Goal: Task Accomplishment & Management: Manage account settings

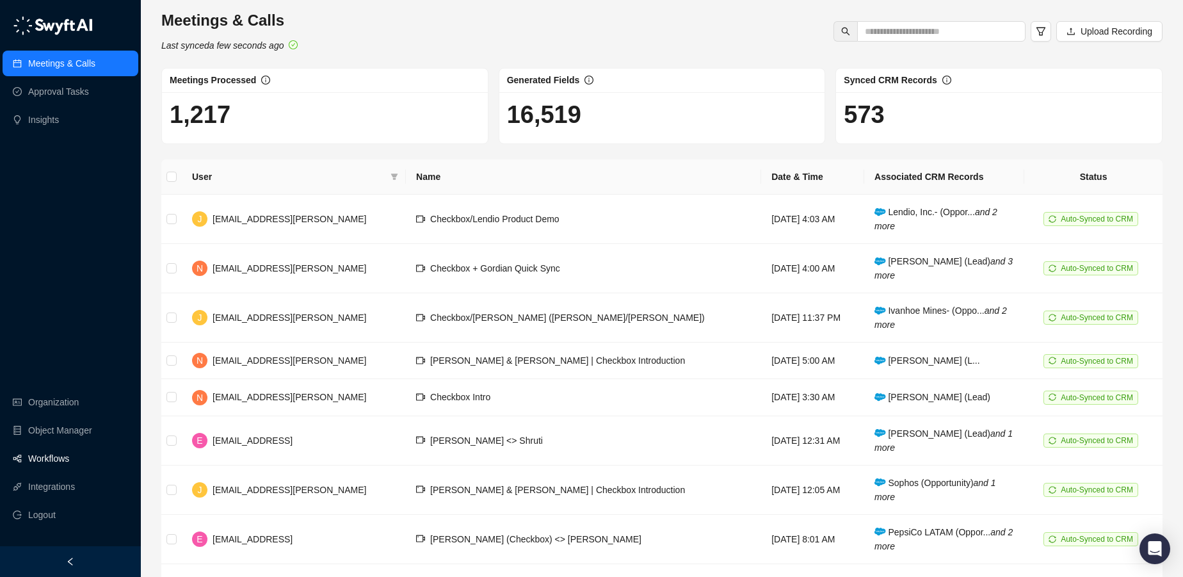
click at [58, 458] on link "Workflows" at bounding box center [48, 459] width 41 height 26
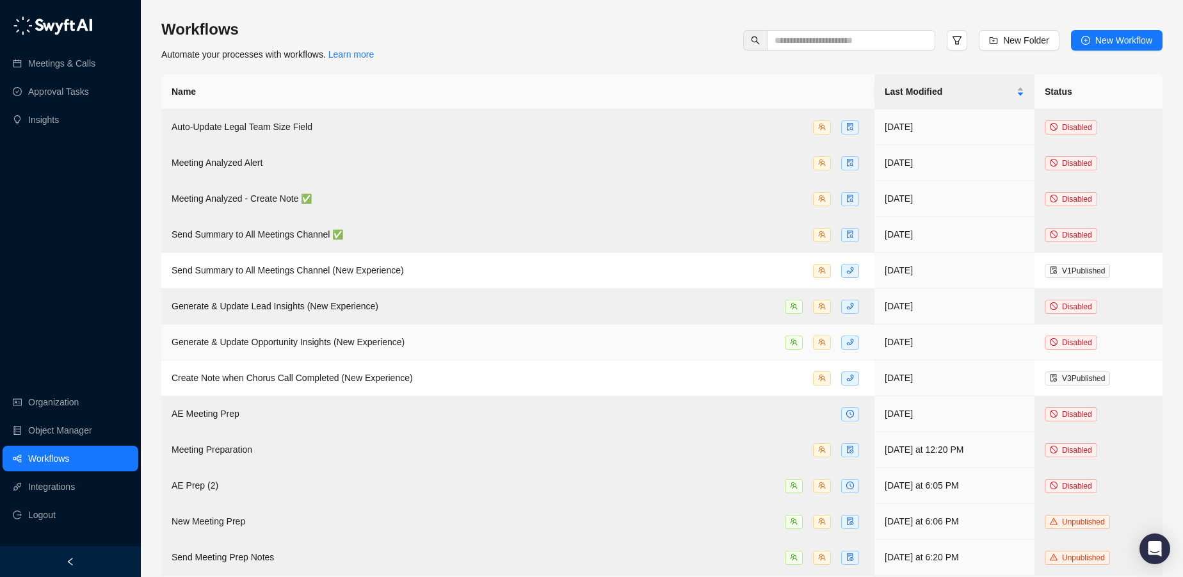
scroll to position [6, 0]
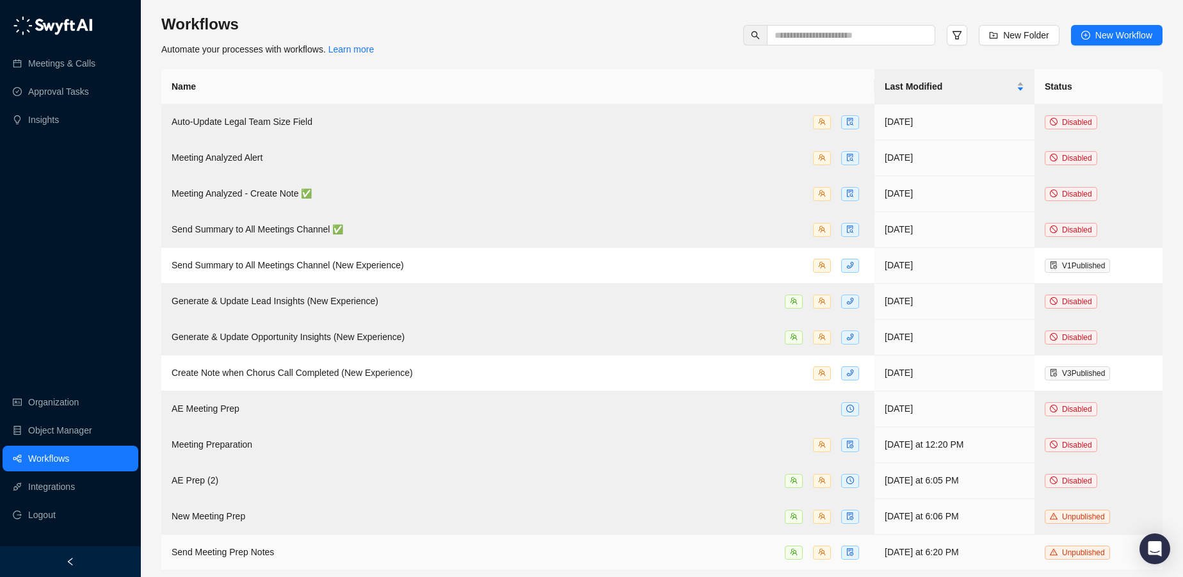
click at [239, 540] on td "Send Meeting Prep Notes" at bounding box center [517, 553] width 713 height 36
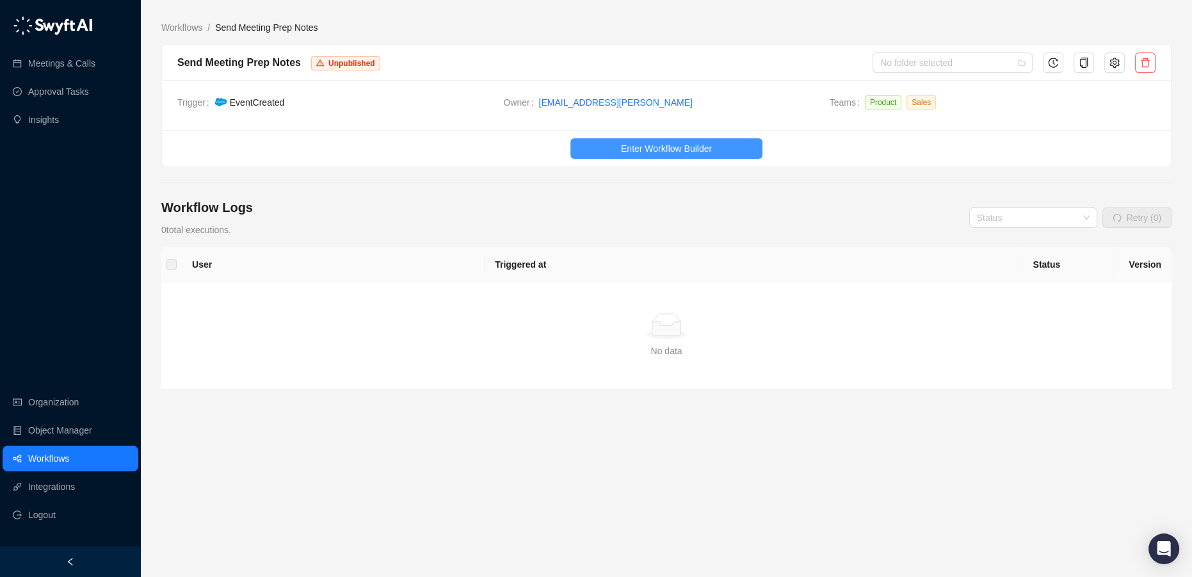
click at [700, 149] on span "Enter Workflow Builder" at bounding box center [666, 148] width 91 height 14
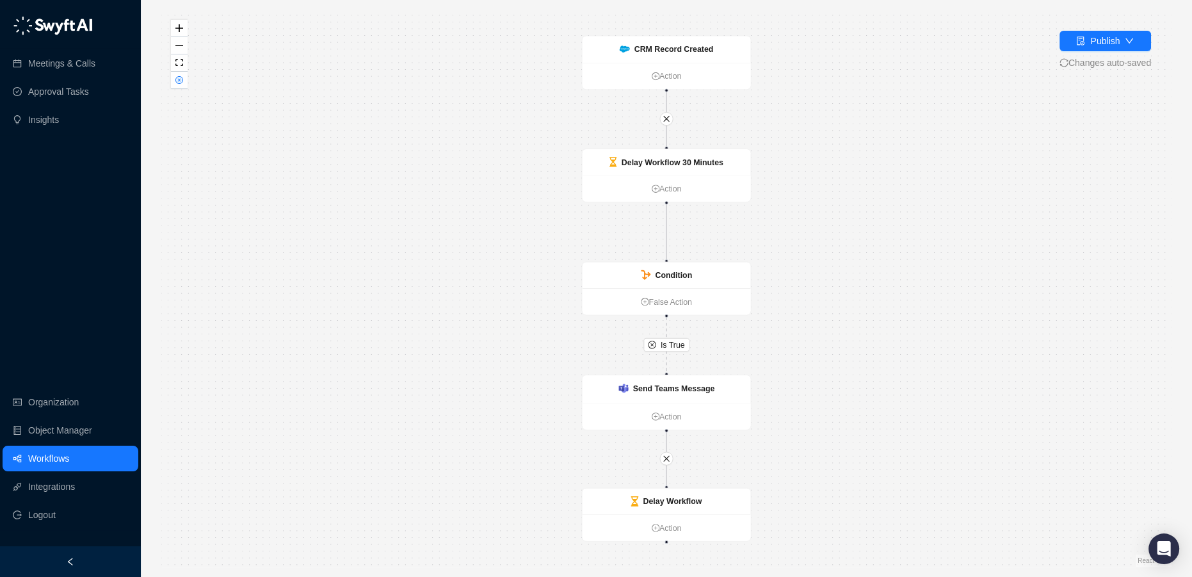
drag, startPoint x: 748, startPoint y: 320, endPoint x: 845, endPoint y: 410, distance: 132.3
click at [845, 408] on div "Is True CRM Record Created Action Send Teams Message Action Delay Workflow 30 M…" at bounding box center [666, 288] width 1010 height 556
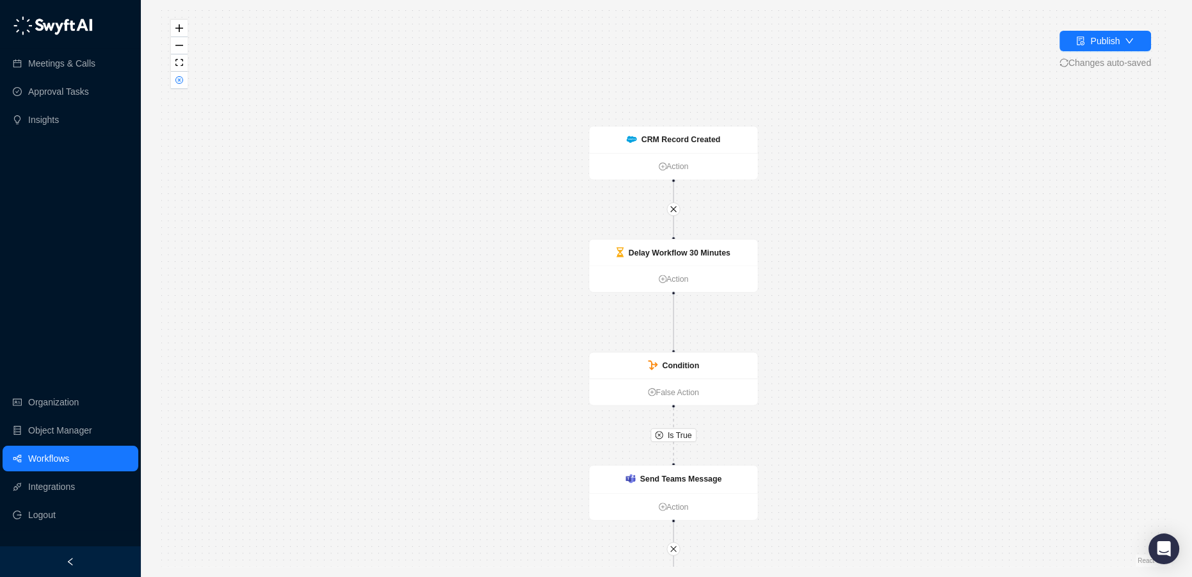
drag, startPoint x: 798, startPoint y: 181, endPoint x: 806, endPoint y: 242, distance: 61.9
click at [805, 261] on div "Is True CRM Record Created Action Send Teams Message Action Delay Workflow 30 M…" at bounding box center [666, 288] width 1010 height 556
drag, startPoint x: 812, startPoint y: 310, endPoint x: 812, endPoint y: 300, distance: 10.2
click at [812, 300] on div "Is True CRM Record Created Action Send Teams Message Action Delay Workflow 30 M…" at bounding box center [666, 288] width 1010 height 556
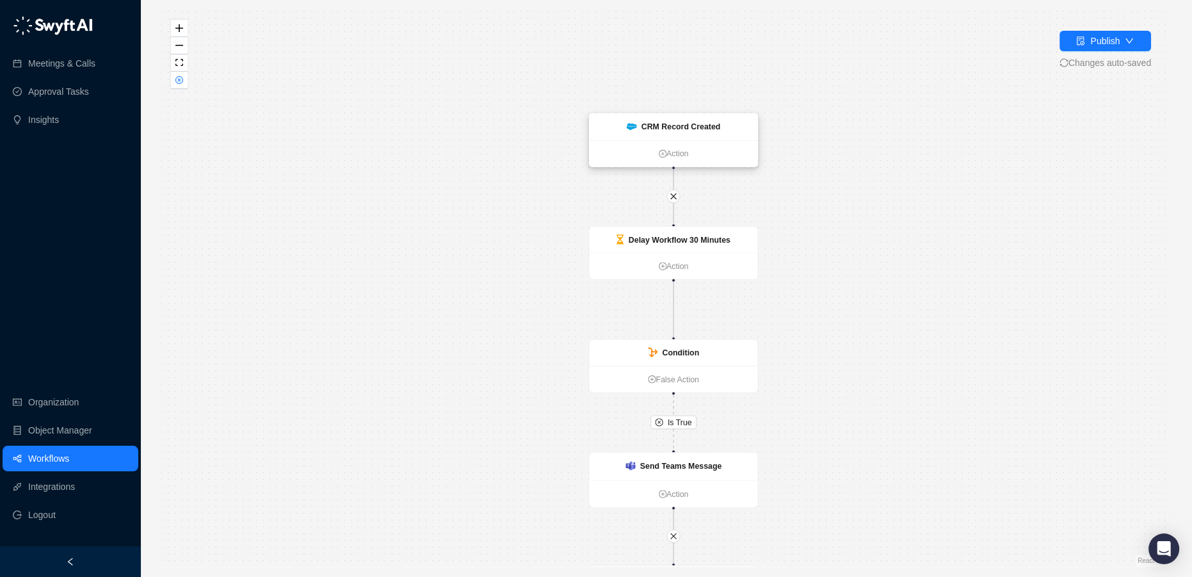
click at [665, 127] on strong "CRM Record Created" at bounding box center [681, 126] width 79 height 9
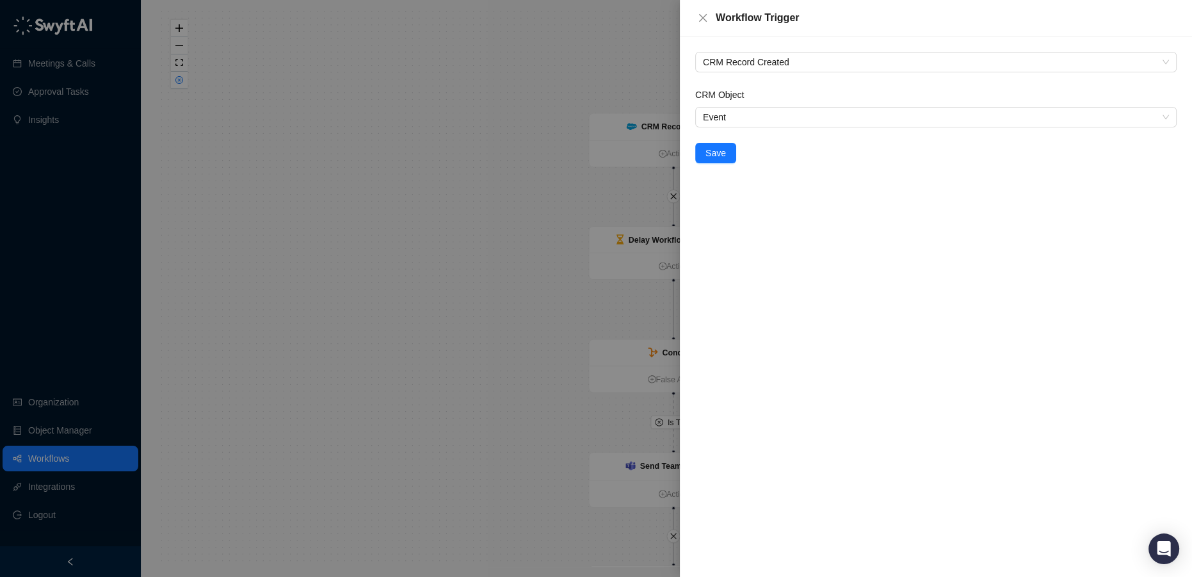
click at [528, 161] on div at bounding box center [596, 288] width 1192 height 577
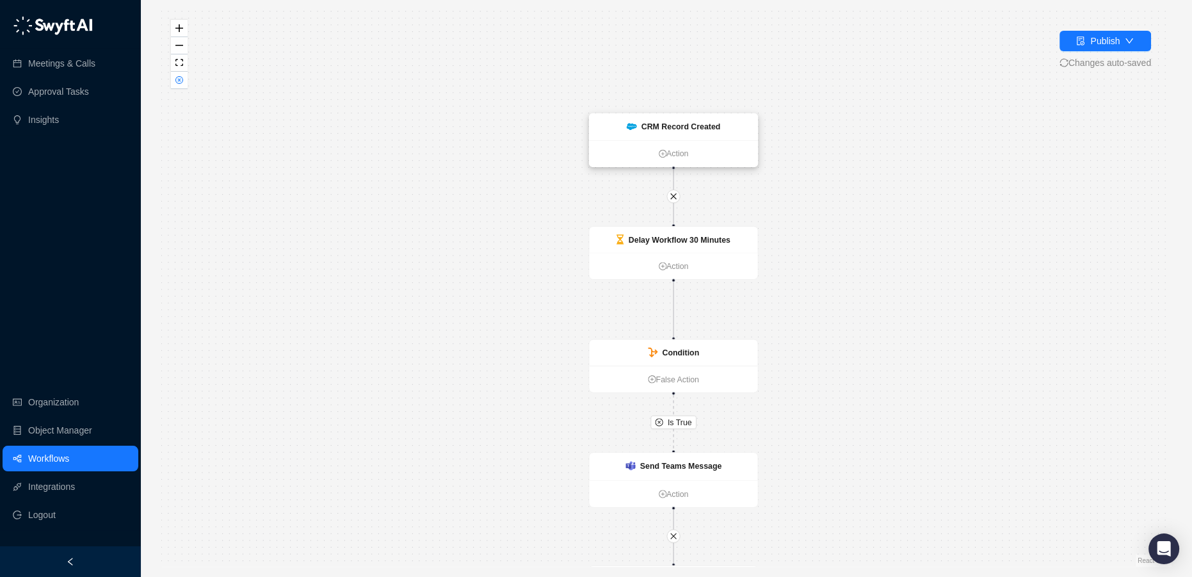
click at [697, 134] on div "CRM Record Created" at bounding box center [673, 126] width 168 height 27
click at [487, 209] on div "Is True CRM Record Created Action Send Teams Message Action Delay Workflow 30 M…" at bounding box center [666, 288] width 1010 height 556
click at [666, 242] on strong "Delay Workflow 30 Minutes" at bounding box center [680, 239] width 102 height 9
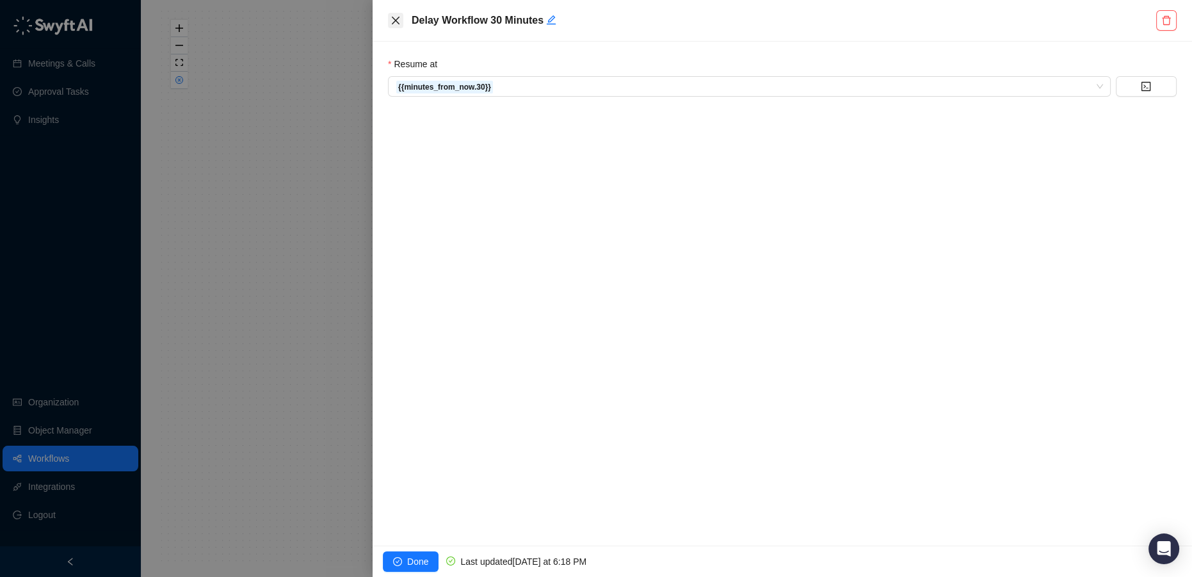
click at [396, 28] on button "Close" at bounding box center [395, 20] width 15 height 15
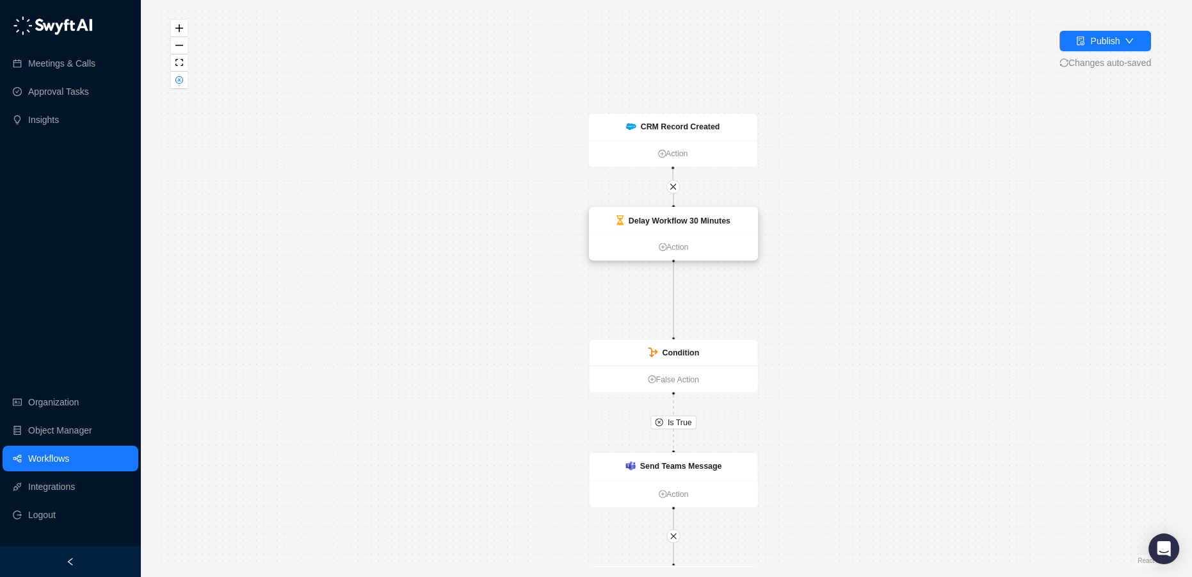
drag, startPoint x: 727, startPoint y: 242, endPoint x: 727, endPoint y: 223, distance: 19.2
click at [727, 223] on strong "Delay Workflow 30 Minutes" at bounding box center [680, 220] width 102 height 9
click at [767, 261] on div "Is True CRM Record Created Action Send Teams Message Action Delay Workflow 30 M…" at bounding box center [666, 288] width 1010 height 556
drag, startPoint x: 724, startPoint y: 345, endPoint x: 724, endPoint y: 303, distance: 41.6
click at [724, 303] on div "Condition" at bounding box center [673, 311] width 168 height 26
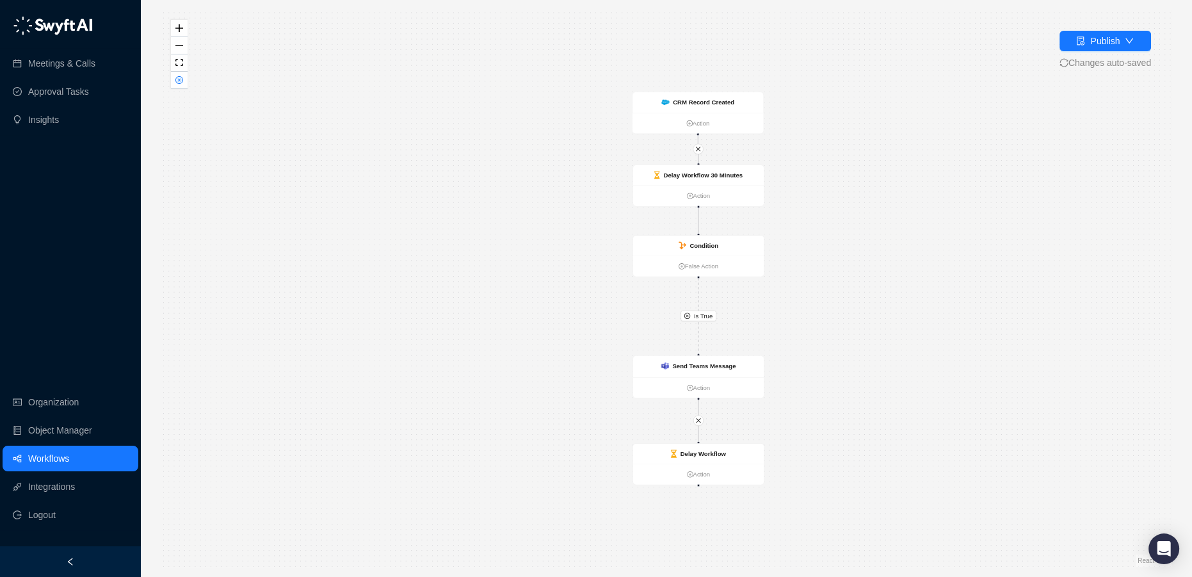
drag, startPoint x: 872, startPoint y: 330, endPoint x: 852, endPoint y: 279, distance: 55.2
click at [852, 279] on div "Is True CRM Record Created Action Send Teams Message Action Delay Workflow 30 M…" at bounding box center [666, 288] width 1010 height 556
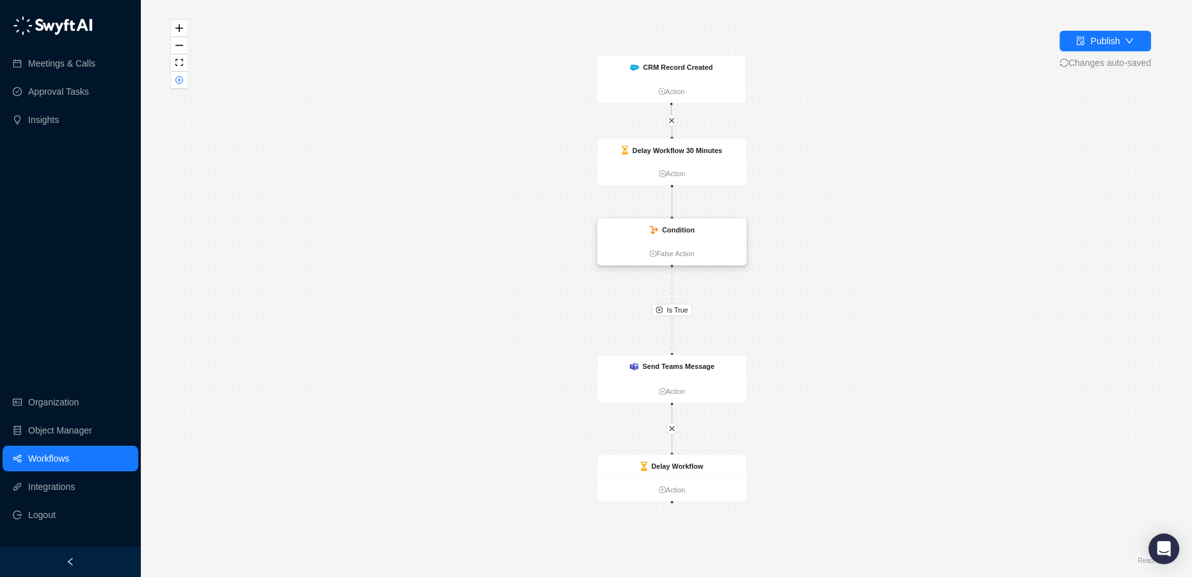
click at [678, 227] on strong "Condition" at bounding box center [678, 230] width 33 height 8
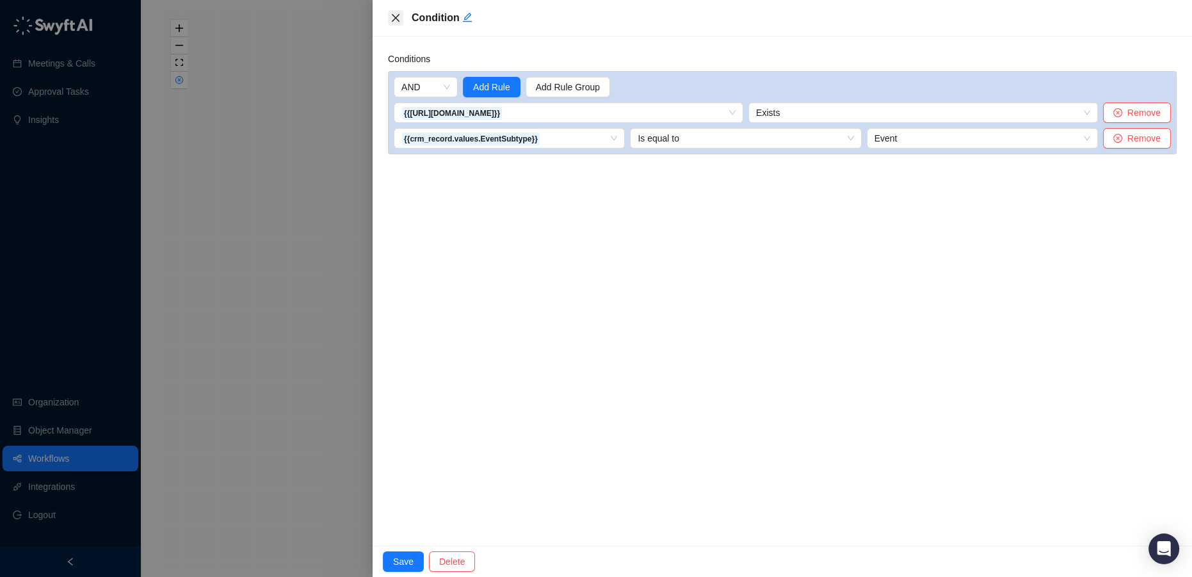
click at [394, 18] on icon "close" at bounding box center [396, 18] width 10 height 10
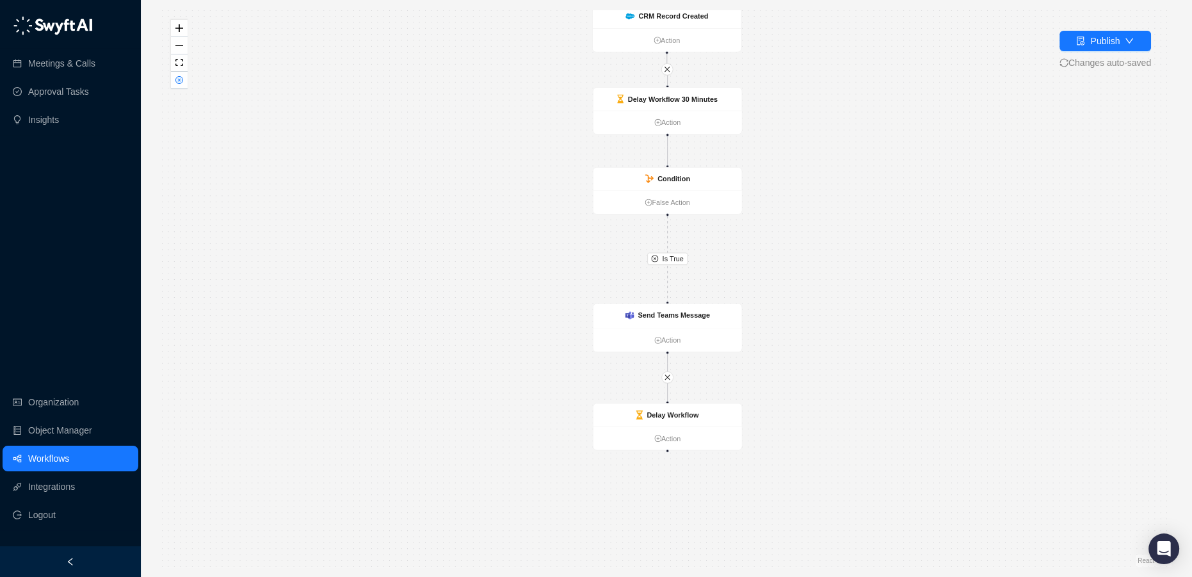
drag, startPoint x: 846, startPoint y: 307, endPoint x: 842, endPoint y: 255, distance: 52.1
click at [842, 255] on div "Is True CRM Record Created Action Send Teams Message Action Delay Workflow 30 M…" at bounding box center [666, 288] width 1010 height 556
drag, startPoint x: 686, startPoint y: 315, endPoint x: 688, endPoint y: 284, distance: 30.8
click at [688, 284] on strong "Send Teams Message" at bounding box center [675, 284] width 72 height 8
click at [687, 283] on strong "Send Teams Message" at bounding box center [675, 284] width 72 height 8
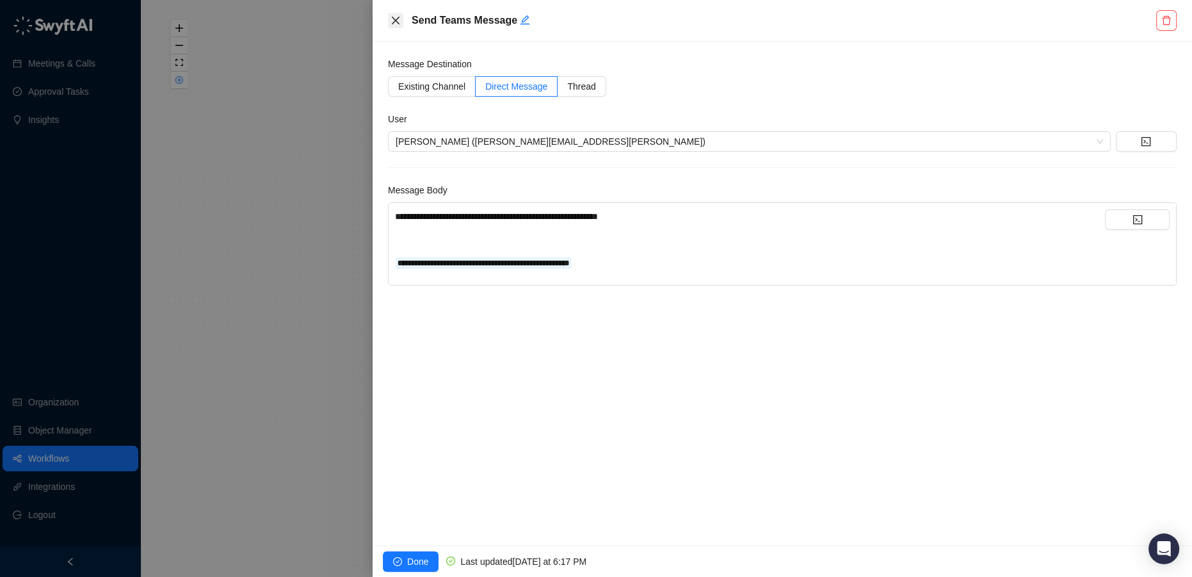
click at [396, 24] on icon "close" at bounding box center [396, 20] width 10 height 10
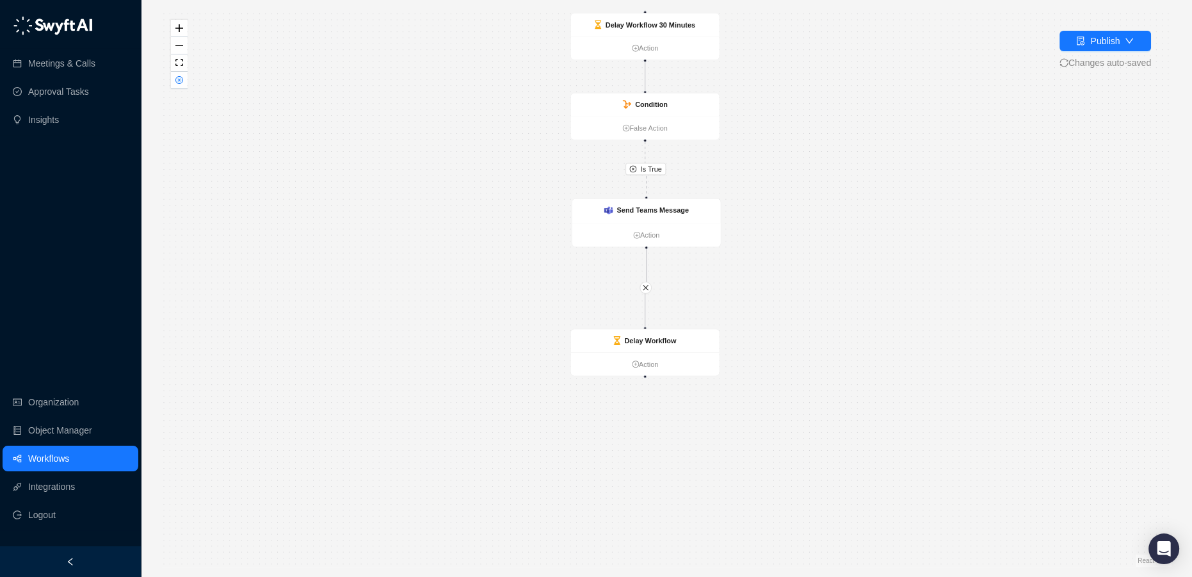
drag, startPoint x: 550, startPoint y: 269, endPoint x: 533, endPoint y: 214, distance: 56.9
click at [530, 214] on div "Is True CRM Record Created Action Send Teams Message Action Delay Workflow 30 M…" at bounding box center [666, 288] width 1010 height 556
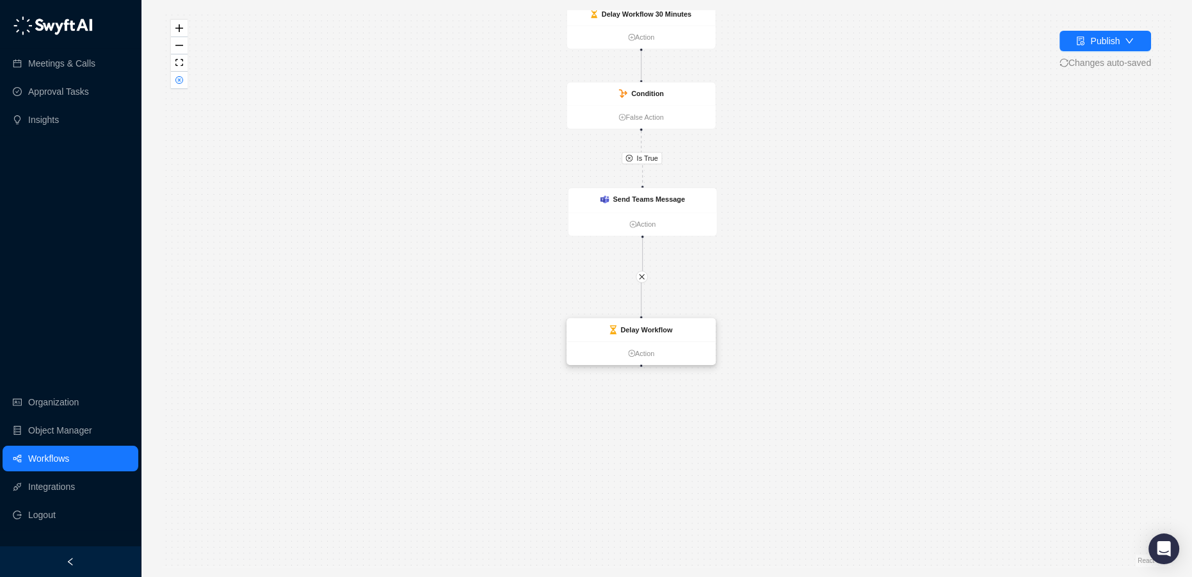
click at [643, 331] on strong "Delay Workflow" at bounding box center [646, 330] width 52 height 8
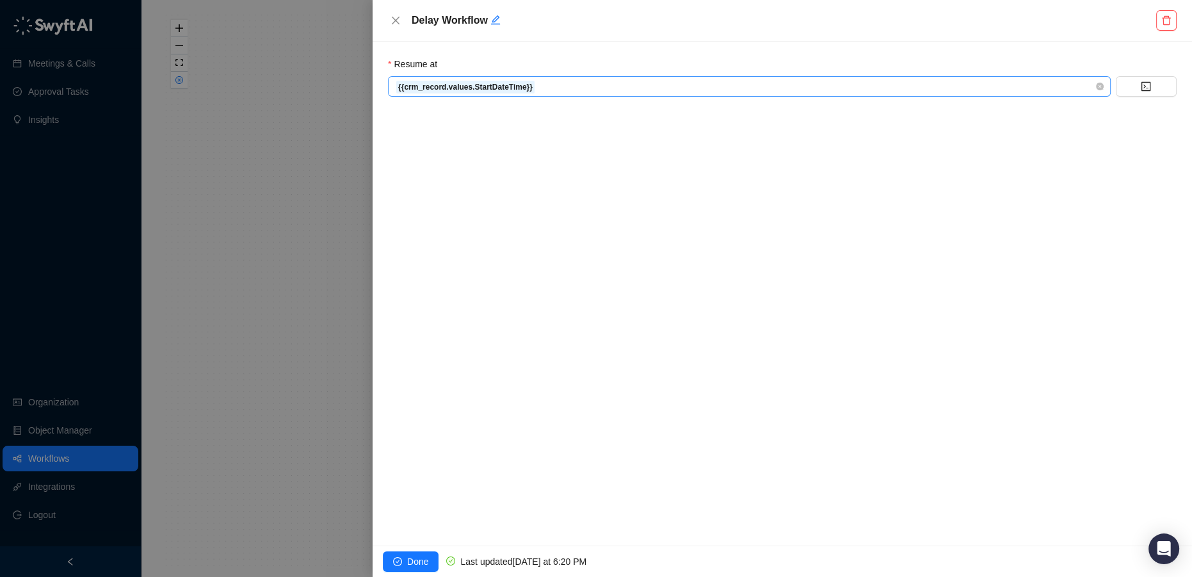
click at [562, 77] on span "{{crm_record.values.StartDateTime}}" at bounding box center [749, 86] width 707 height 19
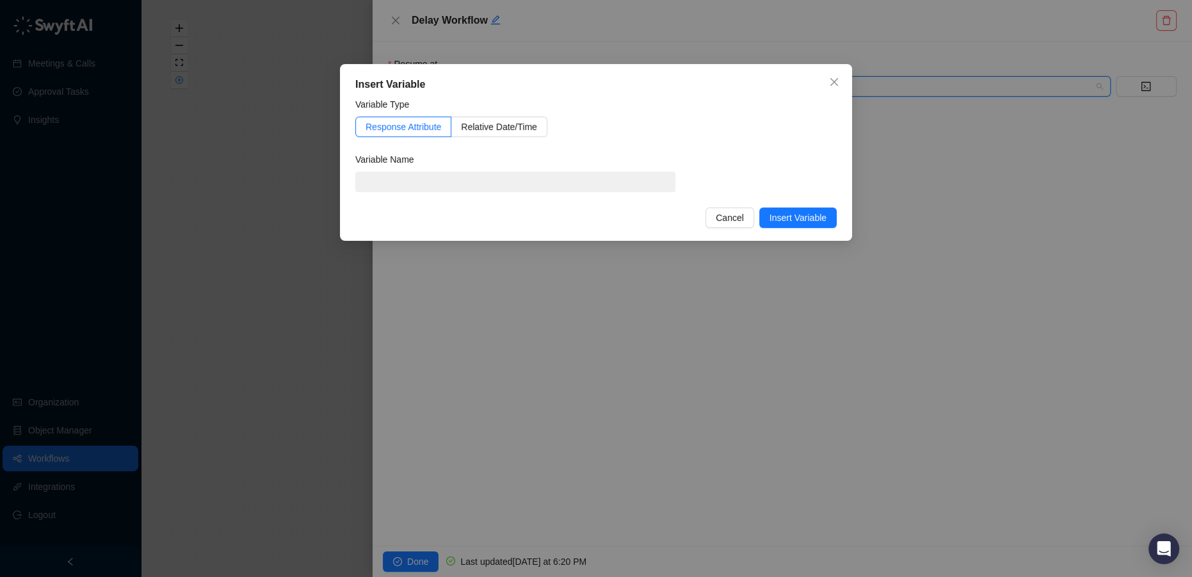
click at [563, 87] on div "Insert Variable" at bounding box center [595, 84] width 481 height 15
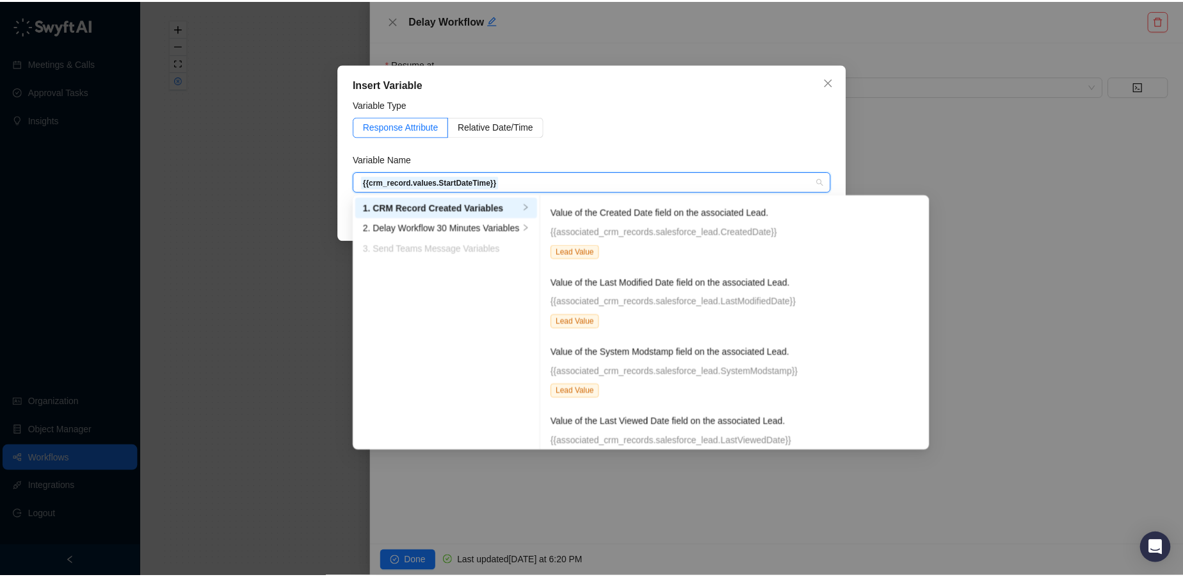
scroll to position [2858, 0]
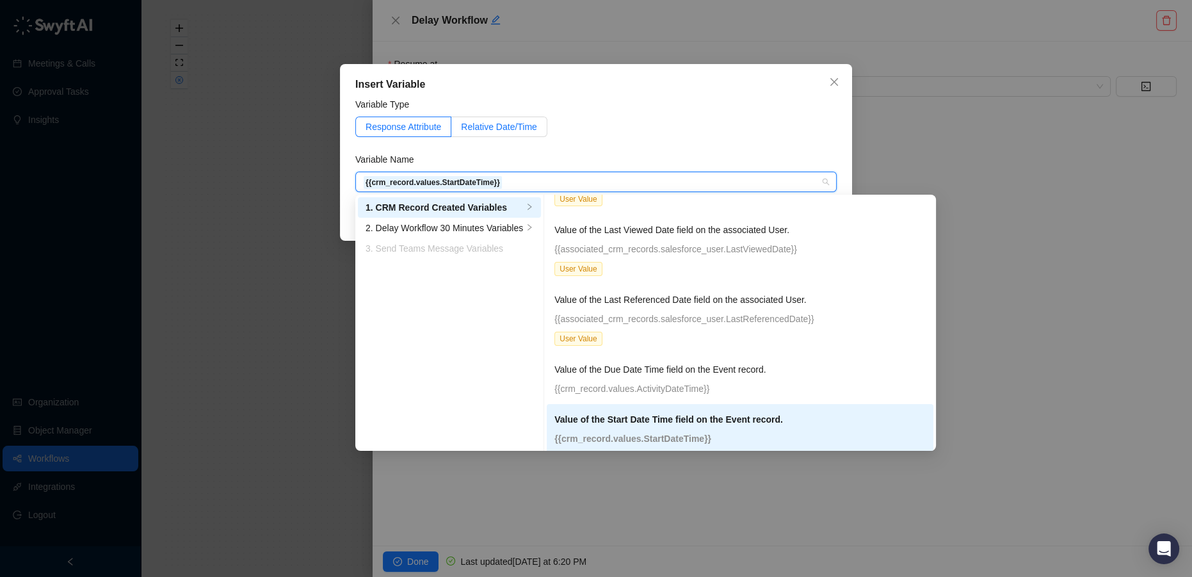
click at [506, 127] on span "Relative Date/Time" at bounding box center [499, 127] width 76 height 10
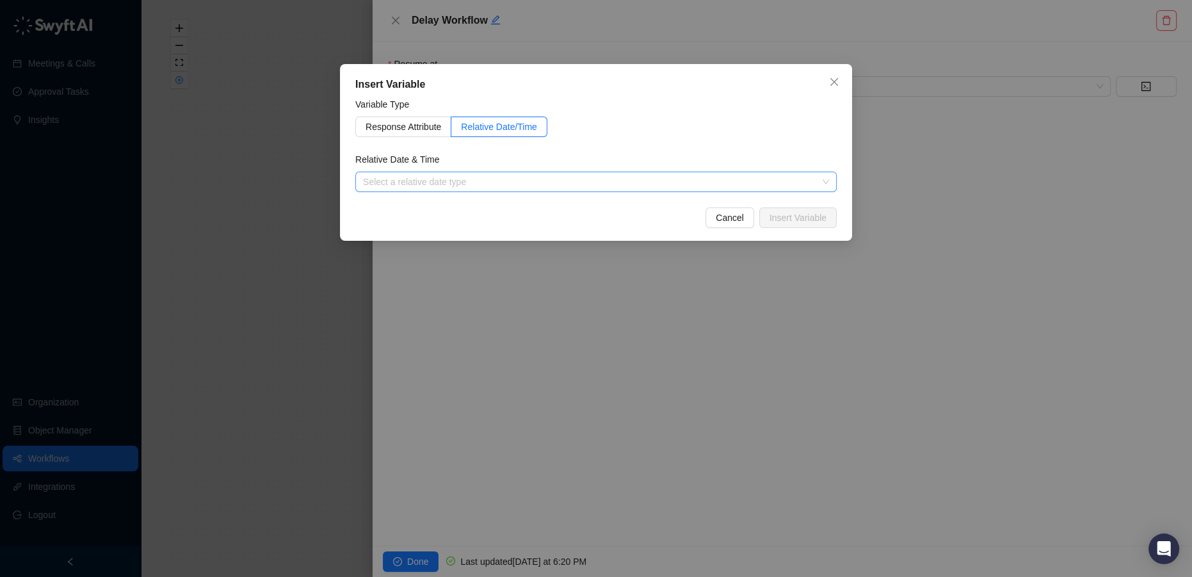
click at [475, 177] on input "search" at bounding box center [592, 181] width 458 height 19
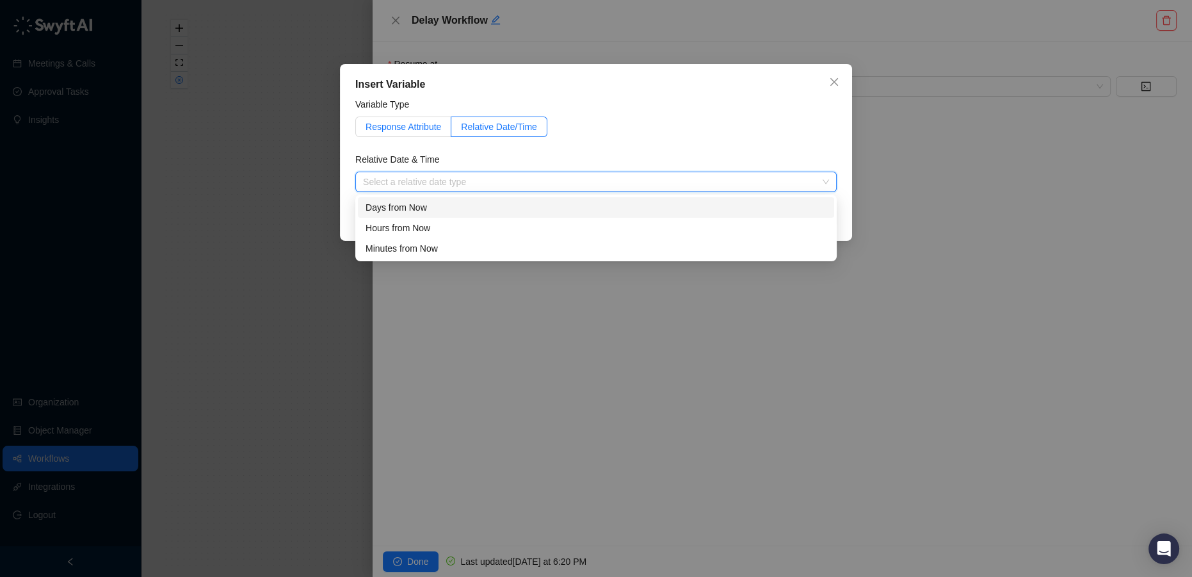
click at [409, 128] on span "Response Attribute" at bounding box center [404, 127] width 76 height 10
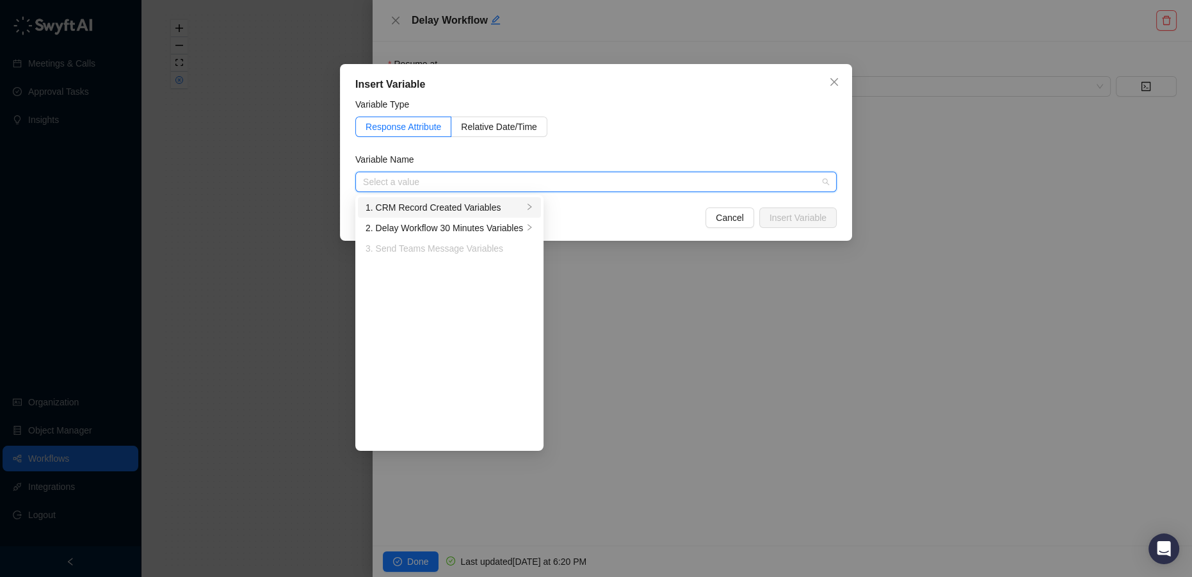
click at [498, 204] on div "1. CRM Record Created Variables" at bounding box center [445, 207] width 158 height 14
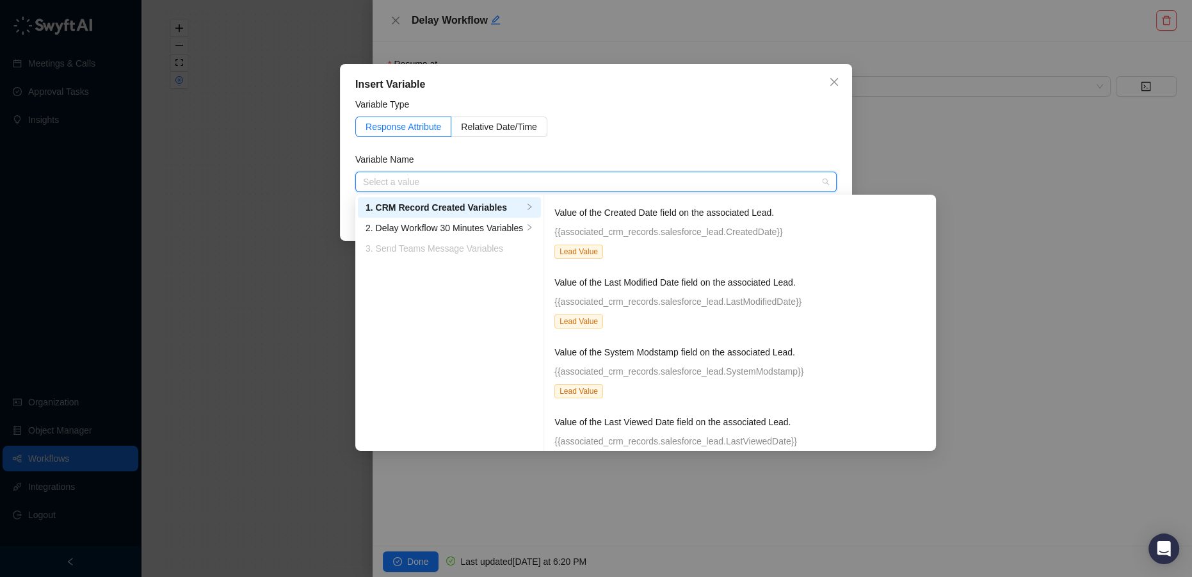
drag, startPoint x: 498, startPoint y: 204, endPoint x: 469, endPoint y: 194, distance: 30.4
click at [469, 194] on div "Insert Variable Variable Type Response Attribute Relative Date/Time Variable Na…" at bounding box center [596, 152] width 512 height 177
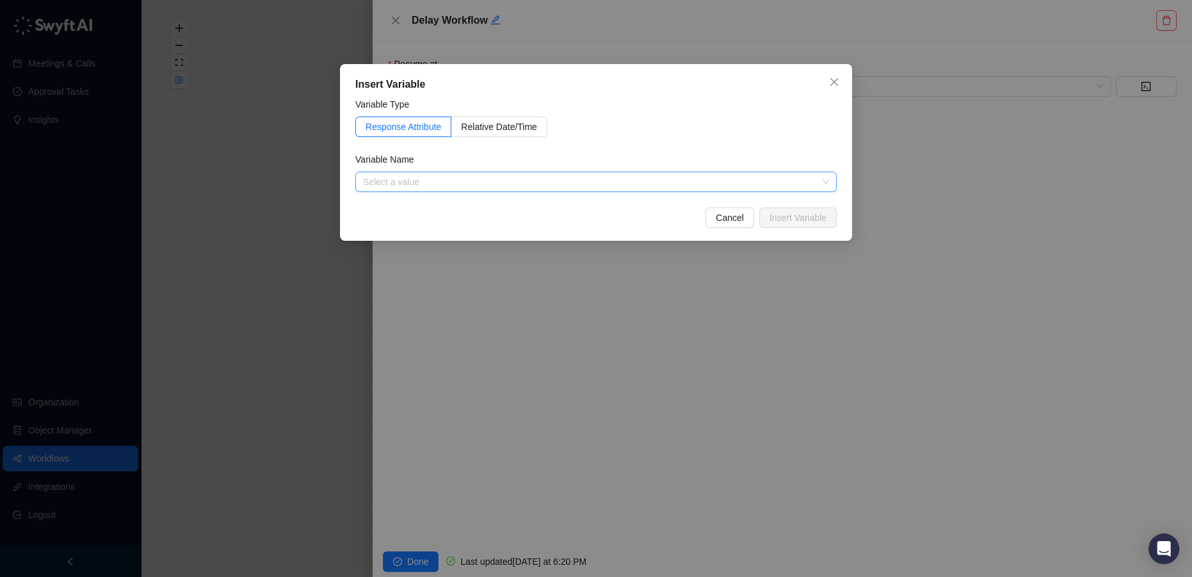
click at [439, 186] on input "search" at bounding box center [592, 181] width 458 height 19
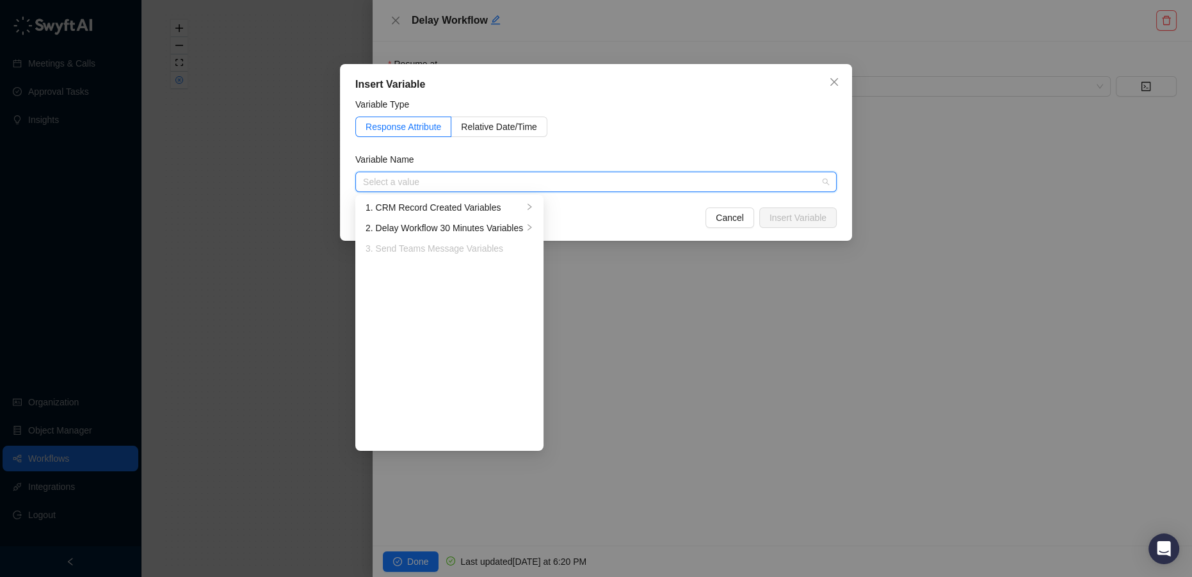
click at [573, 154] on div "Variable Name" at bounding box center [595, 161] width 481 height 19
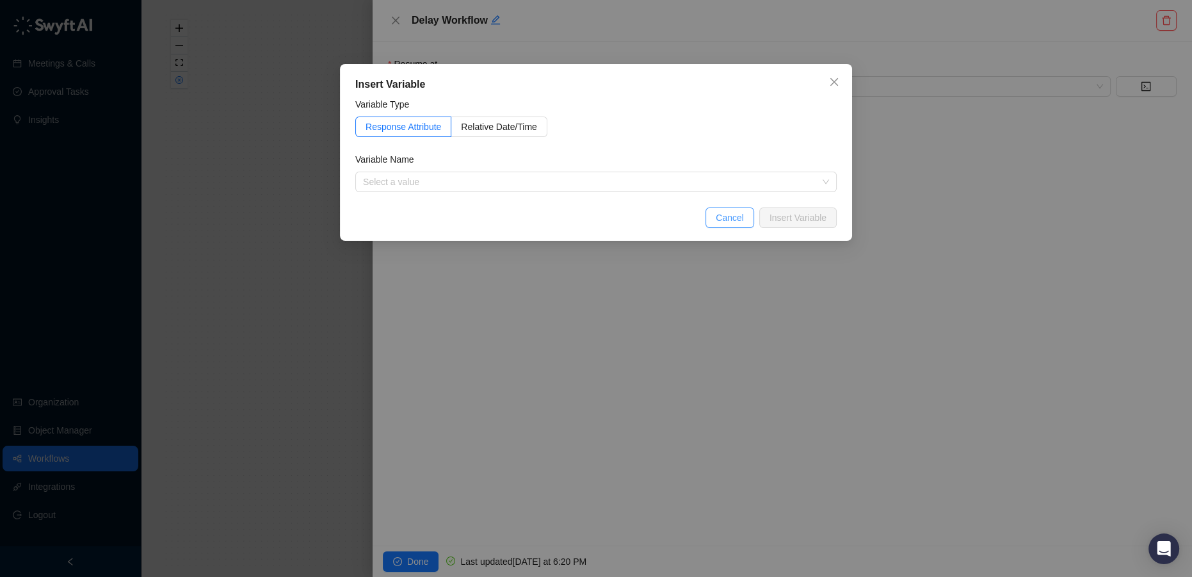
click at [734, 222] on span "Cancel" at bounding box center [730, 218] width 28 height 14
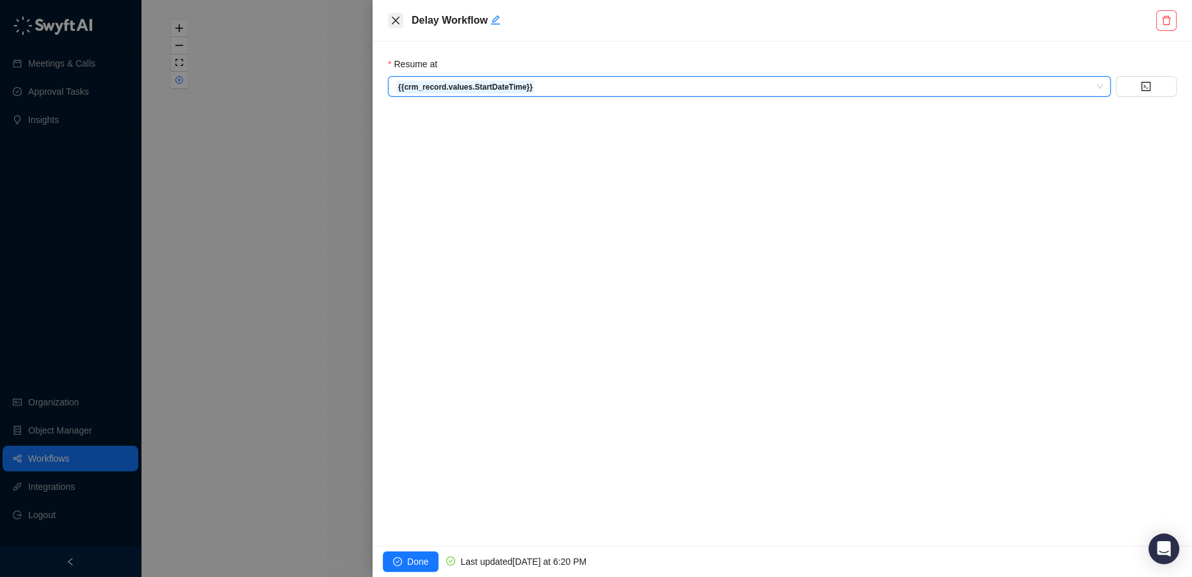
click at [399, 24] on icon "close" at bounding box center [396, 20] width 10 height 10
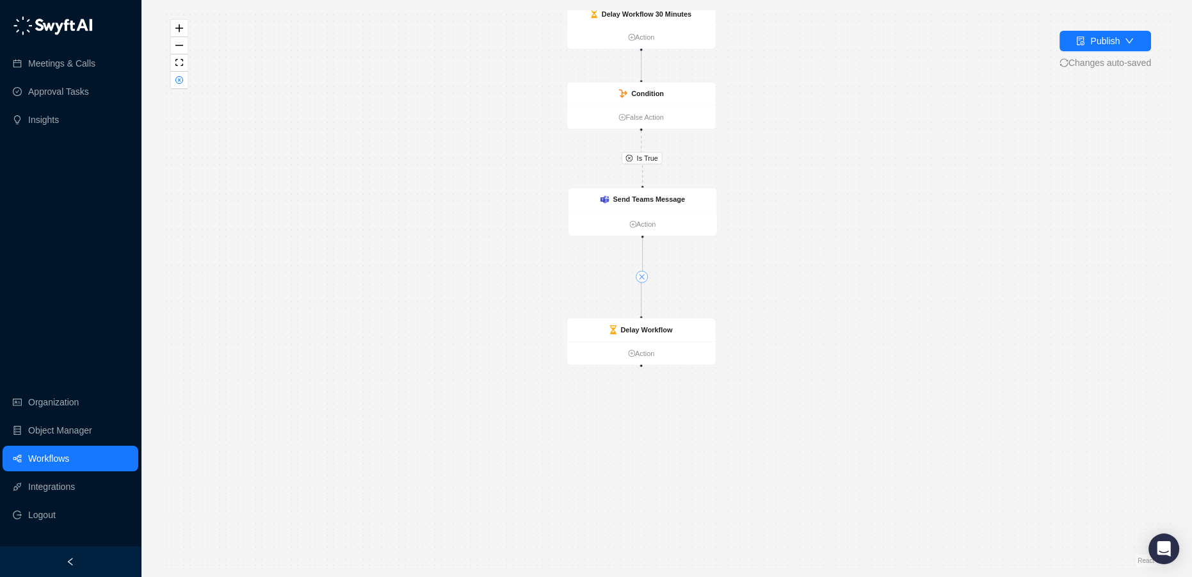
click at [644, 277] on icon "close" at bounding box center [641, 276] width 7 height 7
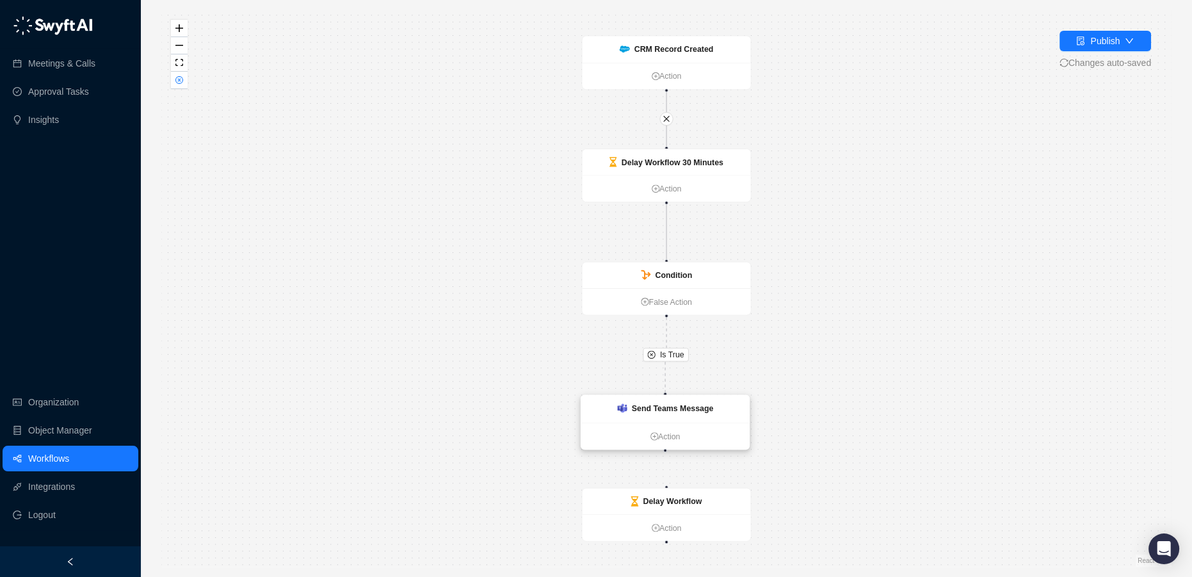
drag, startPoint x: 677, startPoint y: 394, endPoint x: 676, endPoint y: 414, distance: 19.9
click at [676, 414] on div "Send Teams Message" at bounding box center [673, 408] width 82 height 12
click at [667, 384] on icon "Edge from 5864f1c0-6a03-013e-254c-065e04397363 to 0e8c7cd0-6a03-013e-dcf1-3e3ba…" at bounding box center [665, 354] width 1 height 75
click at [651, 353] on icon "close-circle" at bounding box center [651, 355] width 8 height 8
drag, startPoint x: 673, startPoint y: 389, endPoint x: 673, endPoint y: 409, distance: 19.8
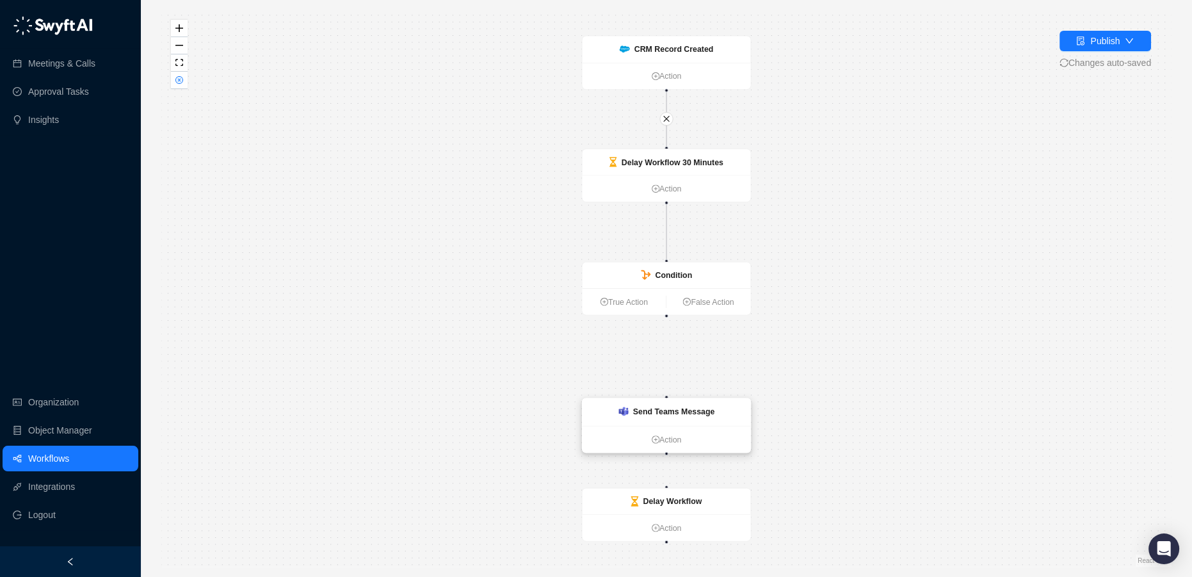
click at [673, 409] on strong "Send Teams Message" at bounding box center [674, 411] width 82 height 9
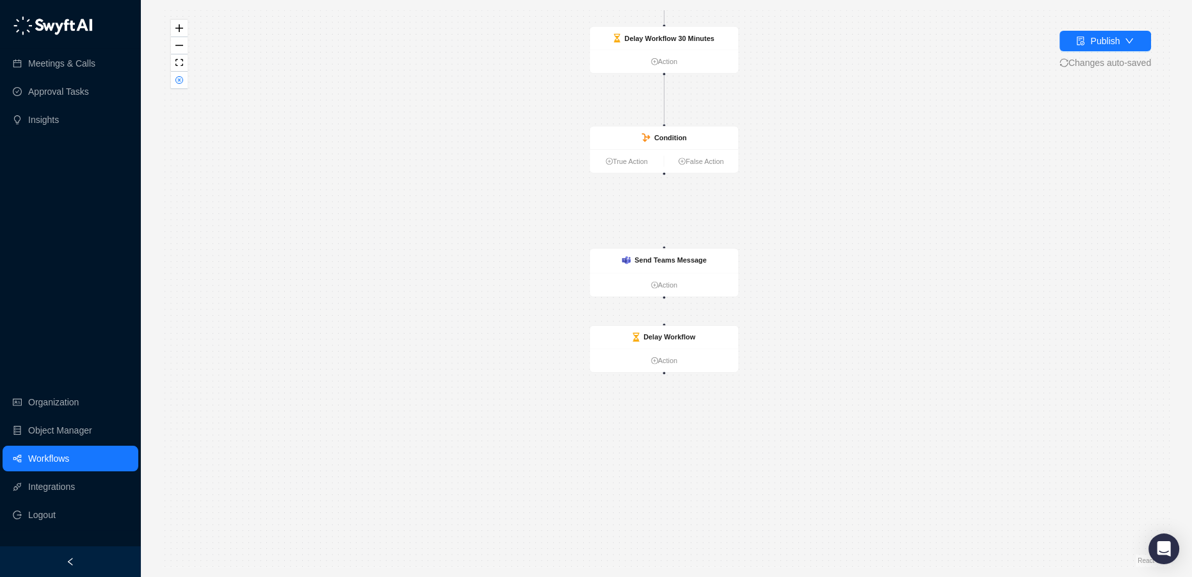
drag, startPoint x: 823, startPoint y: 426, endPoint x: 763, endPoint y: 286, distance: 152.6
click at [815, 283] on div "CRM Record Created Action Send Teams Message Action Delay Workflow 30 Minutes A…" at bounding box center [666, 288] width 1010 height 556
drag, startPoint x: 671, startPoint y: 339, endPoint x: 681, endPoint y: 317, distance: 24.6
click at [668, 419] on strong "Delay Workflow" at bounding box center [666, 416] width 52 height 8
drag, startPoint x: 674, startPoint y: 264, endPoint x: 669, endPoint y: 336, distance: 71.3
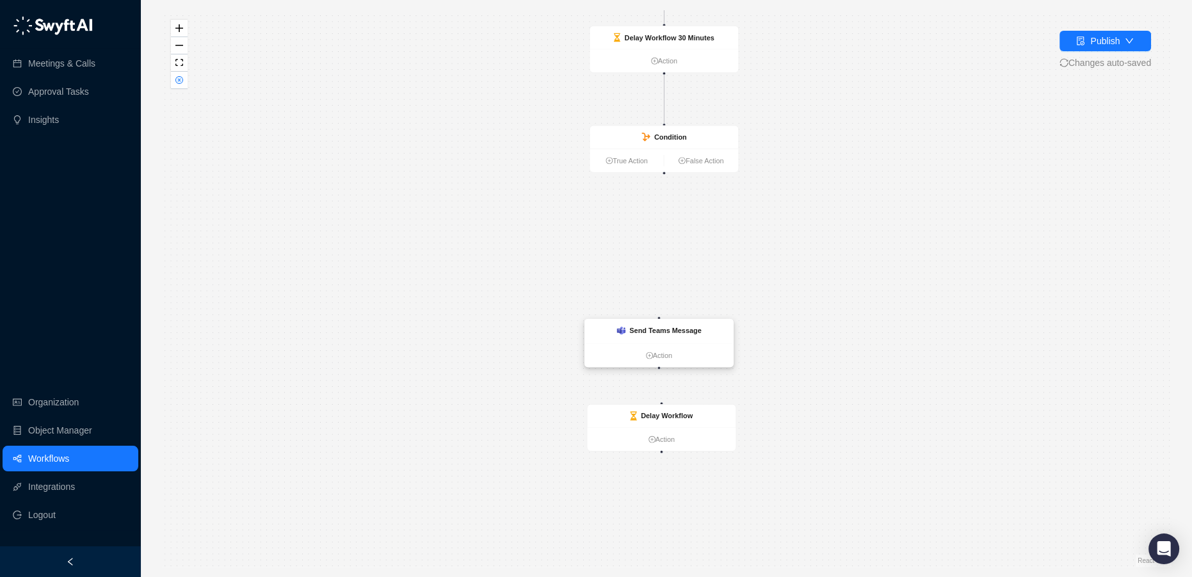
click at [669, 336] on div "Send Teams Message" at bounding box center [659, 331] width 149 height 24
click at [616, 160] on link "True Action" at bounding box center [627, 160] width 74 height 11
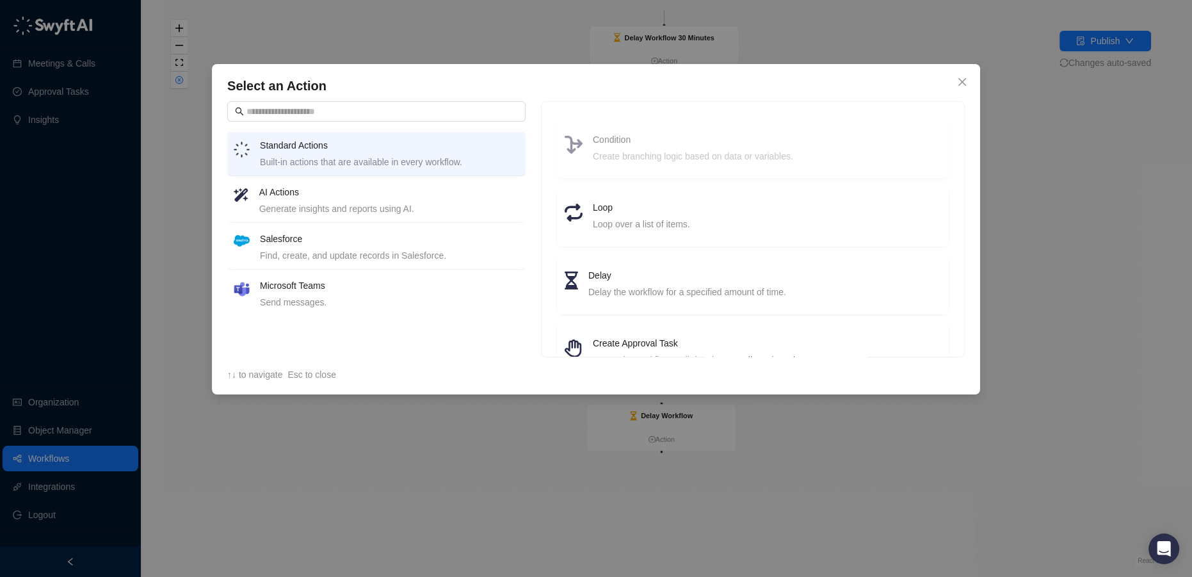
click at [355, 199] on div "AI Actions Generate insights and reports using AI." at bounding box center [389, 200] width 260 height 31
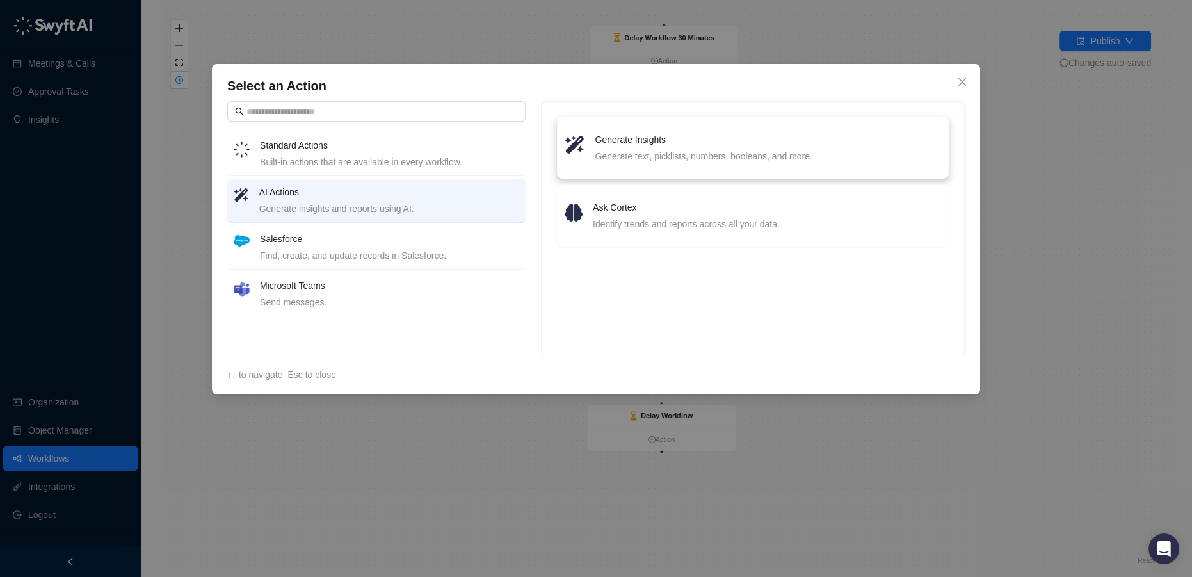
click at [730, 144] on h4 "Generate Insights" at bounding box center [768, 140] width 346 height 14
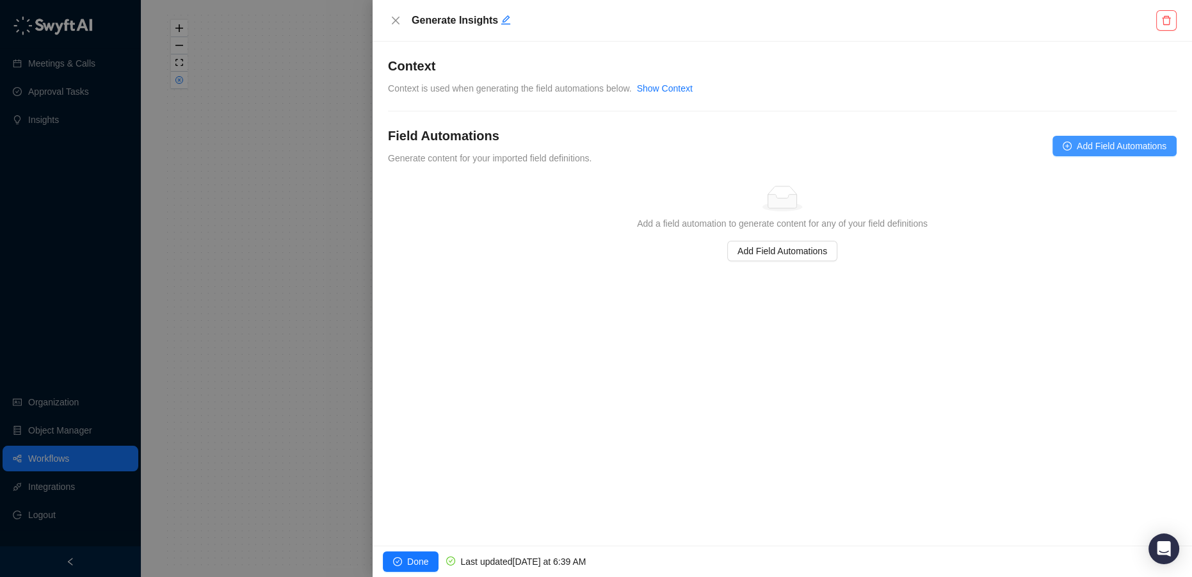
click at [1126, 141] on span "Add Field Automations" at bounding box center [1122, 146] width 90 height 14
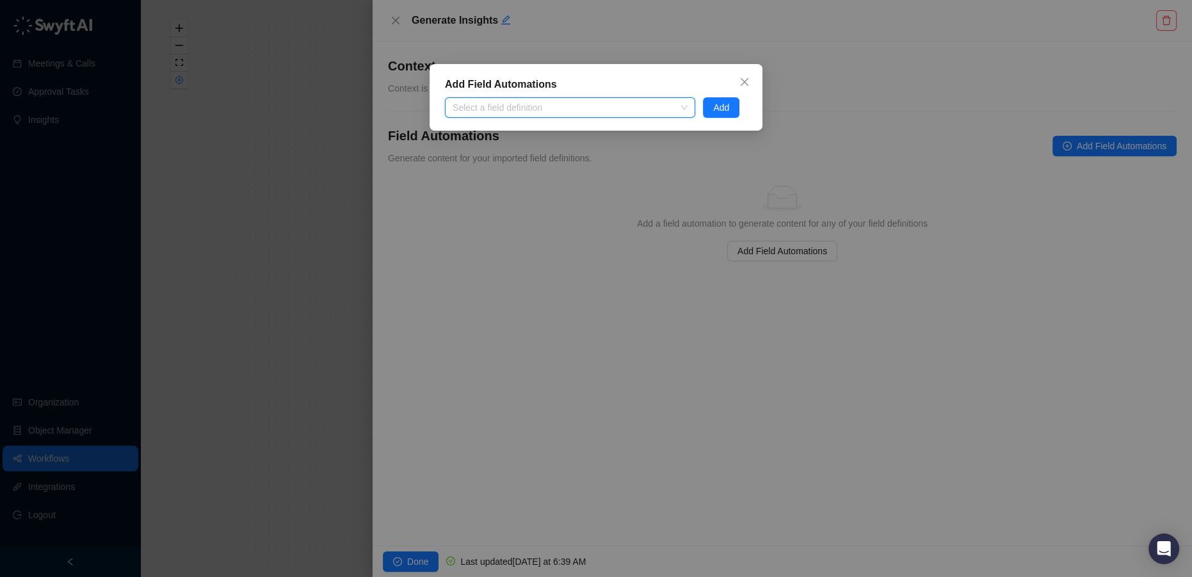
click at [635, 404] on div "Add Field Automations Select a field definition Add" at bounding box center [596, 288] width 1192 height 577
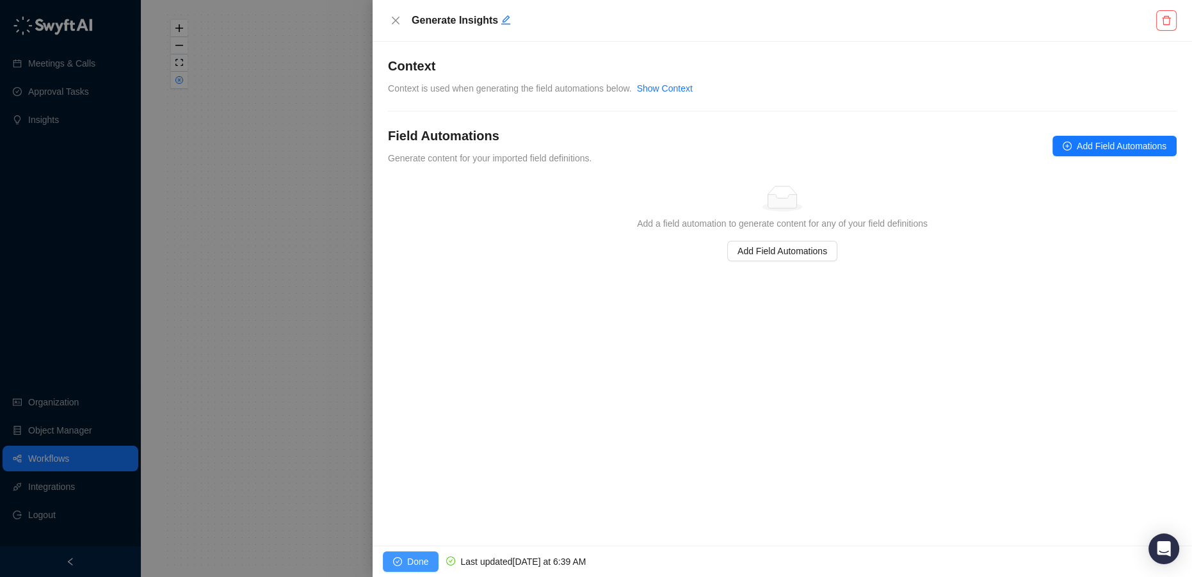
click at [405, 561] on button "Done" at bounding box center [411, 561] width 56 height 20
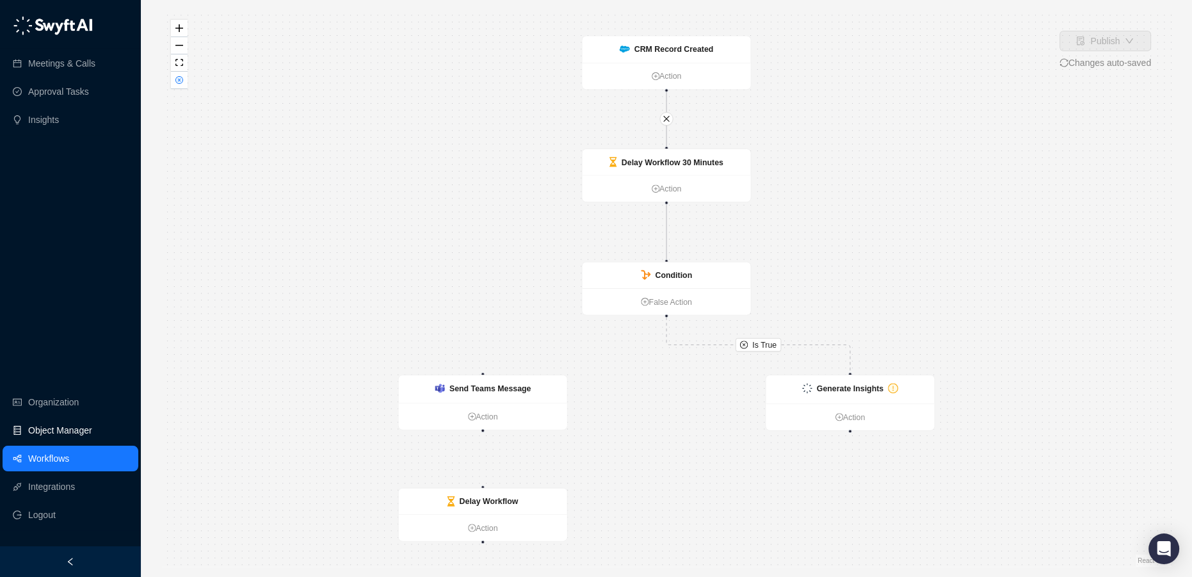
click at [53, 428] on link "Object Manager" at bounding box center [60, 430] width 64 height 26
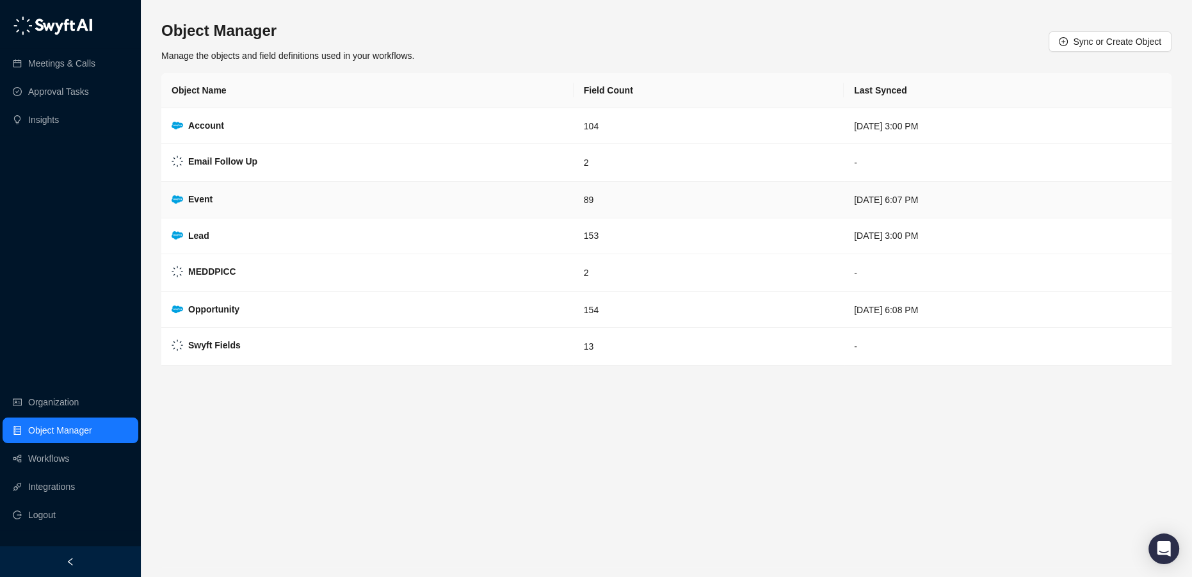
click at [213, 198] on td "Event" at bounding box center [367, 200] width 412 height 36
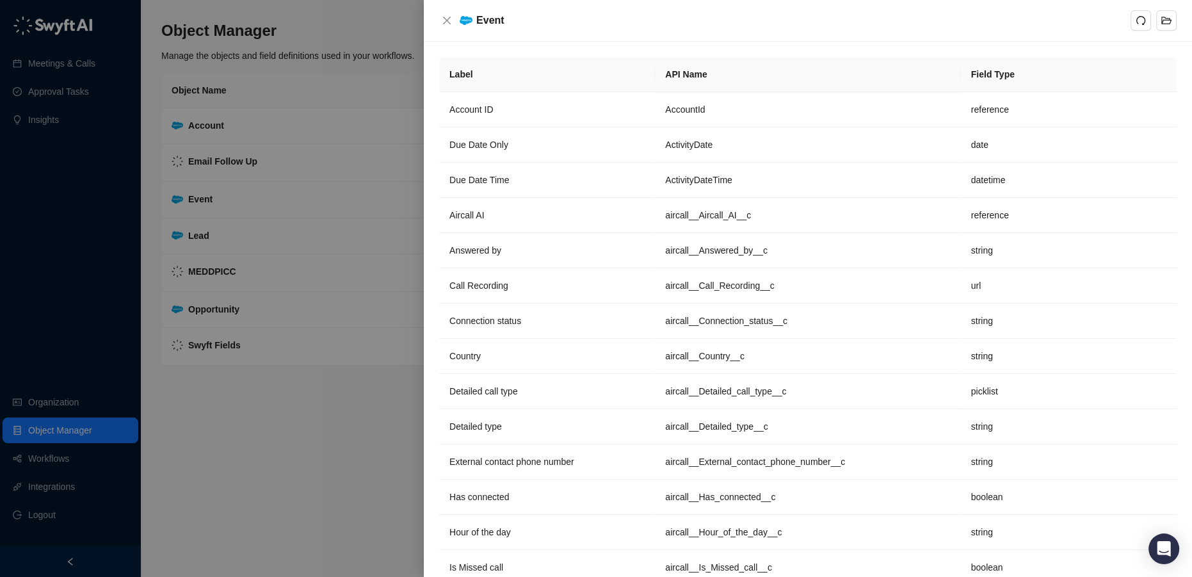
click at [208, 344] on div at bounding box center [596, 288] width 1192 height 577
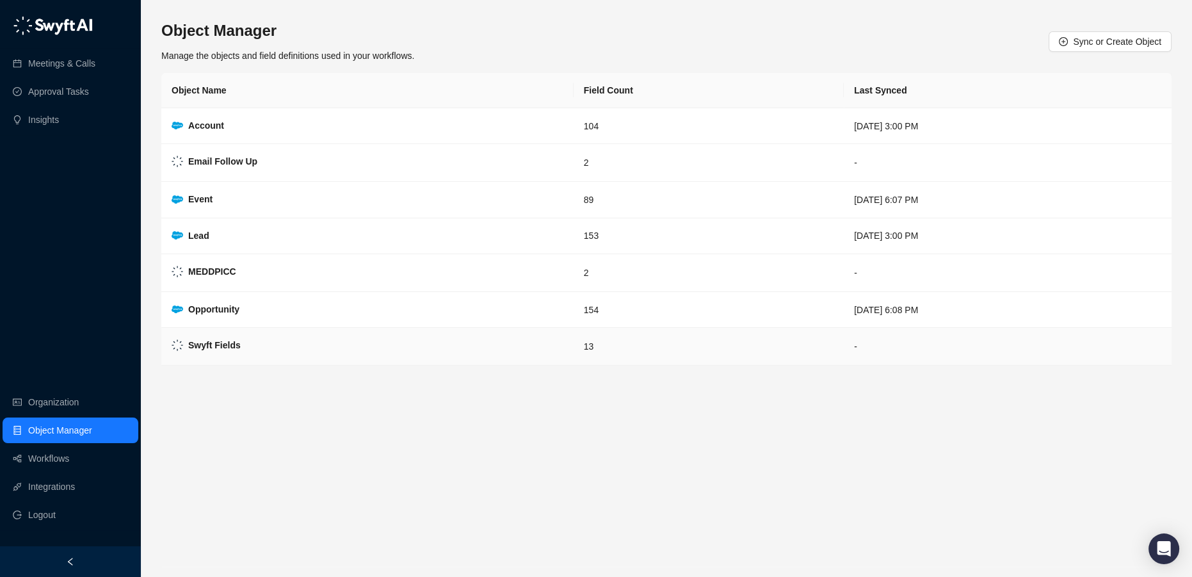
click at [236, 341] on strong "Swyft Fields" at bounding box center [214, 345] width 53 height 10
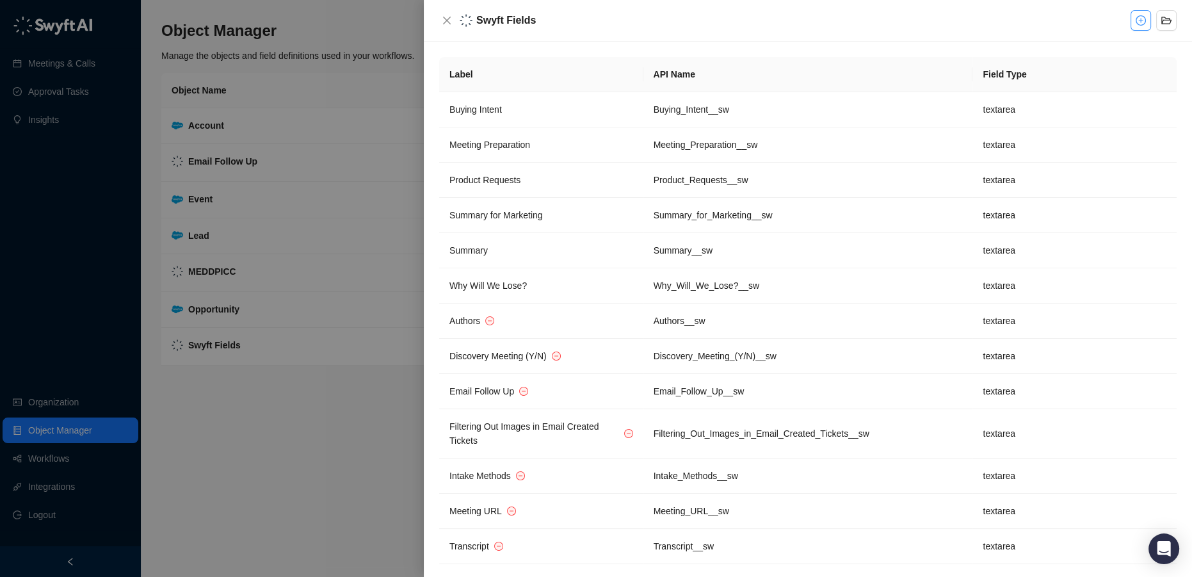
click at [1146, 24] on button "button" at bounding box center [1141, 20] width 20 height 20
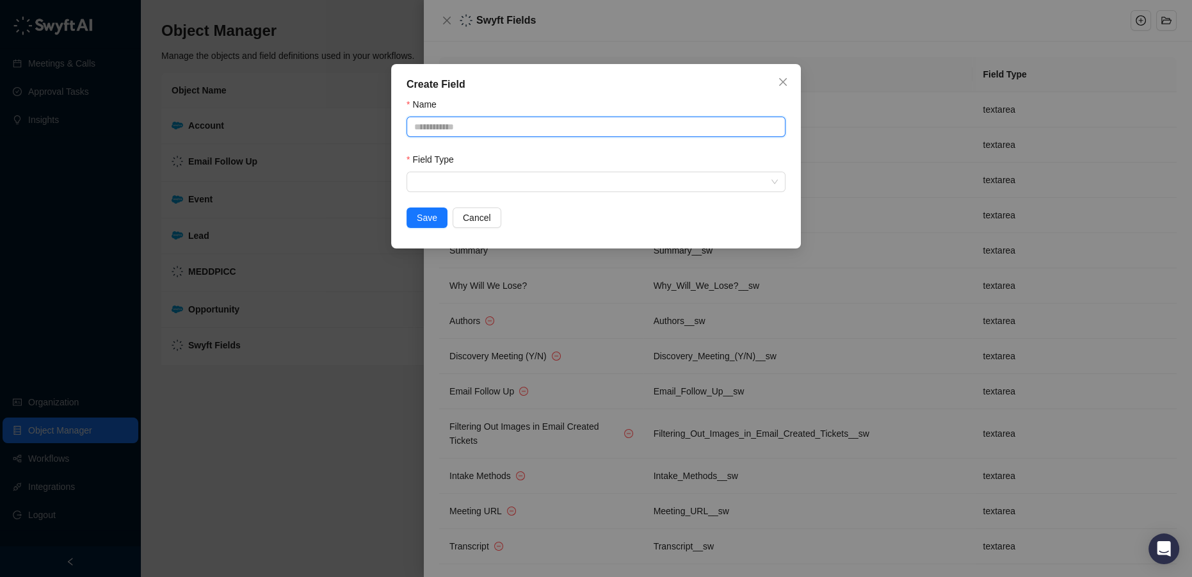
click at [490, 133] on input "Name" at bounding box center [596, 127] width 379 height 20
type input "**********"
click at [585, 181] on input "search" at bounding box center [592, 181] width 356 height 19
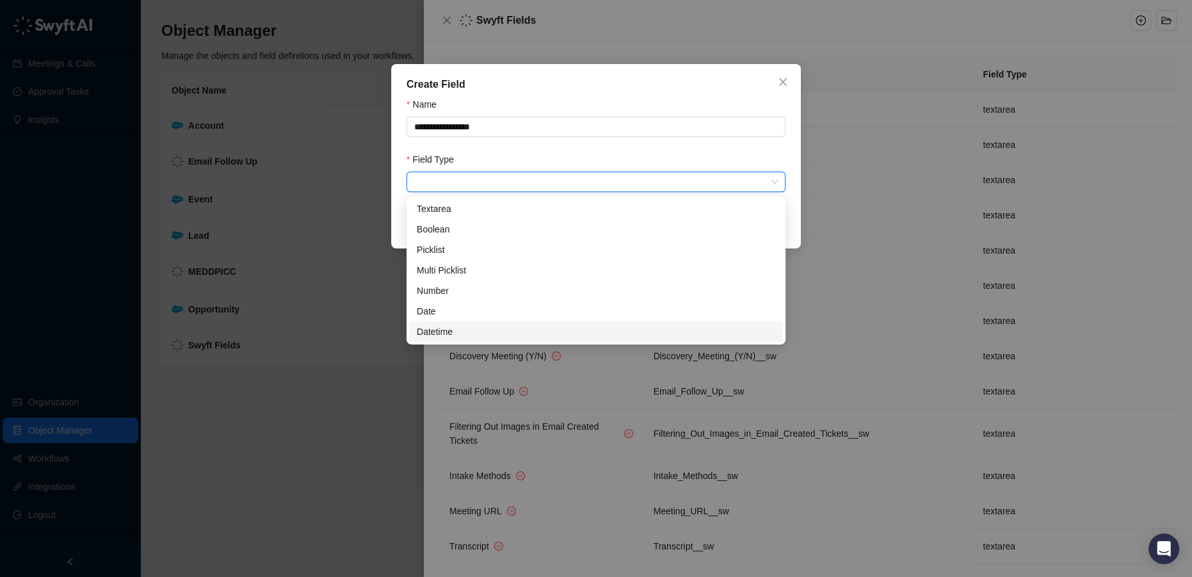
click at [504, 334] on div "Datetime" at bounding box center [596, 332] width 359 height 14
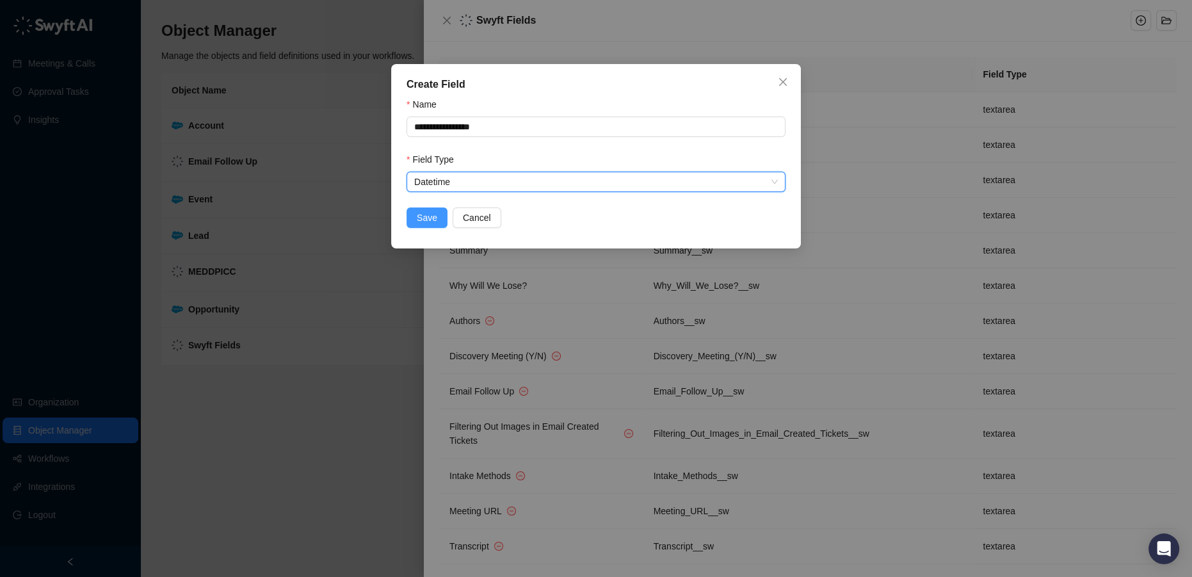
click at [421, 222] on span "Save" at bounding box center [427, 218] width 20 height 14
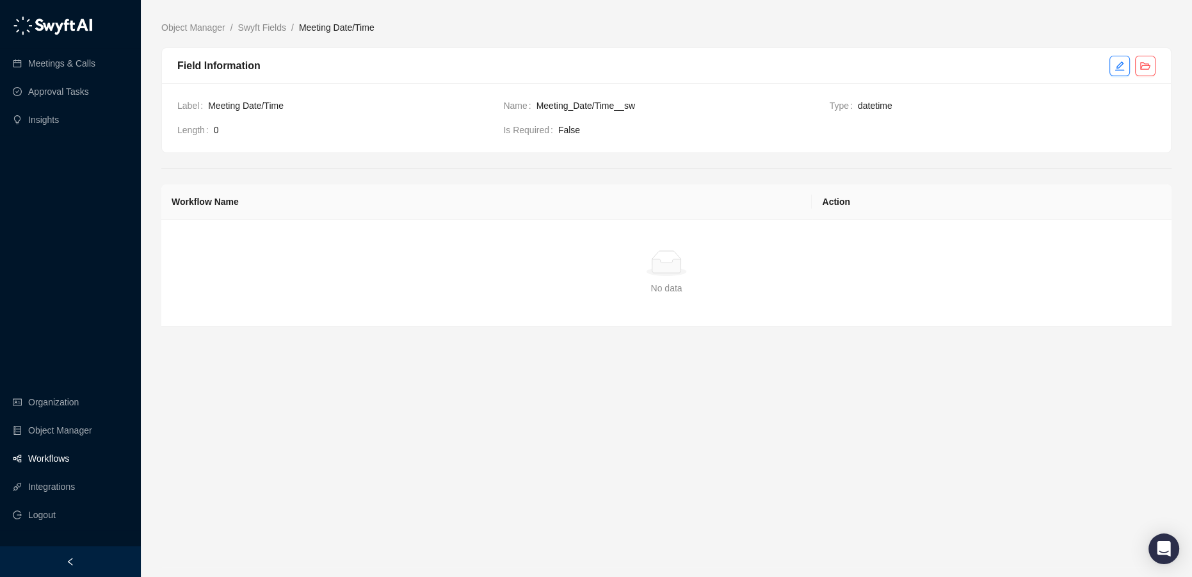
click at [58, 458] on link "Workflows" at bounding box center [48, 459] width 41 height 26
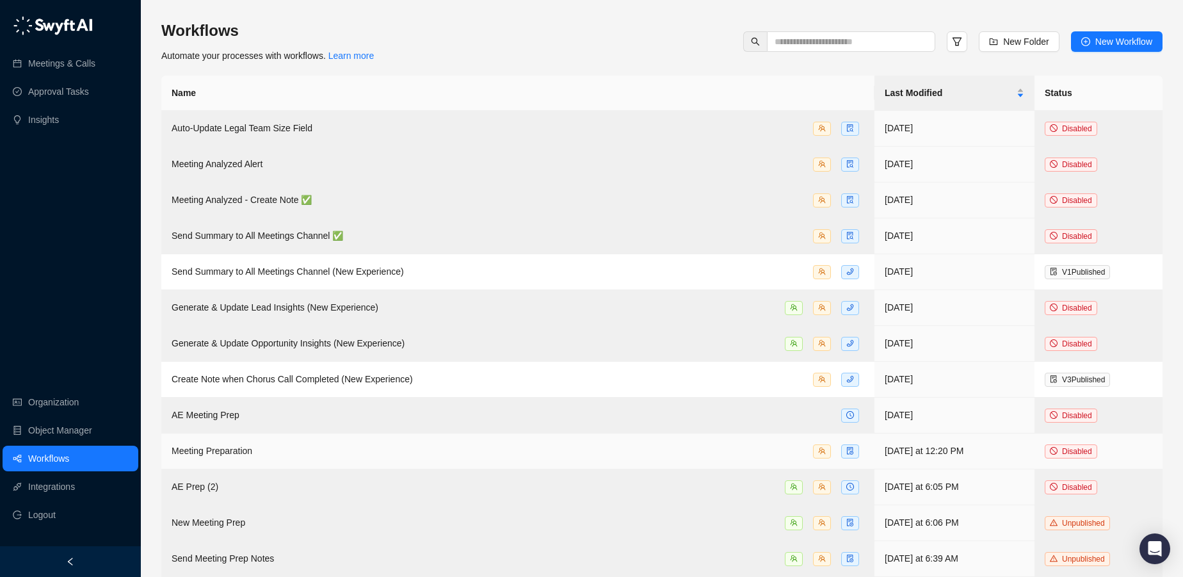
scroll to position [6, 0]
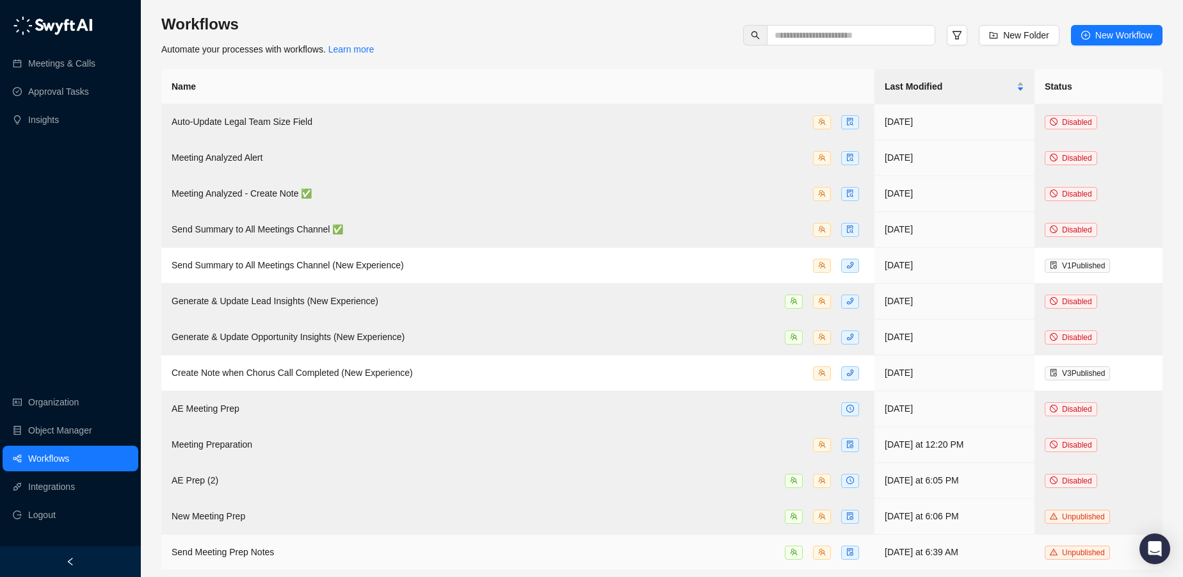
click at [376, 545] on div "Send Meeting Prep Notes" at bounding box center [518, 552] width 693 height 15
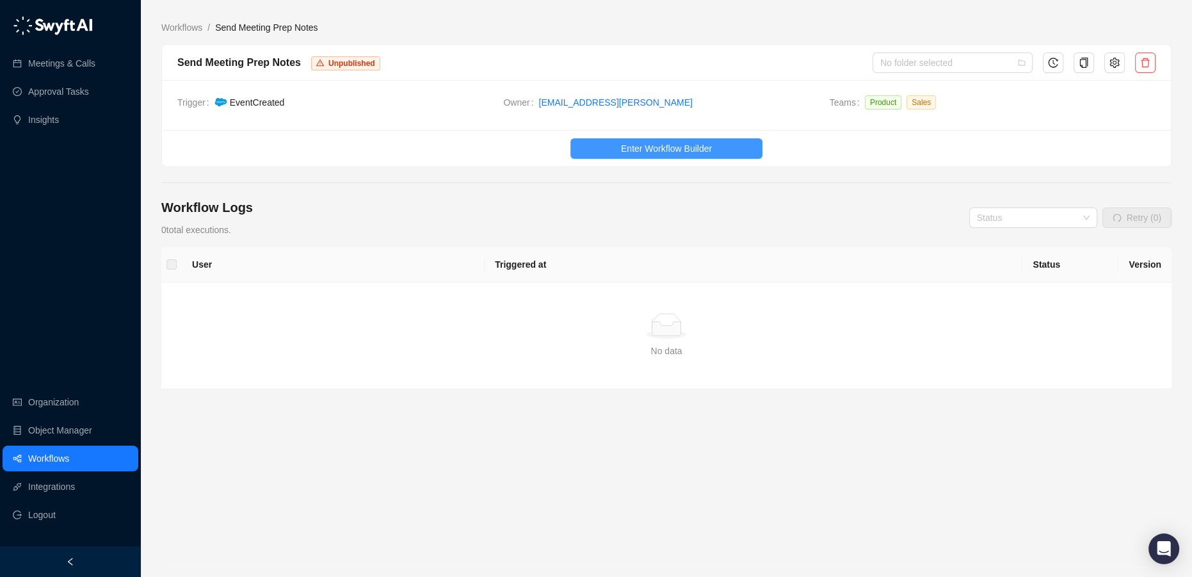
click at [656, 149] on span "Enter Workflow Builder" at bounding box center [666, 148] width 91 height 14
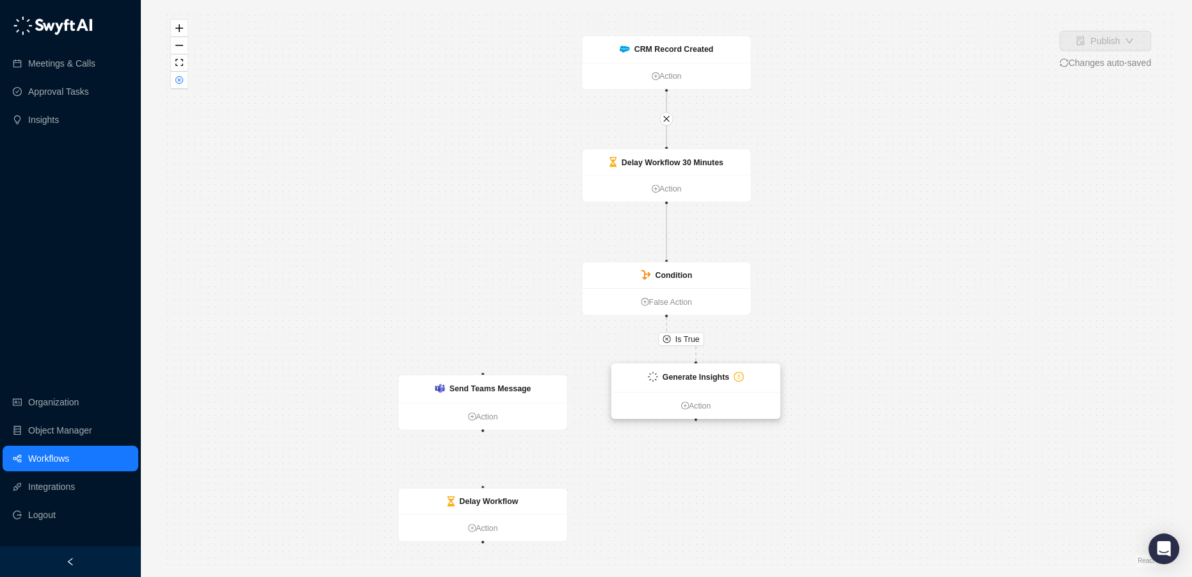
drag, startPoint x: 818, startPoint y: 392, endPoint x: 663, endPoint y: 382, distance: 155.2
click at [663, 381] on strong "Generate Insights" at bounding box center [696, 376] width 67 height 9
click at [700, 380] on strong "Generate Insights" at bounding box center [693, 377] width 67 height 9
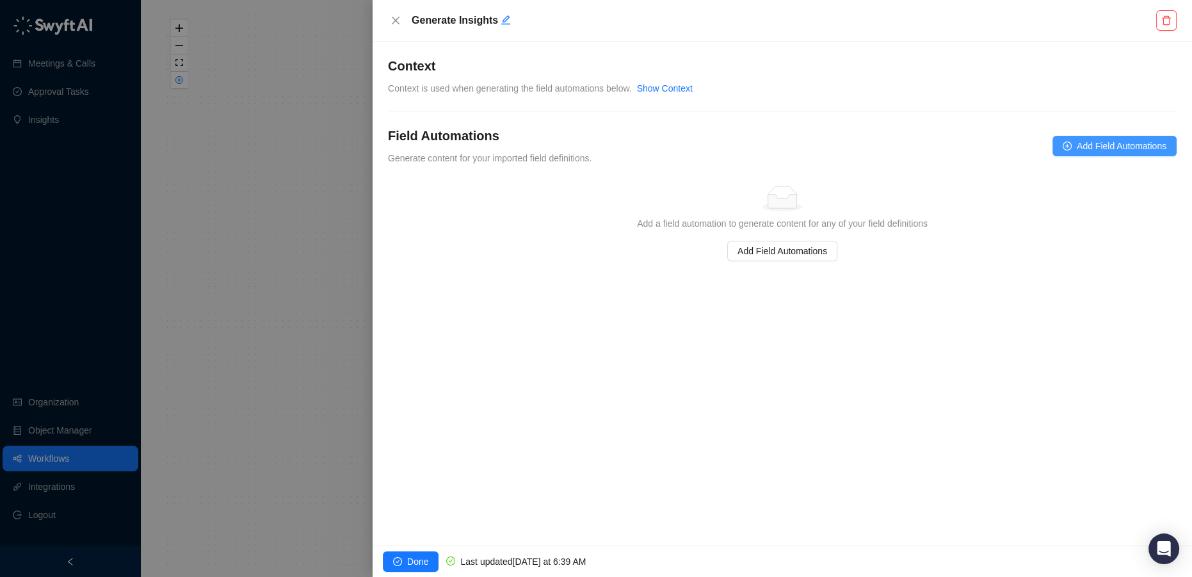
click at [1084, 147] on span "Add Field Automations" at bounding box center [1122, 146] width 90 height 14
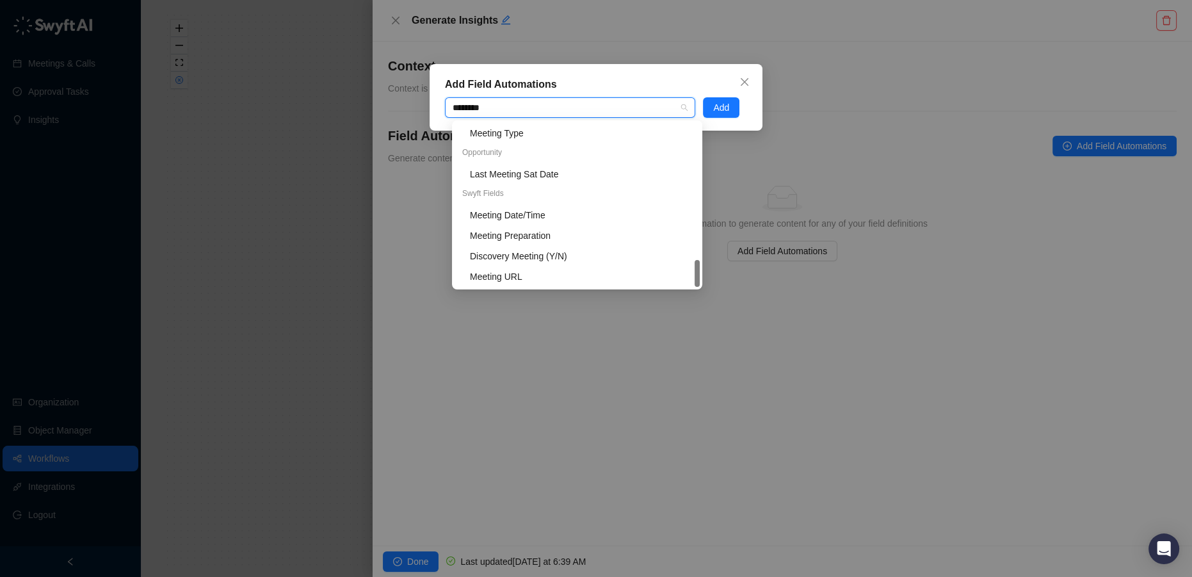
scroll to position [143, 0]
type input "*********"
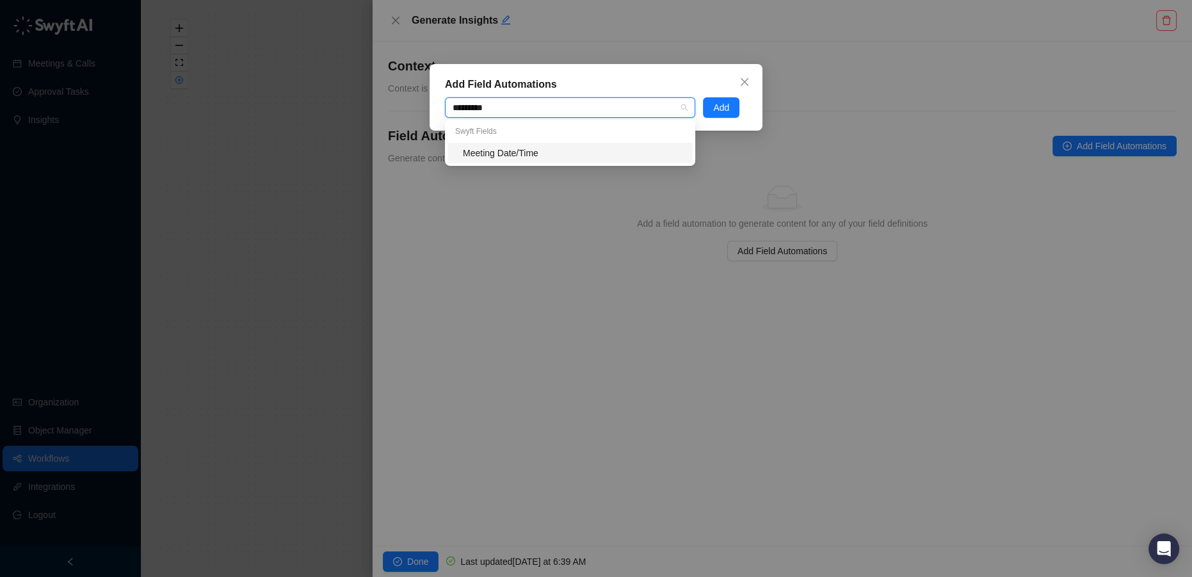
scroll to position [0, 0]
click at [547, 150] on div "Meeting Date/Time" at bounding box center [574, 153] width 222 height 14
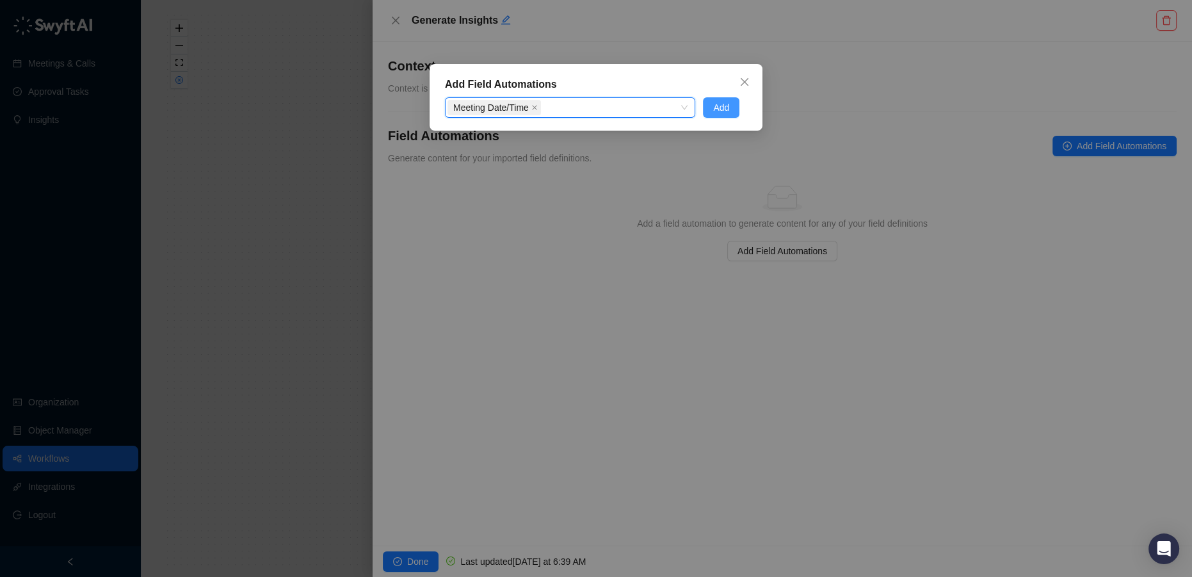
click at [720, 109] on span "Add" at bounding box center [721, 108] width 16 height 14
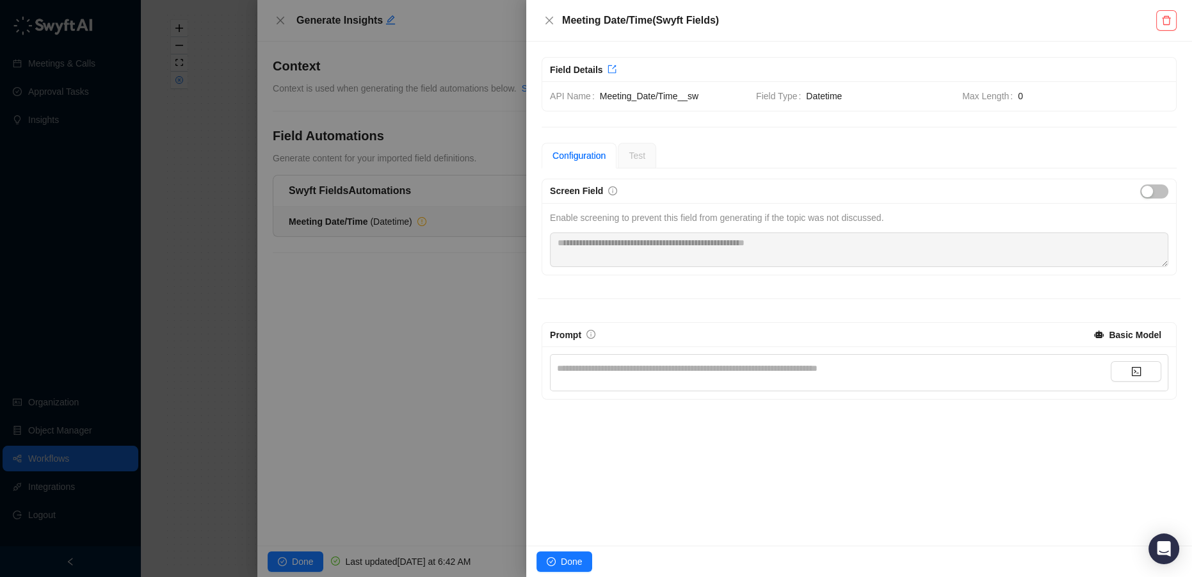
click at [606, 362] on div "**********" at bounding box center [834, 368] width 554 height 14
click at [1125, 366] on button "button" at bounding box center [1136, 371] width 51 height 20
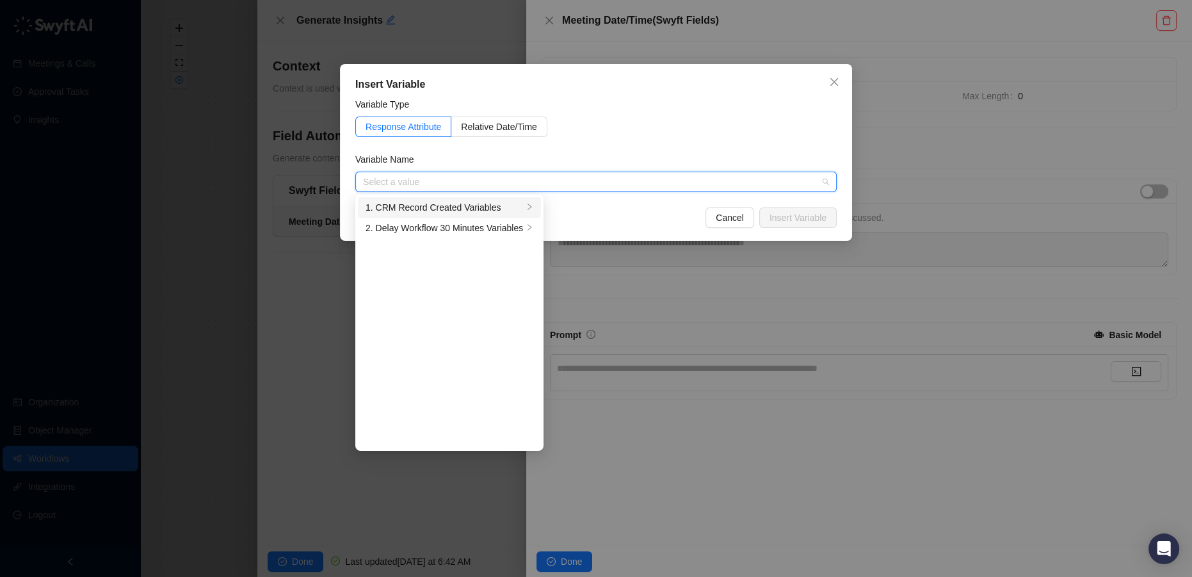
click at [480, 203] on div "1. CRM Record Created Variables" at bounding box center [445, 207] width 158 height 14
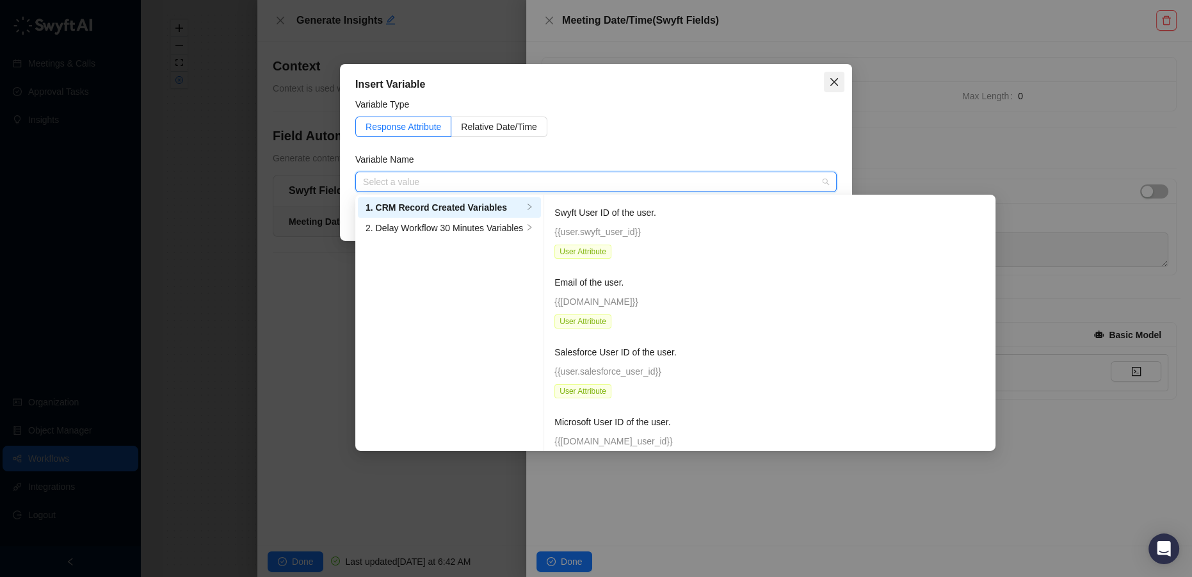
click at [834, 81] on icon "close" at bounding box center [834, 82] width 8 height 8
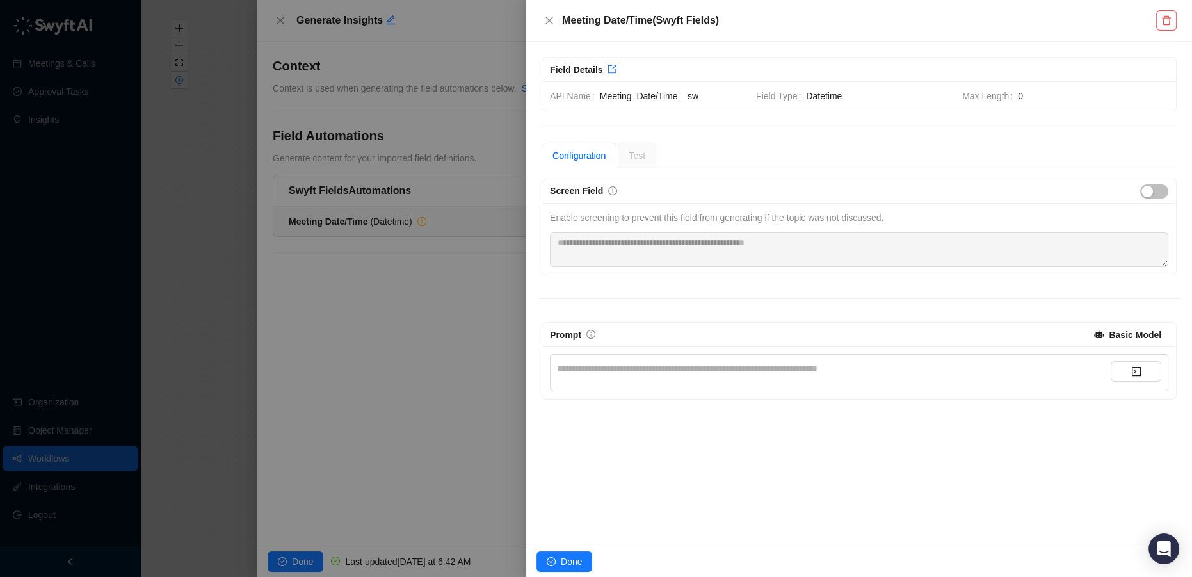
click at [705, 375] on div "**********" at bounding box center [834, 372] width 554 height 23
click at [649, 361] on div "**********" at bounding box center [834, 368] width 554 height 14
drag, startPoint x: 649, startPoint y: 359, endPoint x: 587, endPoint y: 367, distance: 61.9
click at [587, 367] on div "**********" at bounding box center [834, 368] width 554 height 14
click at [1154, 355] on div "**********" at bounding box center [859, 372] width 618 height 37
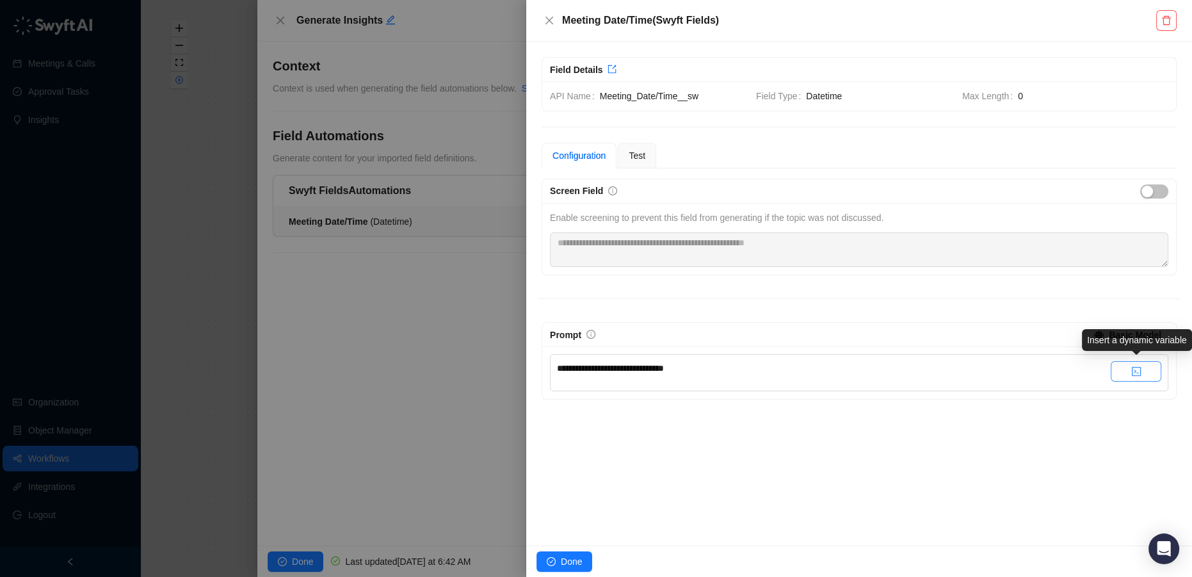
click at [1144, 366] on button "button" at bounding box center [1136, 371] width 51 height 20
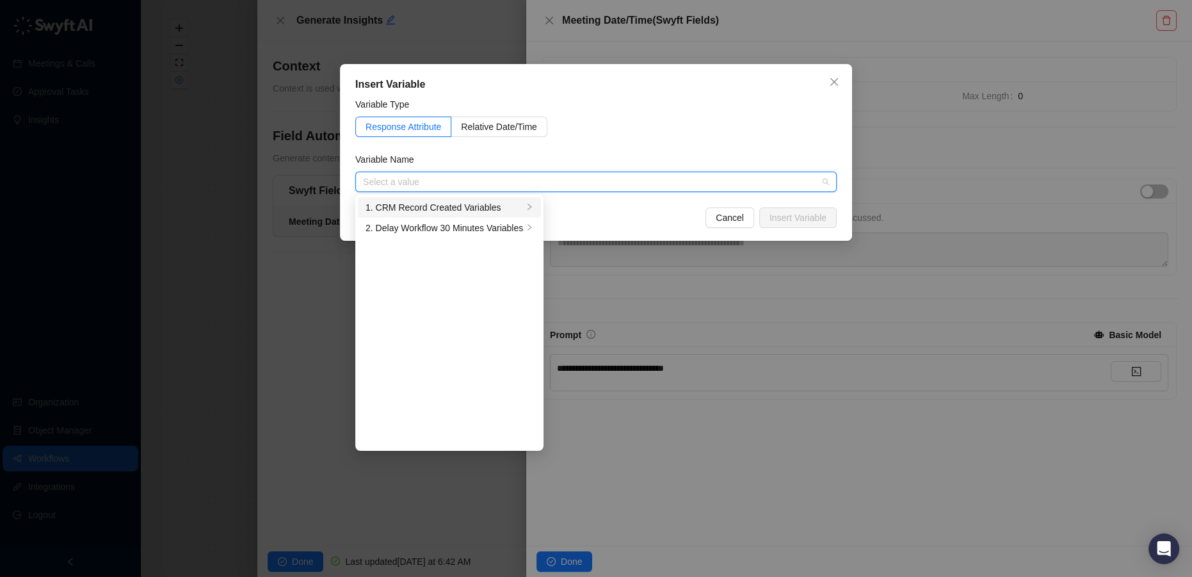
click at [440, 216] on li "1. CRM Record Created Variables" at bounding box center [449, 207] width 183 height 20
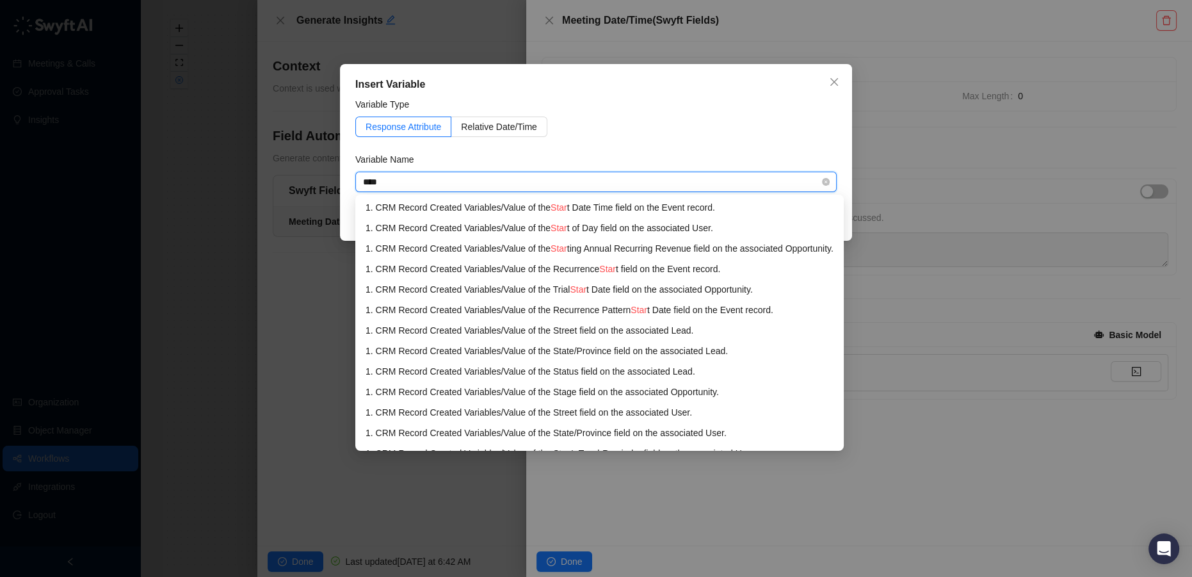
type input "*****"
click at [550, 207] on div "1. CRM Record Created Variables / Value of the Start Date Time field on the Eve…" at bounding box center [600, 207] width 468 height 14
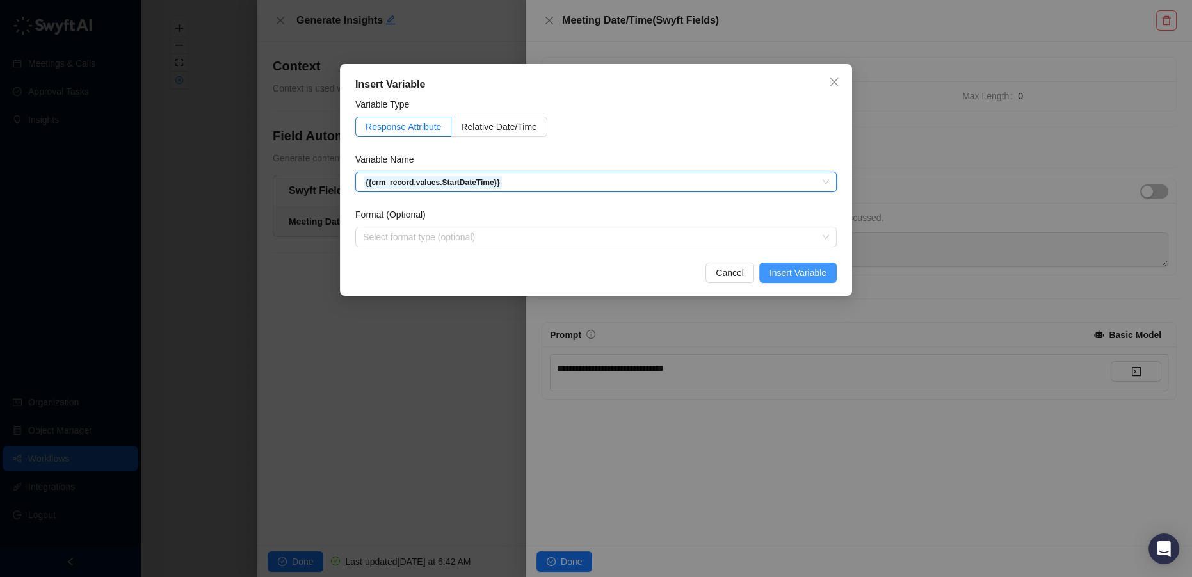
click at [799, 271] on span "Insert Variable" at bounding box center [798, 273] width 57 height 14
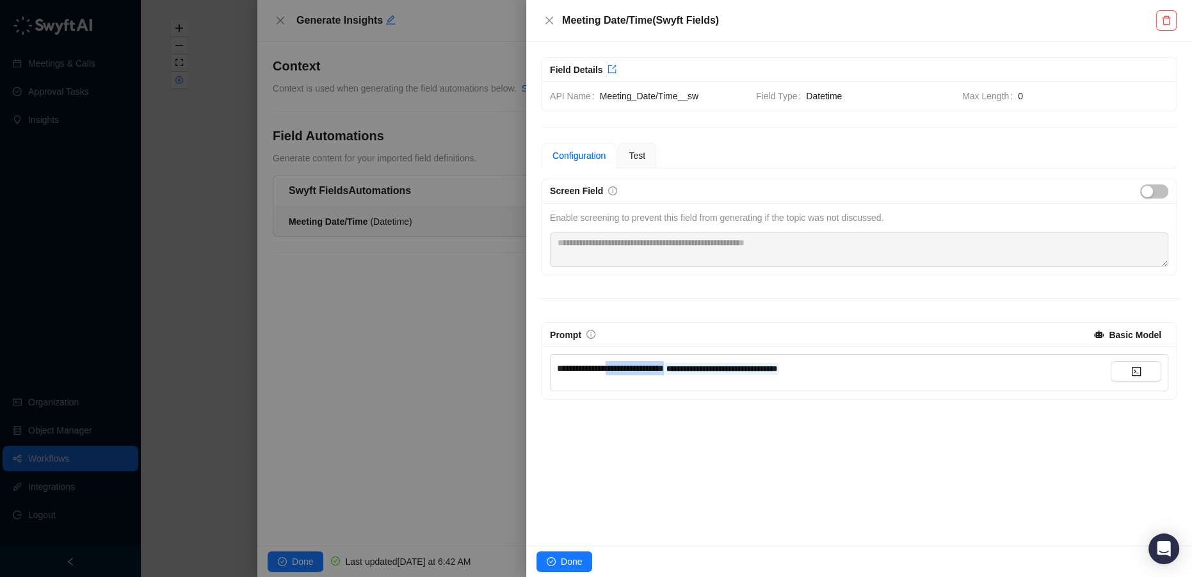
drag, startPoint x: 686, startPoint y: 365, endPoint x: 613, endPoint y: 369, distance: 72.5
click at [613, 369] on div "**********" at bounding box center [834, 368] width 554 height 14
click at [755, 363] on div "**********" at bounding box center [834, 368] width 554 height 14
click at [640, 161] on div "Test" at bounding box center [637, 156] width 17 height 14
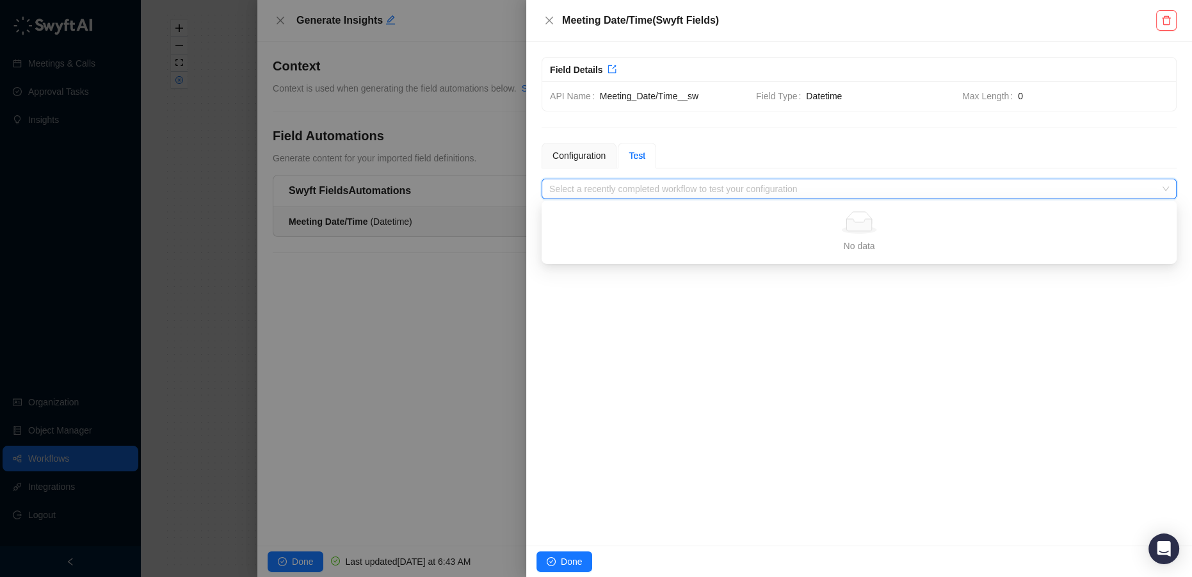
click at [669, 190] on input "search" at bounding box center [855, 188] width 612 height 19
click at [590, 163] on div "Configuration" at bounding box center [579, 156] width 75 height 26
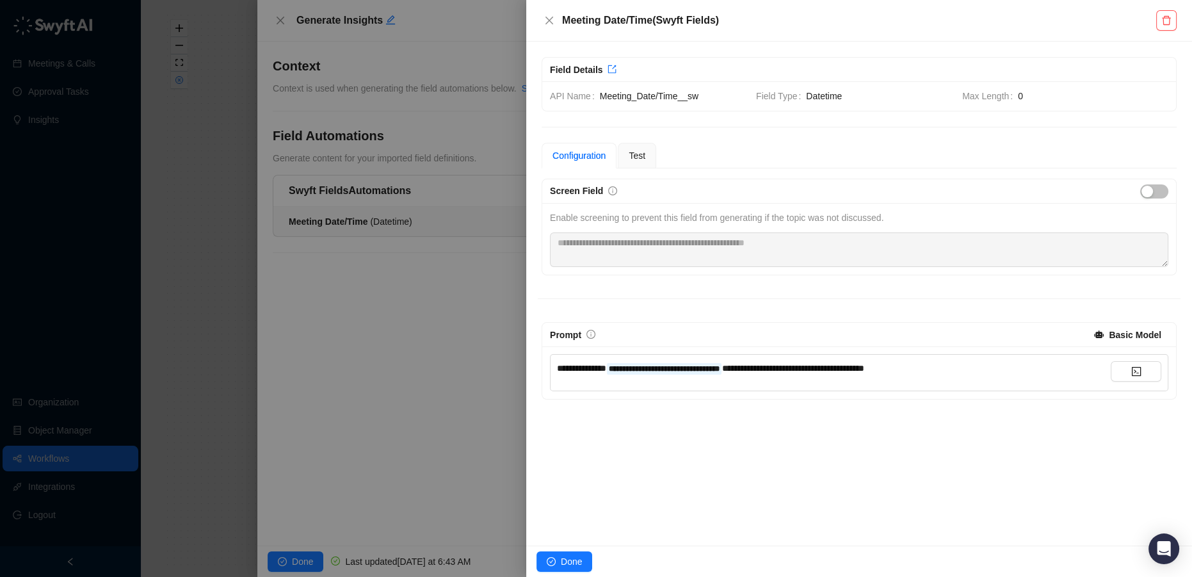
click at [575, 549] on div "Done" at bounding box center [859, 561] width 666 height 31
click at [573, 562] on span "Done" at bounding box center [571, 561] width 21 height 14
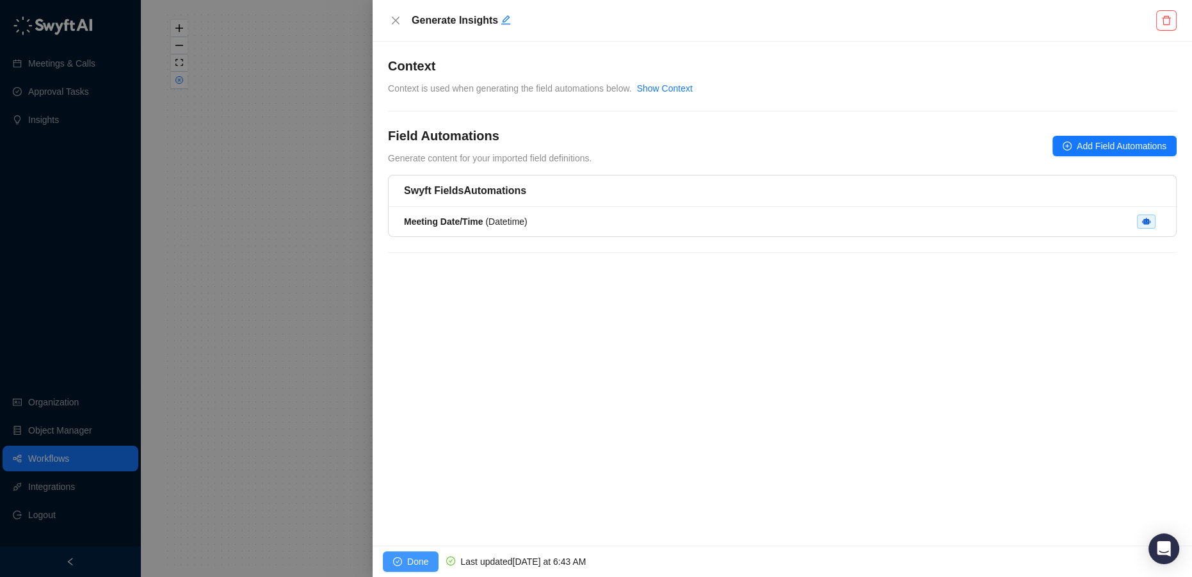
click at [405, 558] on button "Done" at bounding box center [411, 561] width 56 height 20
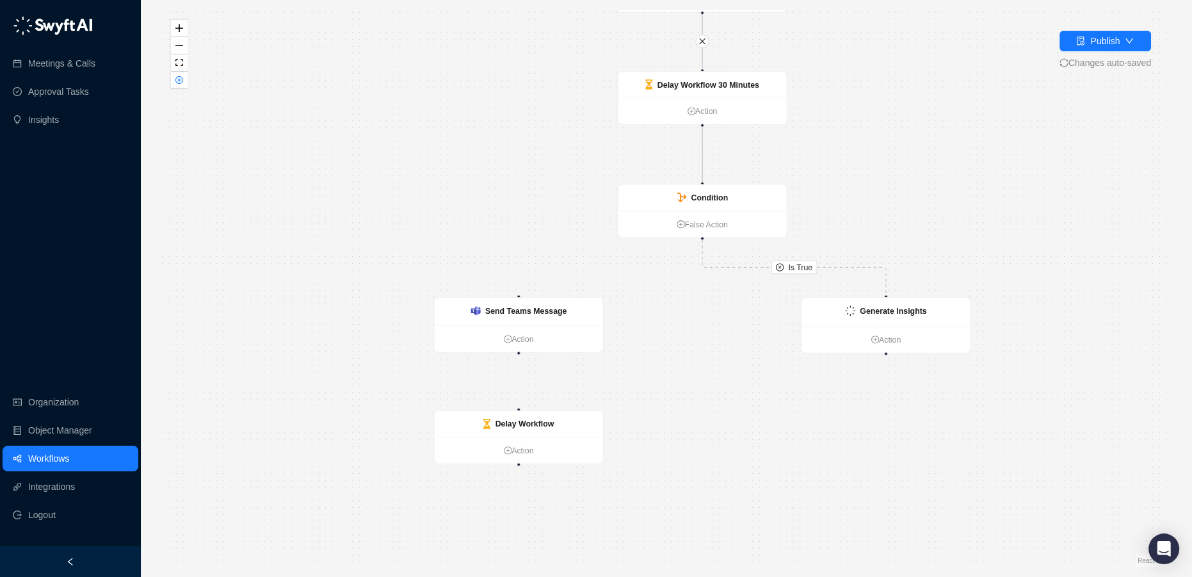
drag, startPoint x: 696, startPoint y: 411, endPoint x: 706, endPoint y: 290, distance: 121.4
click at [710, 293] on div "Is True CRM Record Created Action Send Teams Message Action Delay Workflow 30 M…" at bounding box center [666, 288] width 1010 height 556
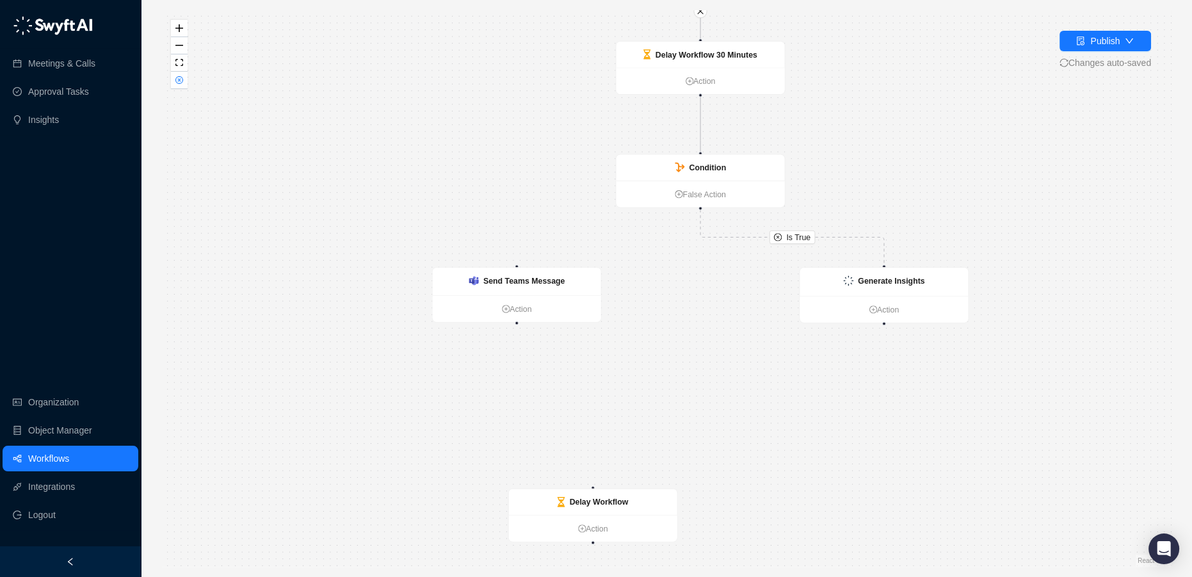
drag, startPoint x: 534, startPoint y: 394, endPoint x: 649, endPoint y: 421, distance: 117.7
click at [610, 503] on strong "Delay Workflow" at bounding box center [599, 501] width 59 height 9
drag, startPoint x: 543, startPoint y: 278, endPoint x: 682, endPoint y: 361, distance: 162.0
click at [681, 361] on strong "Send Teams Message" at bounding box center [640, 365] width 82 height 9
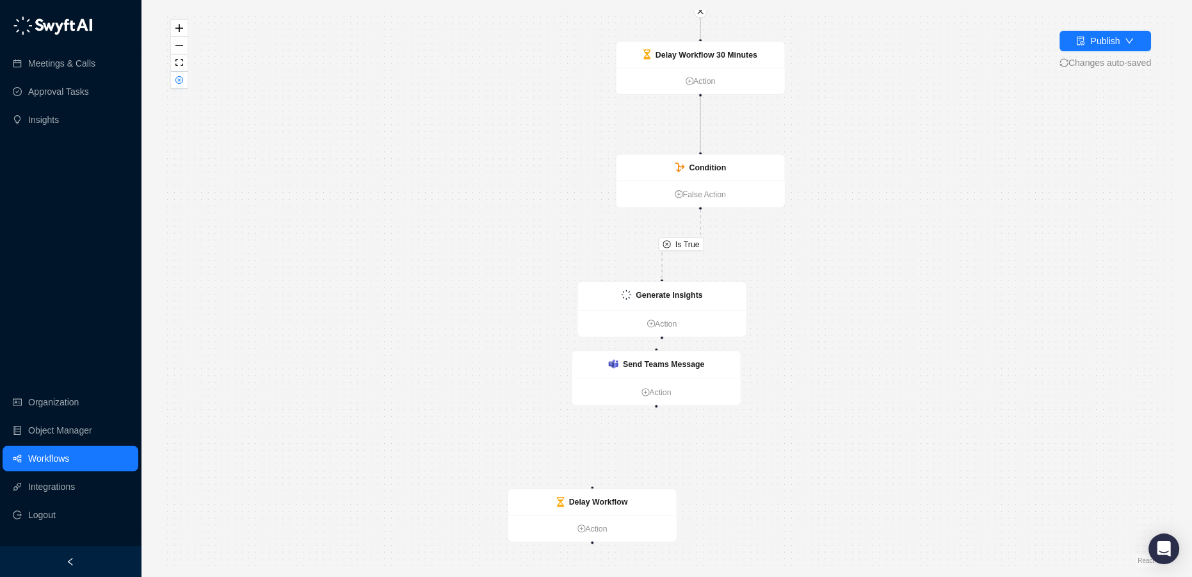
drag, startPoint x: 683, startPoint y: 289, endPoint x: 772, endPoint y: 247, distance: 97.9
click at [796, 233] on div "Is True CRM Record Created Action Send Teams Message Action Delay Workflow 30 M…" at bounding box center [666, 288] width 1010 height 556
drag, startPoint x: 692, startPoint y: 293, endPoint x: 734, endPoint y: 264, distance: 51.1
click at [734, 264] on strong "Generate Insights" at bounding box center [712, 266] width 67 height 9
drag, startPoint x: 829, startPoint y: 338, endPoint x: 709, endPoint y: 339, distance: 119.7
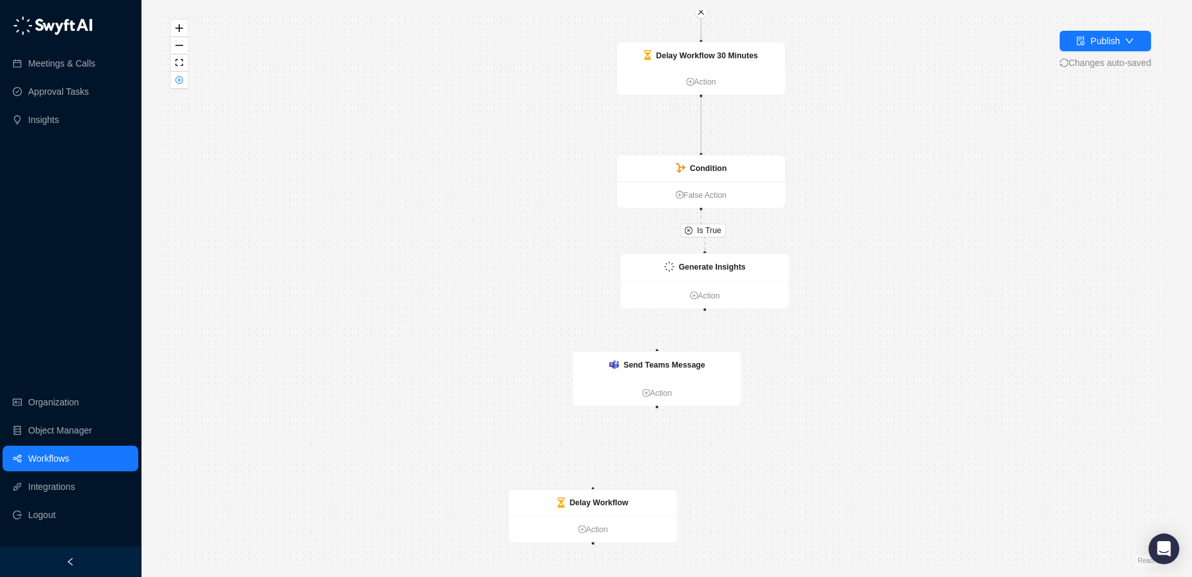
click at [824, 337] on div "Is True CRM Record Created Action Send Teams Message Action Delay Workflow 30 M…" at bounding box center [666, 288] width 1010 height 556
drag, startPoint x: 674, startPoint y: 360, endPoint x: 699, endPoint y: 368, distance: 25.7
click at [699, 368] on strong "Send Teams Message" at bounding box center [686, 372] width 82 height 9
click at [701, 294] on link "Action" at bounding box center [700, 295] width 168 height 12
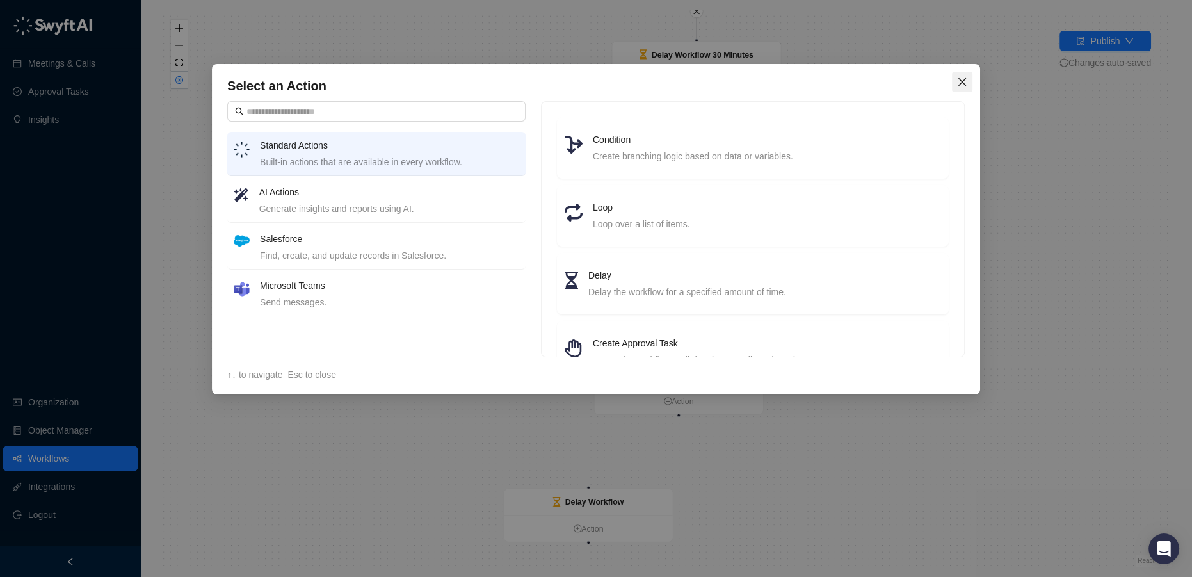
click at [959, 82] on icon "close" at bounding box center [962, 82] width 10 height 10
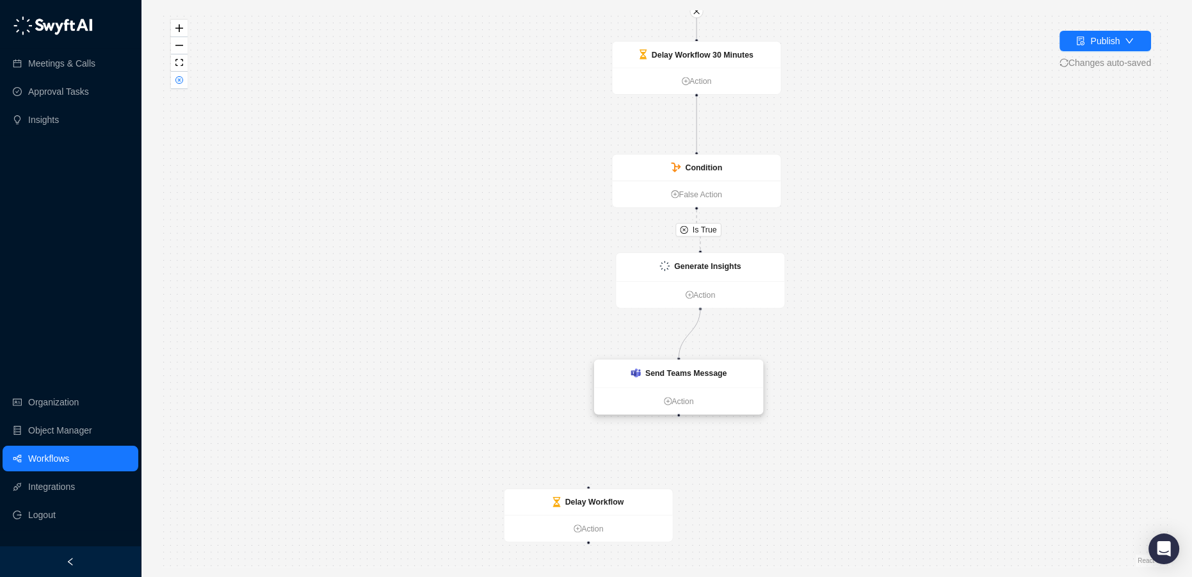
drag, startPoint x: 700, startPoint y: 312, endPoint x: 681, endPoint y: 360, distance: 52.3
click at [681, 360] on div "CRM Record Created Action Send Teams Message Action Delay Workflow 30 Minutes A…" at bounding box center [874, 173] width 892 height 491
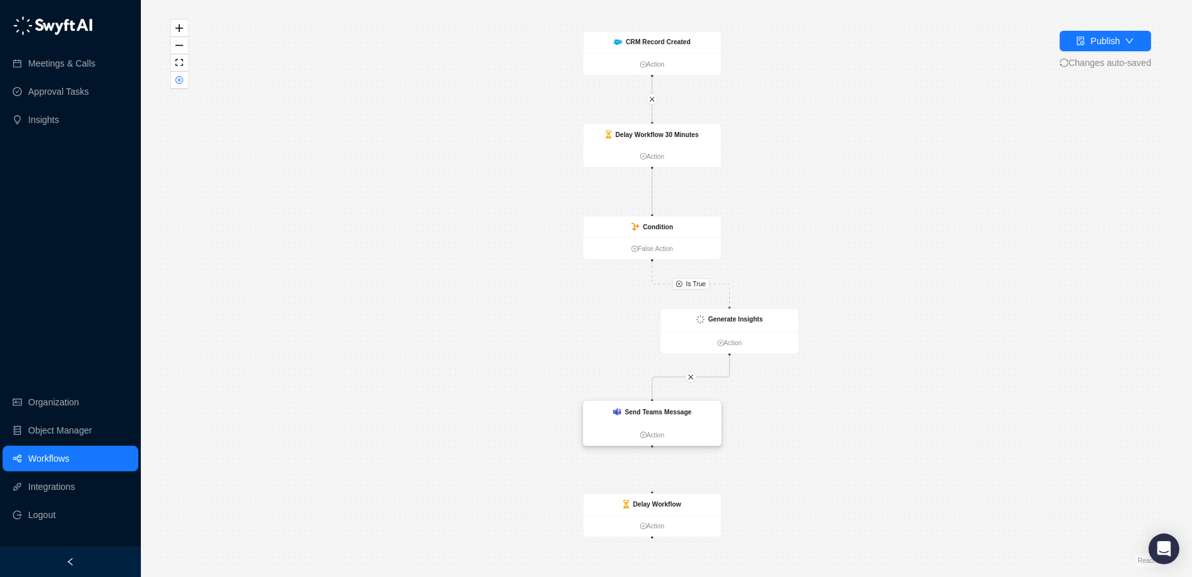
drag, startPoint x: 727, startPoint y: 404, endPoint x: 678, endPoint y: 421, distance: 52.0
click at [750, 400] on div "Is True CRM Record Created Action Send Teams Message Action Delay Workflow 30 M…" at bounding box center [666, 288] width 1010 height 556
click at [672, 415] on strong "Send Teams Message" at bounding box center [657, 411] width 67 height 8
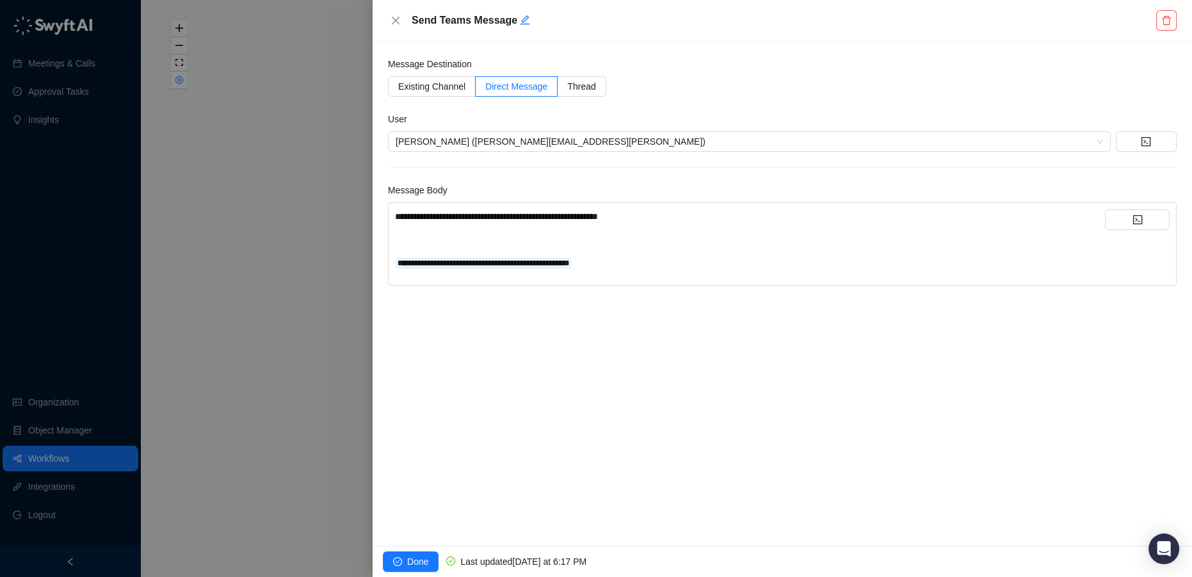
click at [643, 263] on div "**********" at bounding box center [750, 262] width 710 height 14
click at [1145, 221] on button "button" at bounding box center [1137, 219] width 65 height 20
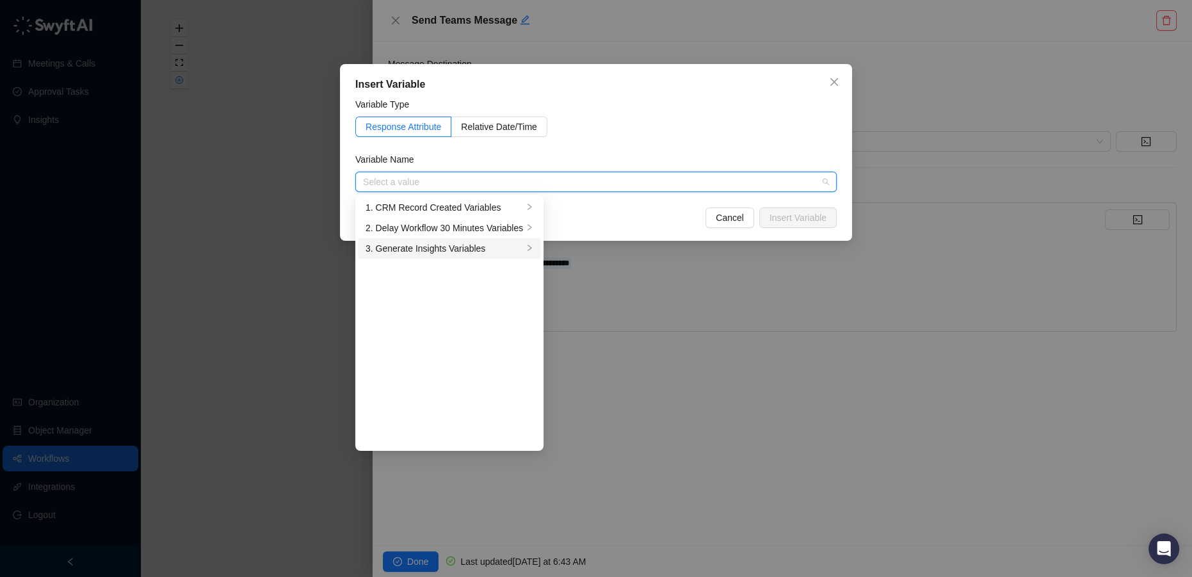
click at [483, 254] on div "3. Generate Insights Variables" at bounding box center [445, 248] width 158 height 14
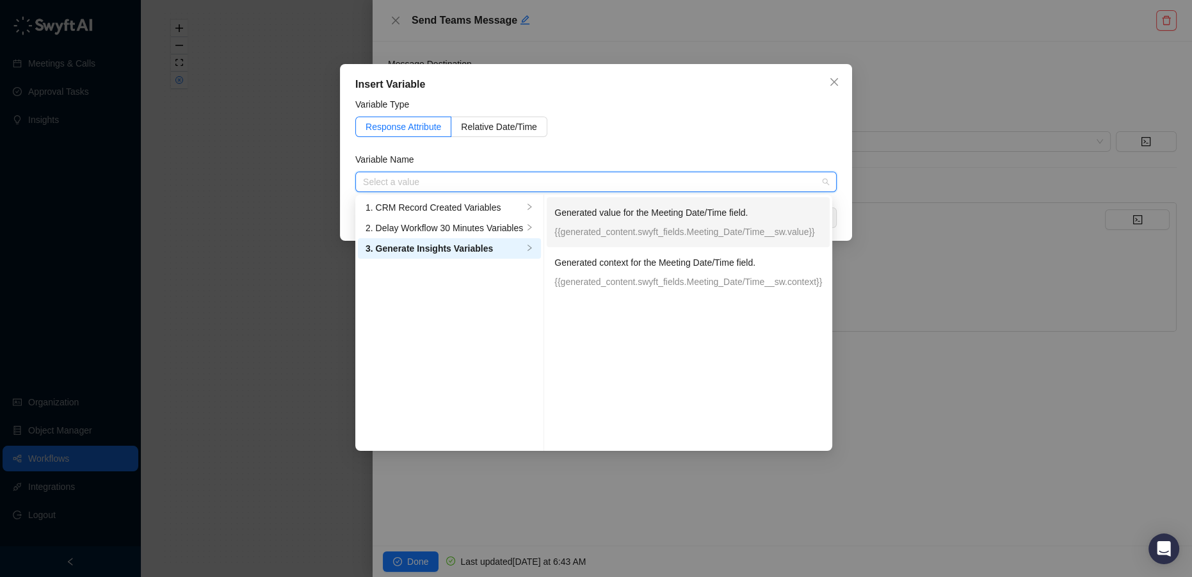
click at [621, 207] on p "Generated value for the Meeting Date/Time field." at bounding box center [688, 213] width 268 height 14
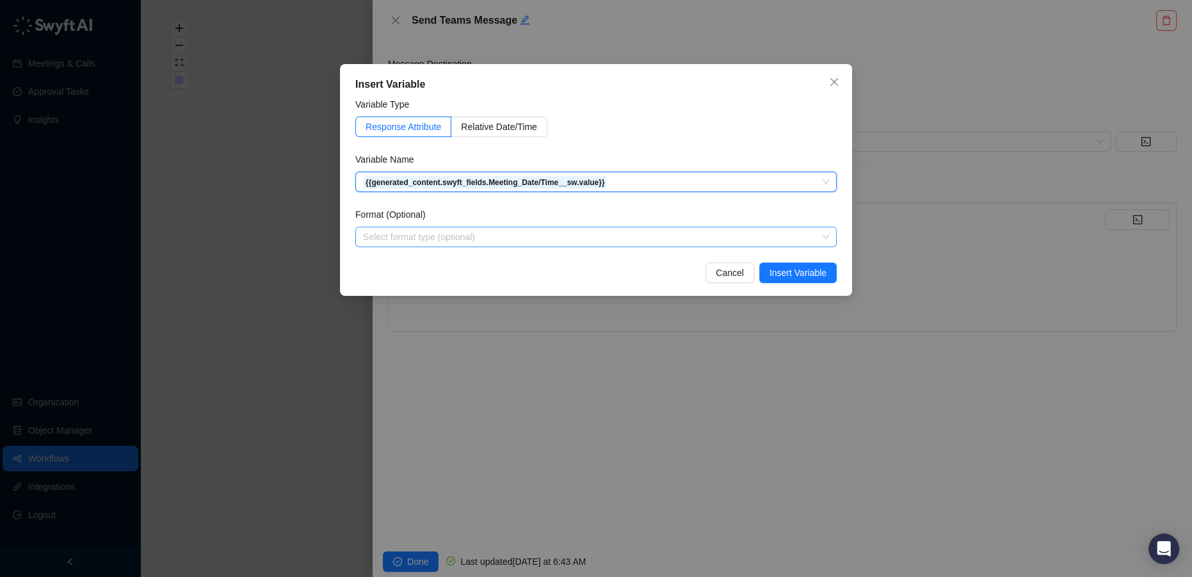
click at [700, 239] on input "search" at bounding box center [592, 236] width 458 height 19
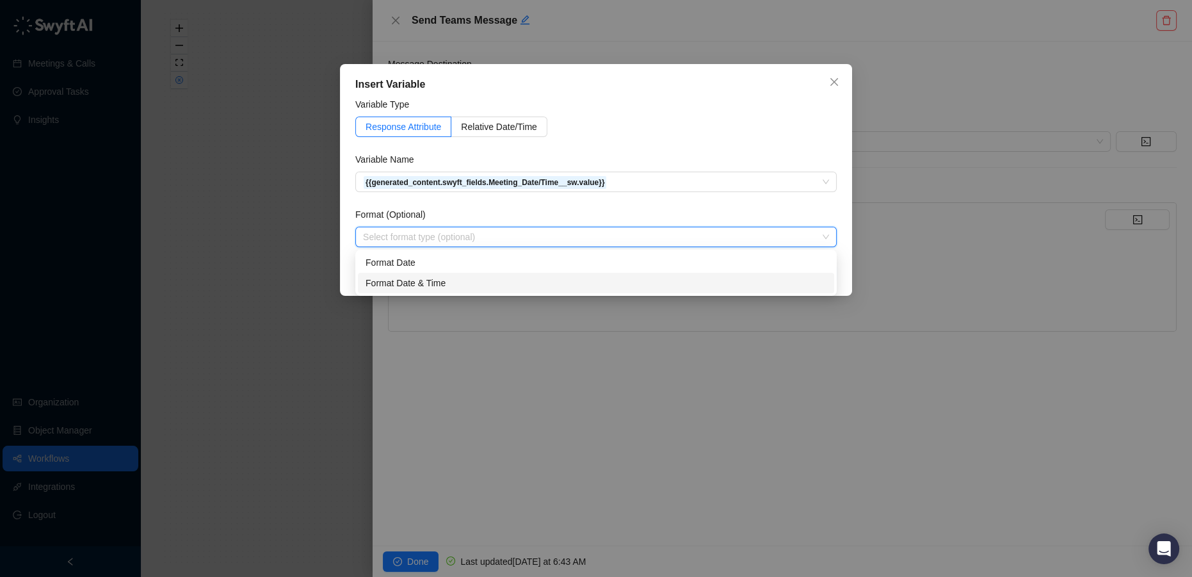
click at [538, 279] on div "Format Date & Time" at bounding box center [596, 283] width 461 height 14
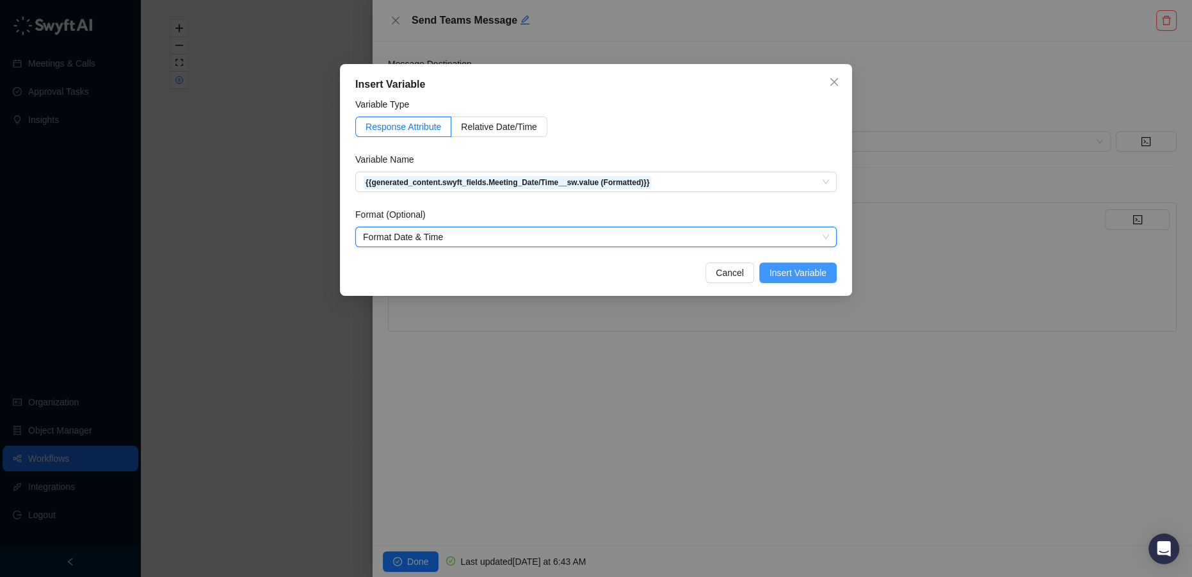
click at [808, 275] on span "Insert Variable" at bounding box center [798, 273] width 57 height 14
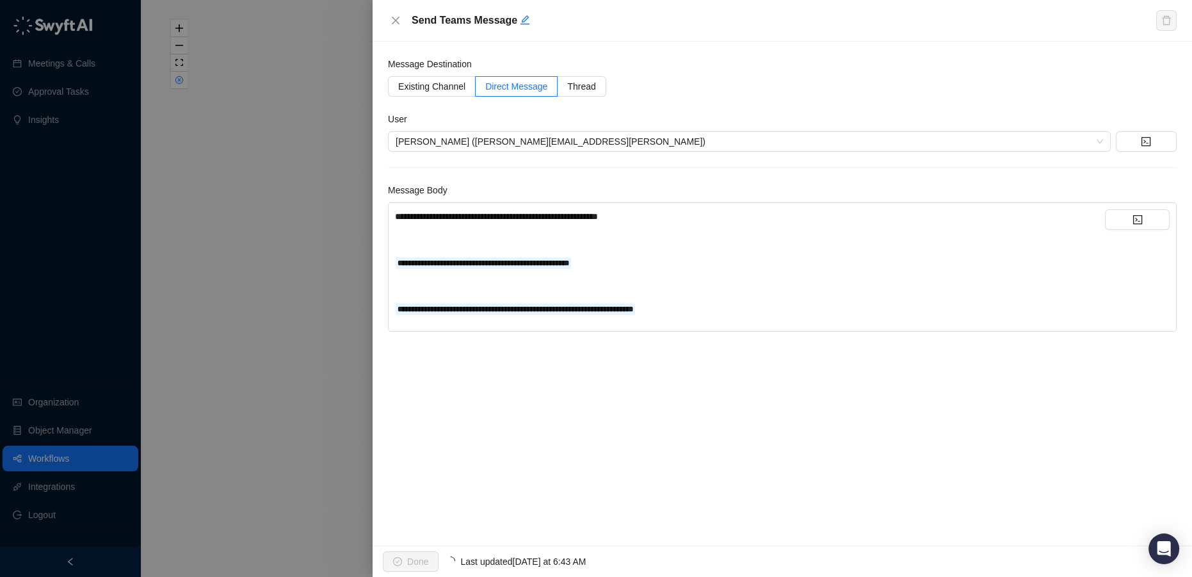
click at [417, 290] on div "﻿" at bounding box center [750, 286] width 710 height 14
click at [534, 475] on div "**********" at bounding box center [783, 294] width 820 height 504
click at [537, 311] on div "**********" at bounding box center [750, 309] width 710 height 14
click at [418, 567] on span "Done" at bounding box center [417, 561] width 21 height 14
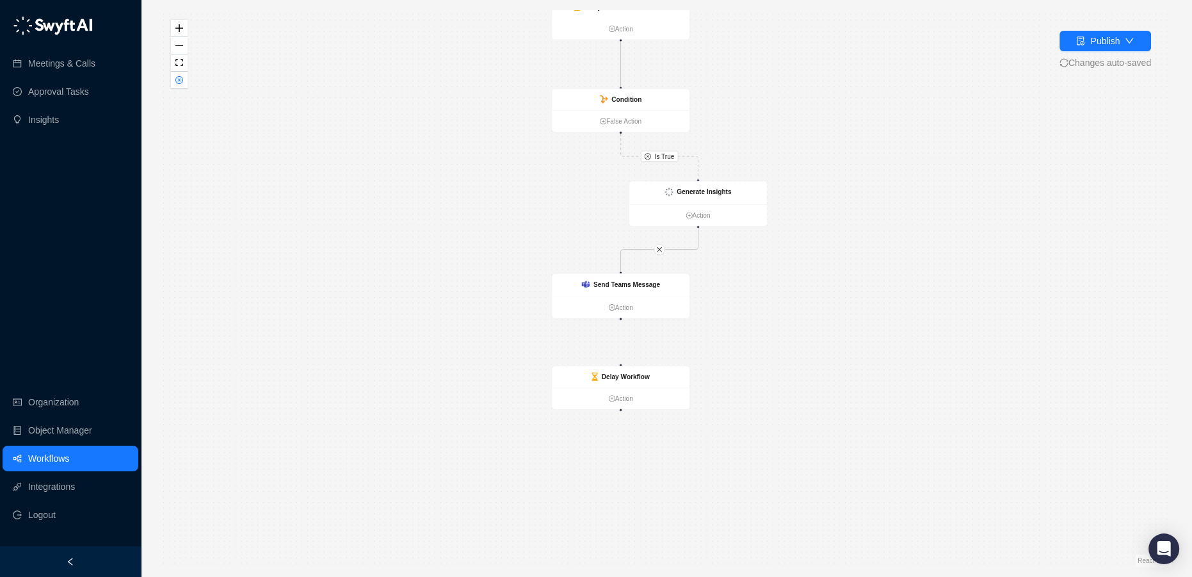
drag, startPoint x: 416, startPoint y: 345, endPoint x: 408, endPoint y: 216, distance: 128.9
click at [408, 216] on div "Is True CRM Record Created Action Delay Workflow 30 Minutes Action Condition Fa…" at bounding box center [666, 288] width 1010 height 556
drag, startPoint x: 671, startPoint y: 207, endPoint x: 597, endPoint y: 204, distance: 73.7
click at [597, 204] on ul "Action" at bounding box center [625, 212] width 138 height 22
click at [869, 224] on div "Is True CRM Record Created Action Delay Workflow 30 Minutes Action Condition Fa…" at bounding box center [666, 288] width 1010 height 556
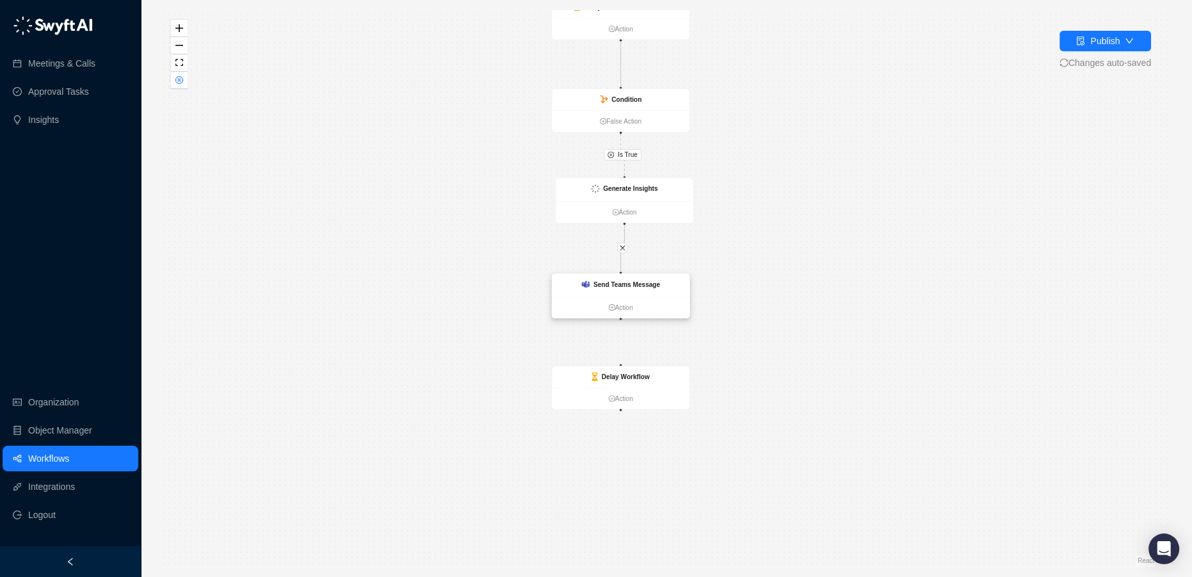
click at [620, 282] on strong "Send Teams Message" at bounding box center [627, 284] width 67 height 8
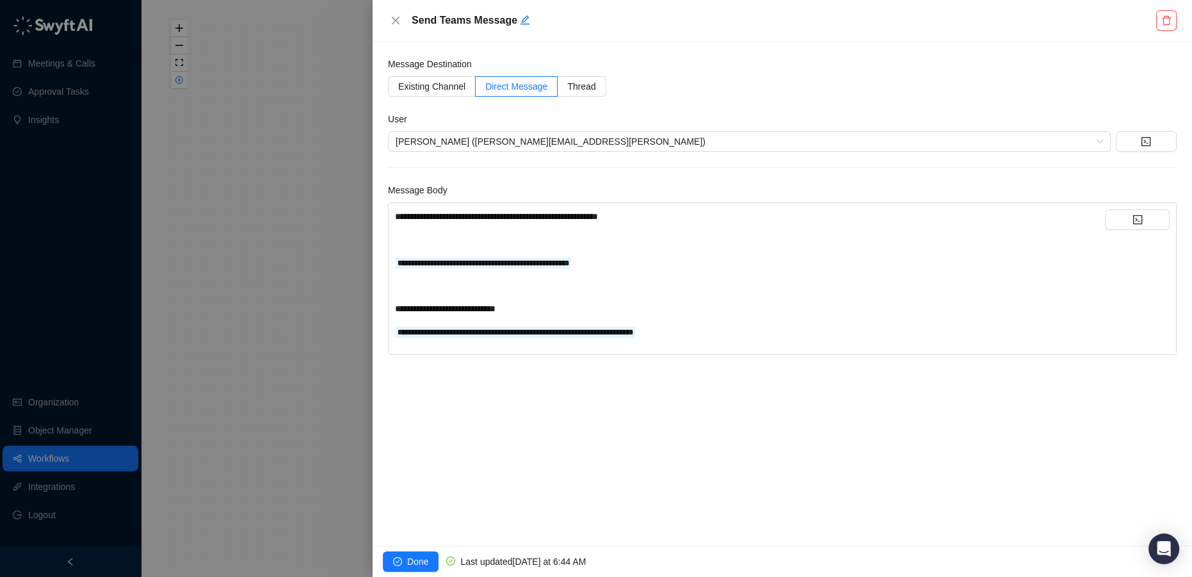
click at [496, 307] on span "**********" at bounding box center [445, 308] width 101 height 9
click at [398, 558] on icon "check-circle" at bounding box center [397, 561] width 9 height 9
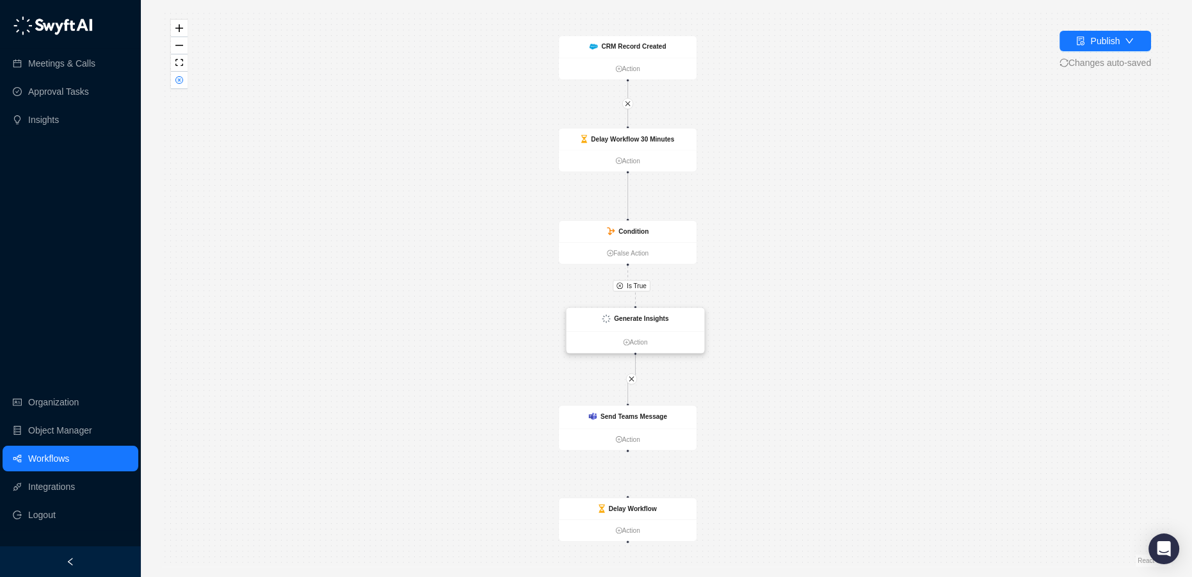
drag, startPoint x: 667, startPoint y: 319, endPoint x: 594, endPoint y: 313, distance: 73.2
click at [593, 313] on div "Generate Insights" at bounding box center [636, 319] width 138 height 23
click at [857, 360] on div "Is True CRM Record Created Action Delay Workflow 30 Minutes Action Condition Fa…" at bounding box center [666, 288] width 1010 height 556
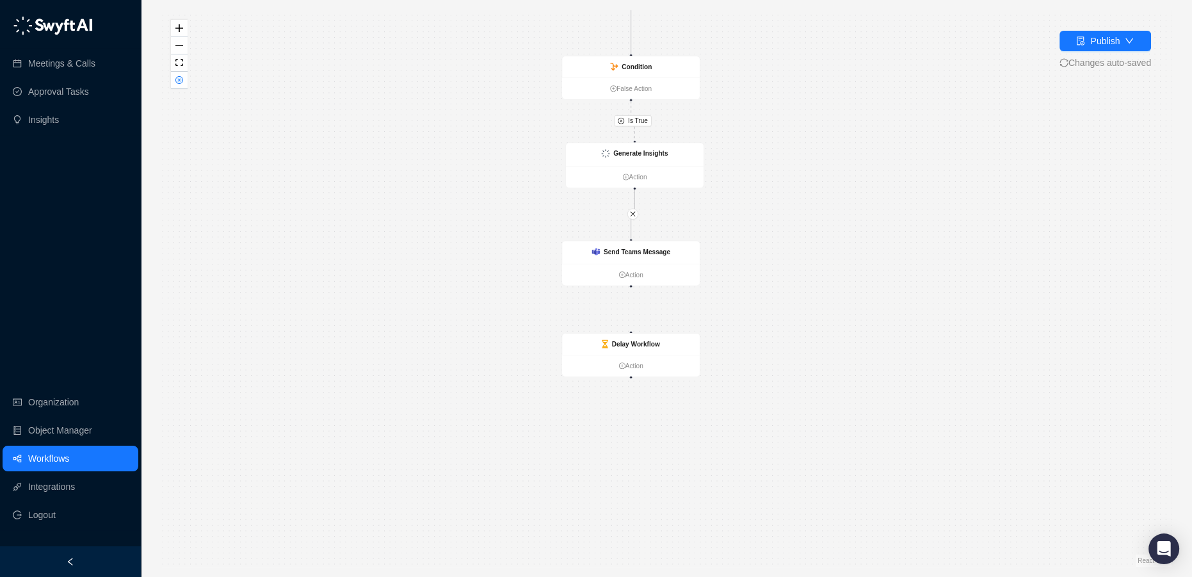
drag, startPoint x: 802, startPoint y: 295, endPoint x: 800, endPoint y: 269, distance: 25.6
click at [800, 269] on div "Is True CRM Record Created Action Delay Workflow 30 Minutes Action Condition Fa…" at bounding box center [666, 288] width 1010 height 556
click at [642, 350] on div "Delay Workflow" at bounding box center [631, 344] width 138 height 21
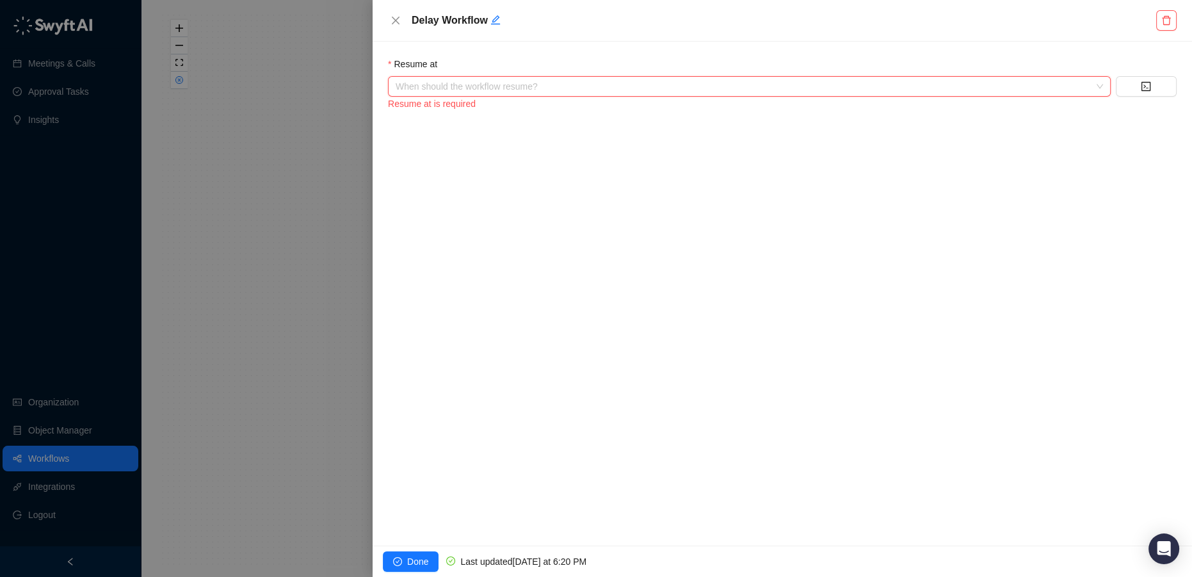
click at [1086, 83] on input "search" at bounding box center [746, 86] width 700 height 19
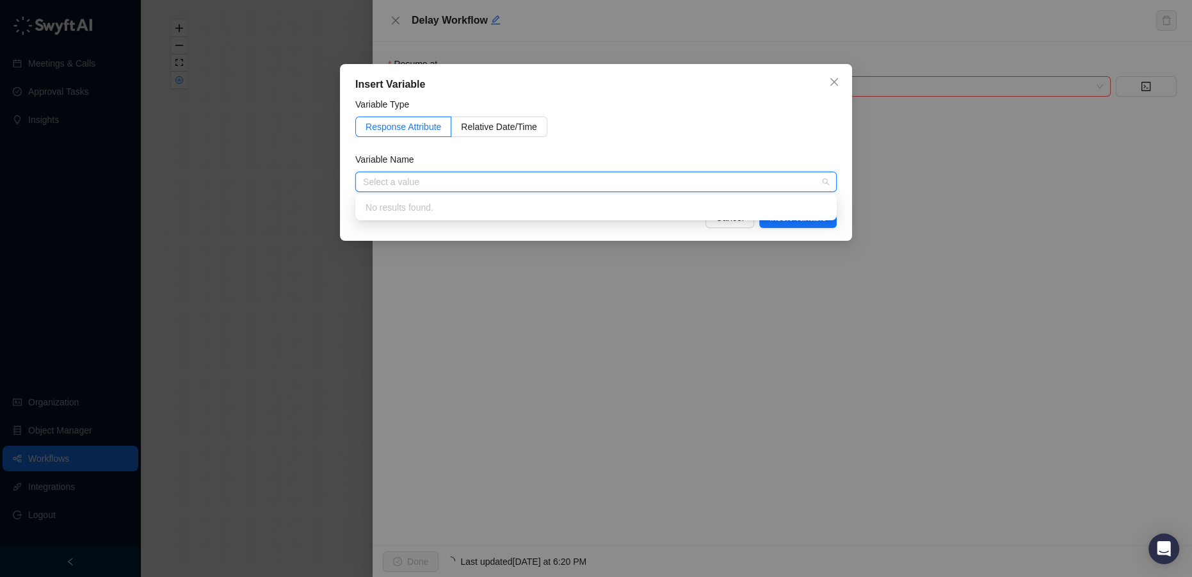
click at [510, 191] on div "Select a value" at bounding box center [595, 182] width 481 height 20
click at [821, 181] on input "search" at bounding box center [592, 181] width 458 height 19
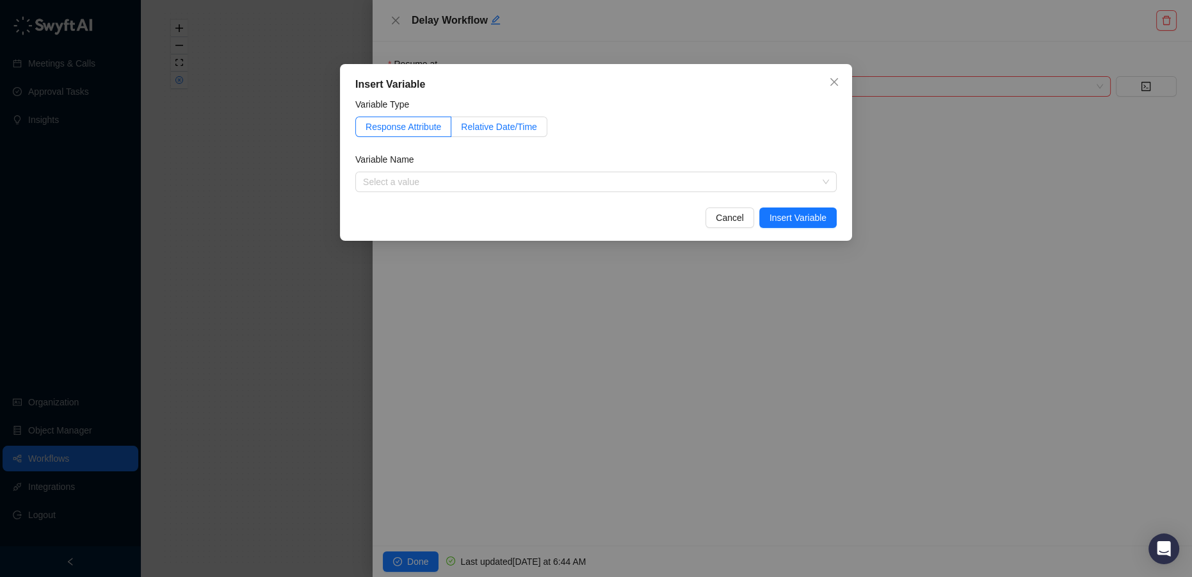
click at [496, 122] on span "Relative Date/Time" at bounding box center [499, 127] width 76 height 10
drag, startPoint x: 496, startPoint y: 121, endPoint x: 392, endPoint y: 123, distance: 103.1
click at [392, 123] on span "Response Attribute" at bounding box center [404, 127] width 76 height 10
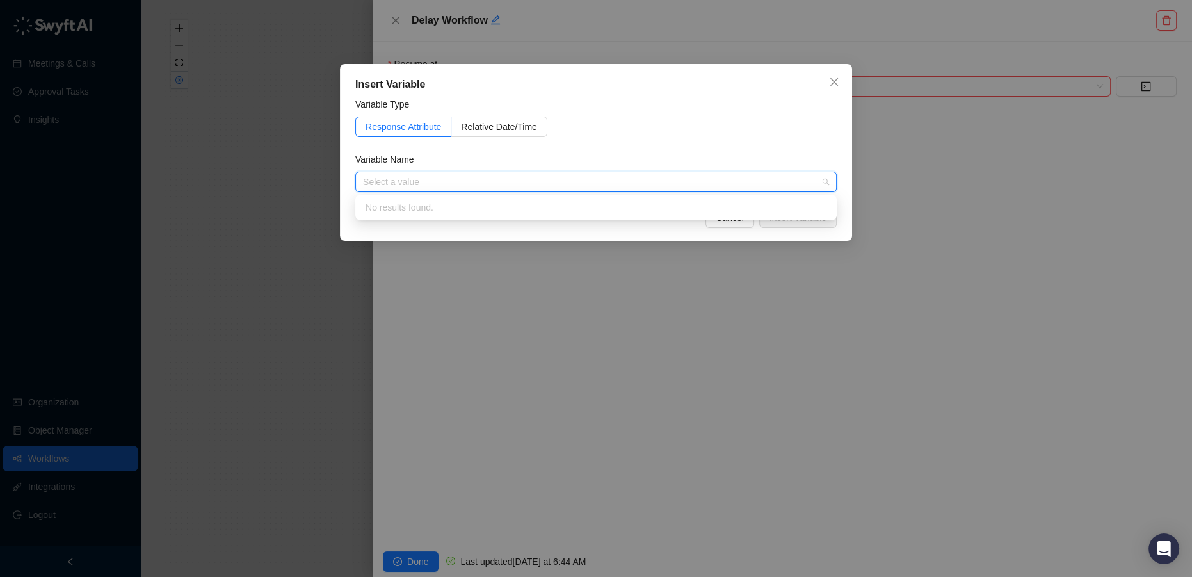
drag, startPoint x: 435, startPoint y: 198, endPoint x: 435, endPoint y: 185, distance: 12.8
click at [435, 196] on ul "No results found." at bounding box center [595, 208] width 481 height 26
click at [435, 184] on input "search" at bounding box center [592, 181] width 458 height 19
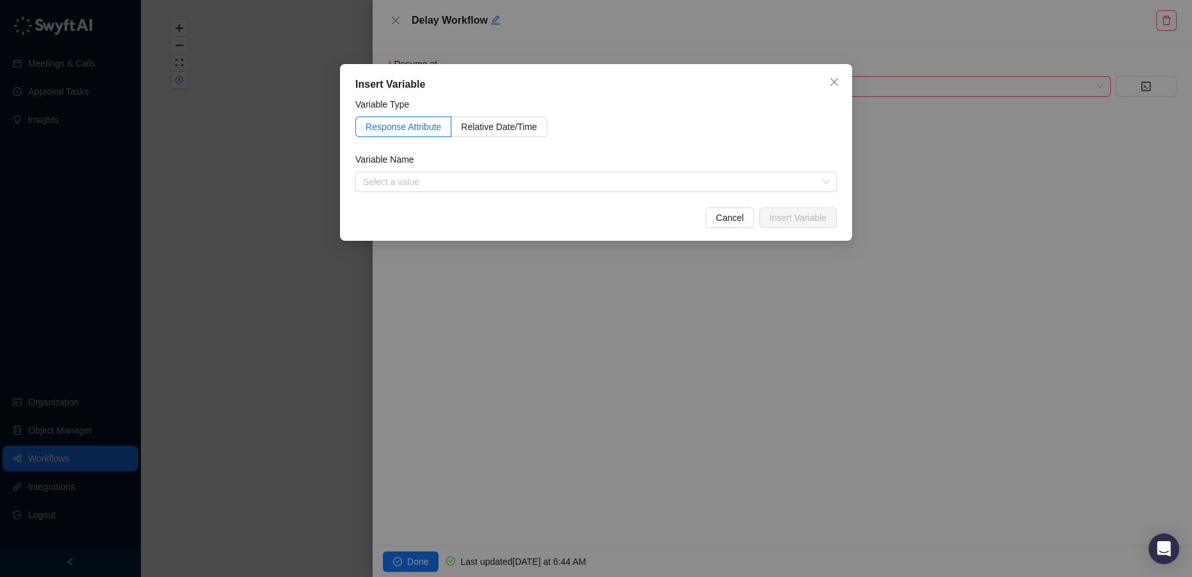
click at [838, 112] on div "Insert Variable Variable Type Response Attribute Relative Date/Time Variable Na…" at bounding box center [596, 152] width 512 height 177
click at [729, 220] on span "Cancel" at bounding box center [730, 218] width 28 height 14
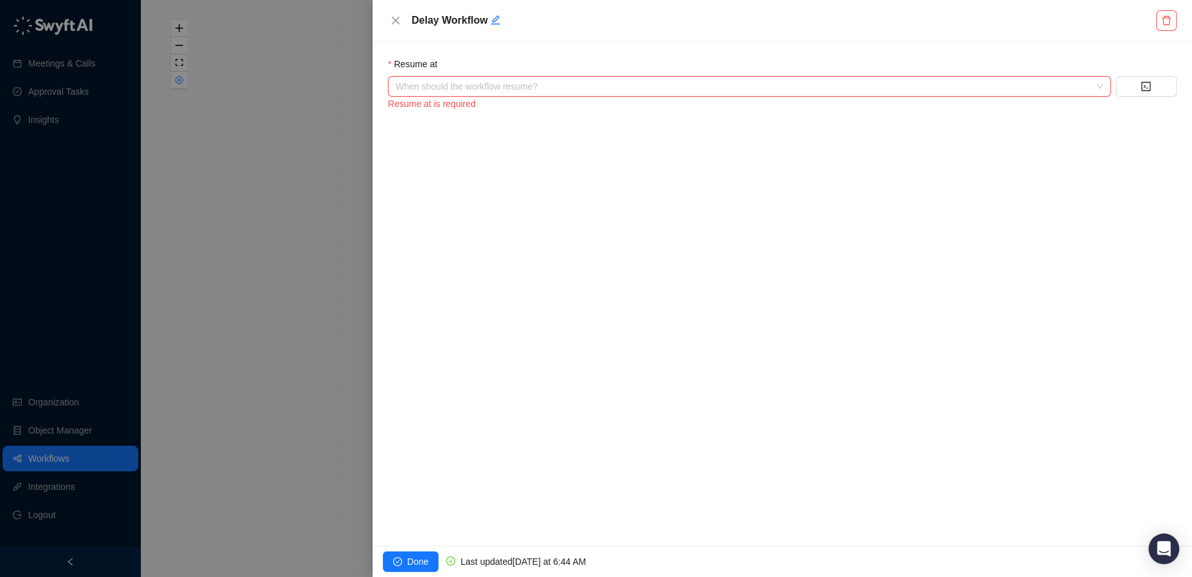
click at [701, 269] on div "Resume at When should the workflow resume? Resume at is required" at bounding box center [783, 294] width 820 height 504
click at [1100, 89] on div "When should the workflow resume?" at bounding box center [749, 86] width 723 height 20
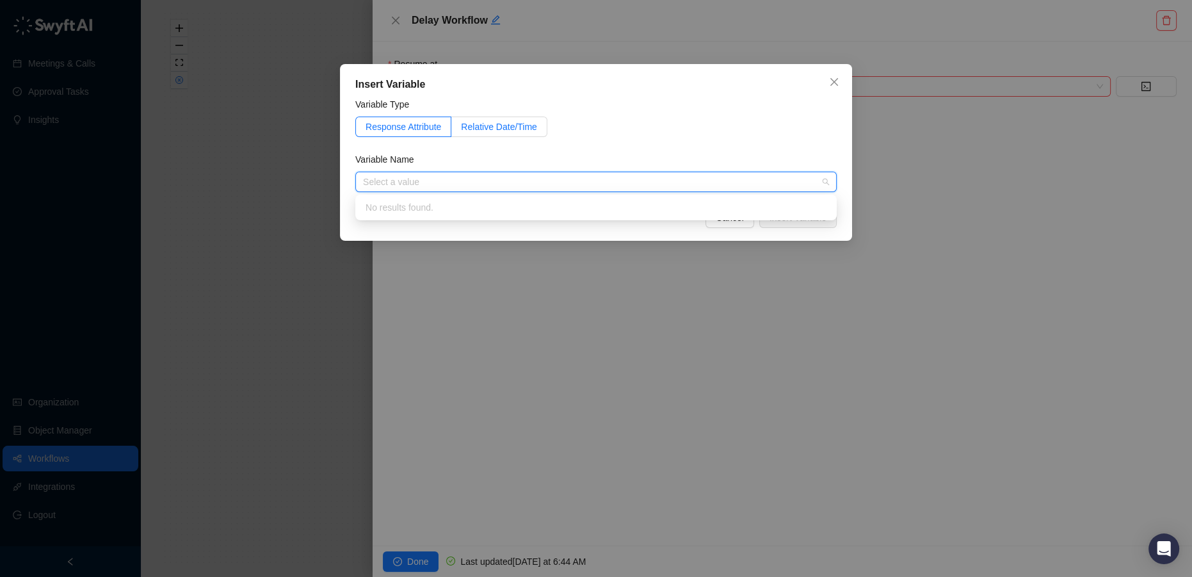
click at [497, 122] on span "Relative Date/Time" at bounding box center [499, 127] width 76 height 10
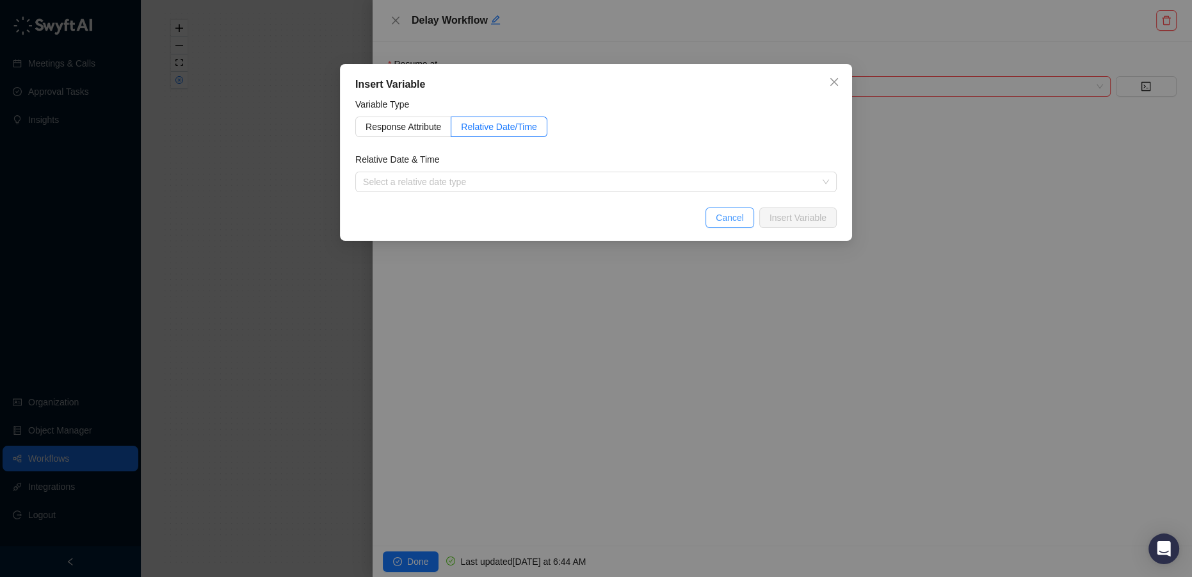
click at [741, 223] on span "Cancel" at bounding box center [730, 218] width 28 height 14
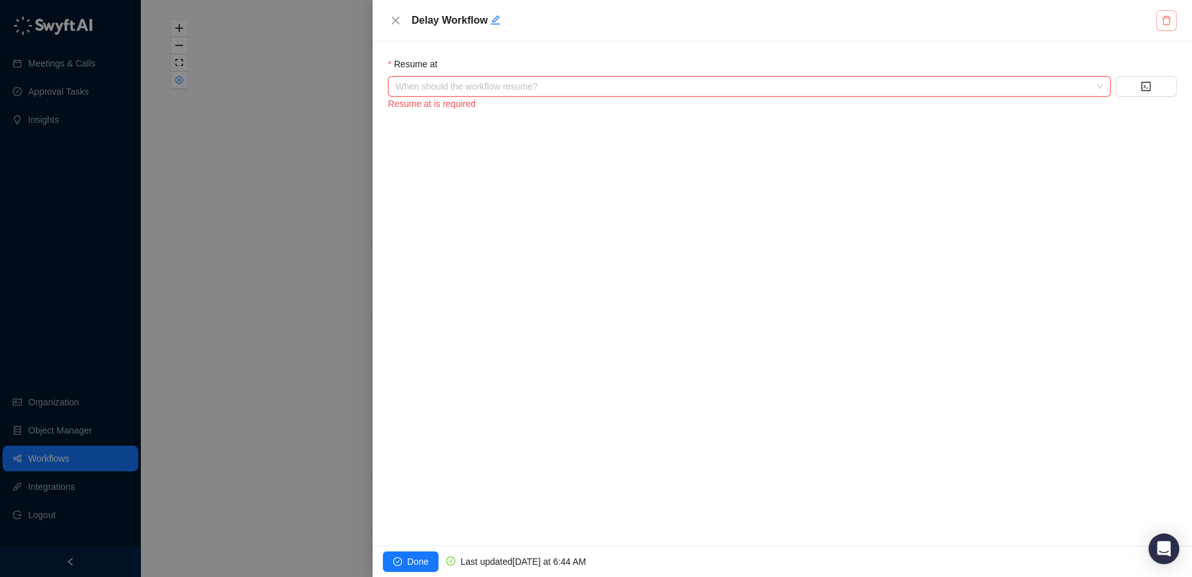
click at [1167, 28] on button "button" at bounding box center [1166, 20] width 20 height 20
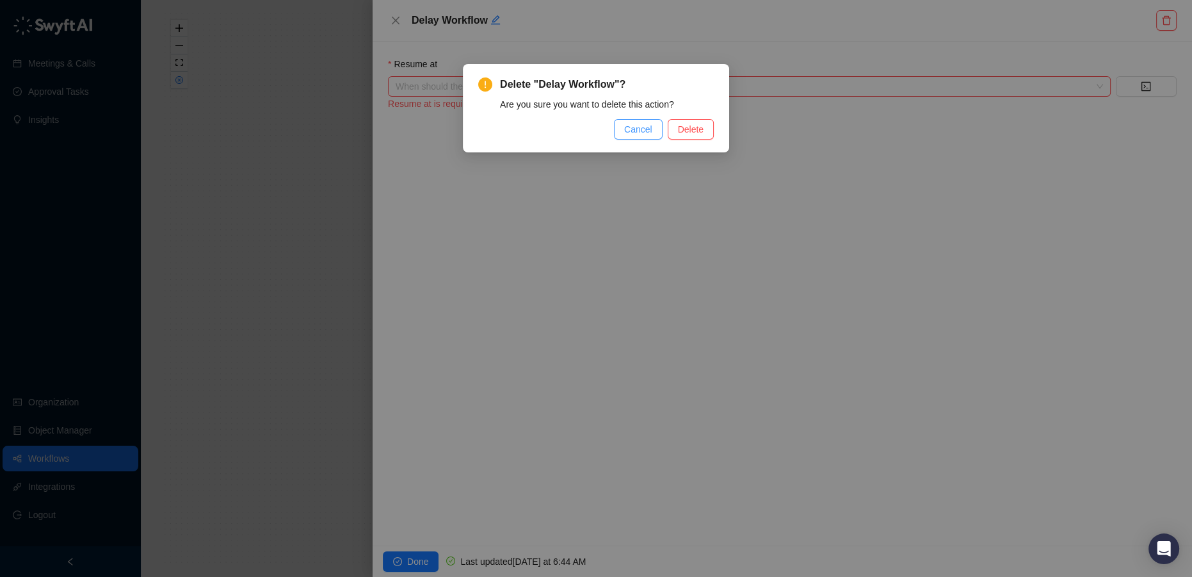
click at [640, 131] on span "Cancel" at bounding box center [638, 129] width 28 height 14
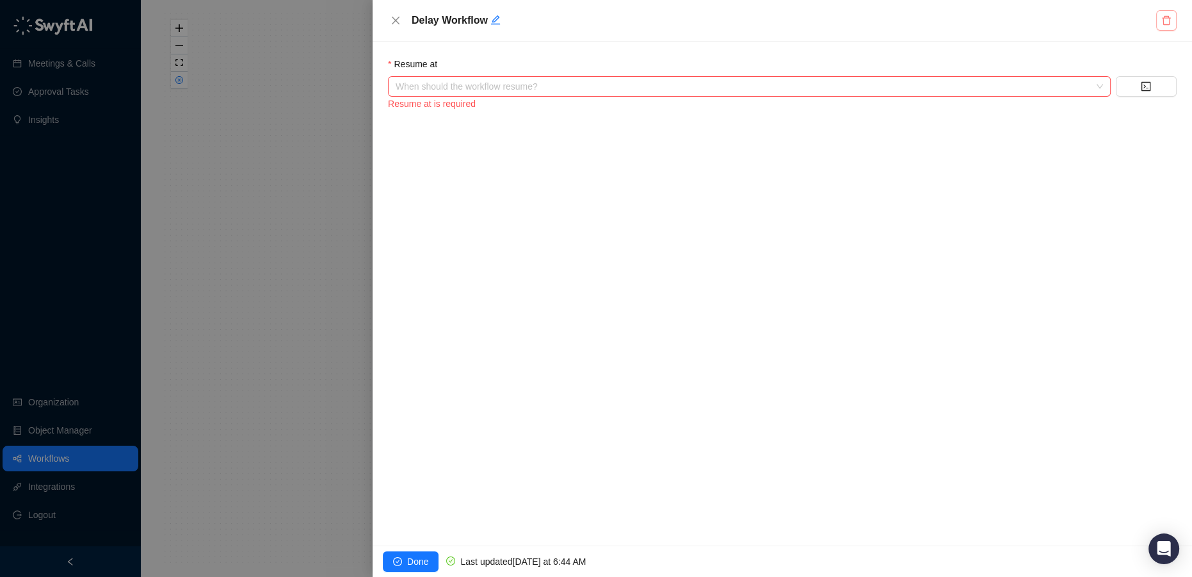
click at [1165, 28] on button "button" at bounding box center [1166, 20] width 20 height 20
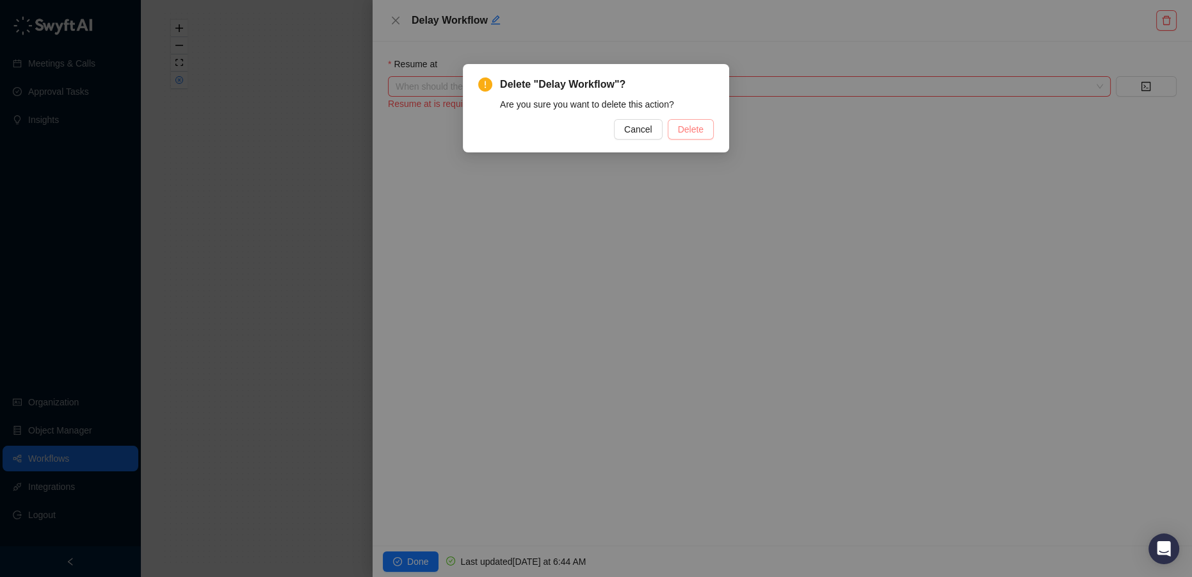
click at [707, 136] on button "Delete" at bounding box center [691, 129] width 46 height 20
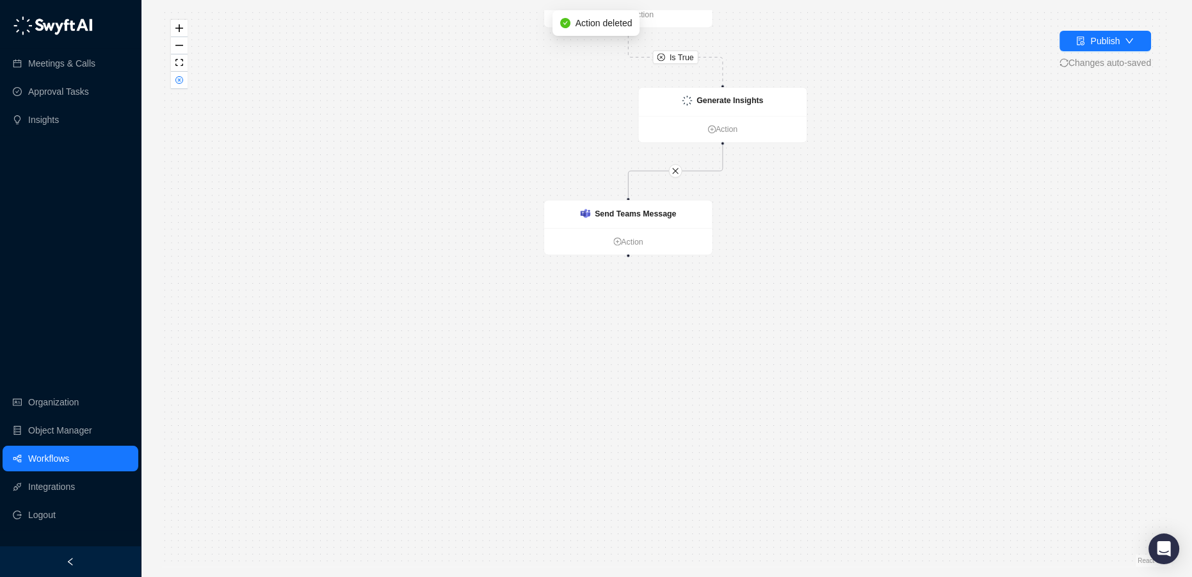
drag, startPoint x: 908, startPoint y: 509, endPoint x: 917, endPoint y: 222, distance: 287.6
click at [917, 222] on div "Is True CRM Record Created Action Delay Workflow 30 Minutes Action Condition Fa…" at bounding box center [666, 288] width 1010 height 556
click at [631, 250] on ul "Action" at bounding box center [628, 240] width 168 height 26
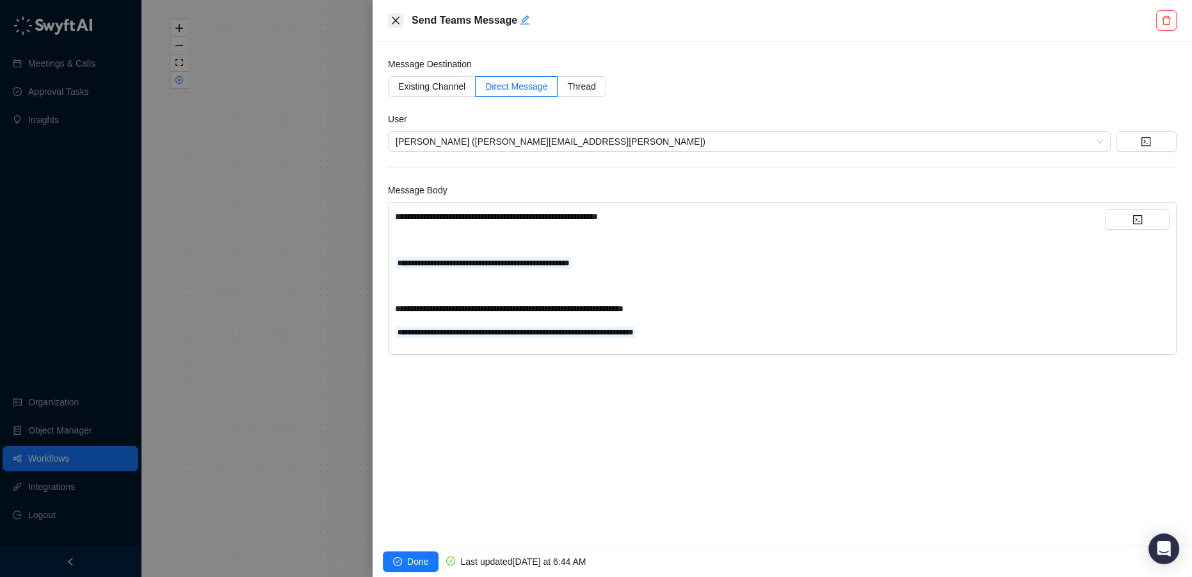
click at [392, 23] on icon "close" at bounding box center [396, 21] width 8 height 8
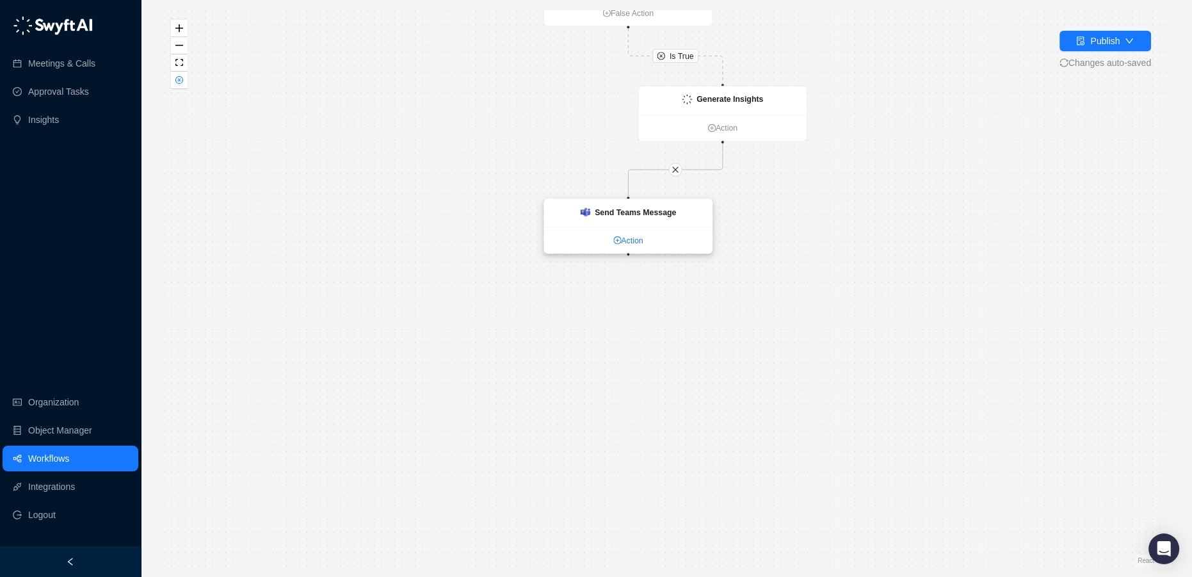
click at [626, 241] on link "Action" at bounding box center [628, 240] width 168 height 12
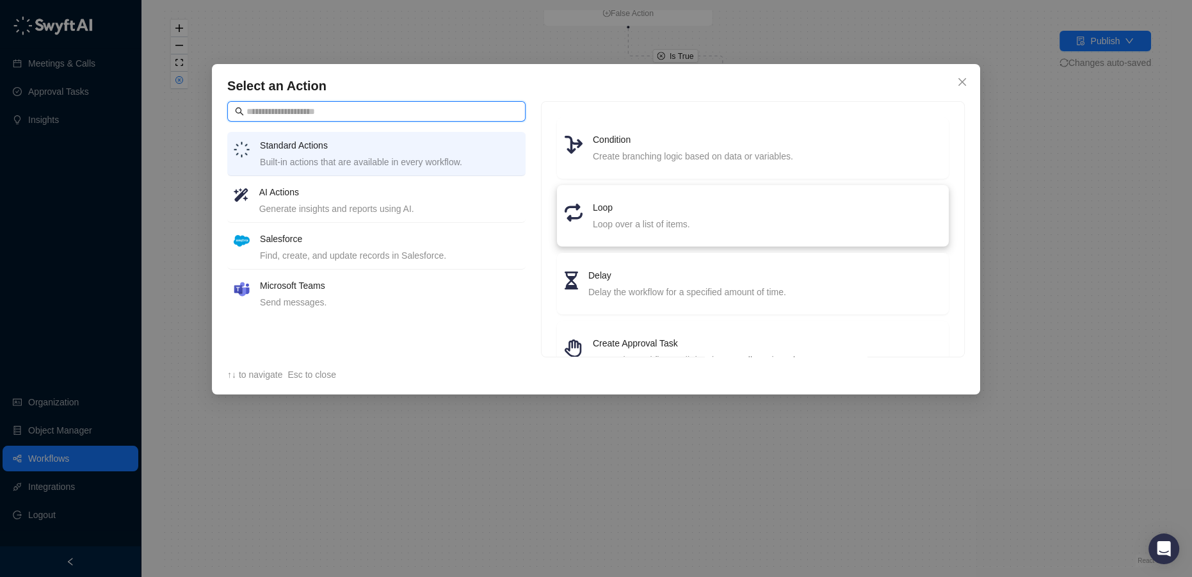
scroll to position [58, 0]
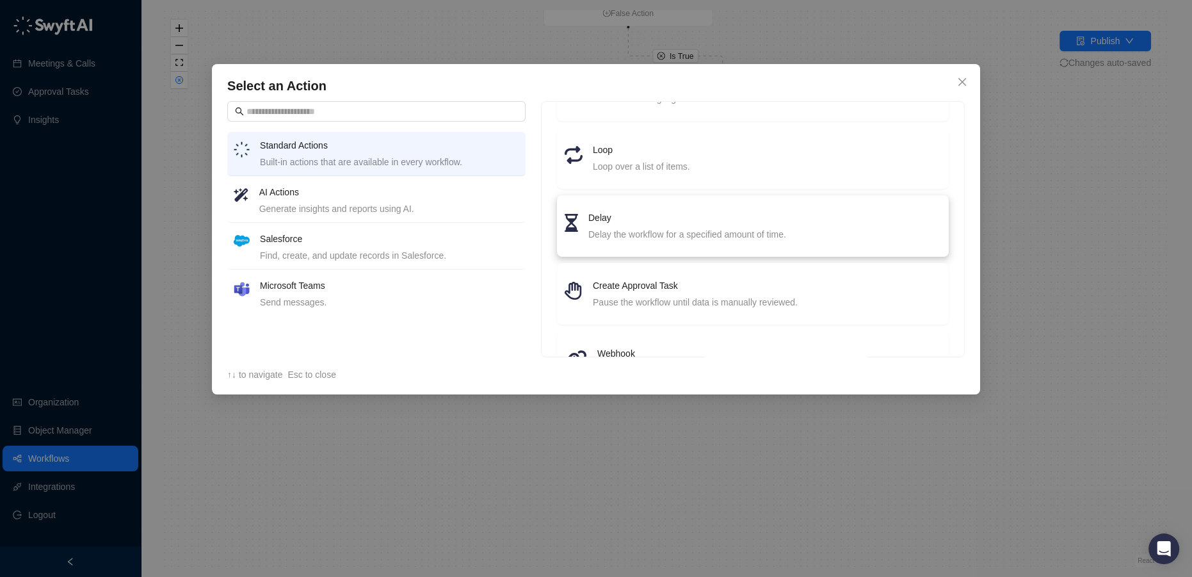
click at [647, 222] on h4 "Delay" at bounding box center [764, 218] width 353 height 14
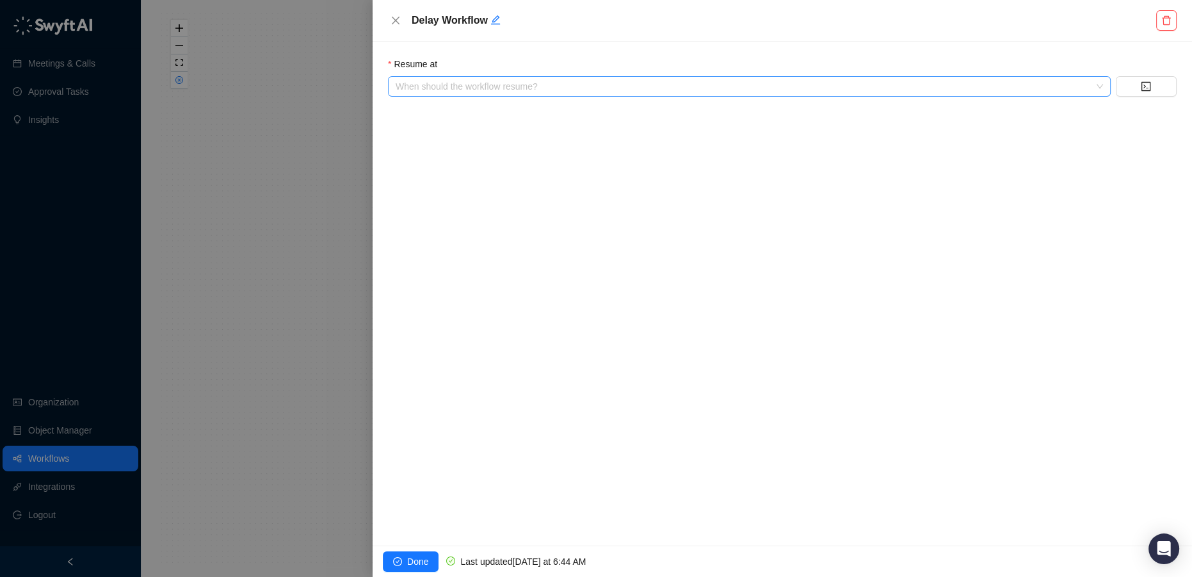
click at [483, 89] on input "search" at bounding box center [746, 86] width 700 height 19
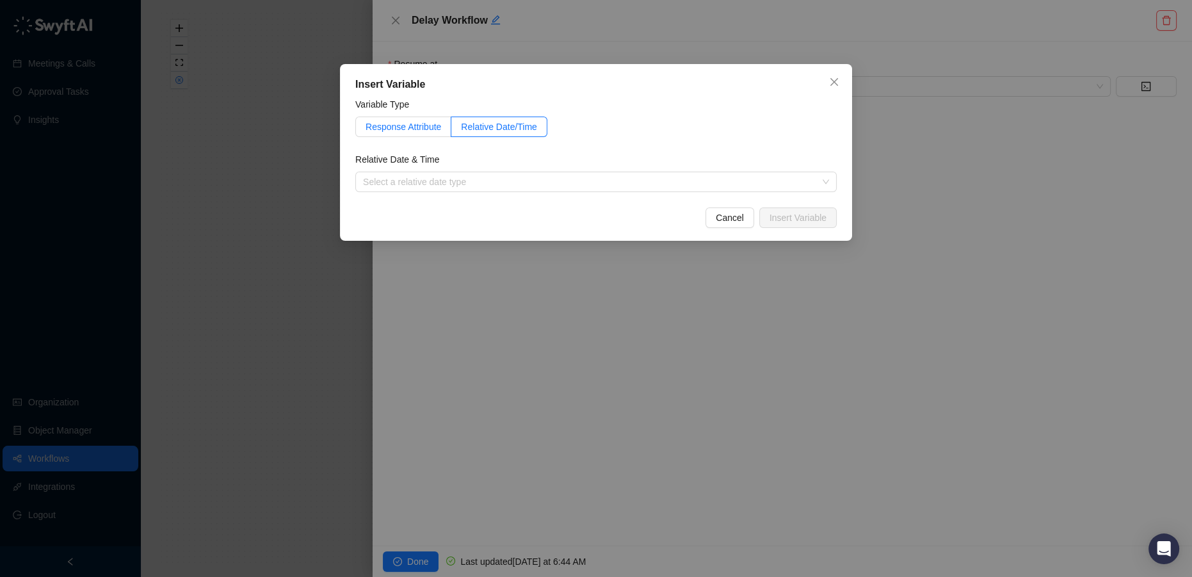
click at [389, 124] on span "Response Attribute" at bounding box center [404, 127] width 76 height 10
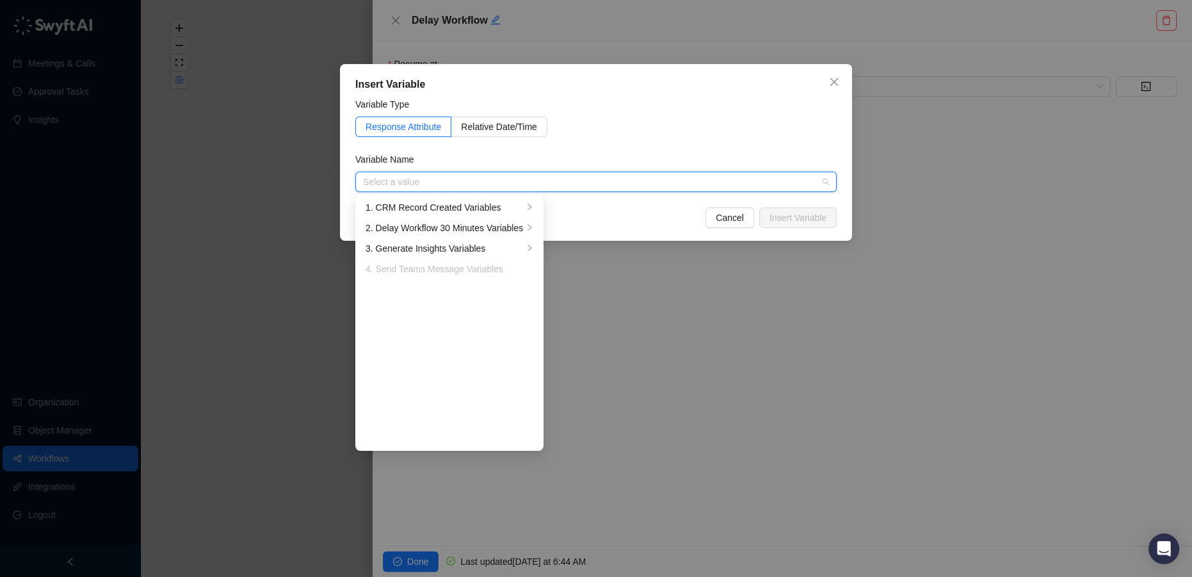
click at [426, 182] on input "search" at bounding box center [592, 181] width 458 height 19
click at [460, 249] on div "3. Generate Insights Variables" at bounding box center [445, 248] width 158 height 14
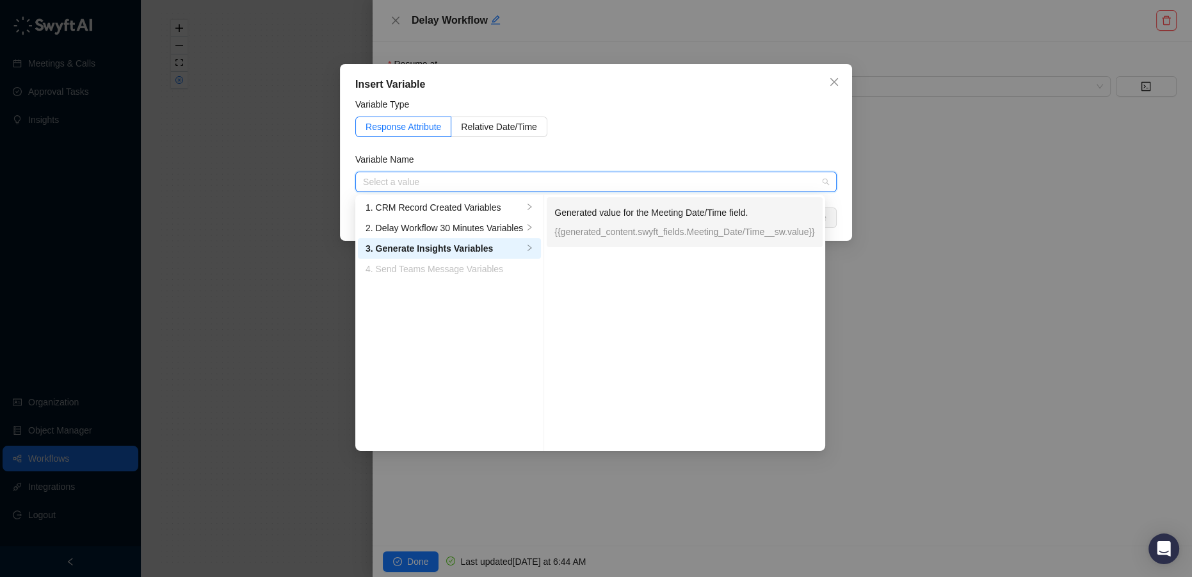
click at [594, 227] on p "{{generated_content.swyft_fields.Meeting_Date/Time__sw.value}}" at bounding box center [684, 232] width 261 height 14
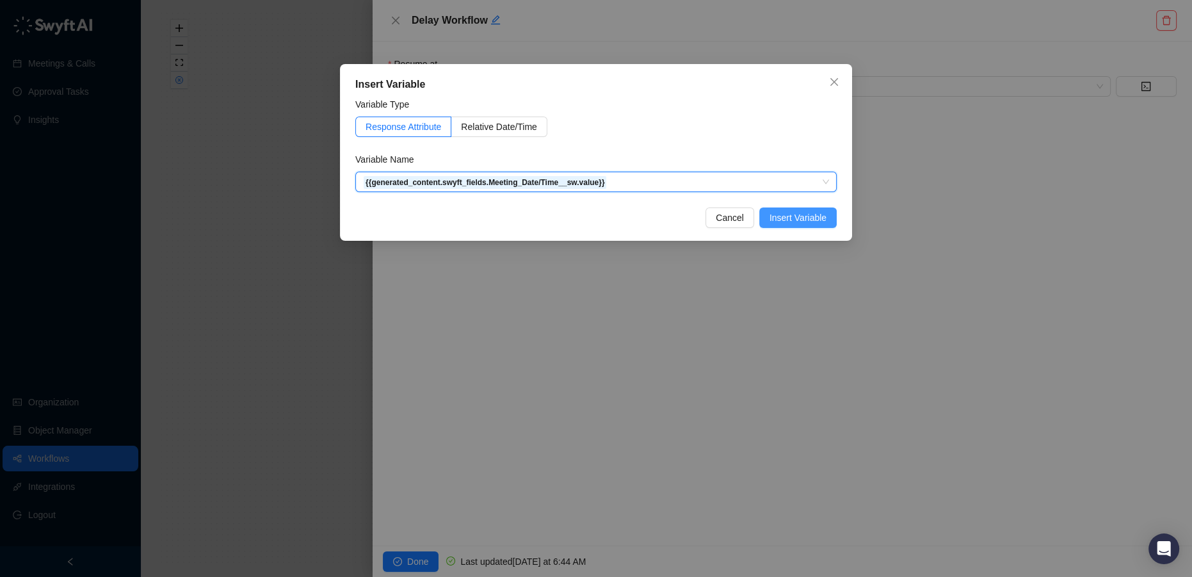
click at [814, 214] on span "Insert Variable" at bounding box center [798, 218] width 57 height 14
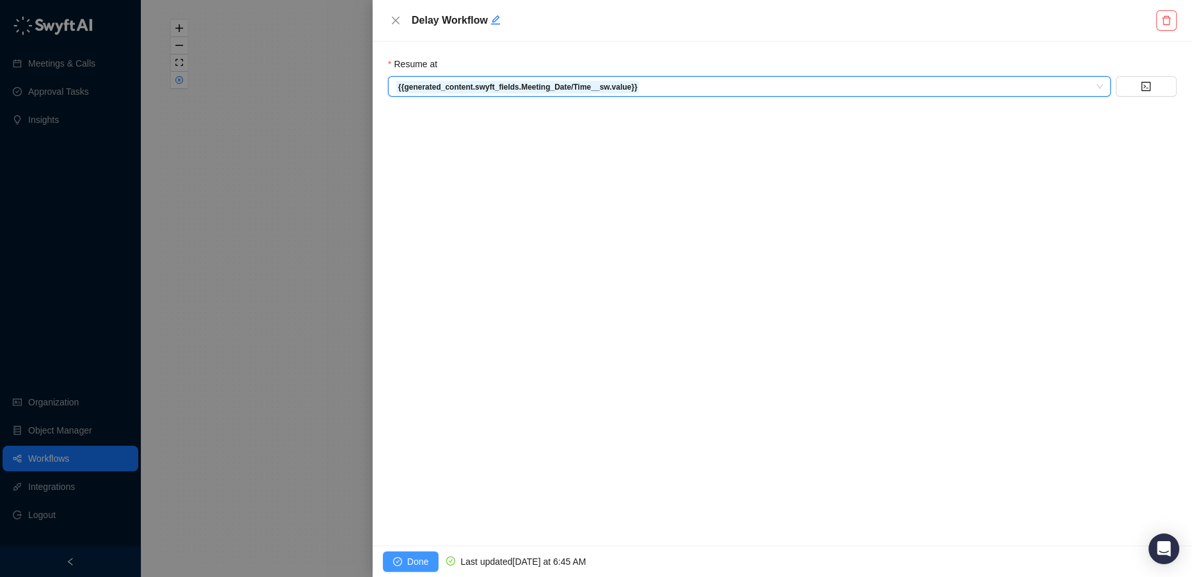
click at [432, 558] on button "Done" at bounding box center [411, 561] width 56 height 20
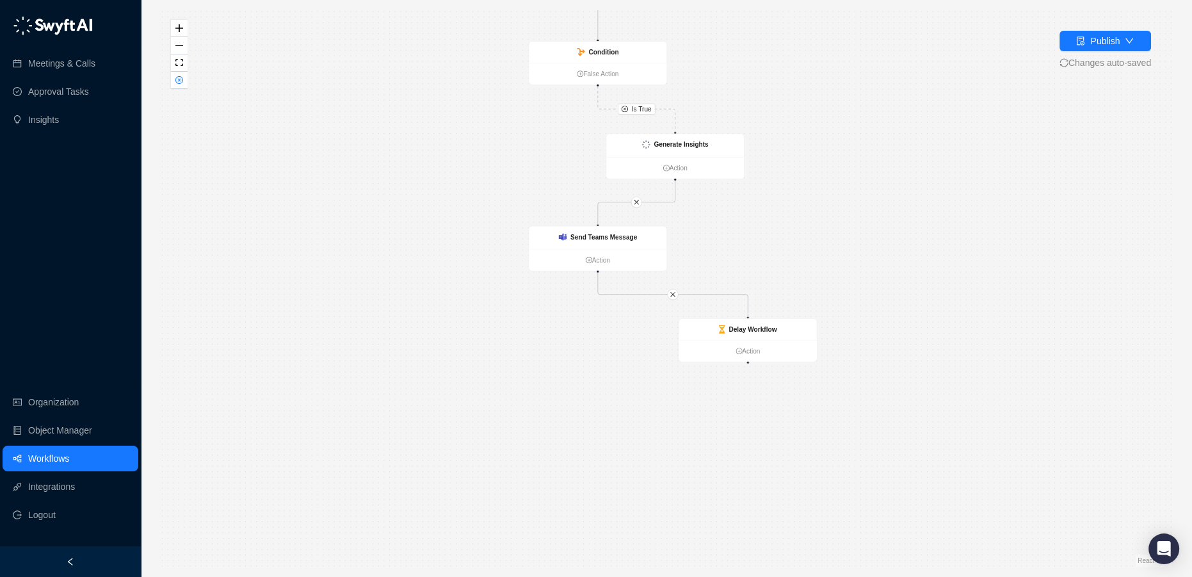
drag, startPoint x: 816, startPoint y: 409, endPoint x: 823, endPoint y: 230, distance: 179.4
click at [823, 230] on div "Is True CRM Record Created Action Delay Workflow 30 Minutes Action Condition Fa…" at bounding box center [666, 288] width 1010 height 556
click at [747, 344] on ul "Action" at bounding box center [748, 351] width 138 height 22
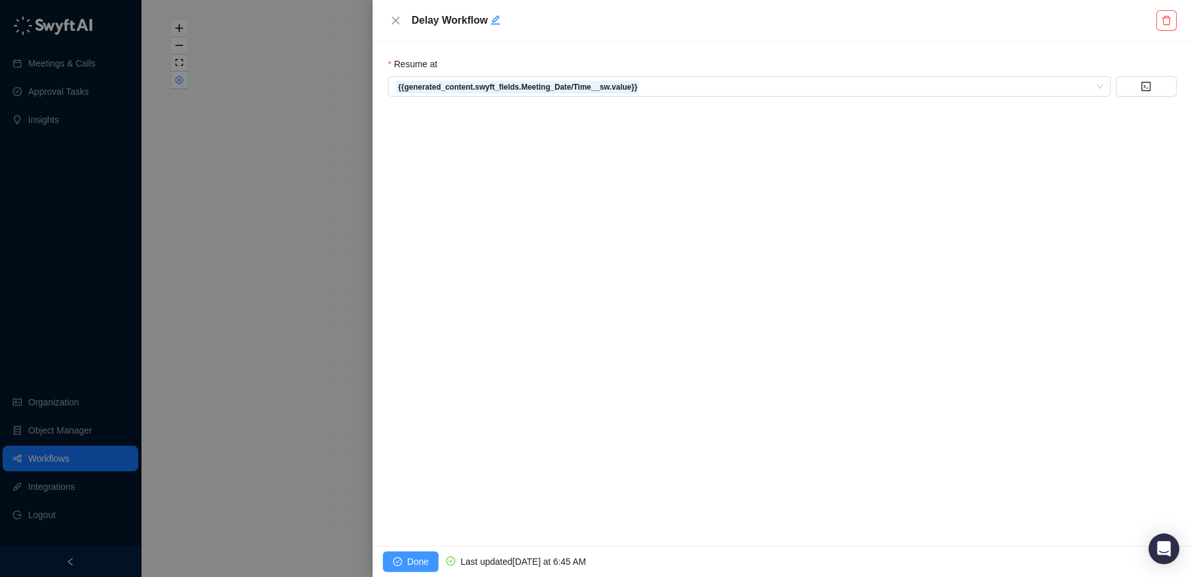
click at [399, 557] on icon "check-circle" at bounding box center [397, 561] width 9 height 9
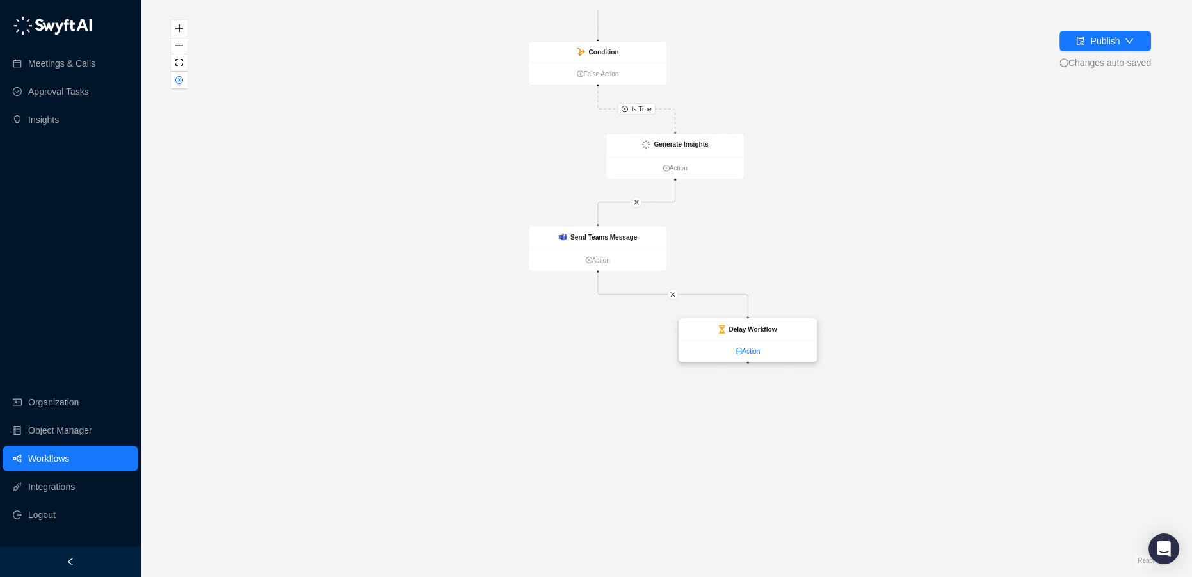
click at [752, 355] on link "Action" at bounding box center [748, 351] width 138 height 10
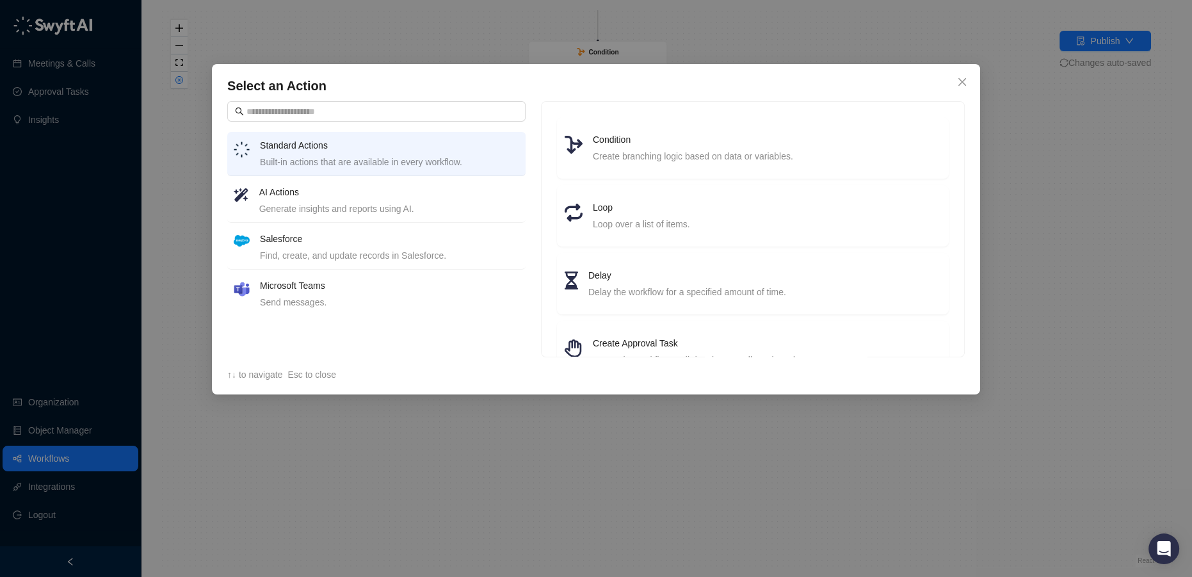
click at [287, 296] on div "Send messages." at bounding box center [389, 302] width 259 height 14
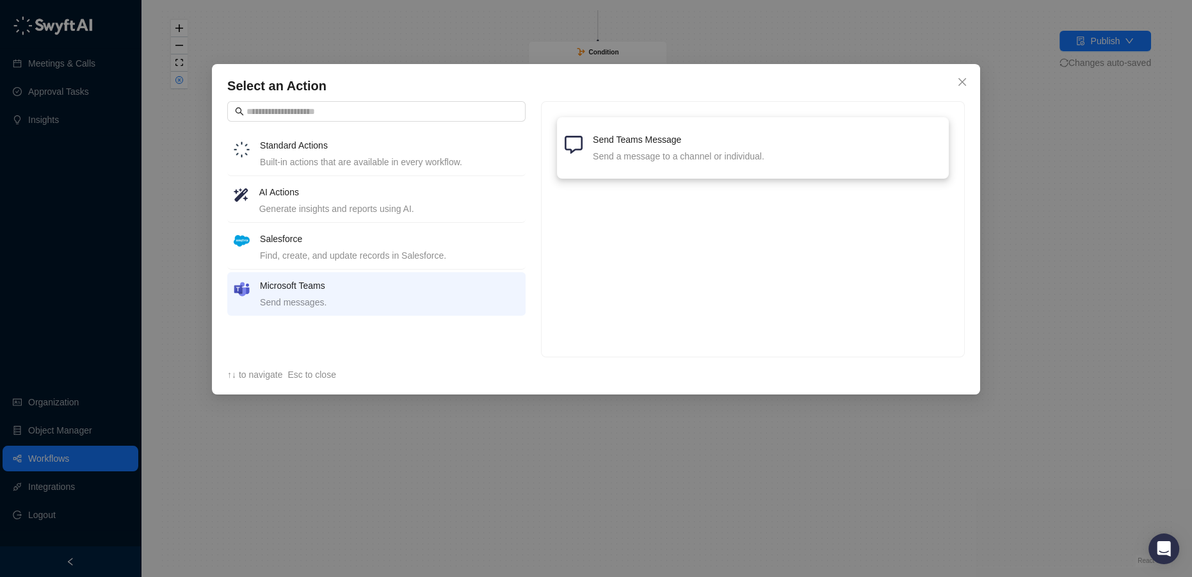
click at [636, 136] on h4 "Send Teams Message" at bounding box center [767, 140] width 348 height 14
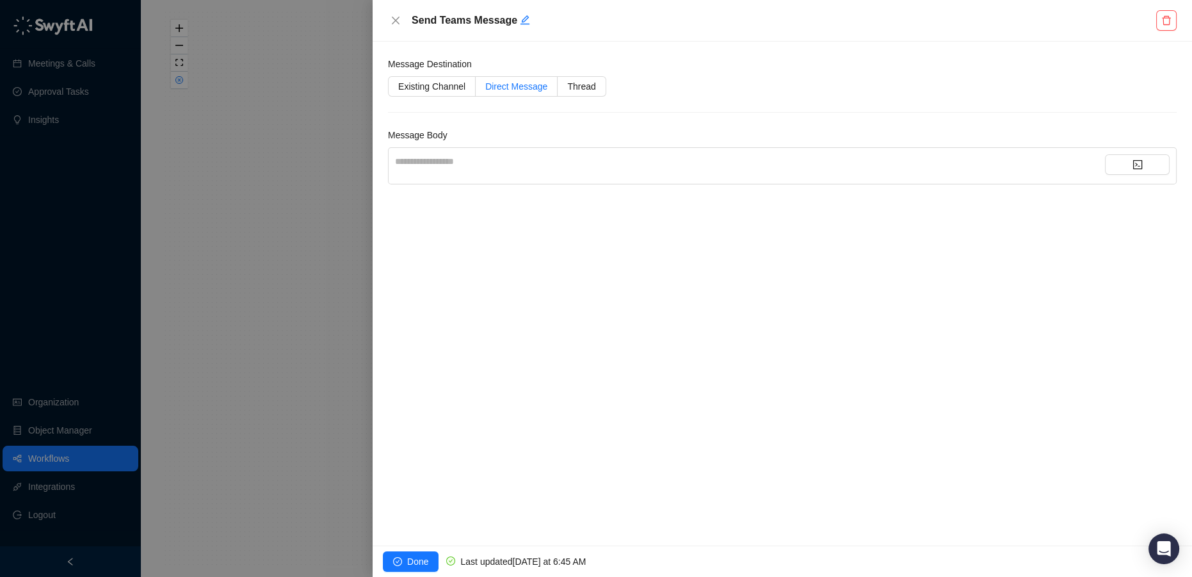
click at [521, 81] on span "Direct Message" at bounding box center [516, 86] width 62 height 10
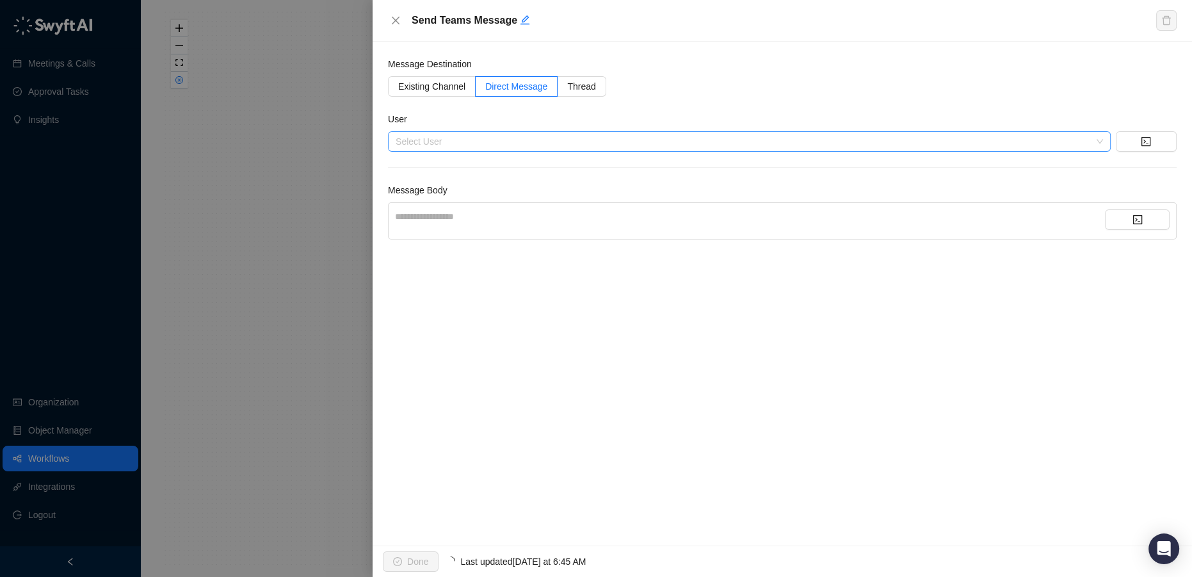
click at [510, 138] on input "search" at bounding box center [746, 141] width 700 height 19
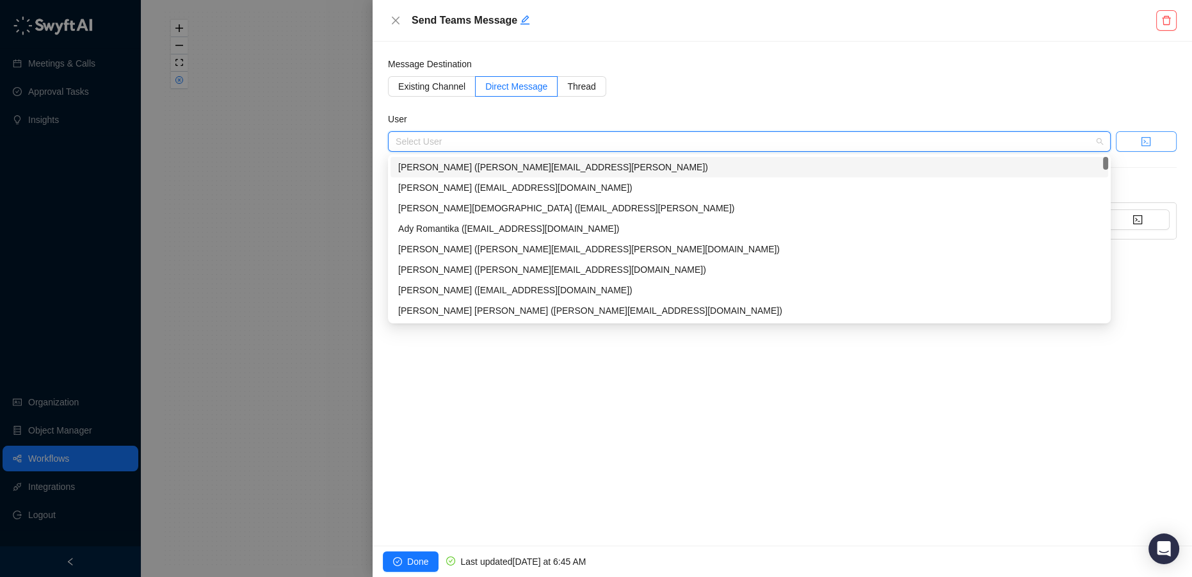
click at [1149, 140] on icon "code" at bounding box center [1146, 141] width 10 height 10
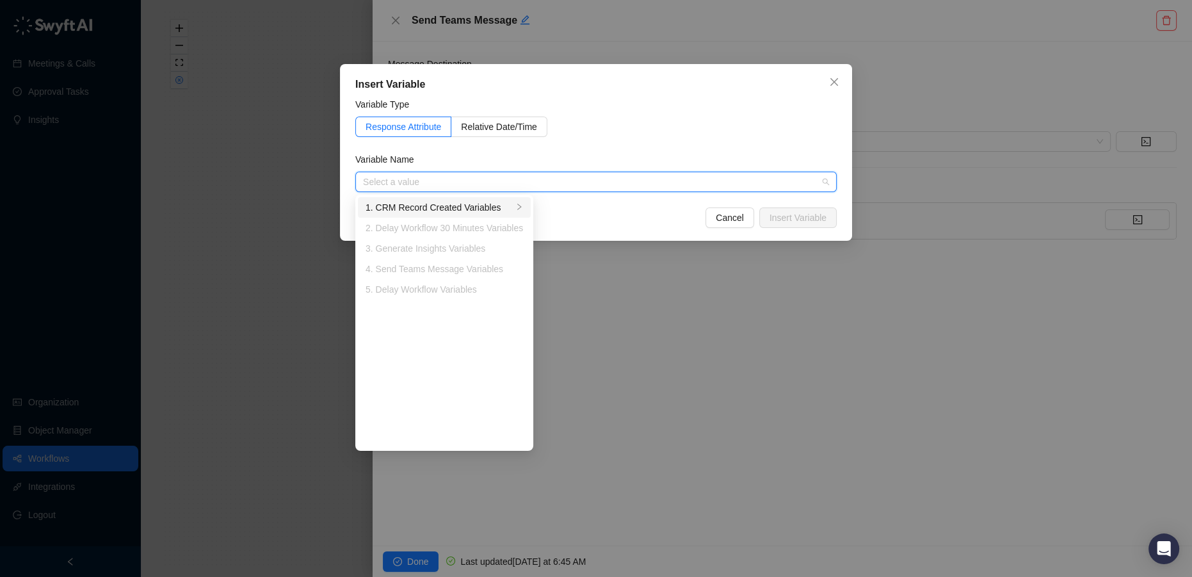
click at [469, 207] on div "1. CRM Record Created Variables" at bounding box center [439, 207] width 147 height 14
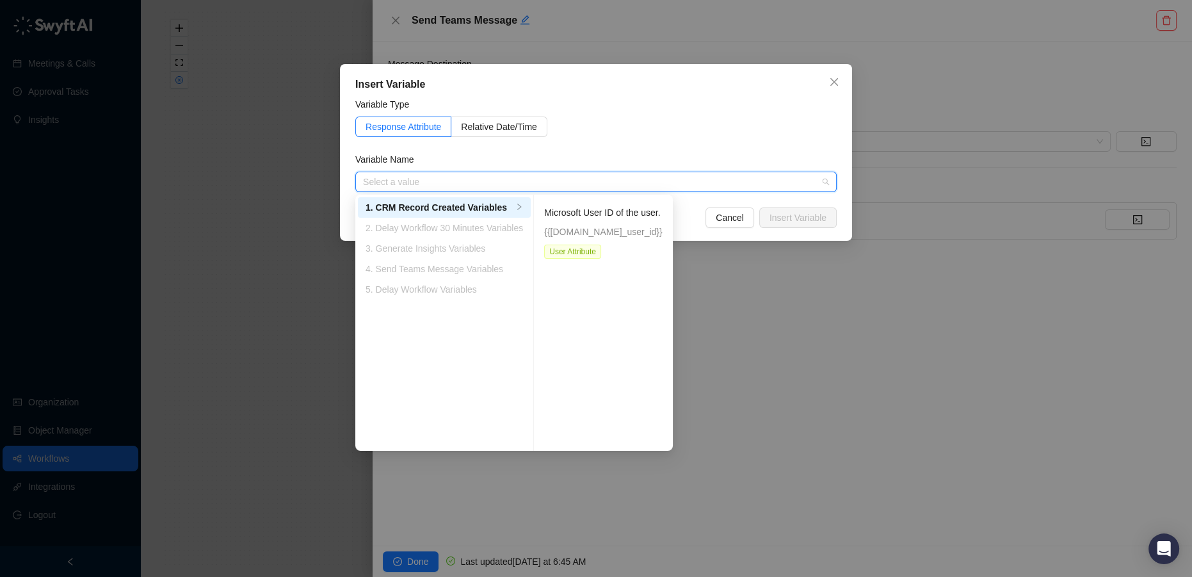
click at [638, 123] on div "Response Attribute Relative Date/Time" at bounding box center [595, 127] width 481 height 20
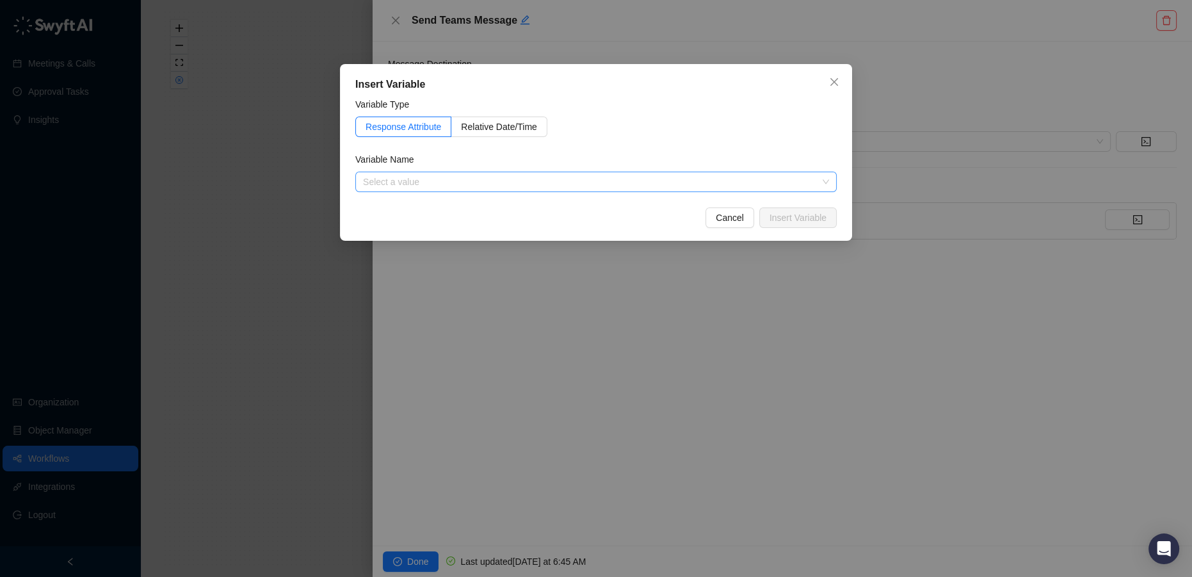
click at [391, 172] on input "search" at bounding box center [592, 181] width 458 height 19
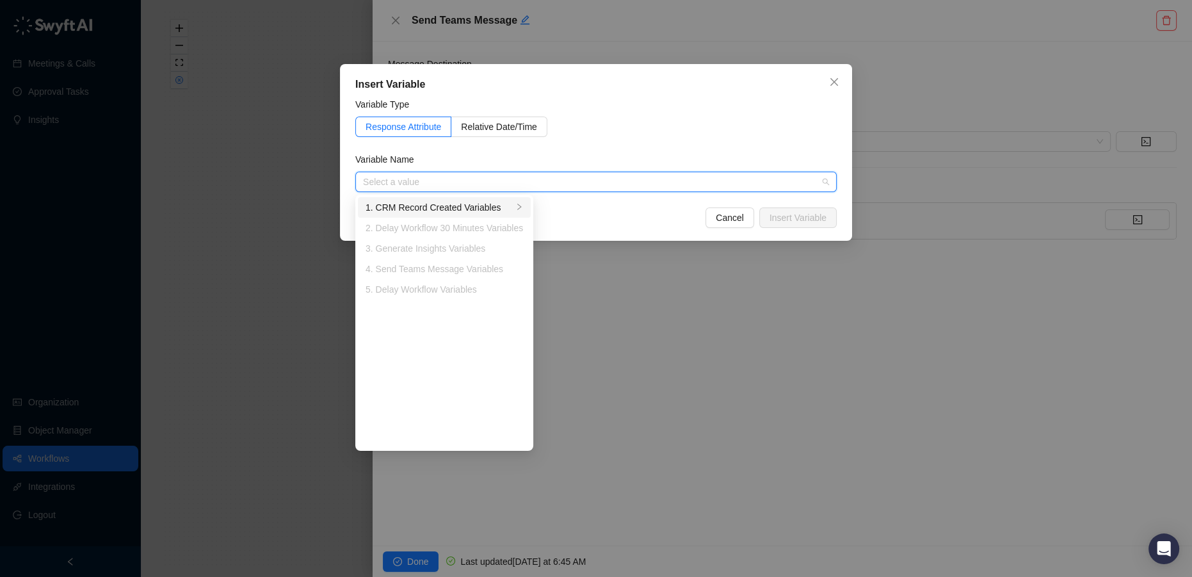
click at [420, 209] on div "1. CRM Record Created Variables" at bounding box center [439, 207] width 147 height 14
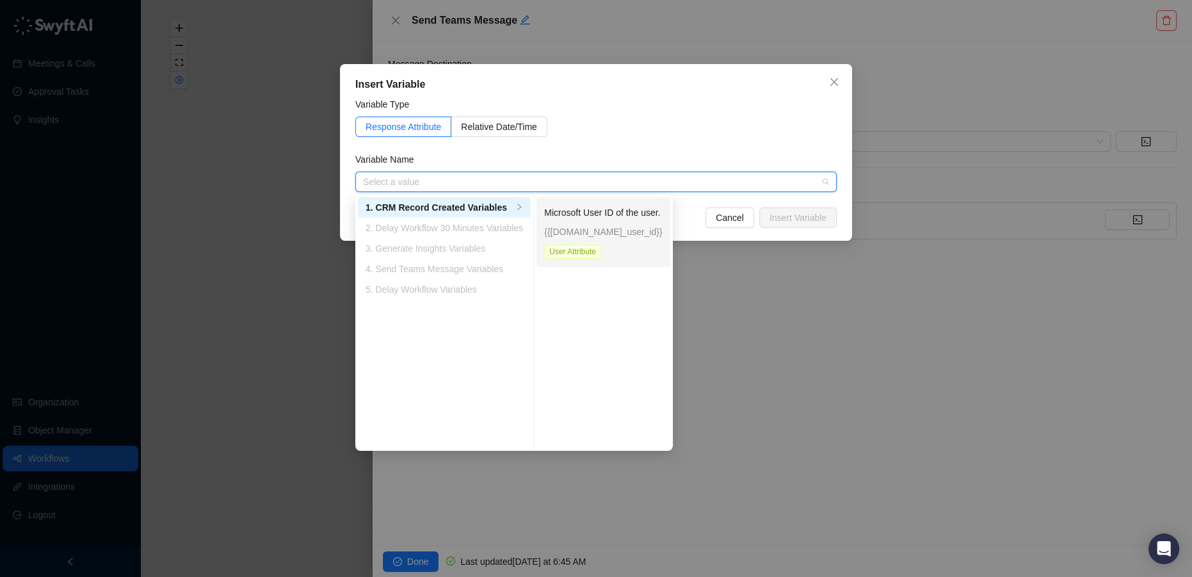
click at [612, 214] on p "Microsoft User ID of the user." at bounding box center [603, 213] width 118 height 14
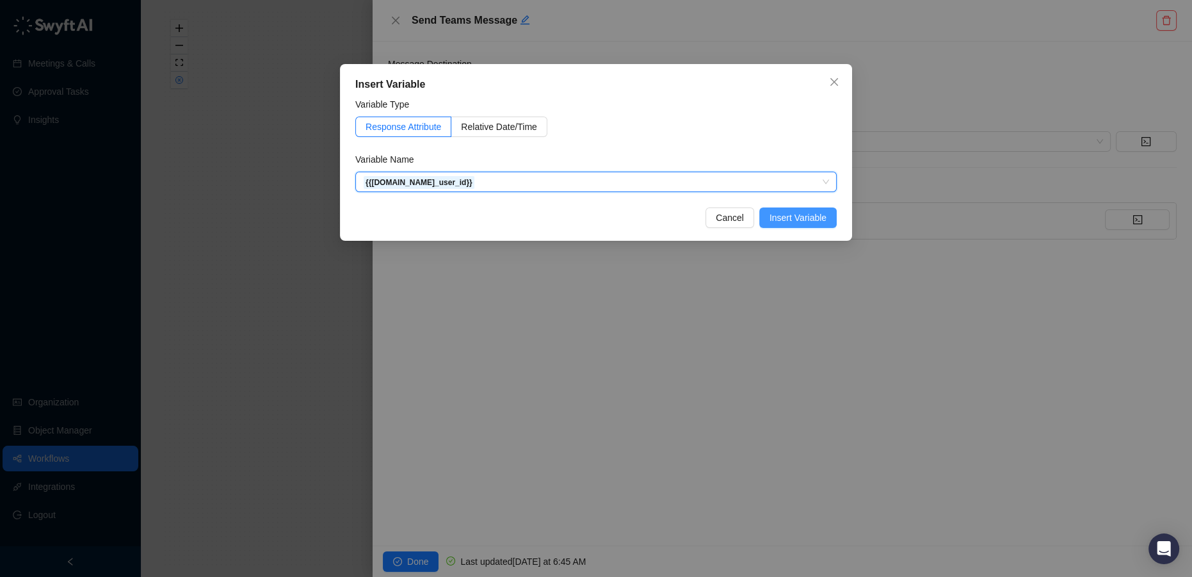
click at [802, 223] on span "Insert Variable" at bounding box center [798, 218] width 57 height 14
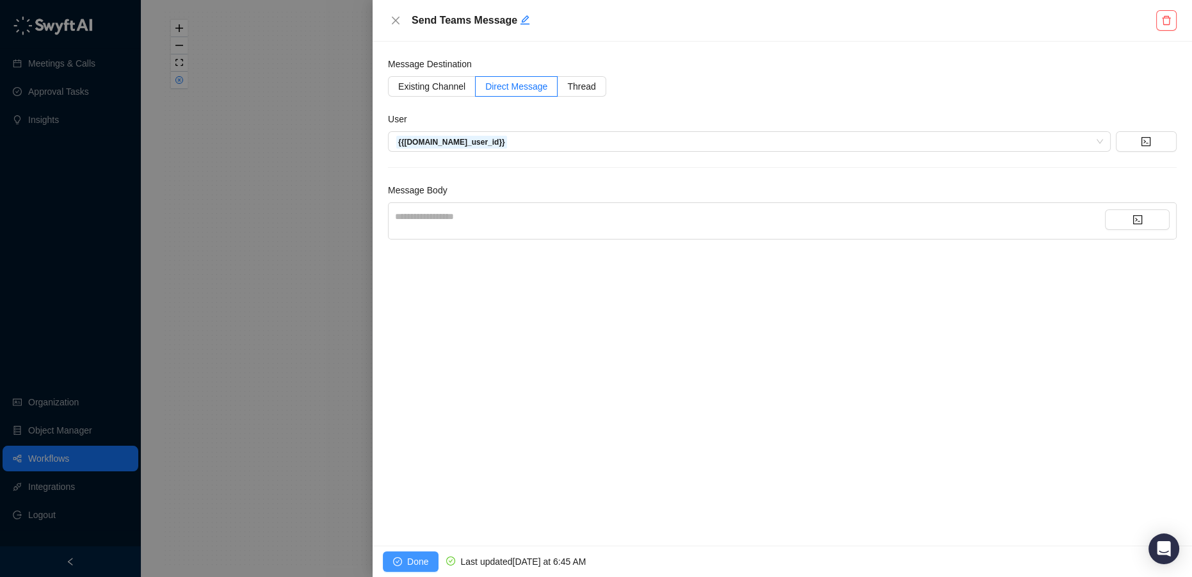
click at [421, 554] on span "Done" at bounding box center [417, 561] width 21 height 14
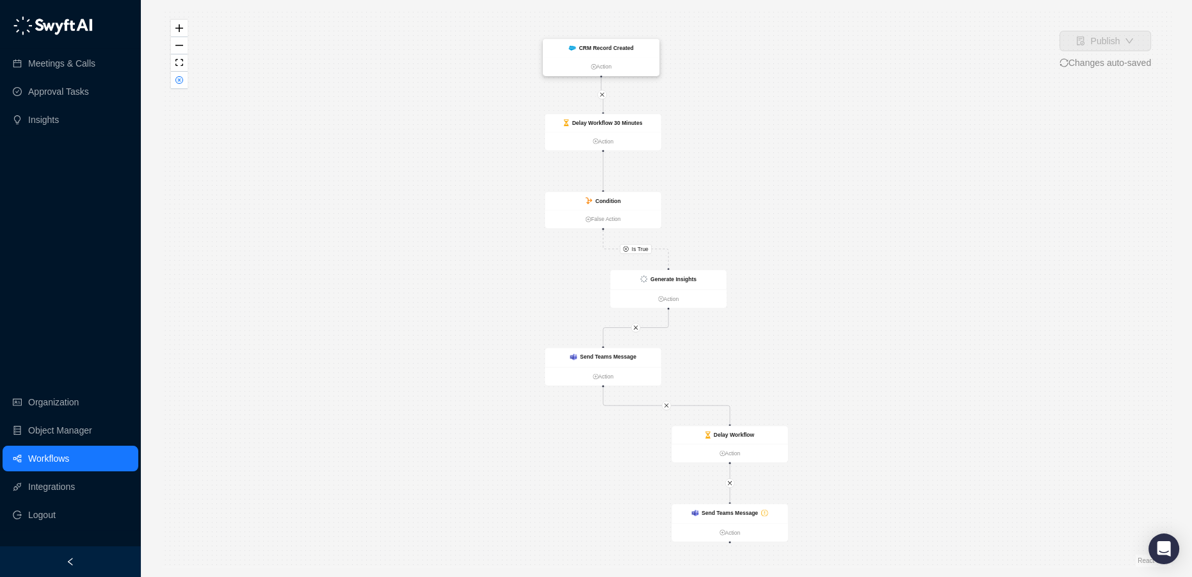
drag, startPoint x: 622, startPoint y: 38, endPoint x: 617, endPoint y: 50, distance: 12.6
click at [617, 50] on div "CRM Record Created" at bounding box center [601, 48] width 117 height 19
click at [620, 56] on strong "CRM Record Created" at bounding box center [603, 56] width 54 height 6
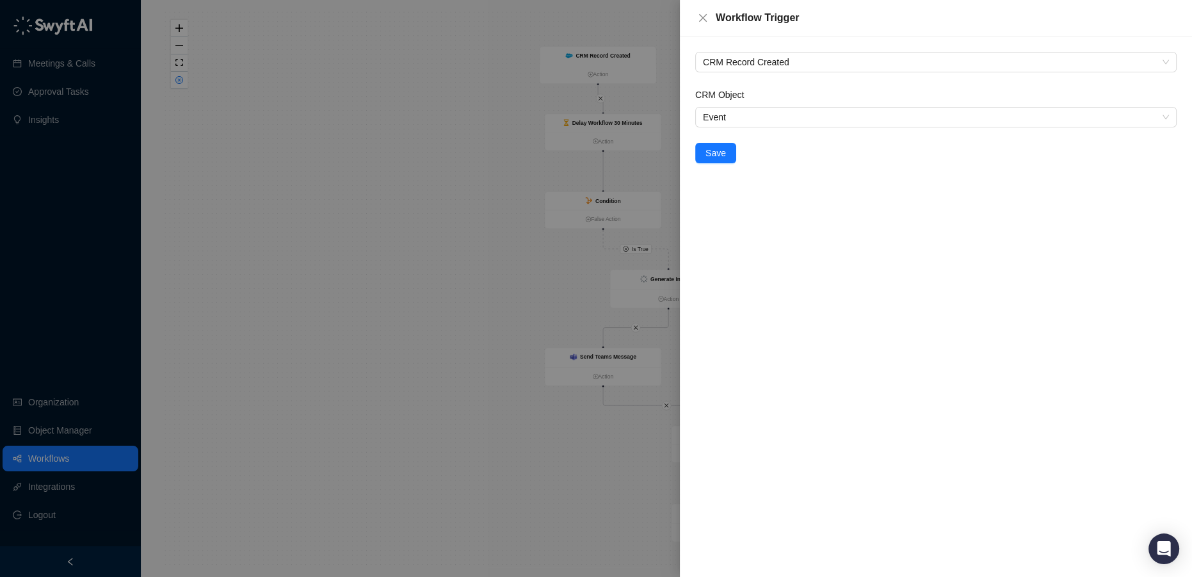
click at [403, 73] on div at bounding box center [596, 288] width 1192 height 577
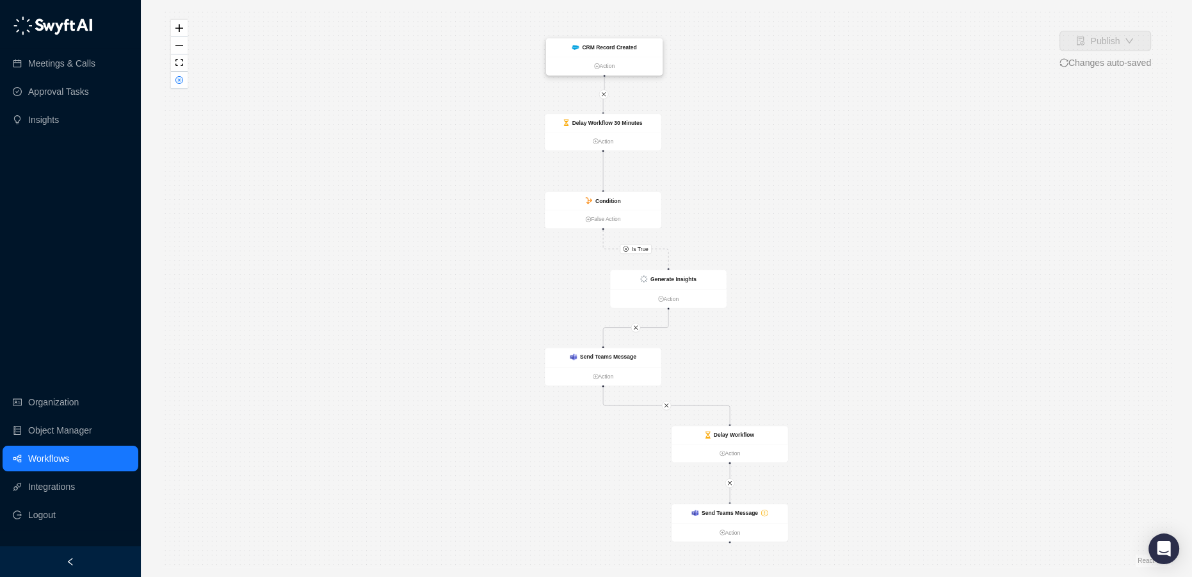
click at [617, 45] on strong "CRM Record Created" at bounding box center [609, 47] width 54 height 6
drag, startPoint x: 640, startPoint y: 285, endPoint x: 575, endPoint y: 283, distance: 65.3
click at [575, 283] on div "Generate Insights" at bounding box center [603, 277] width 117 height 19
click at [782, 303] on div "Is True CRM Record Created Action Delay Workflow 30 Minutes Action Condition Fa…" at bounding box center [666, 288] width 1010 height 556
click at [595, 203] on strong "Condition" at bounding box center [608, 201] width 26 height 6
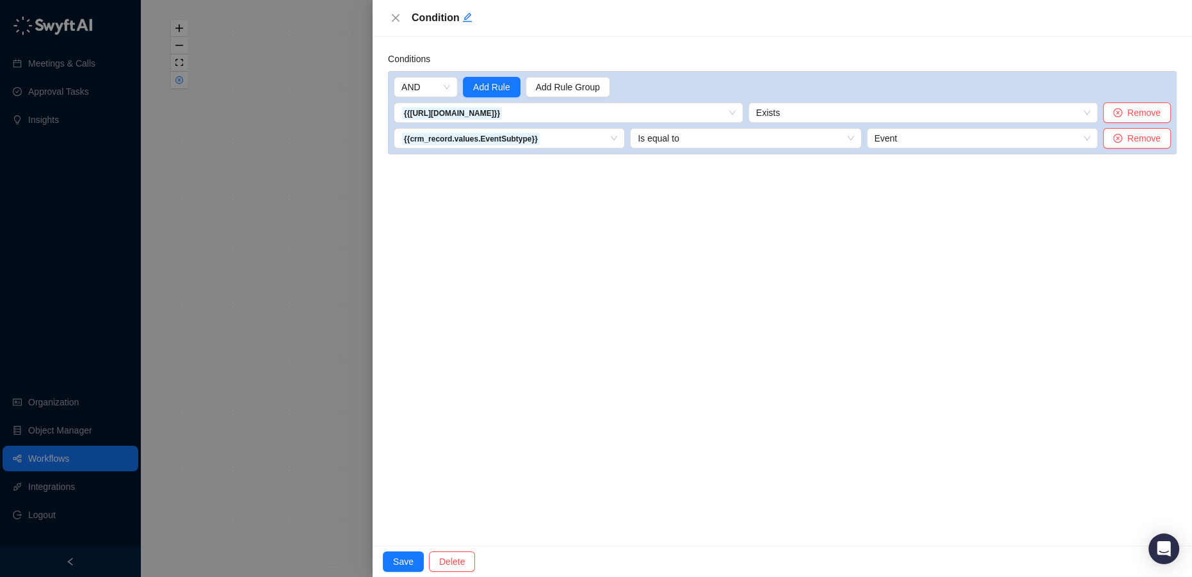
click at [318, 267] on div at bounding box center [596, 288] width 1192 height 577
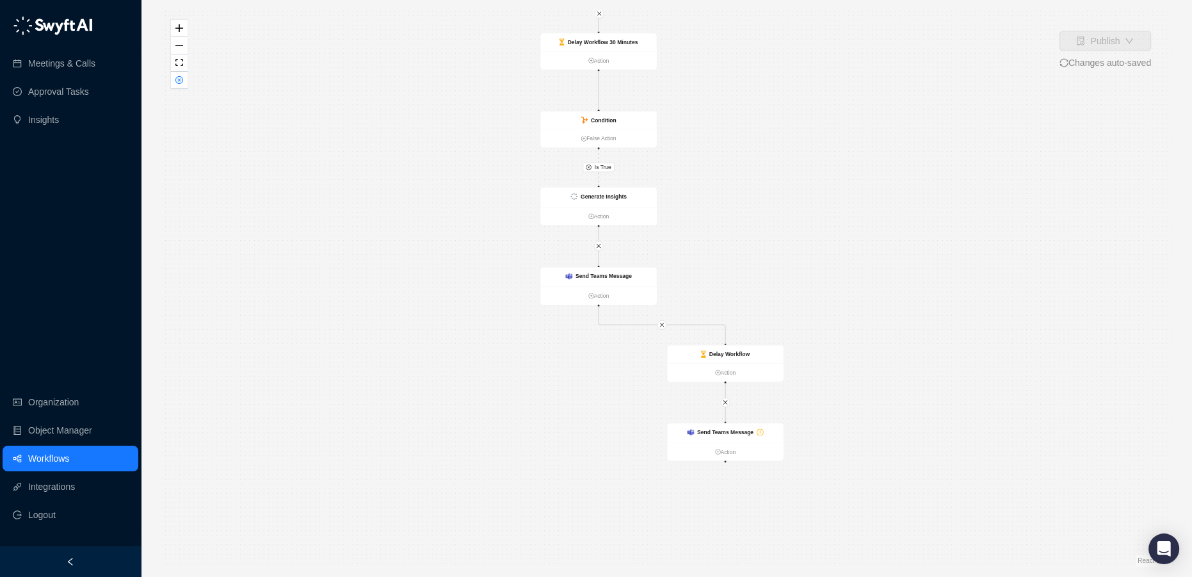
drag, startPoint x: 855, startPoint y: 380, endPoint x: 846, endPoint y: 279, distance: 102.1
click at [846, 279] on div "Is True CRM Record Created Action Delay Workflow 30 Minutes Action Condition Fa…" at bounding box center [666, 288] width 1010 height 556
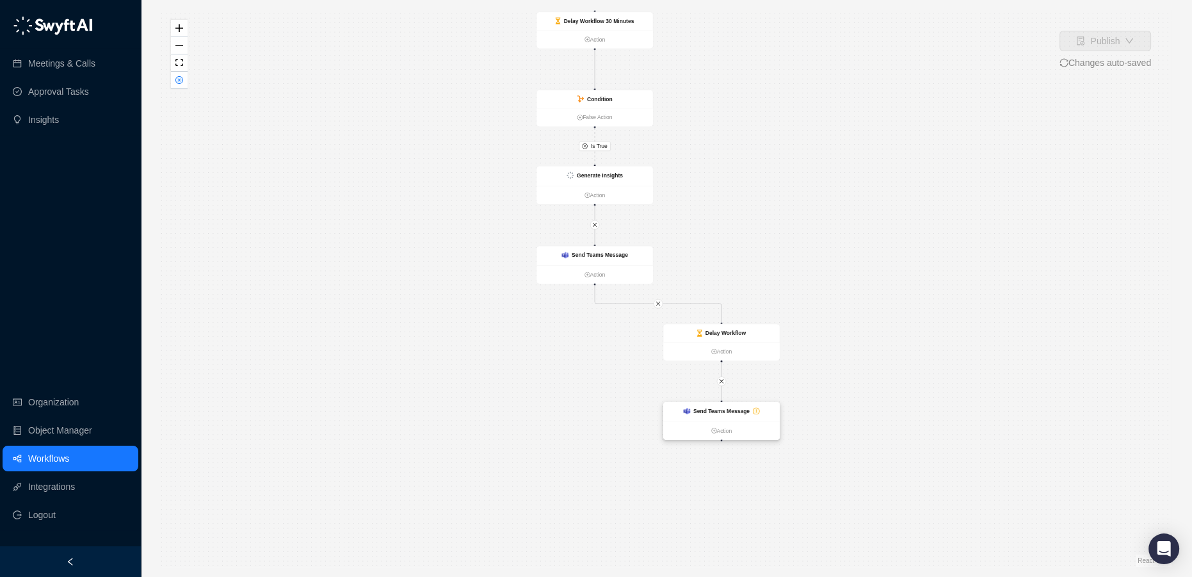
click at [725, 410] on strong "Send Teams Message" at bounding box center [721, 411] width 56 height 6
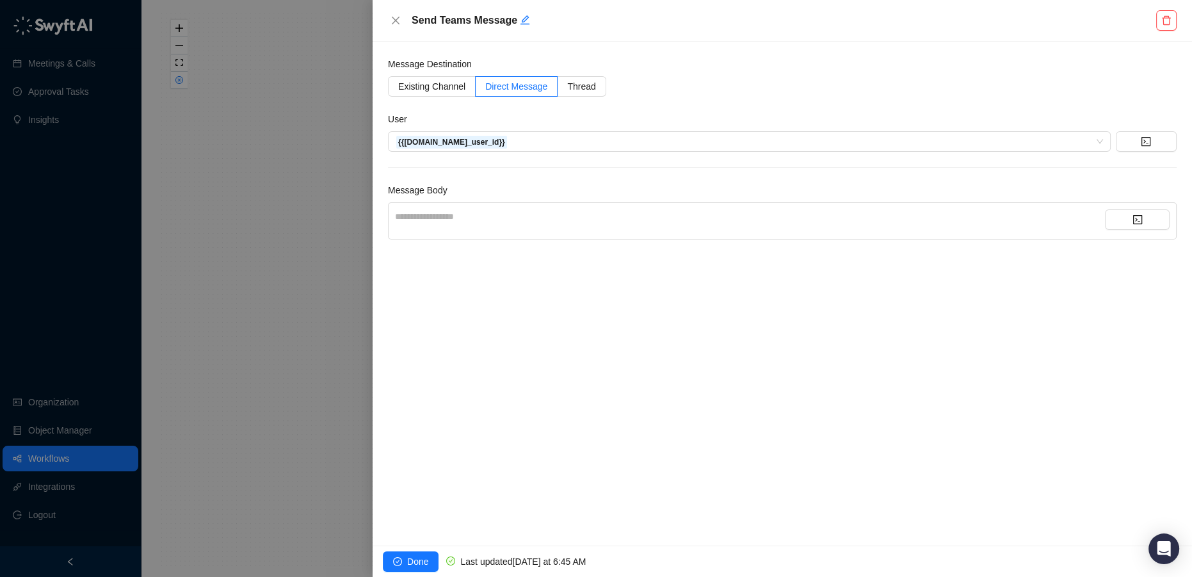
click at [521, 223] on div "**********" at bounding box center [750, 220] width 710 height 23
click at [437, 214] on div "**********" at bounding box center [750, 216] width 710 height 14
click at [1148, 218] on button "button" at bounding box center [1137, 219] width 65 height 20
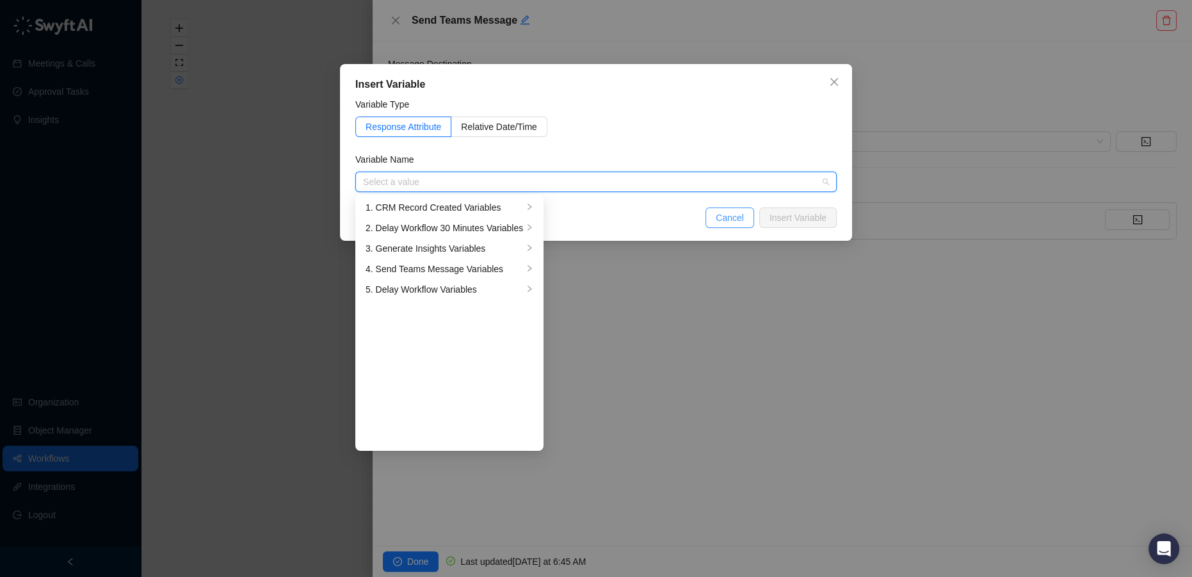
click at [741, 227] on button "Cancel" at bounding box center [730, 217] width 49 height 20
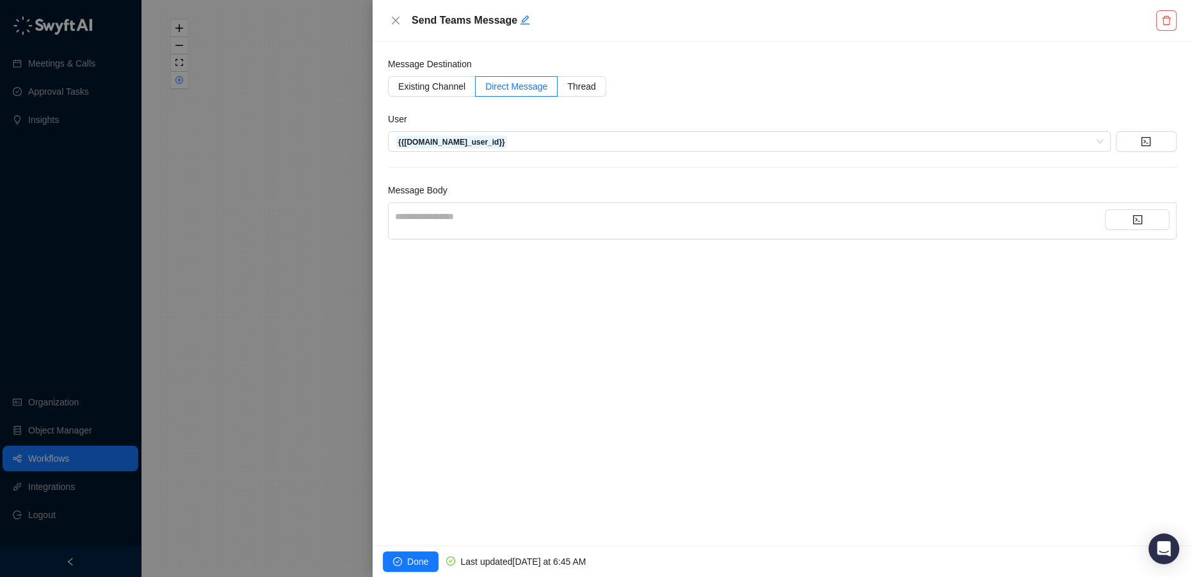
click at [460, 222] on div "**********" at bounding box center [750, 216] width 710 height 14
click at [388, 13] on button "Close" at bounding box center [395, 20] width 15 height 15
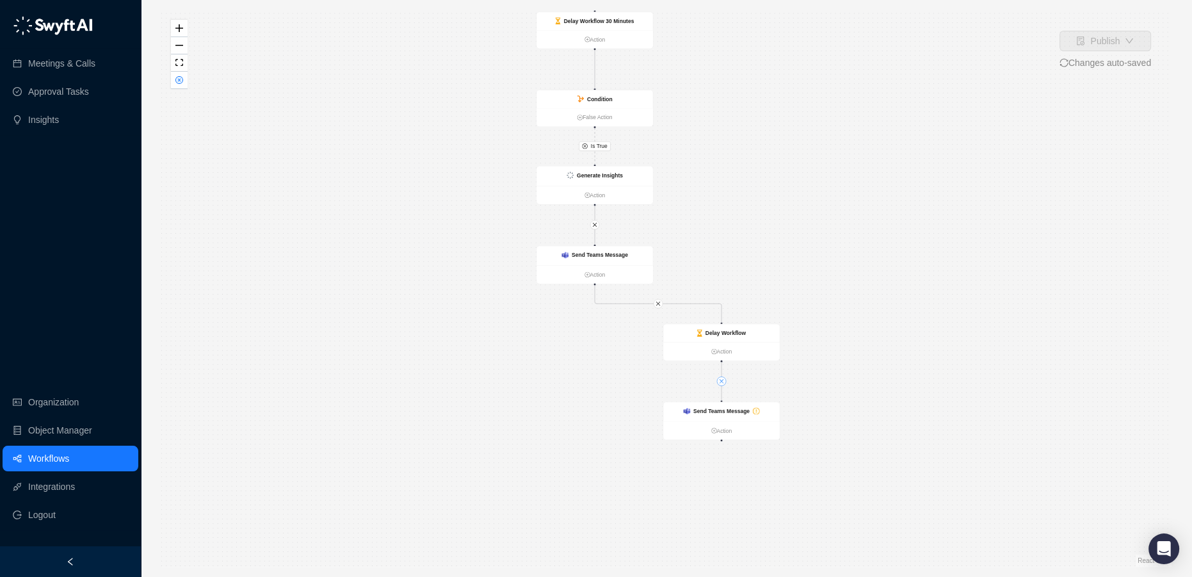
click at [719, 382] on icon "close" at bounding box center [722, 381] width 6 height 6
drag, startPoint x: 894, startPoint y: 338, endPoint x: 890, endPoint y: 229, distance: 108.9
click at [890, 229] on div "Is True CRM Record Created Action Delay Workflow 30 Minutes Action Condition Fa…" at bounding box center [666, 288] width 1010 height 556
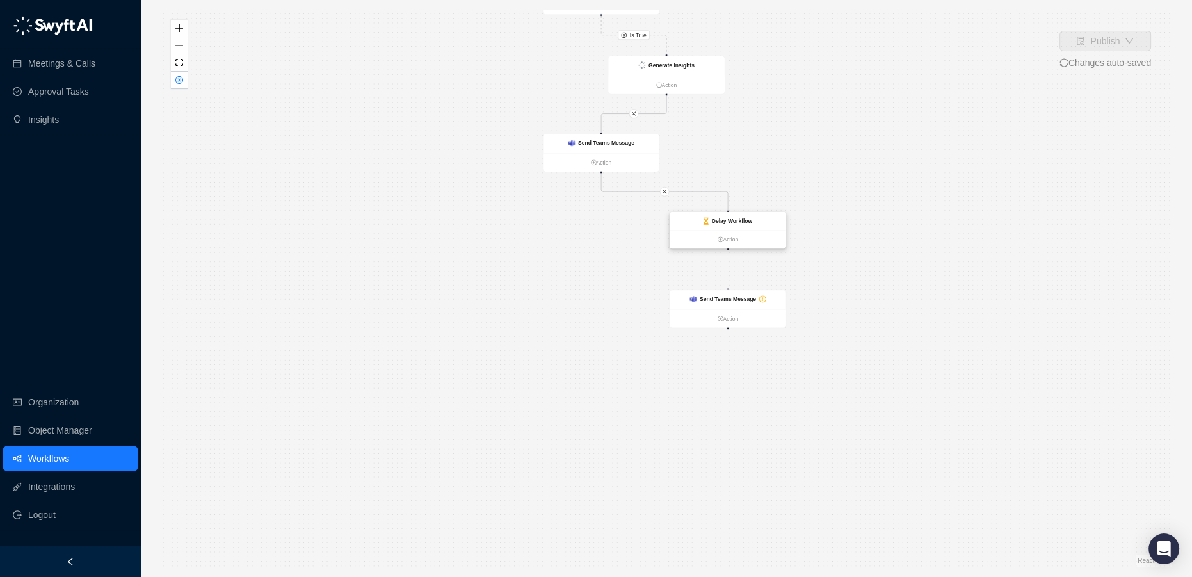
click at [736, 233] on ul "Action" at bounding box center [728, 239] width 117 height 19
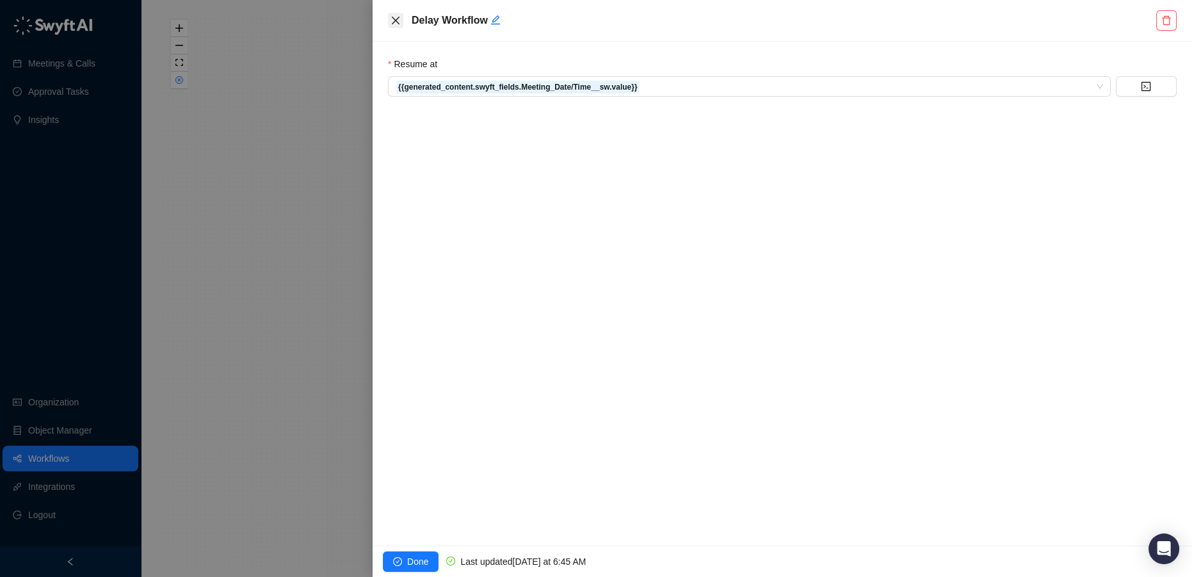
click at [391, 21] on div "Delay Workflow" at bounding box center [783, 21] width 820 height 42
click at [394, 22] on icon "close" at bounding box center [396, 20] width 10 height 10
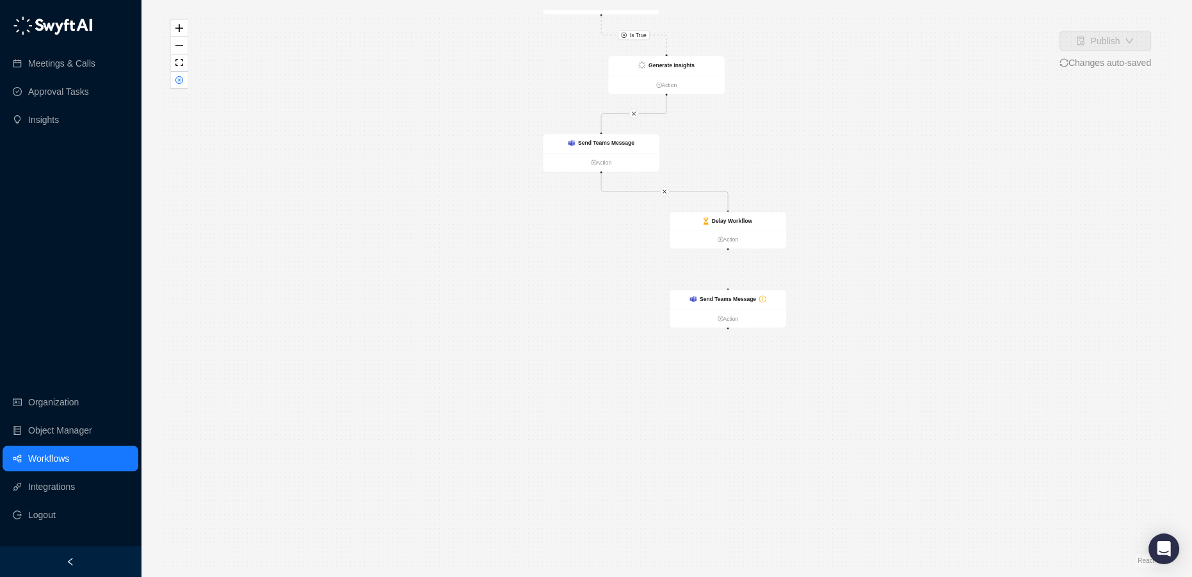
drag, startPoint x: 348, startPoint y: 399, endPoint x: 428, endPoint y: 192, distance: 221.8
click at [428, 192] on div "Is True CRM Record Created Action Delay Workflow 30 Minutes Action Condition Fa…" at bounding box center [666, 288] width 1010 height 556
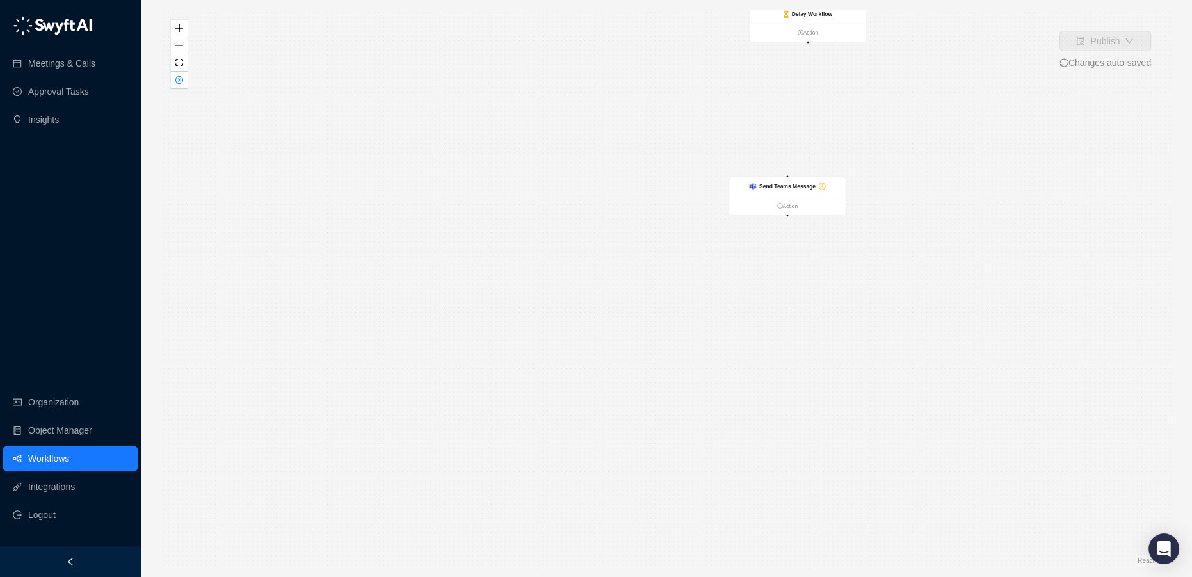
drag, startPoint x: 790, startPoint y: 95, endPoint x: 802, endPoint y: 125, distance: 32.2
click at [760, 197] on div "Send Teams Message" at bounding box center [787, 186] width 117 height 19
click at [807, 30] on link "Action" at bounding box center [808, 32] width 117 height 8
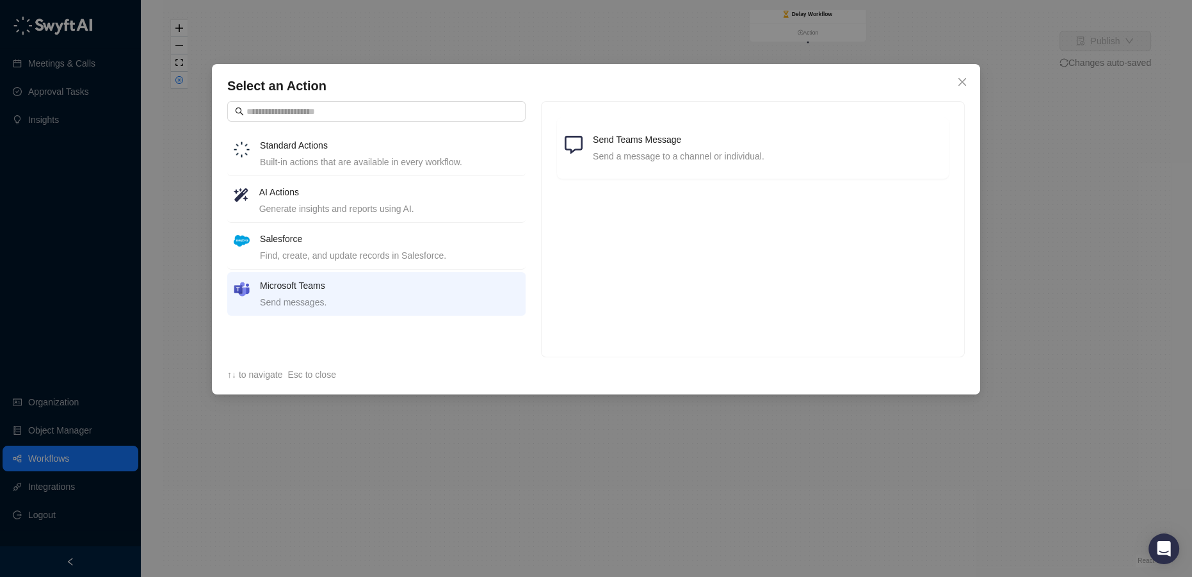
click at [293, 195] on h4 "AI Actions" at bounding box center [389, 192] width 260 height 14
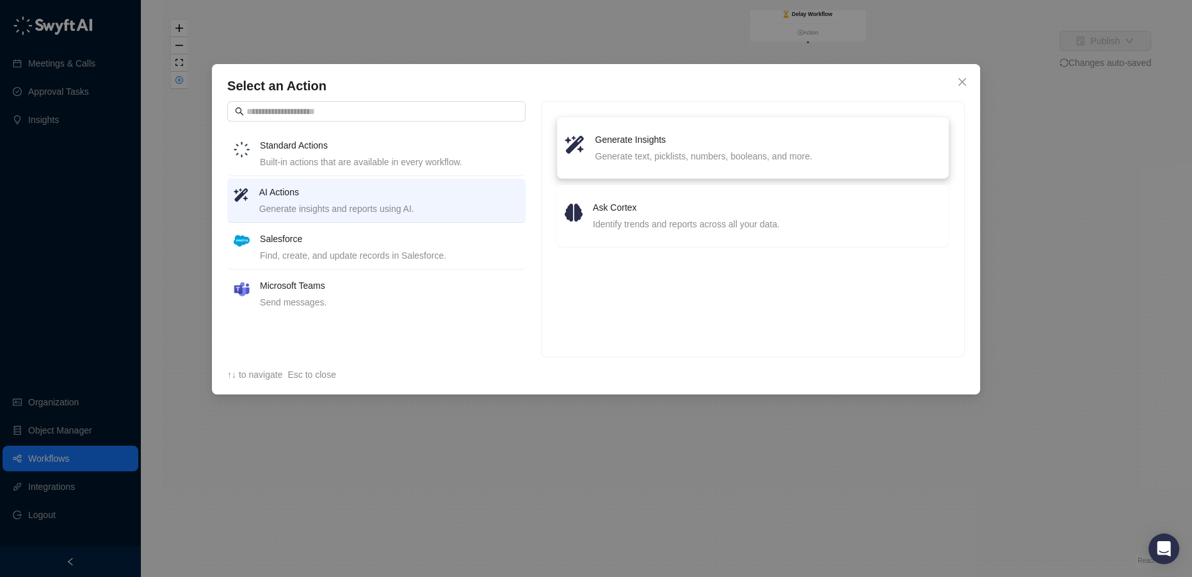
click at [649, 145] on h4 "Generate Insights" at bounding box center [768, 140] width 346 height 14
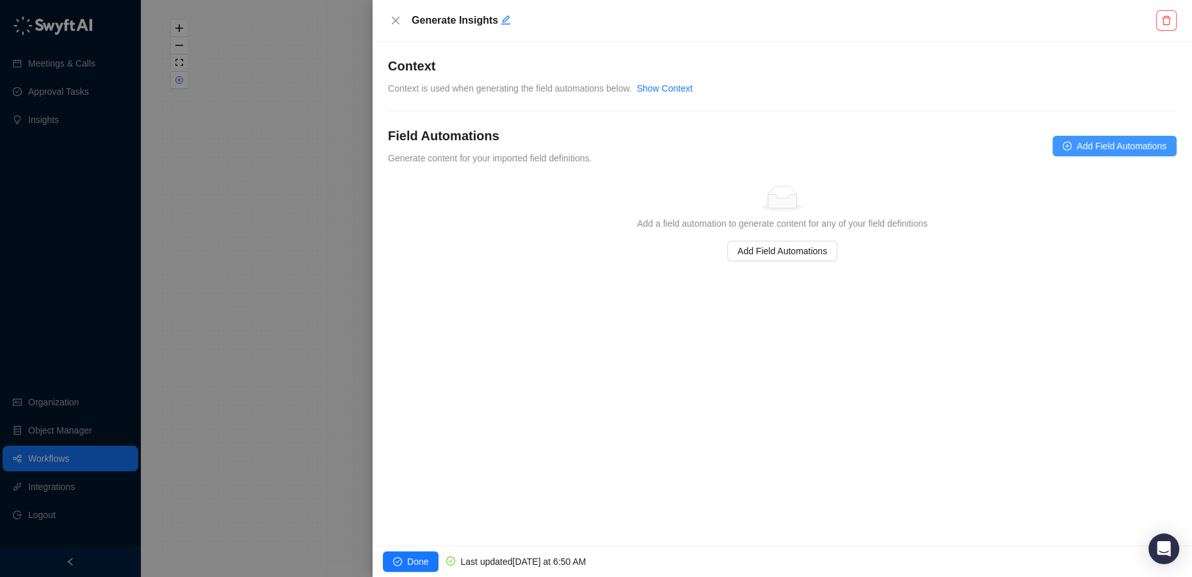
click at [1132, 149] on span "Add Field Automations" at bounding box center [1122, 146] width 90 height 14
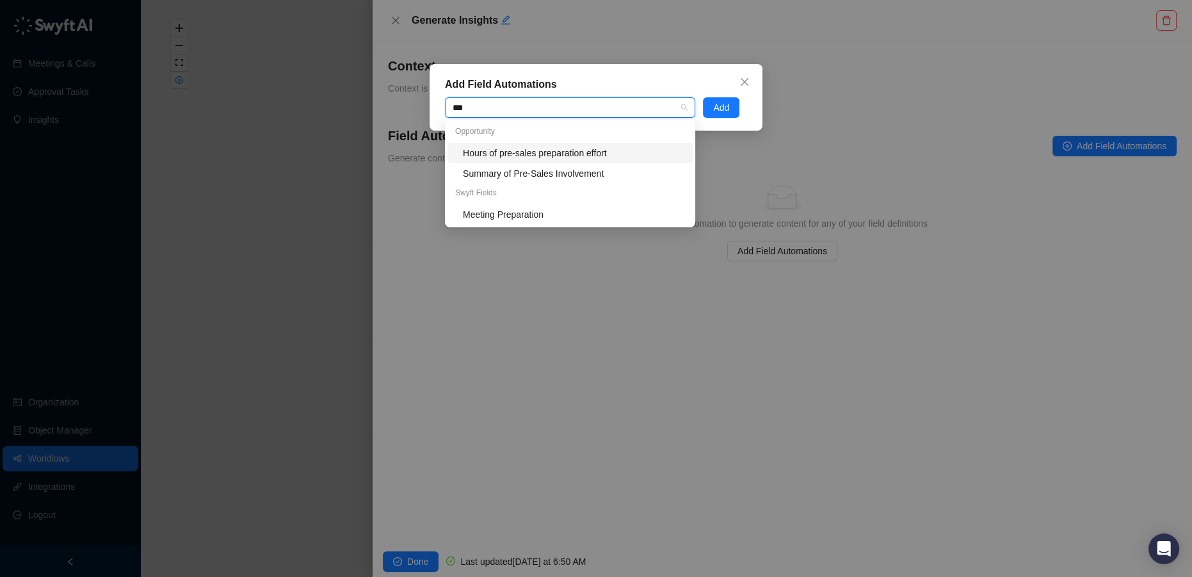
type input "****"
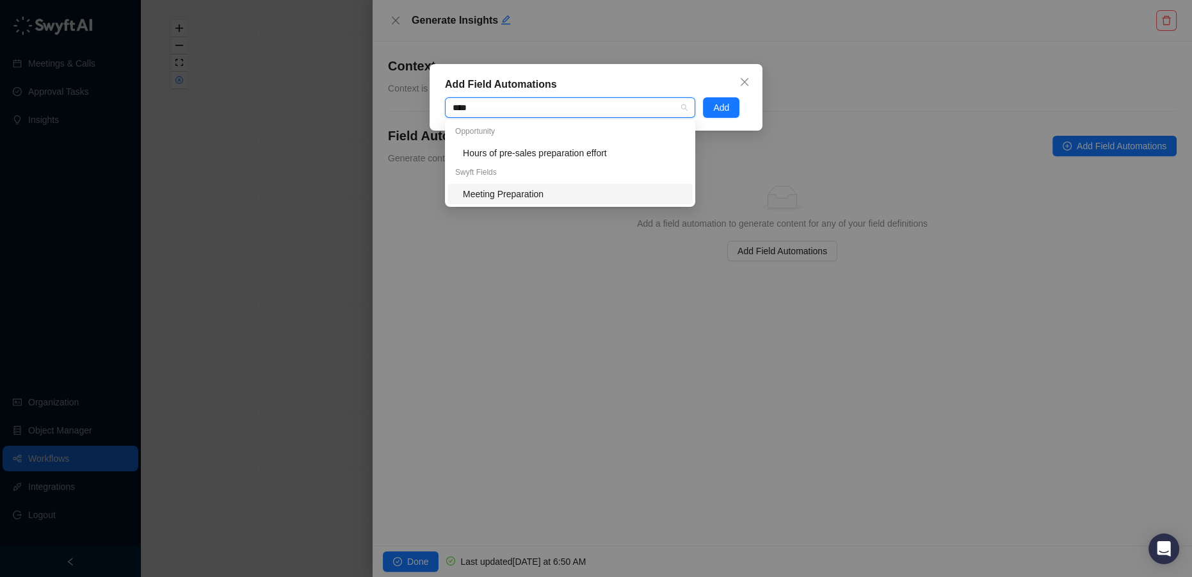
click at [554, 195] on div "Meeting Preparation" at bounding box center [574, 194] width 222 height 14
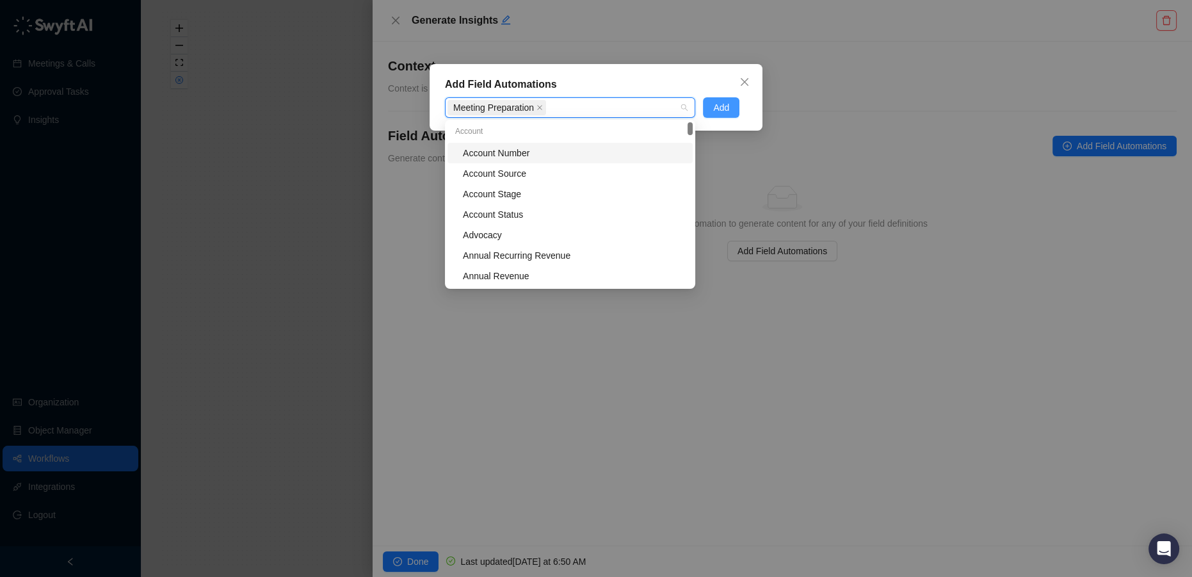
click at [720, 103] on span "Add" at bounding box center [721, 108] width 16 height 14
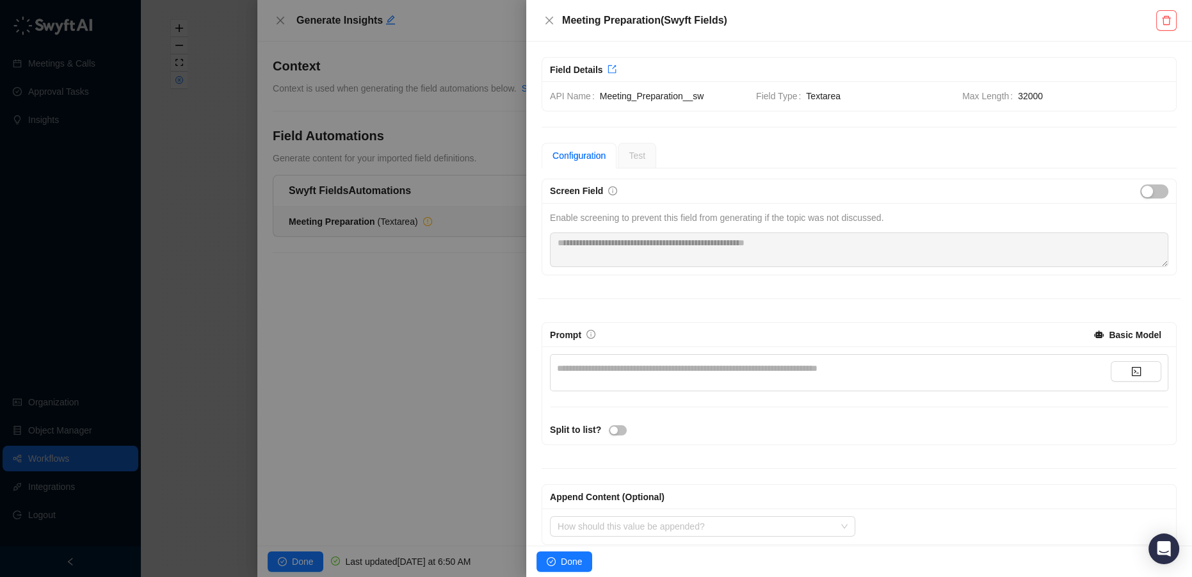
scroll to position [11, 0]
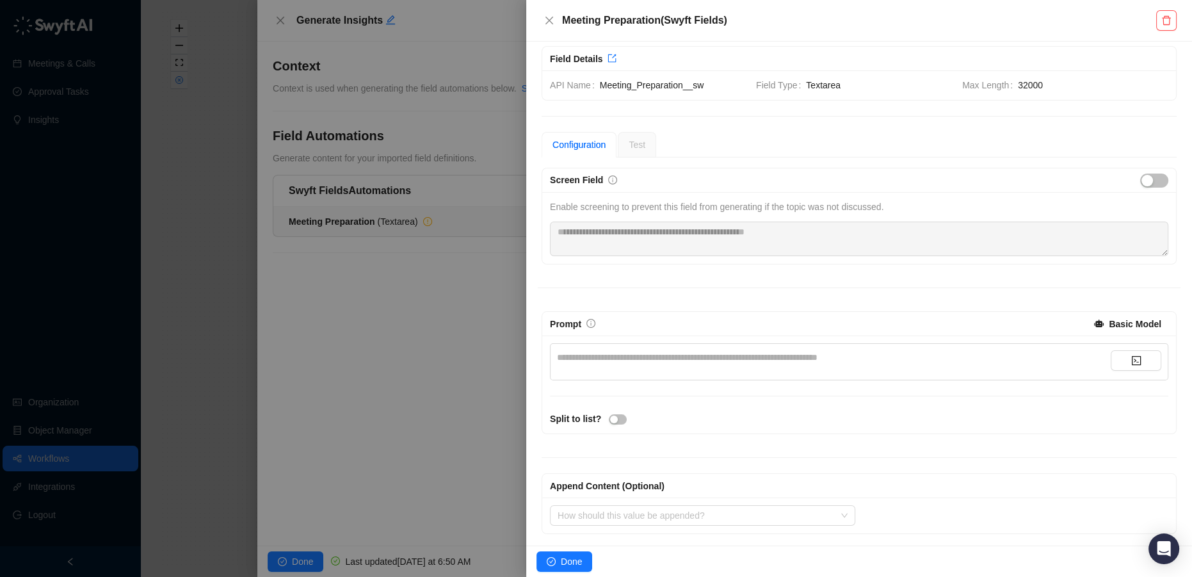
click at [651, 355] on div "**********" at bounding box center [834, 357] width 554 height 14
click at [572, 563] on span "Done" at bounding box center [571, 561] width 21 height 14
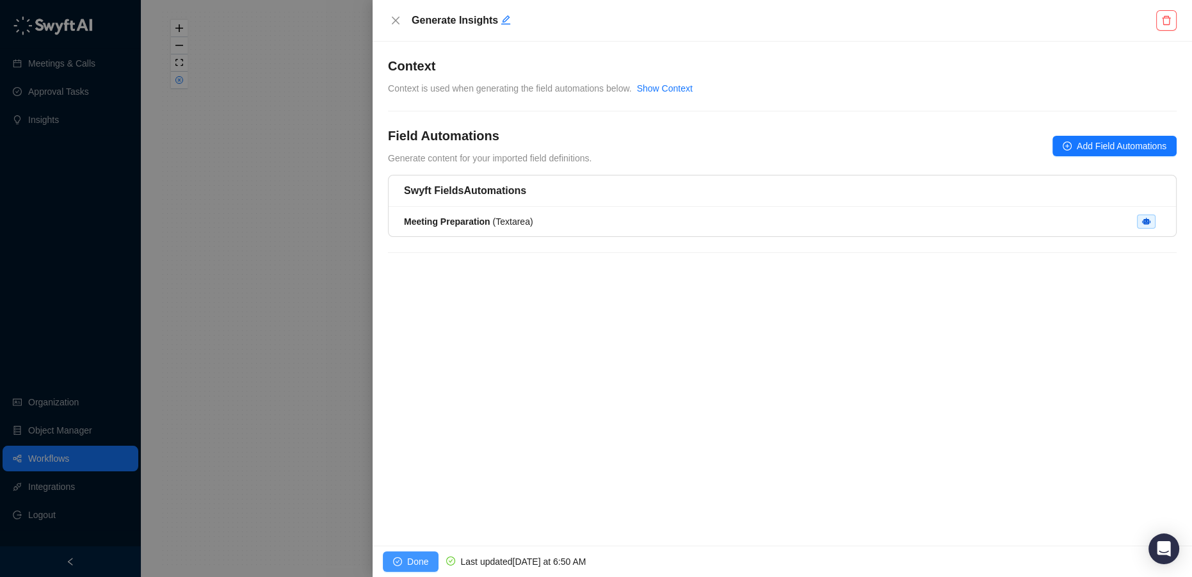
click at [418, 563] on span "Done" at bounding box center [417, 561] width 21 height 14
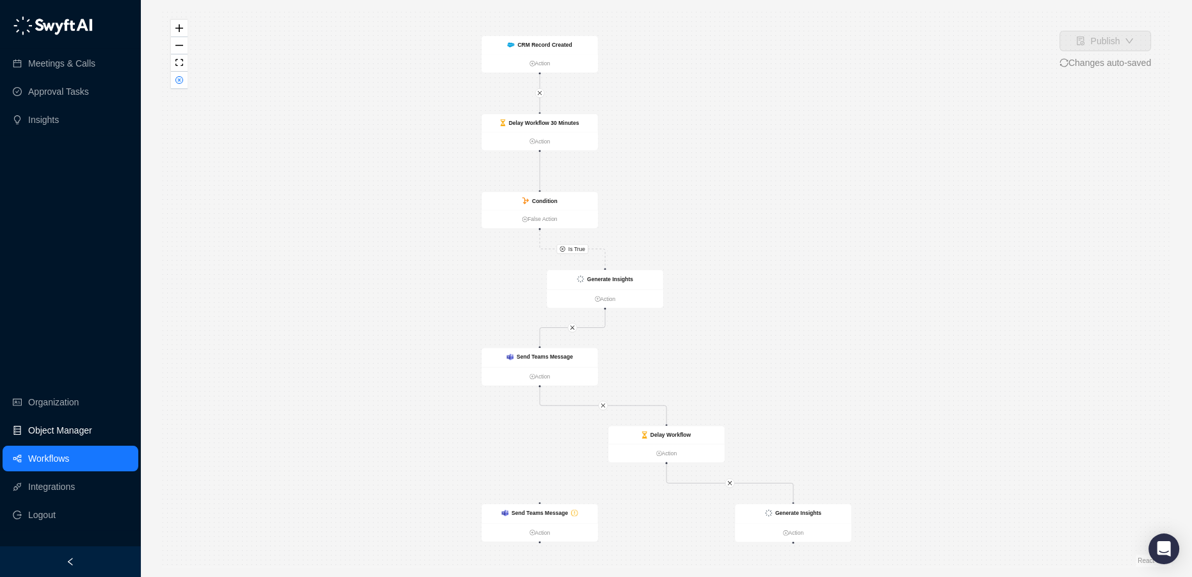
click at [49, 433] on link "Object Manager" at bounding box center [60, 430] width 64 height 26
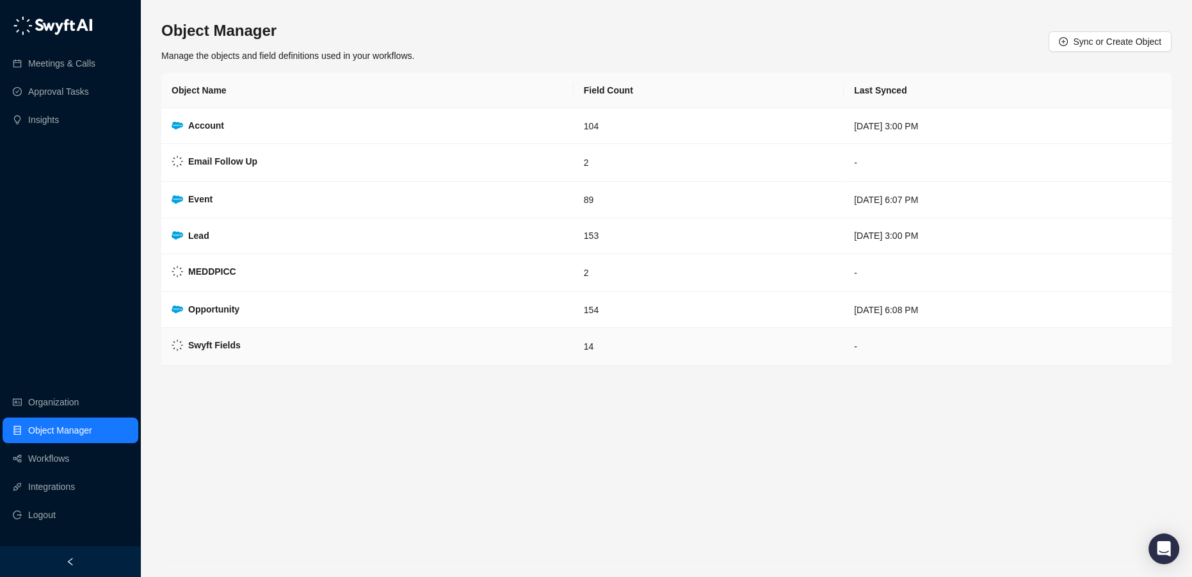
click at [234, 342] on strong "Swyft Fields" at bounding box center [214, 345] width 53 height 10
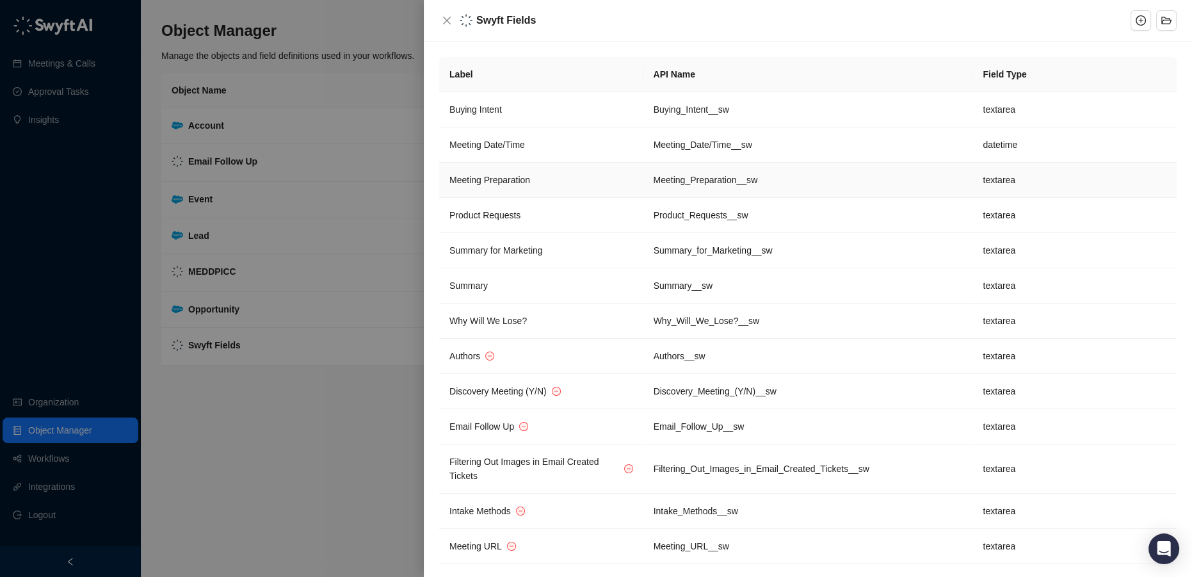
click at [563, 179] on td "Meeting Preparation" at bounding box center [541, 180] width 204 height 35
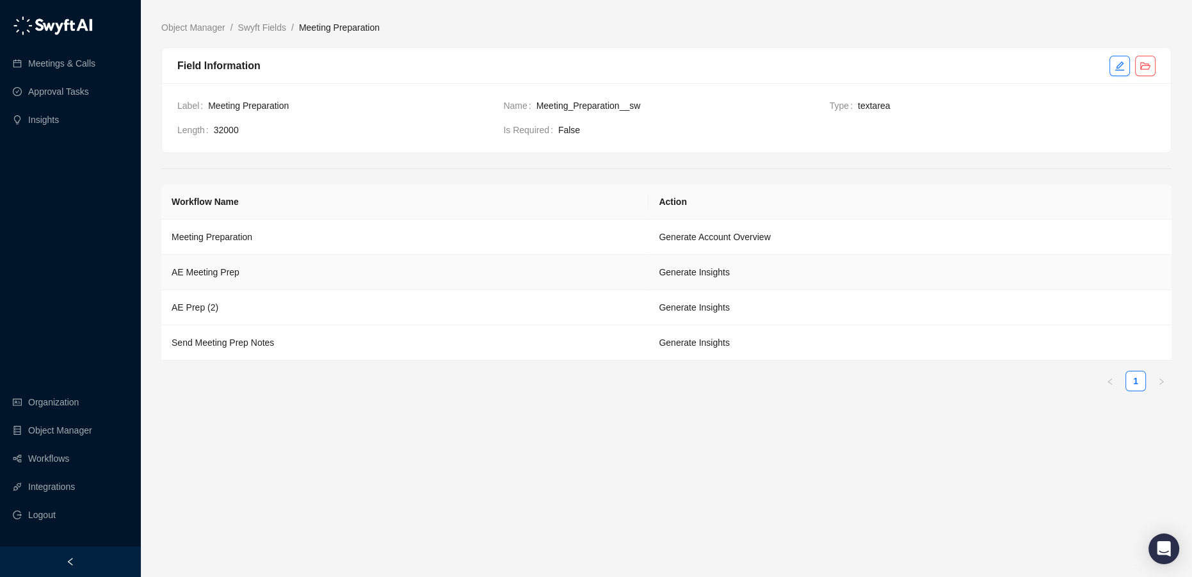
click at [280, 270] on td "AE Meeting Prep" at bounding box center [404, 272] width 487 height 35
click at [220, 303] on td "AE Prep (2)" at bounding box center [404, 307] width 487 height 35
click at [51, 462] on link "Workflows" at bounding box center [48, 459] width 41 height 26
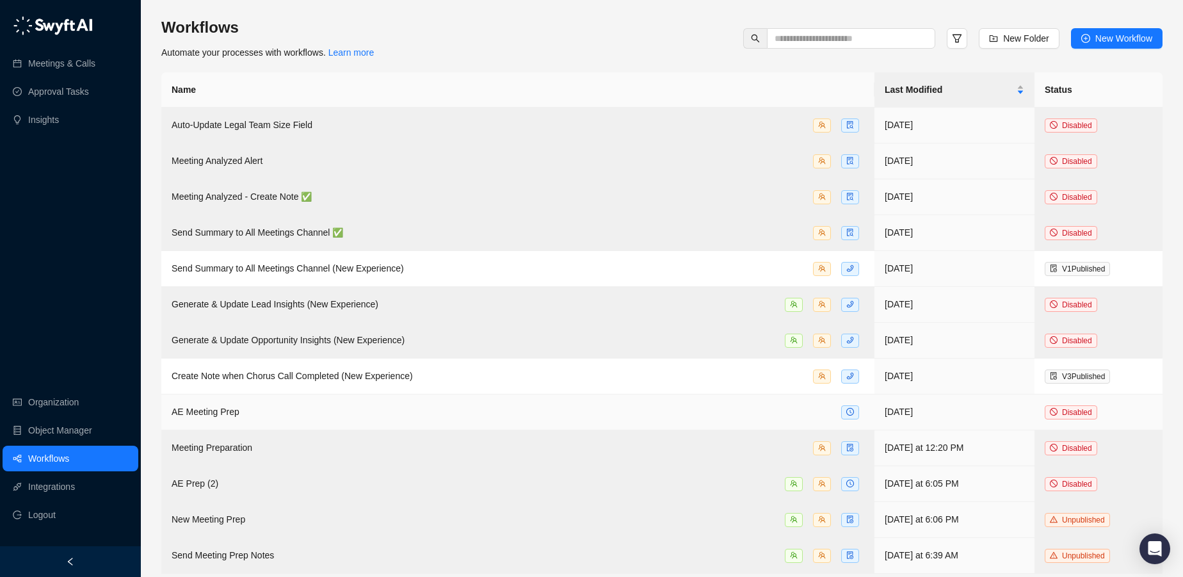
scroll to position [6, 0]
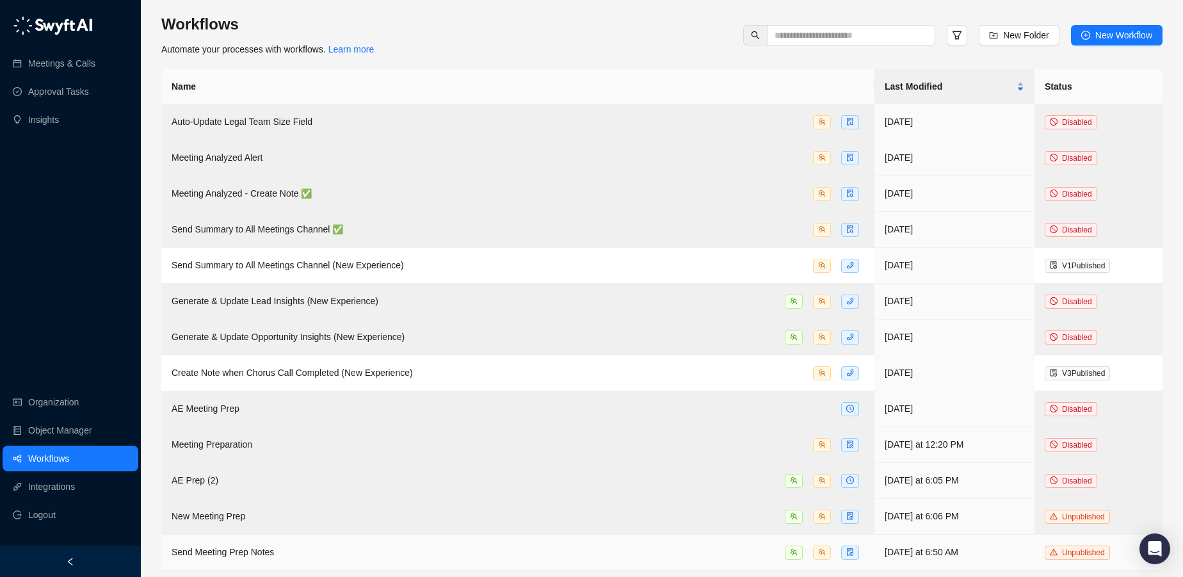
click at [302, 545] on div "Send Meeting Prep Notes" at bounding box center [518, 552] width 693 height 15
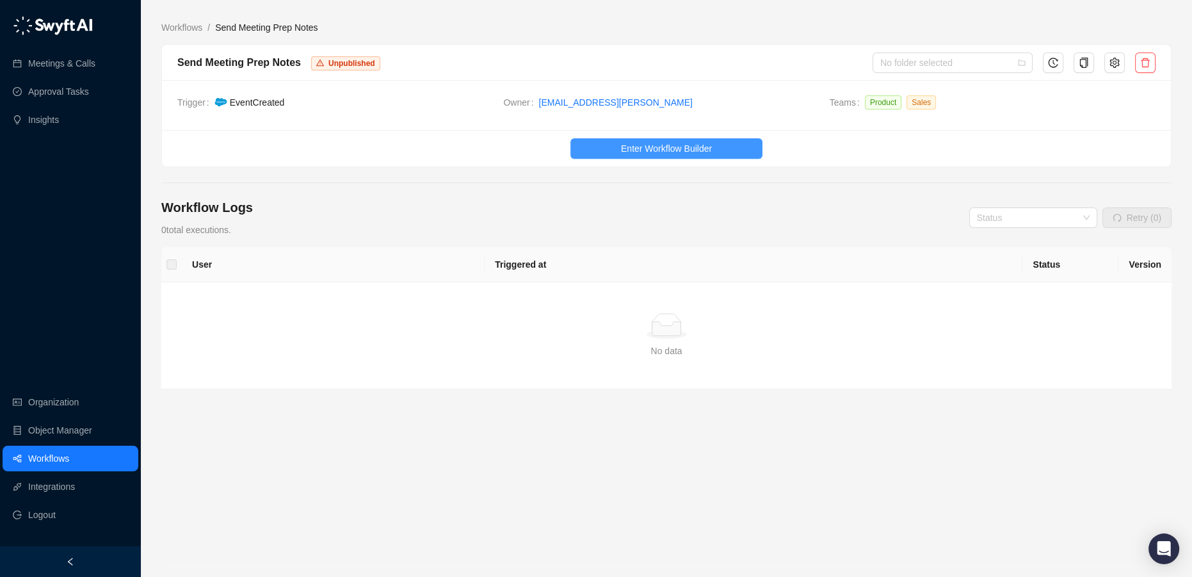
click at [702, 148] on span "Enter Workflow Builder" at bounding box center [666, 148] width 91 height 14
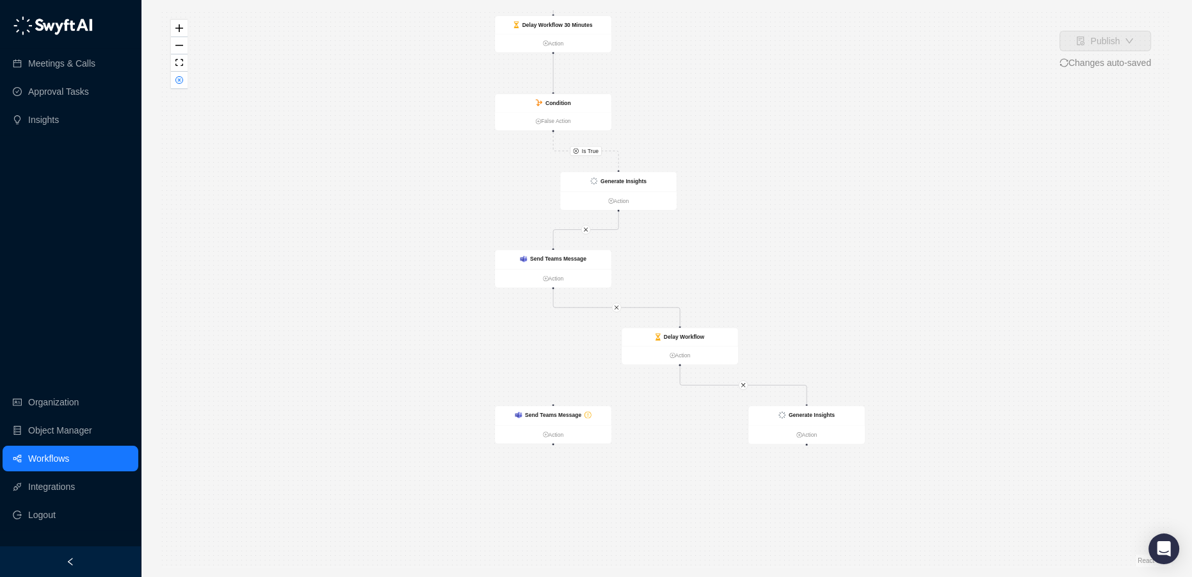
drag, startPoint x: 848, startPoint y: 279, endPoint x: 848, endPoint y: 196, distance: 82.6
click at [848, 196] on div "Is True CRM Record Created Action Delay Workflow 30 Minutes Action Condition Fa…" at bounding box center [666, 288] width 1010 height 556
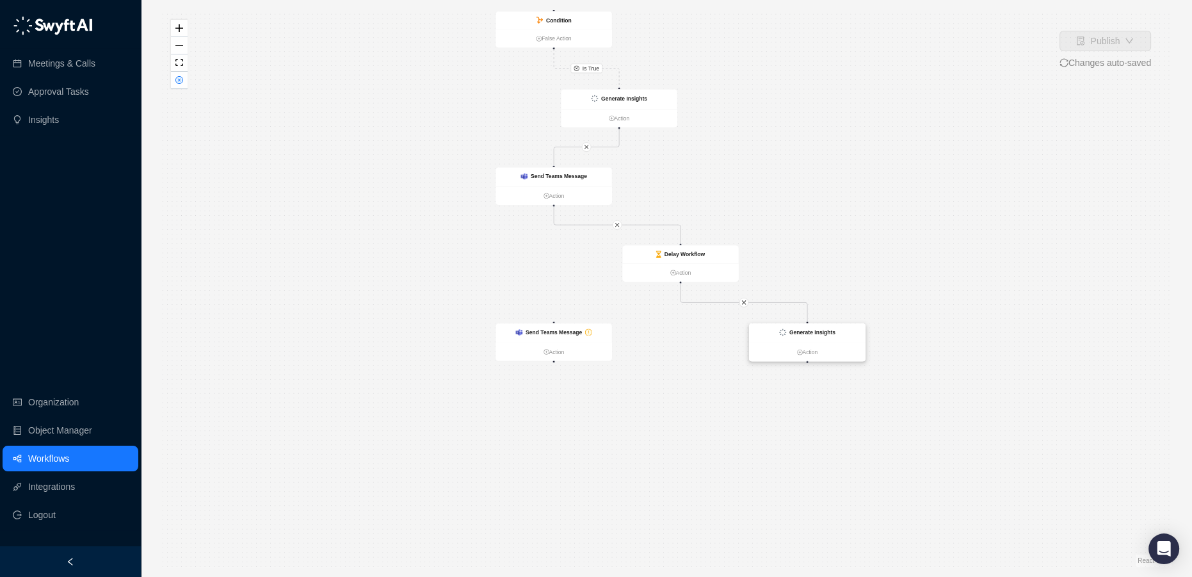
click at [807, 337] on div "Generate Insights" at bounding box center [807, 332] width 117 height 19
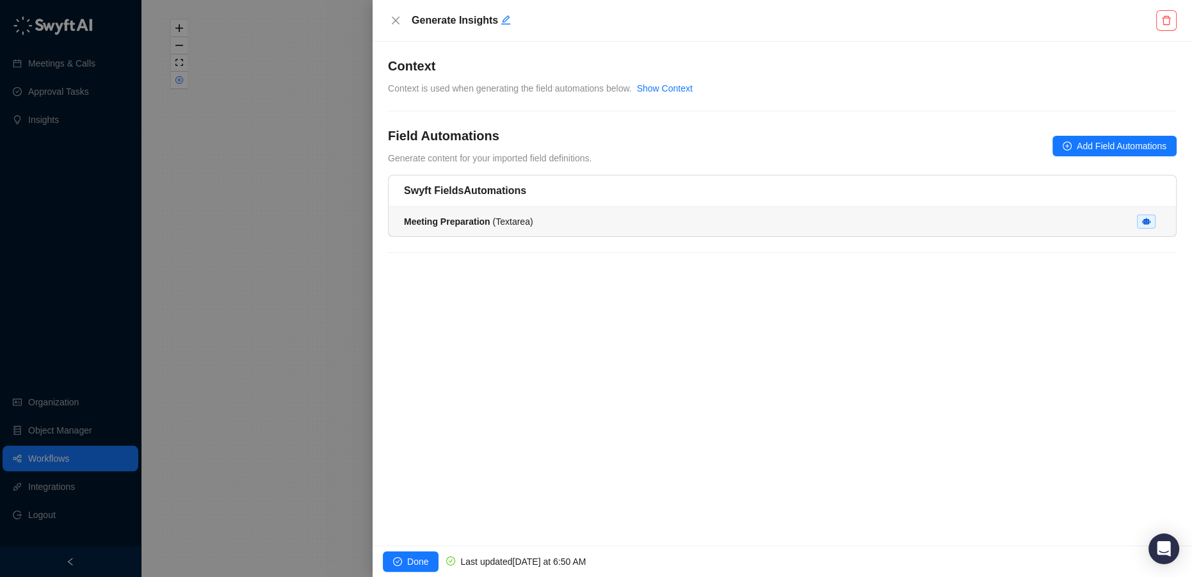
click at [954, 222] on div "Meeting Preparation ( Textarea )" at bounding box center [782, 221] width 757 height 14
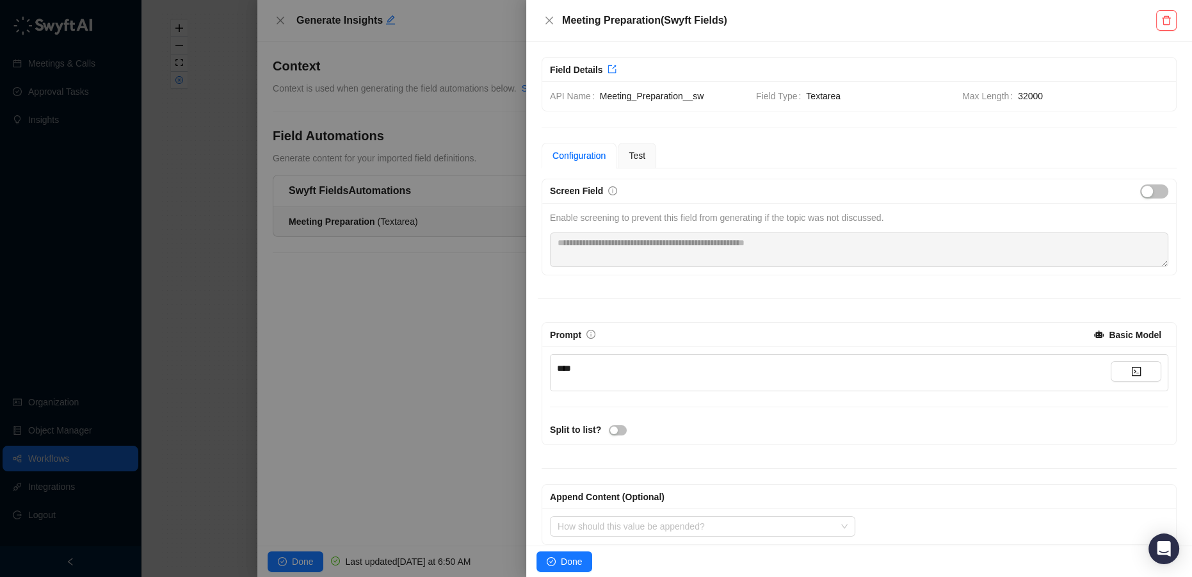
click at [1124, 333] on strong "Basic Model" at bounding box center [1135, 335] width 53 height 10
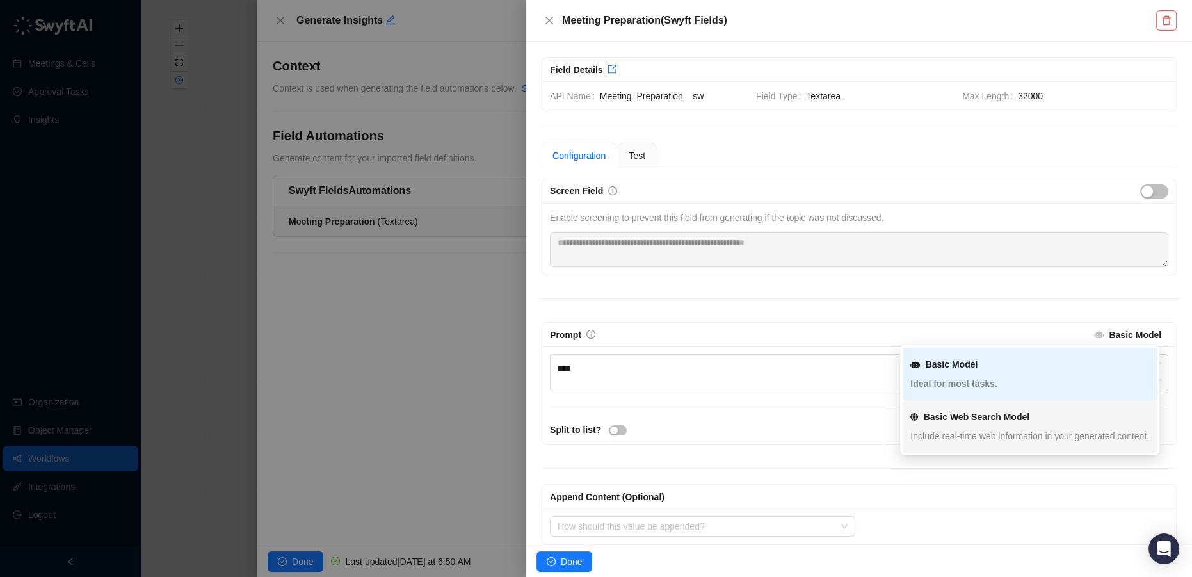
click at [1049, 416] on div "Basic Web Search Model" at bounding box center [1030, 417] width 247 height 14
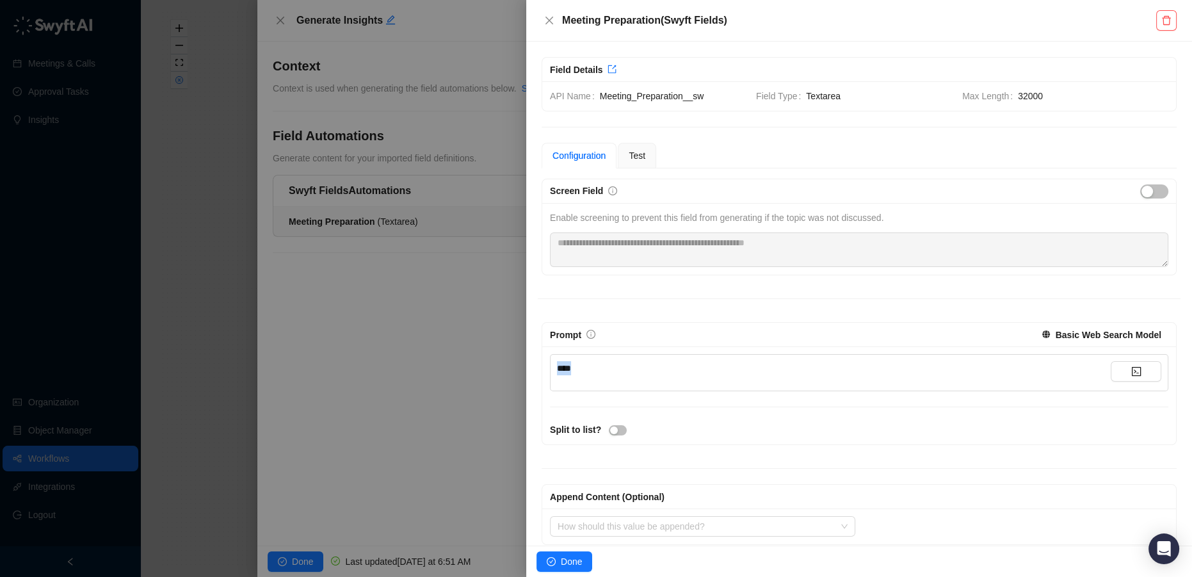
drag, startPoint x: 601, startPoint y: 371, endPoint x: 540, endPoint y: 365, distance: 60.5
click at [540, 365] on div "Prompt Basic Web Search Model **** Split to list?" at bounding box center [859, 383] width 643 height 123
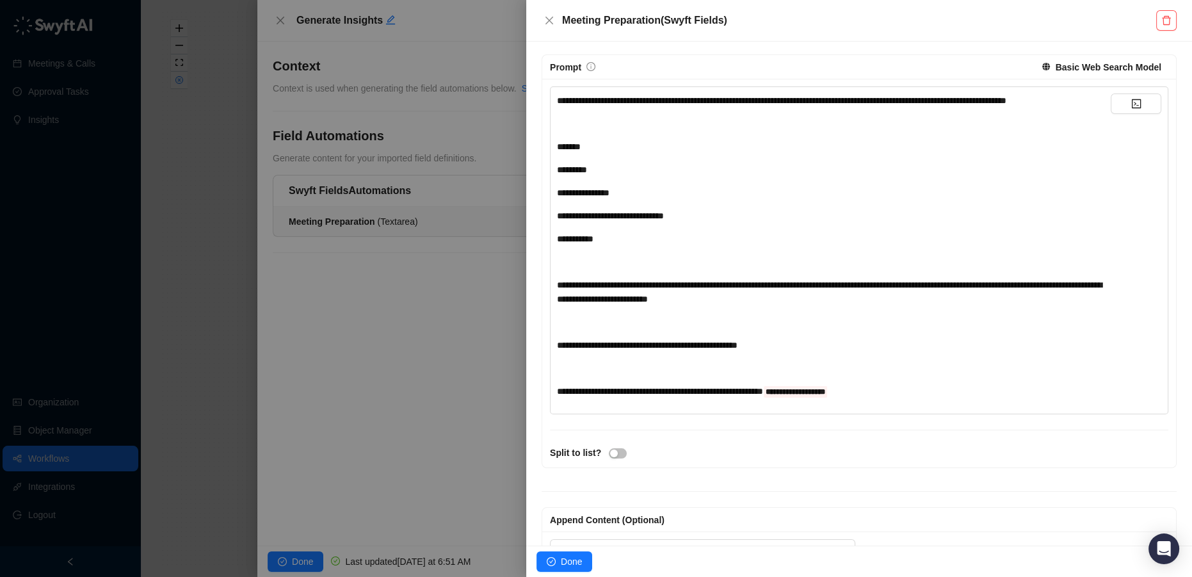
scroll to position [199, 0]
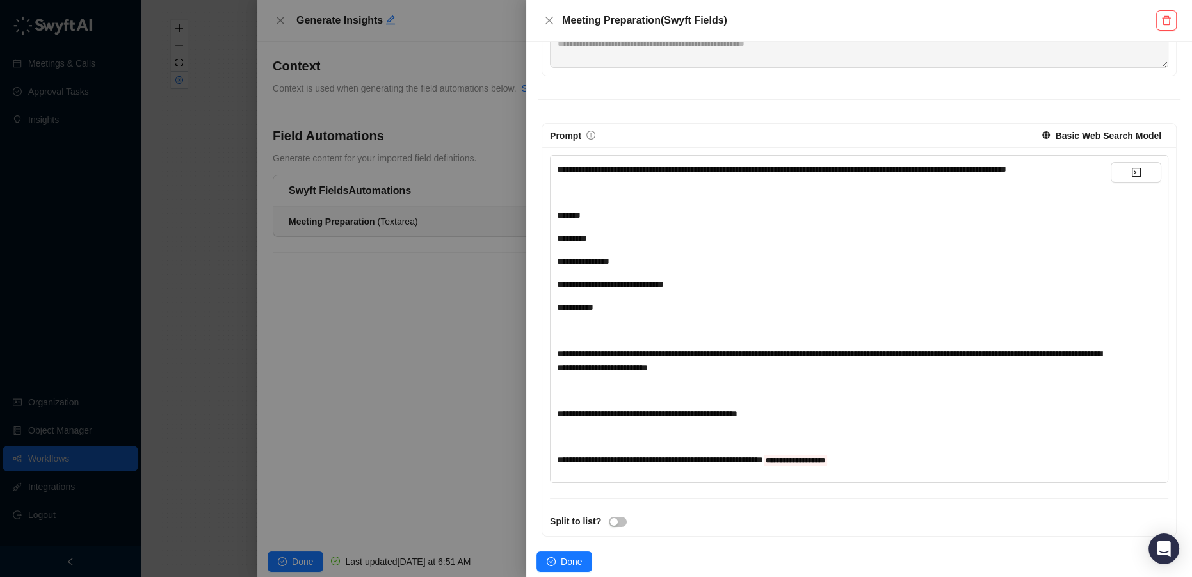
click at [900, 467] on div "**********" at bounding box center [834, 460] width 554 height 14
click at [1131, 170] on icon "code" at bounding box center [1136, 172] width 10 height 10
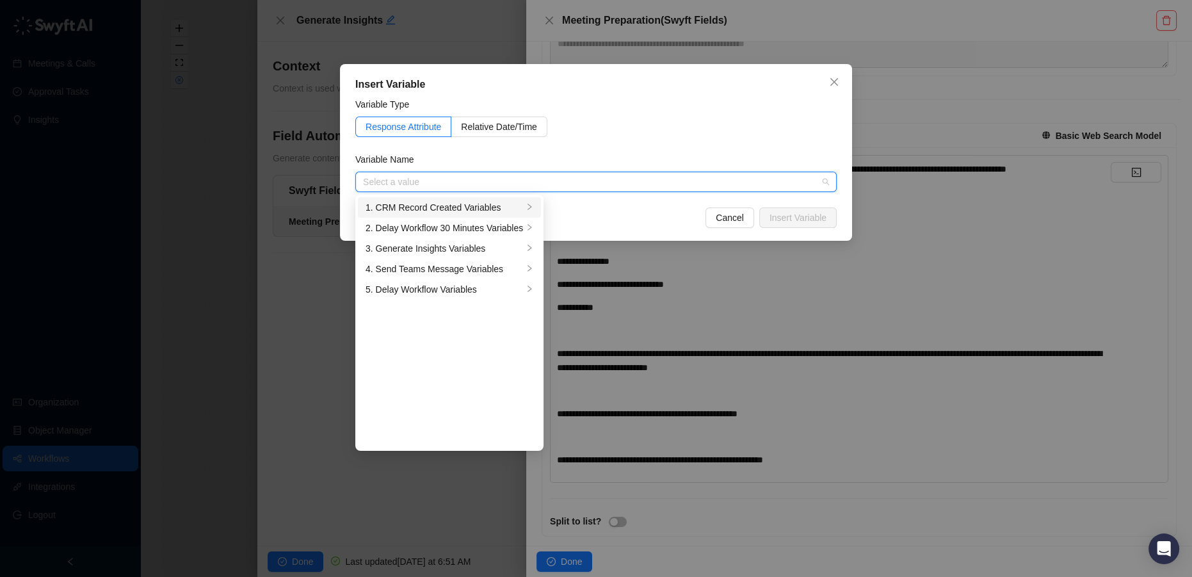
click at [497, 209] on div "1. CRM Record Created Variables" at bounding box center [445, 207] width 158 height 14
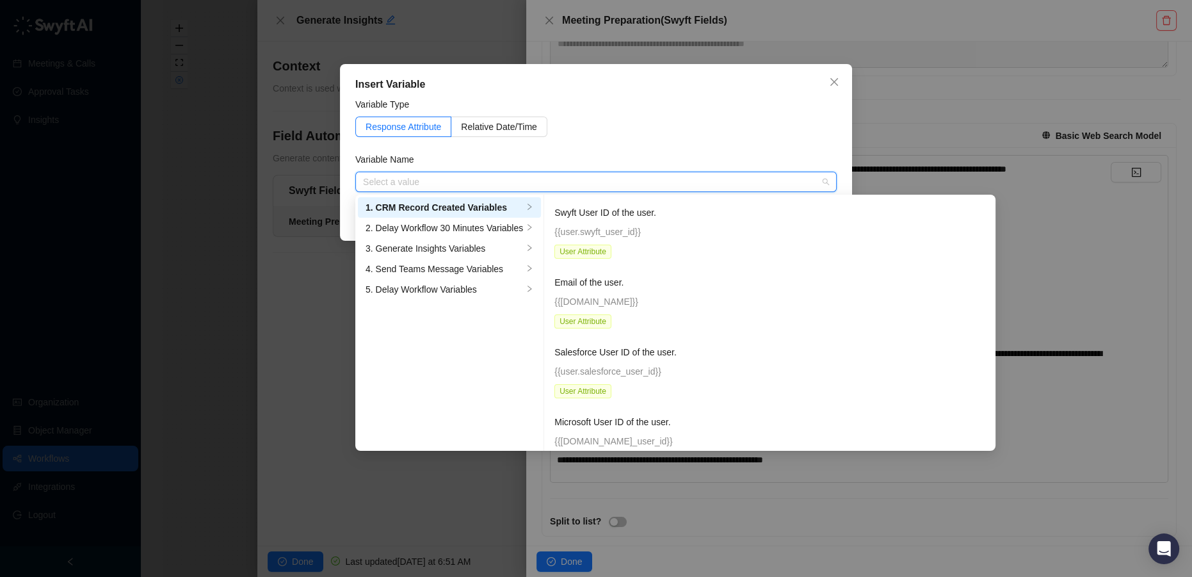
type input "*"
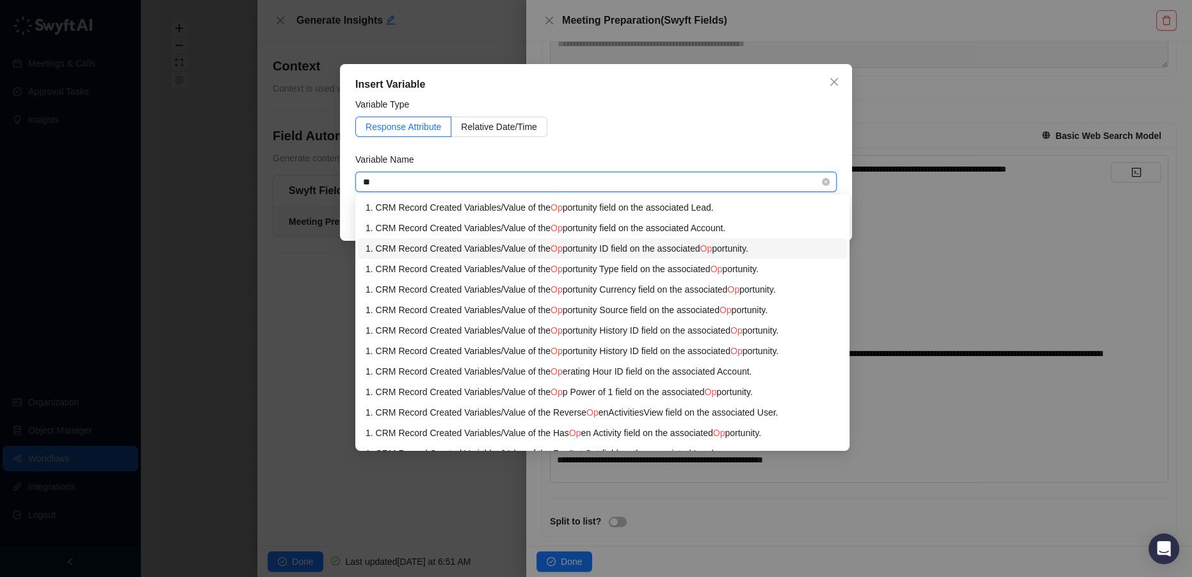
type input "*"
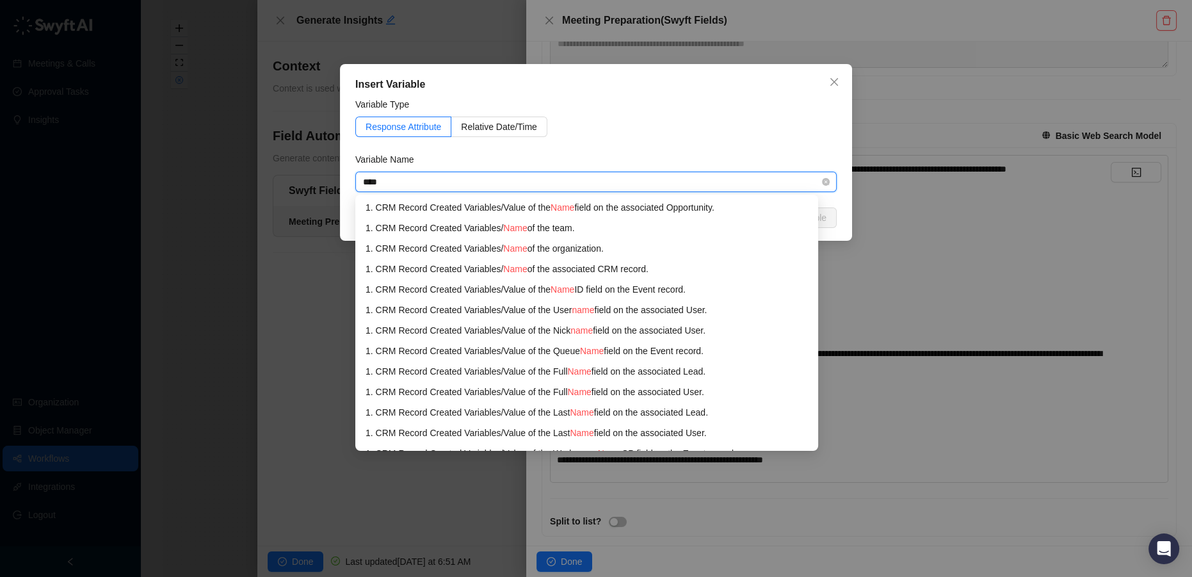
type input "****"
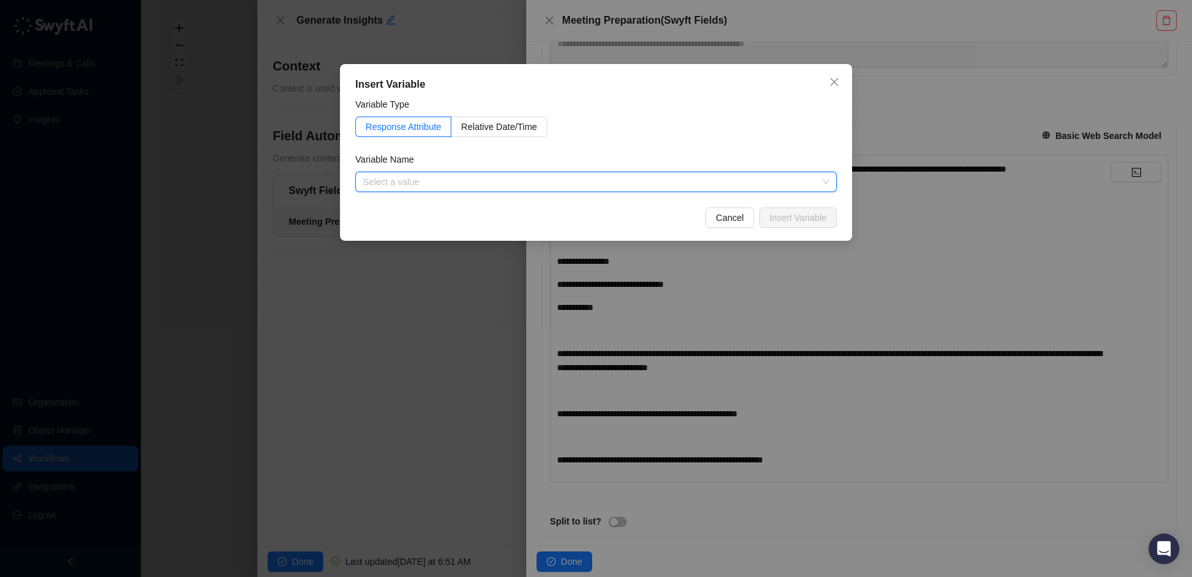
click at [401, 184] on input "search" at bounding box center [592, 181] width 458 height 19
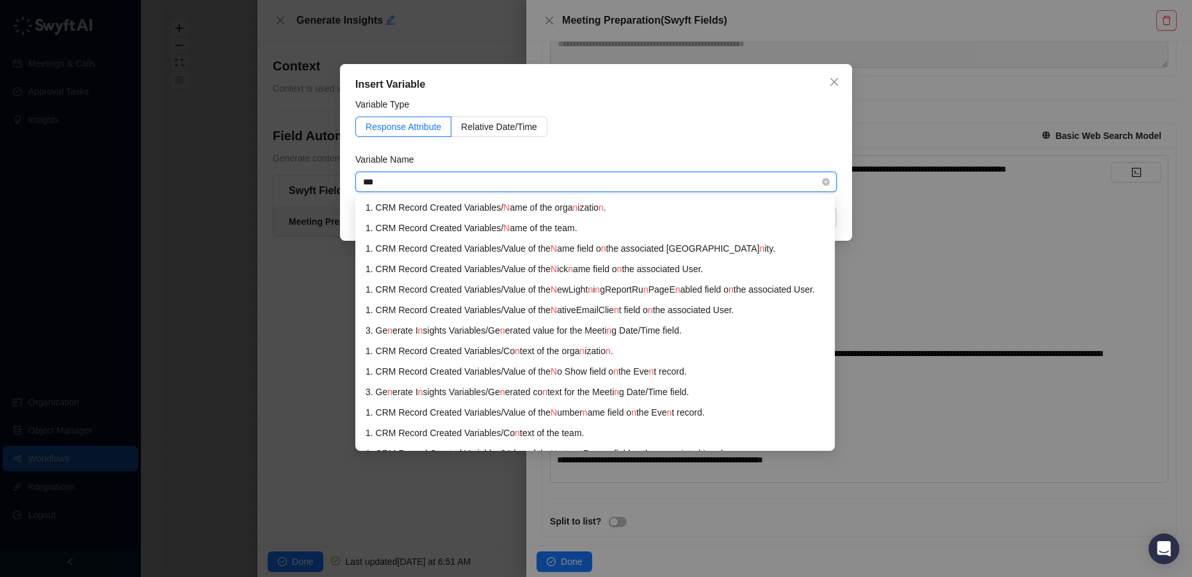
type input "****"
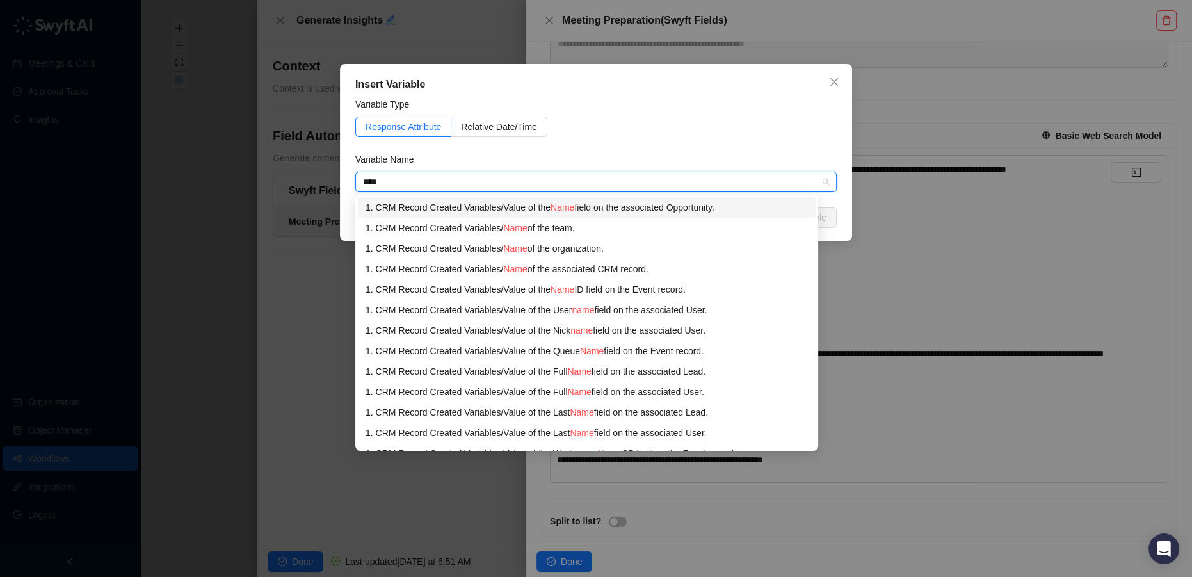
click at [665, 210] on div "1. CRM Record Created Variables / Value of the Name field on the associated Opp…" at bounding box center [587, 207] width 442 height 14
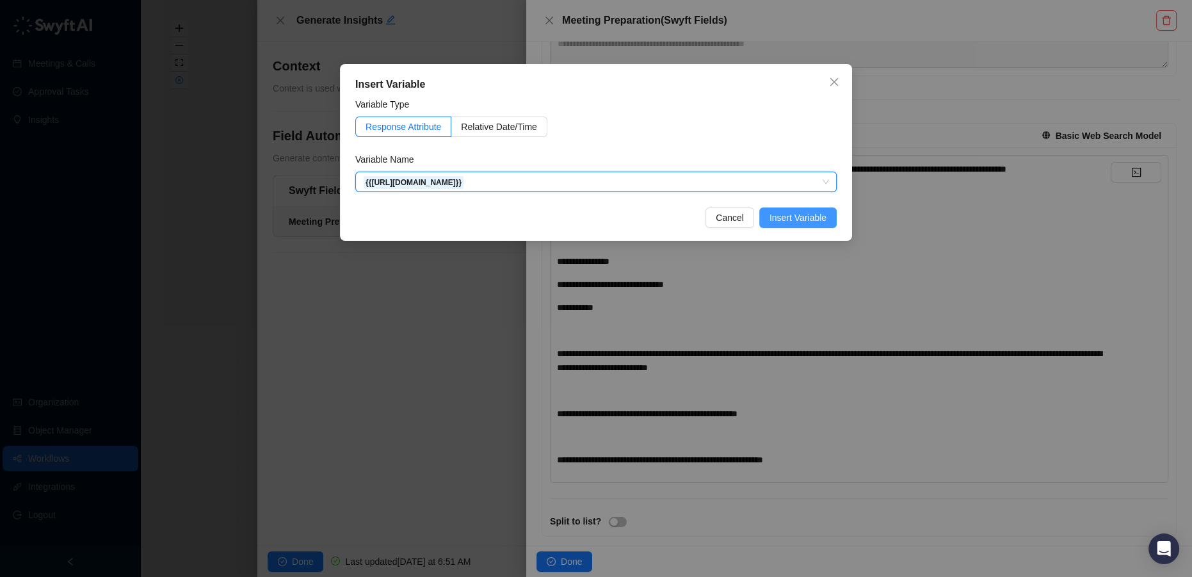
click at [787, 220] on span "Insert Variable" at bounding box center [798, 218] width 57 height 14
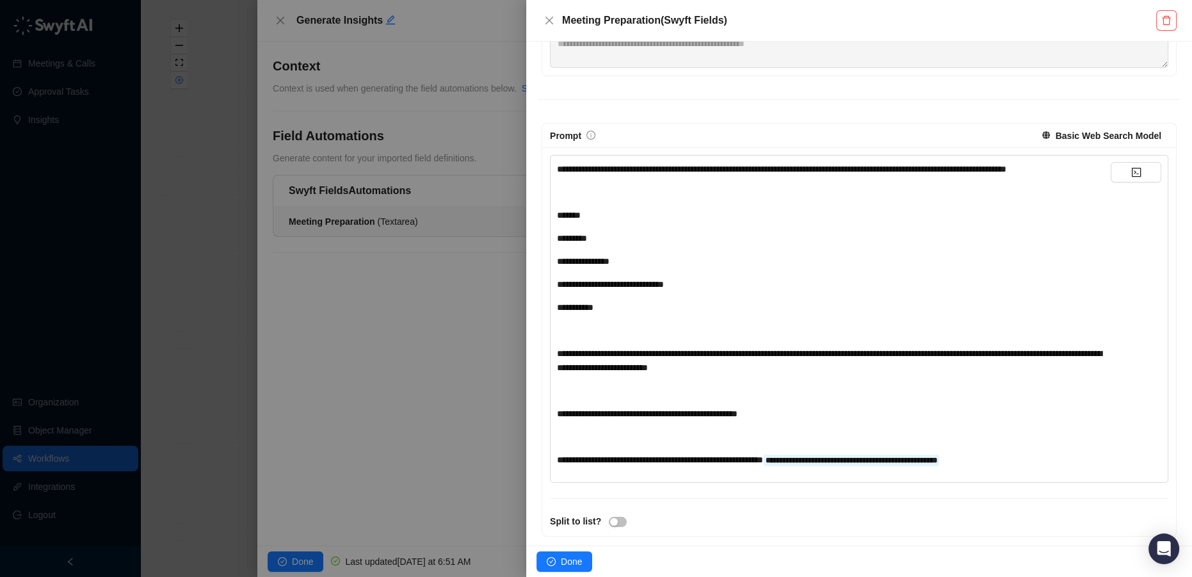
click at [1040, 467] on div "**********" at bounding box center [834, 460] width 554 height 14
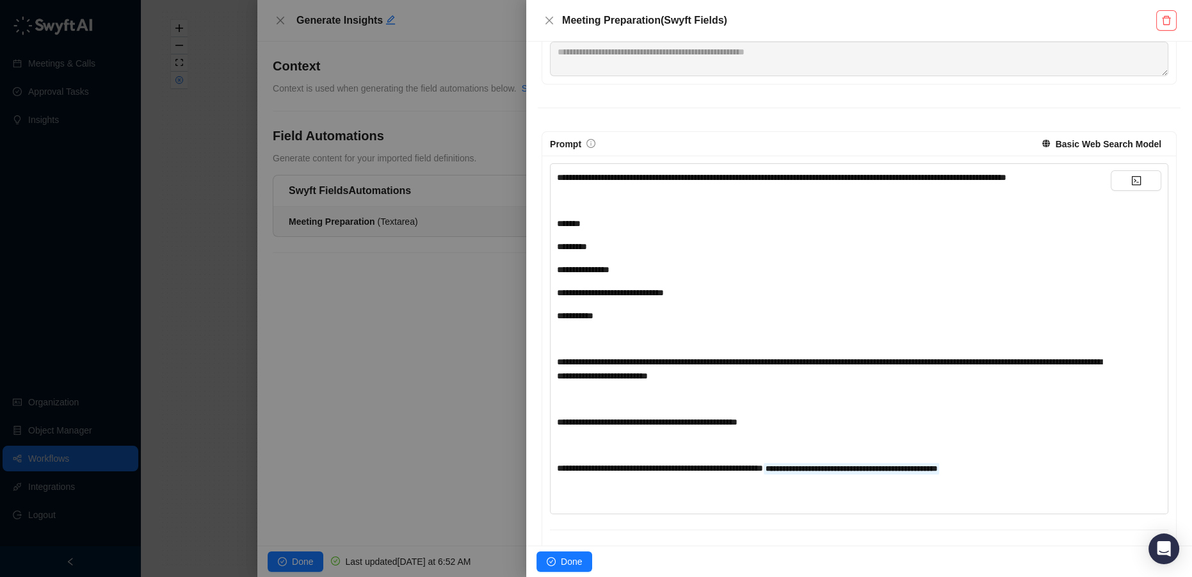
scroll to position [257, 0]
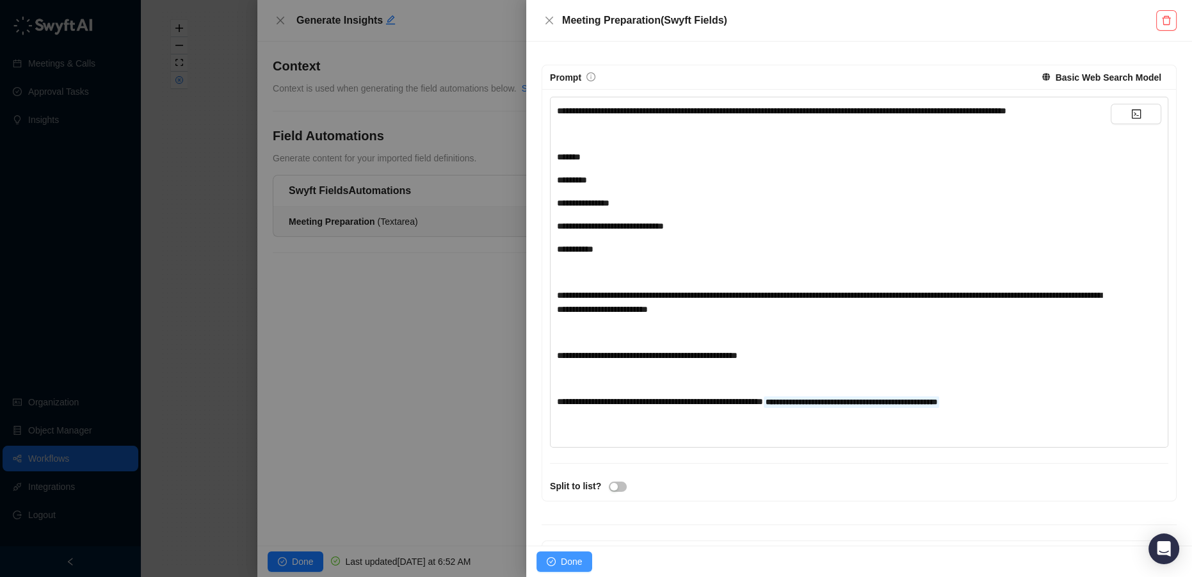
click at [565, 560] on span "Done" at bounding box center [571, 561] width 21 height 14
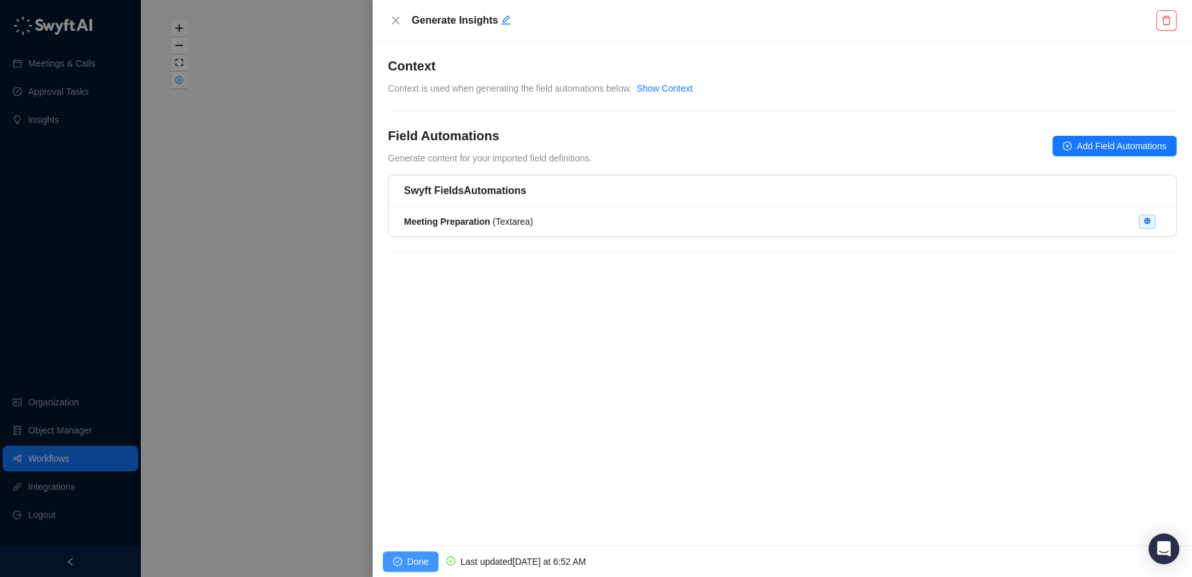
click at [414, 560] on span "Done" at bounding box center [417, 561] width 21 height 14
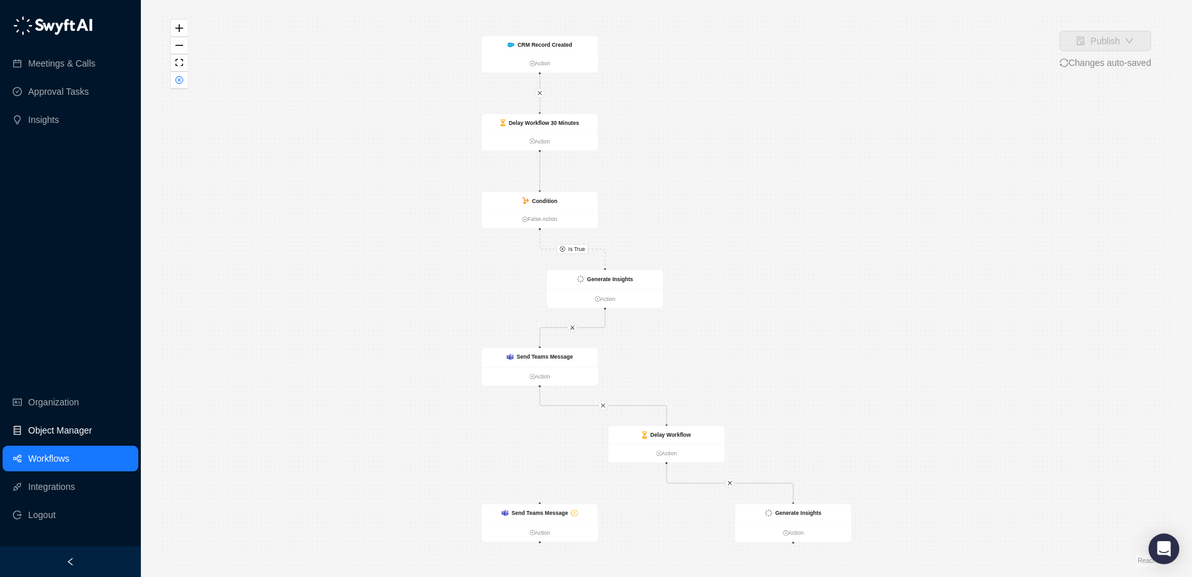
click at [66, 430] on link "Object Manager" at bounding box center [60, 430] width 64 height 26
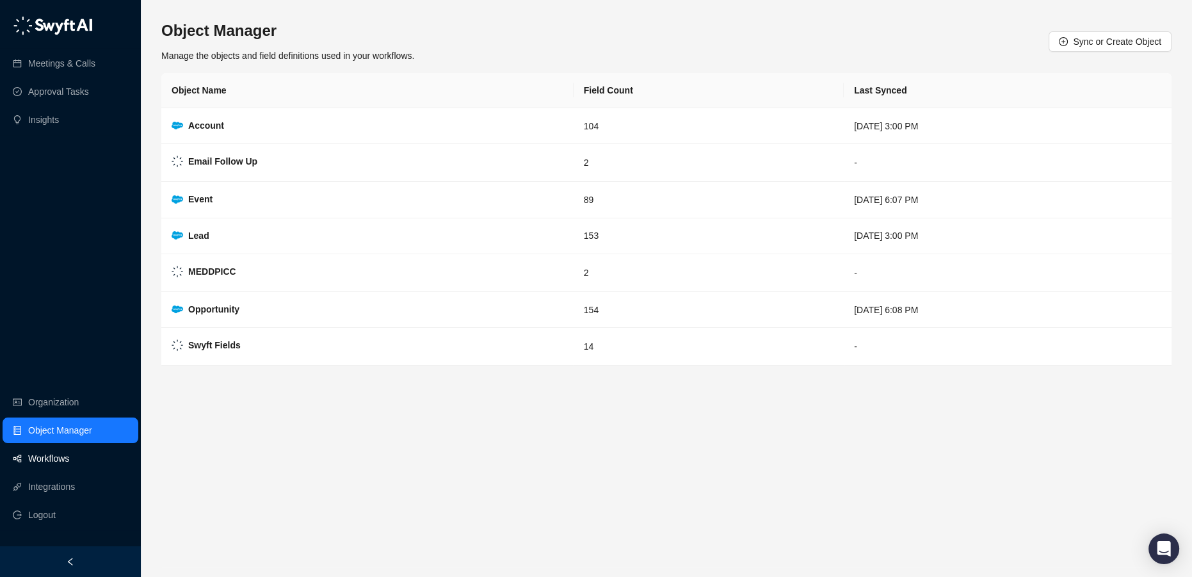
click at [67, 462] on link "Workflows" at bounding box center [48, 459] width 41 height 26
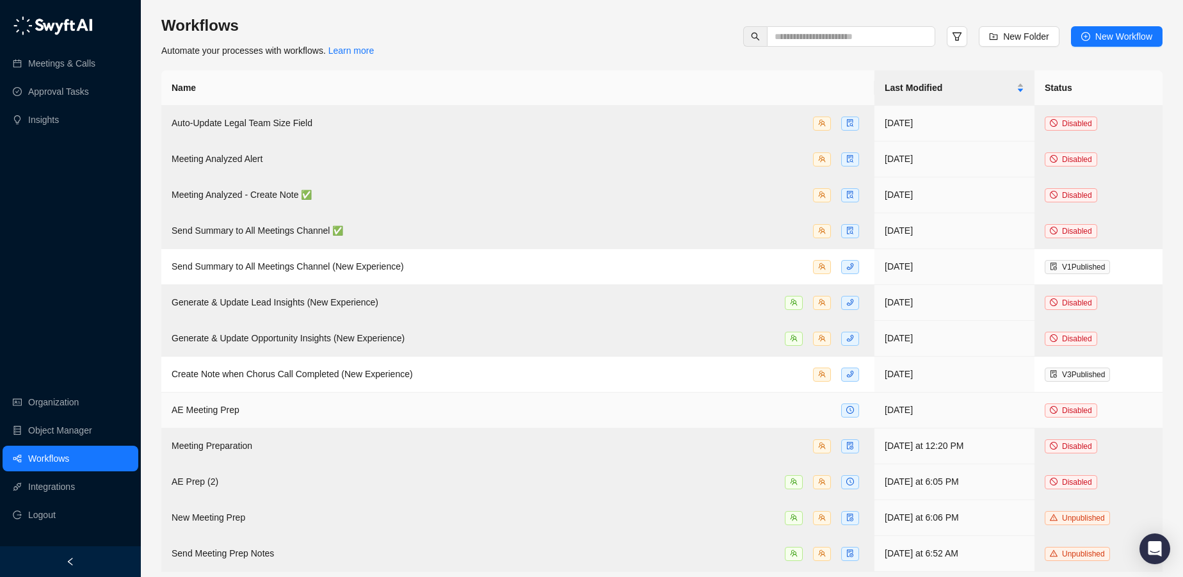
scroll to position [6, 0]
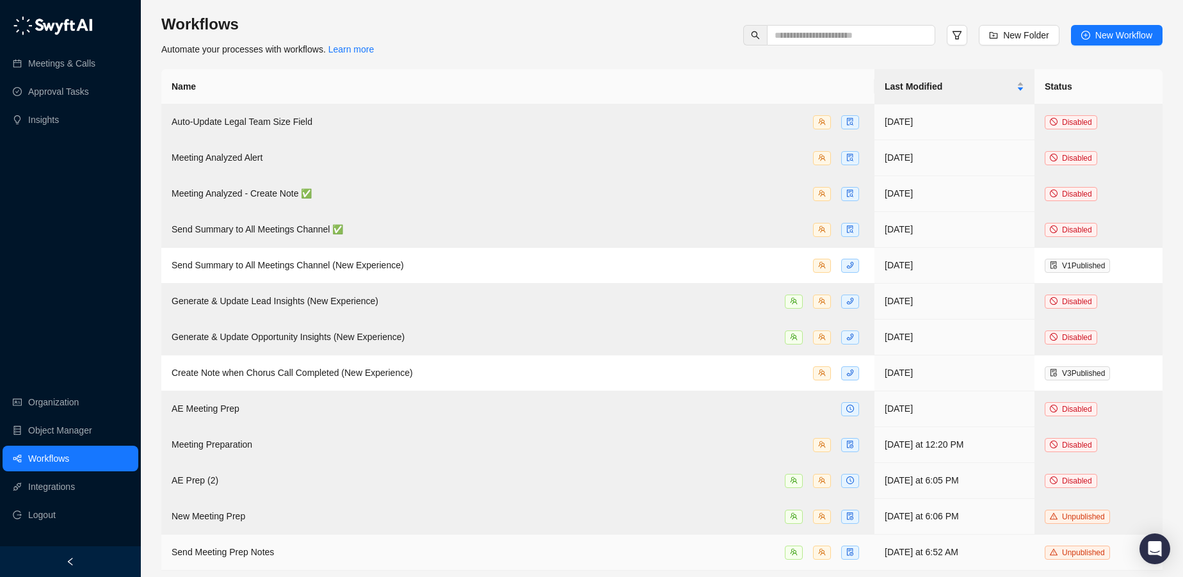
click at [261, 553] on span "Send Meeting Prep Notes" at bounding box center [223, 552] width 102 height 10
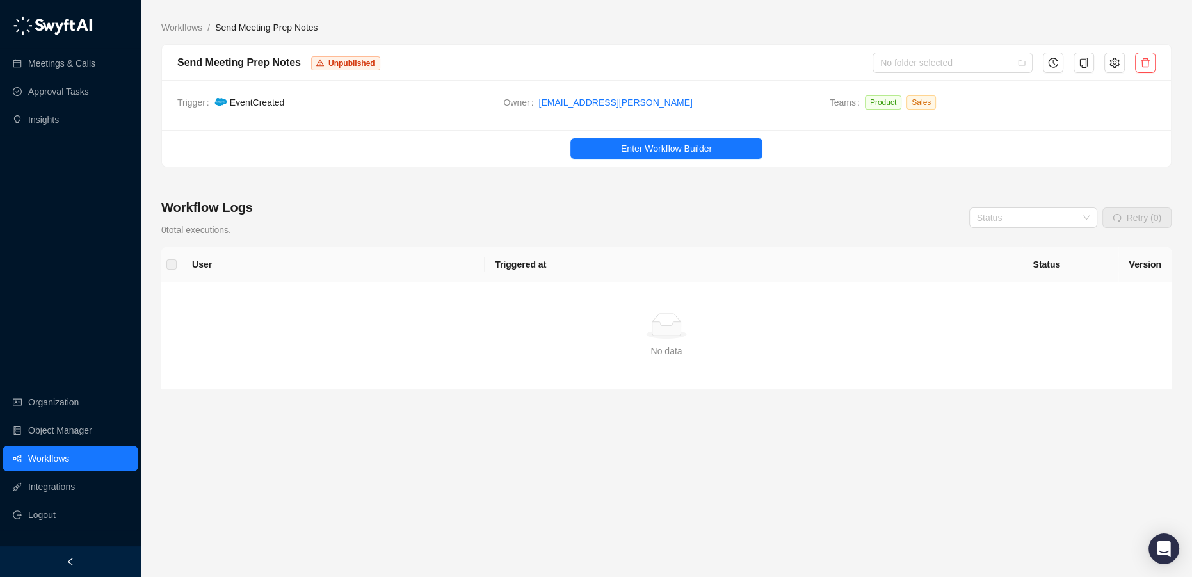
click at [667, 158] on ul "Enter Workflow Builder" at bounding box center [666, 148] width 1009 height 36
click at [662, 153] on span "Enter Workflow Builder" at bounding box center [666, 148] width 91 height 14
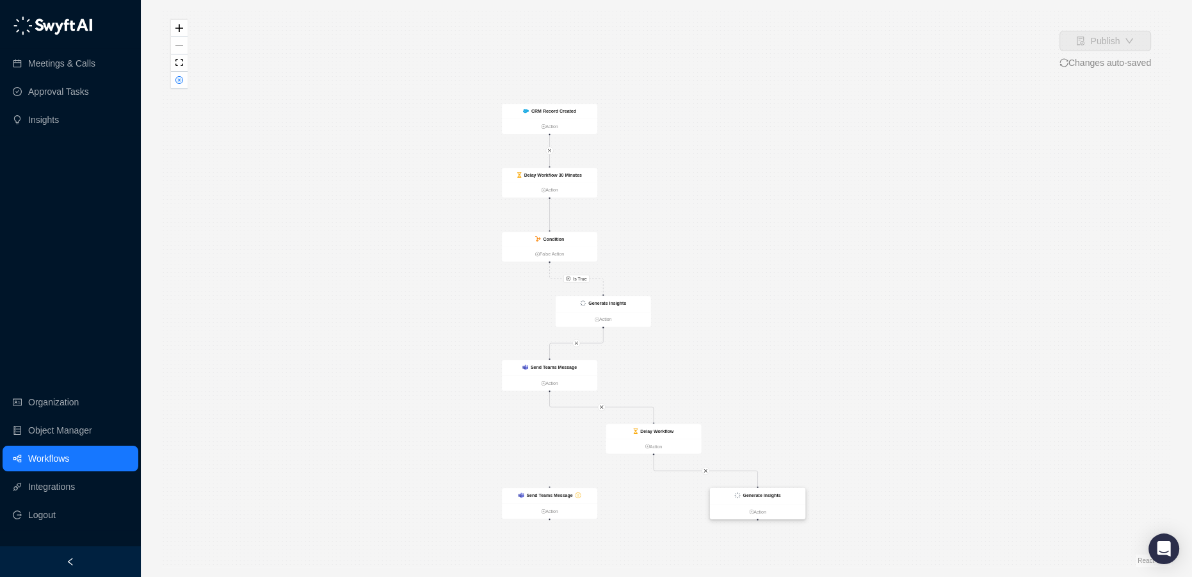
click at [773, 495] on strong "Generate Insights" at bounding box center [762, 494] width 38 height 5
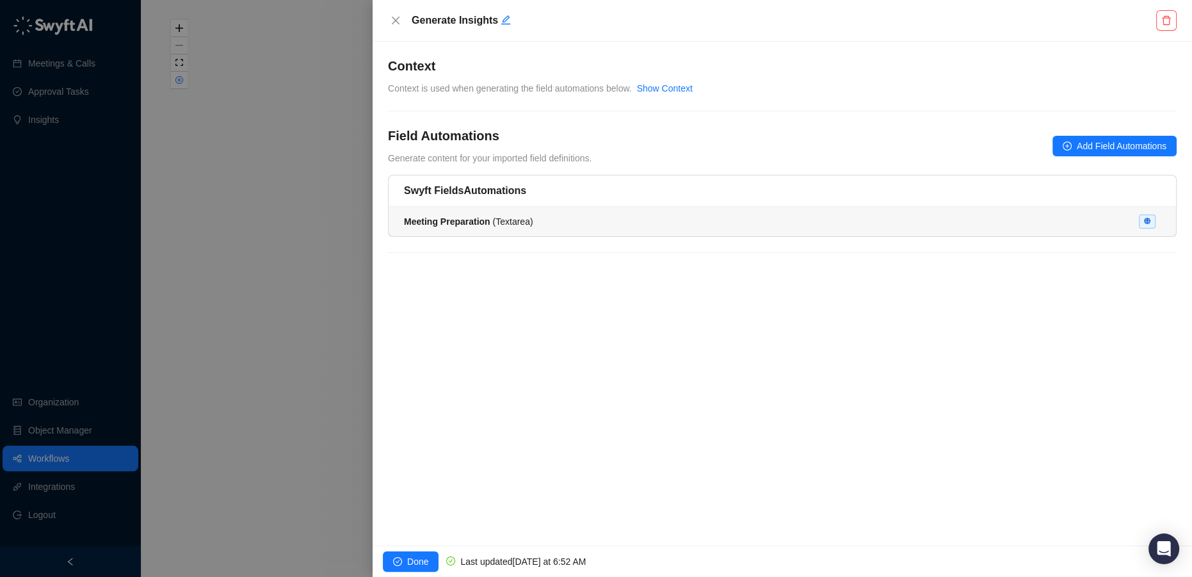
click at [1063, 222] on div "Meeting Preparation ( Textarea )" at bounding box center [782, 221] width 757 height 14
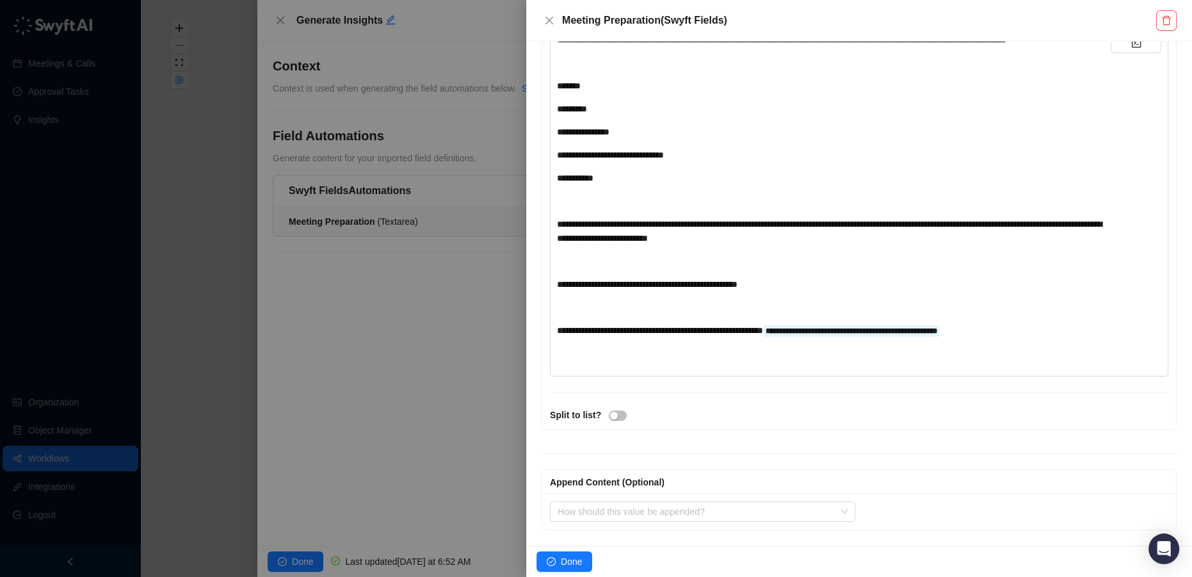
scroll to position [339, 0]
click at [1028, 335] on div "**********" at bounding box center [834, 330] width 554 height 14
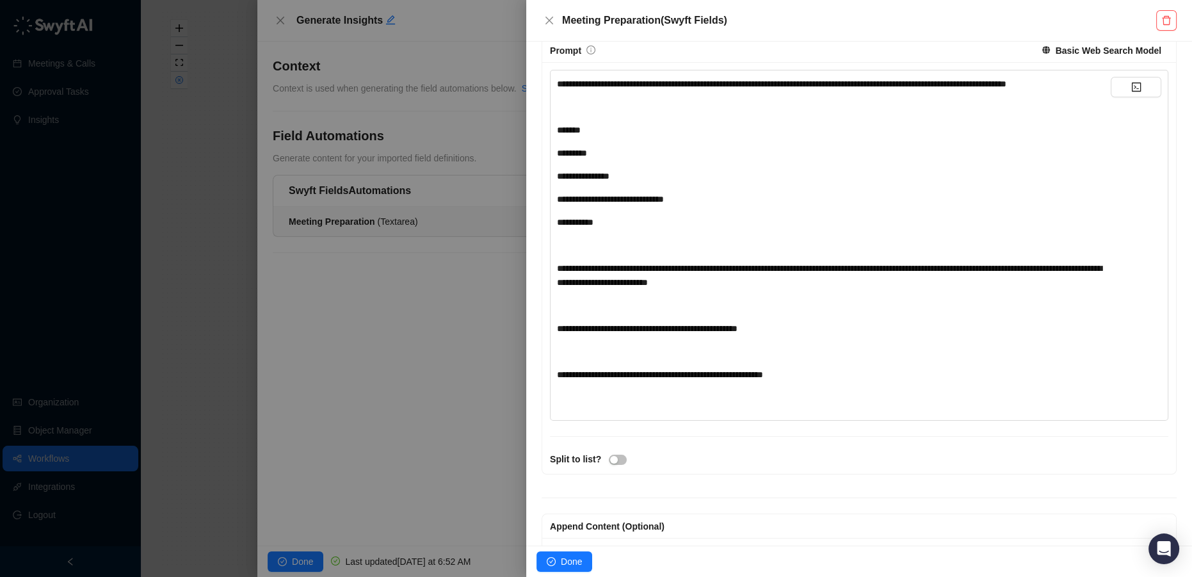
scroll to position [222, 0]
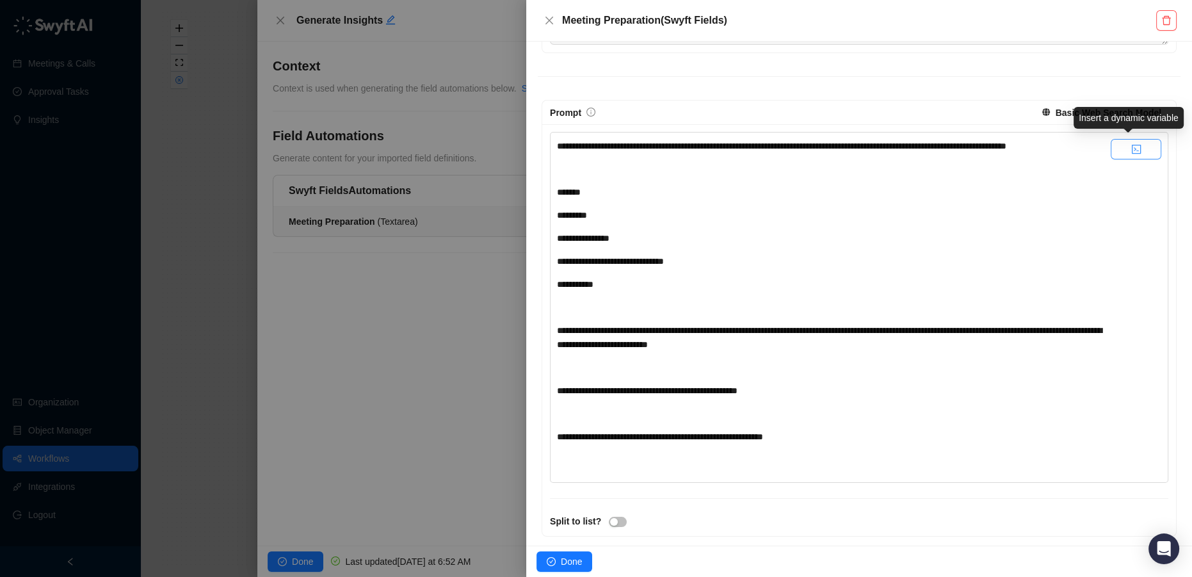
click at [1131, 145] on icon "code" at bounding box center [1136, 149] width 10 height 10
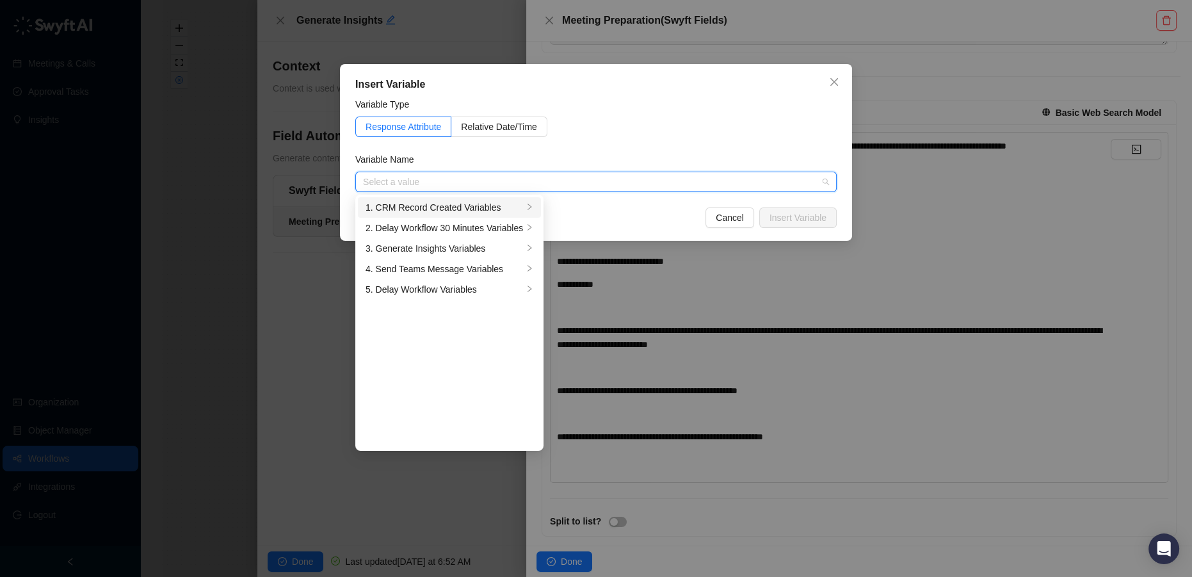
click at [432, 206] on div "1. CRM Record Created Variables" at bounding box center [445, 207] width 158 height 14
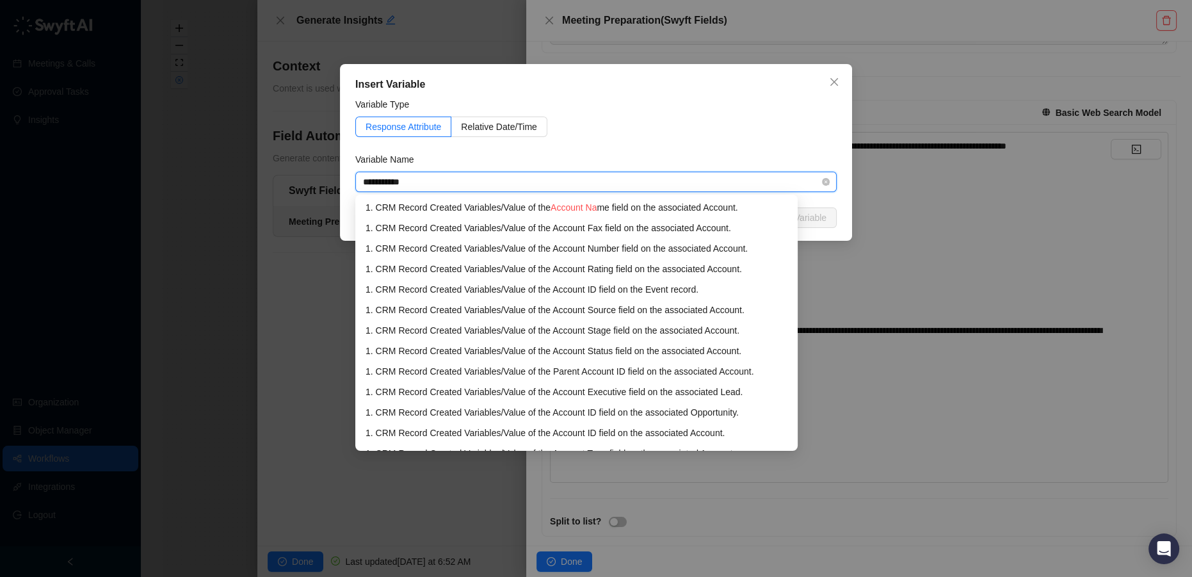
type input "**********"
click at [531, 210] on div "1. CRM Record Created Variables / Value of the Account Name field on the associ…" at bounding box center [577, 207] width 422 height 14
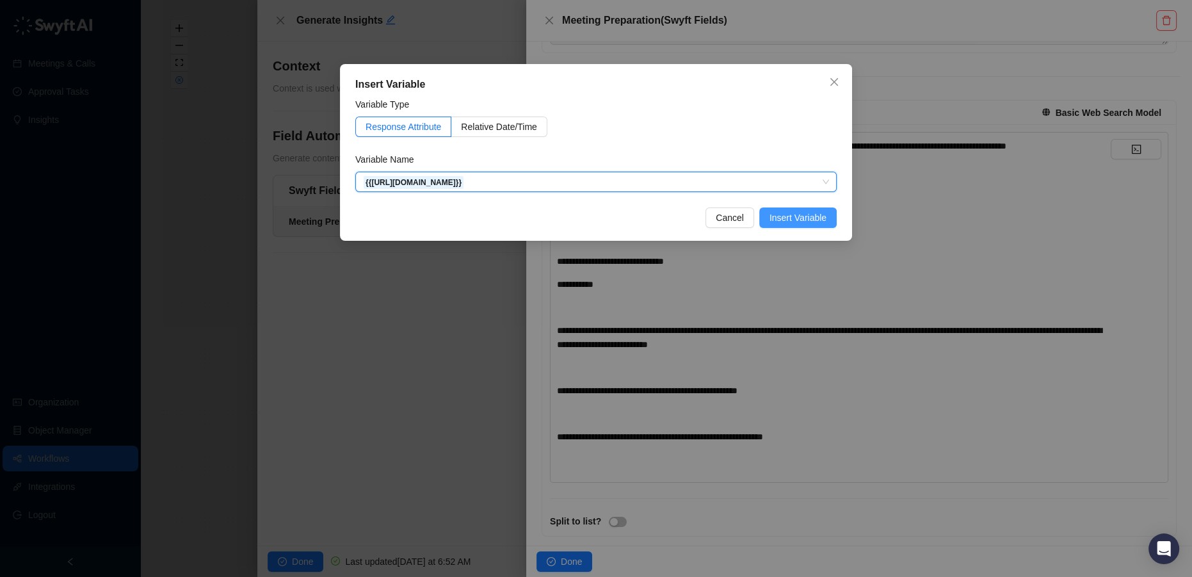
click at [799, 217] on span "Insert Variable" at bounding box center [798, 218] width 57 height 14
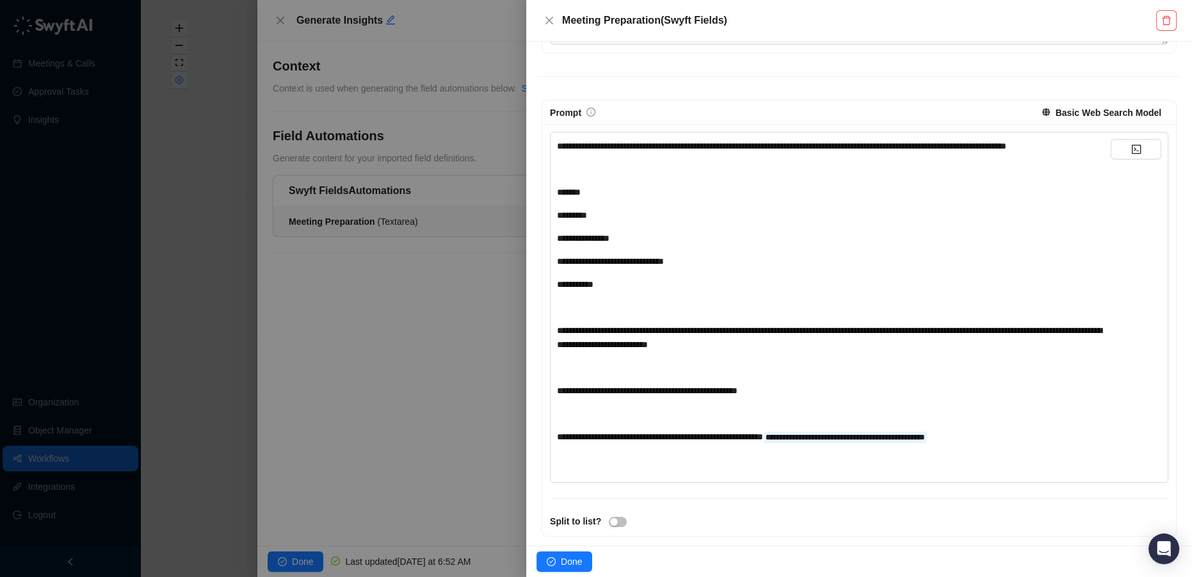
click at [1019, 444] on div "**********" at bounding box center [834, 437] width 554 height 14
click at [1131, 144] on icon "code" at bounding box center [1136, 149] width 10 height 10
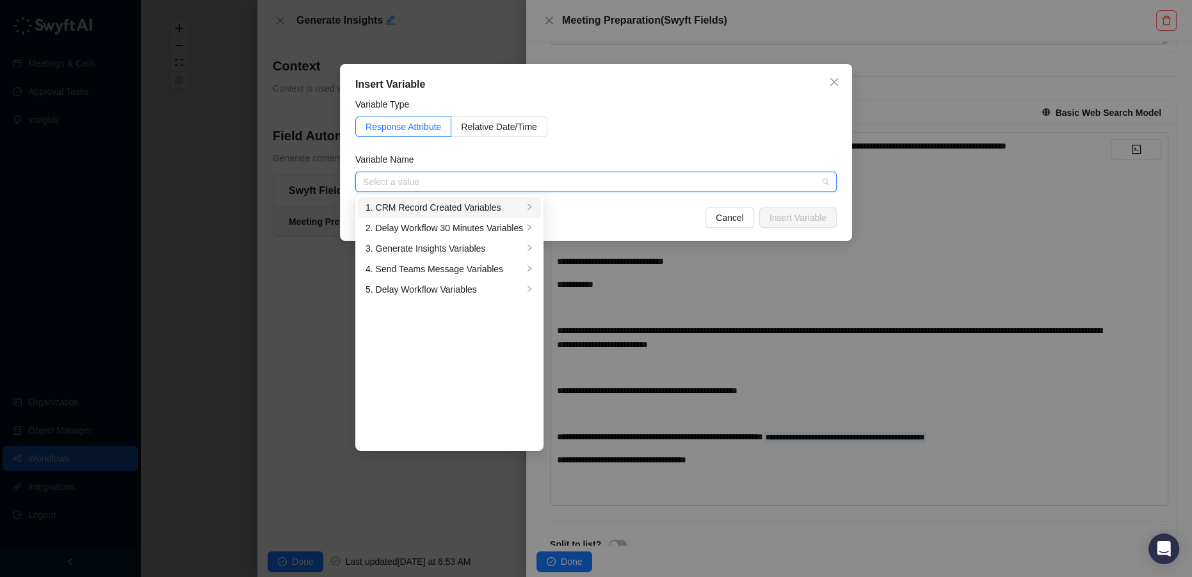
click at [464, 209] on div "1. CRM Record Created Variables" at bounding box center [445, 207] width 158 height 14
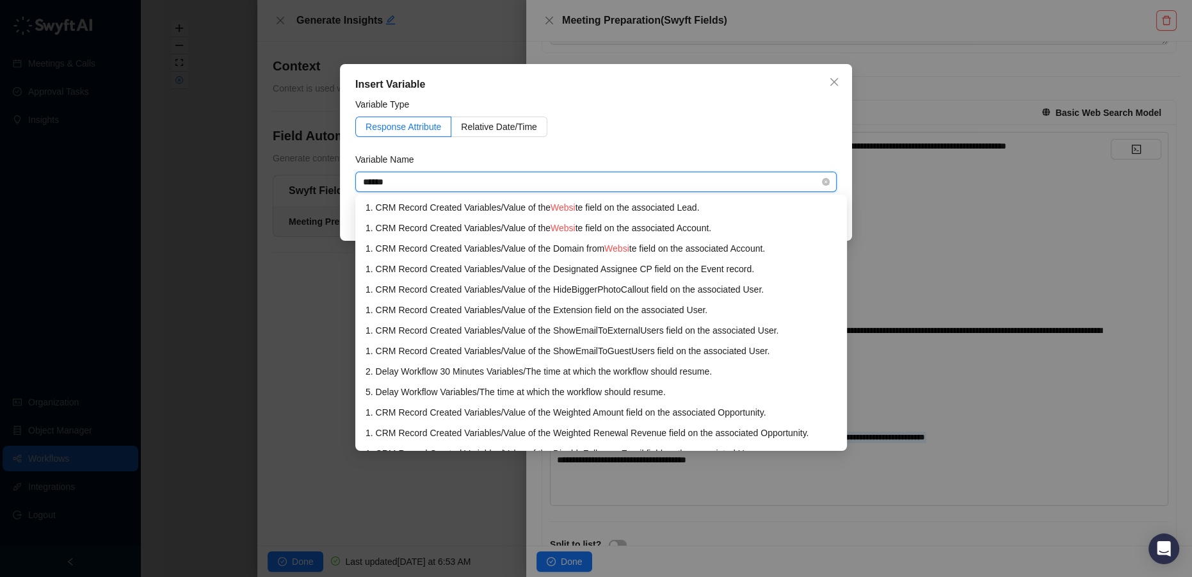
type input "*******"
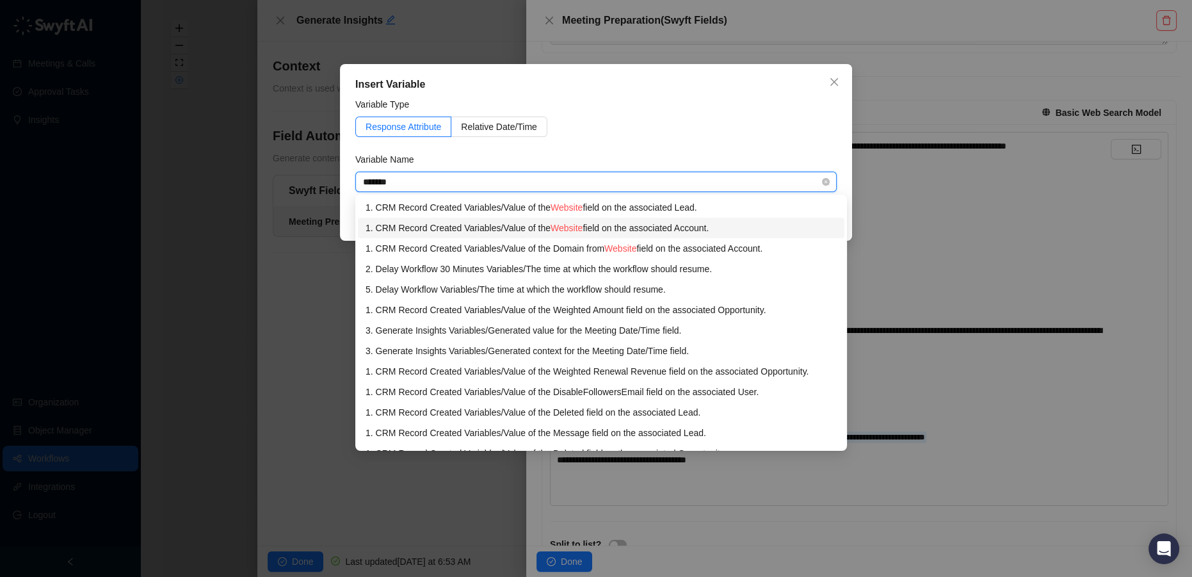
click at [515, 229] on div "1. CRM Record Created Variables / Value of the Website field on the associated …" at bounding box center [601, 228] width 471 height 14
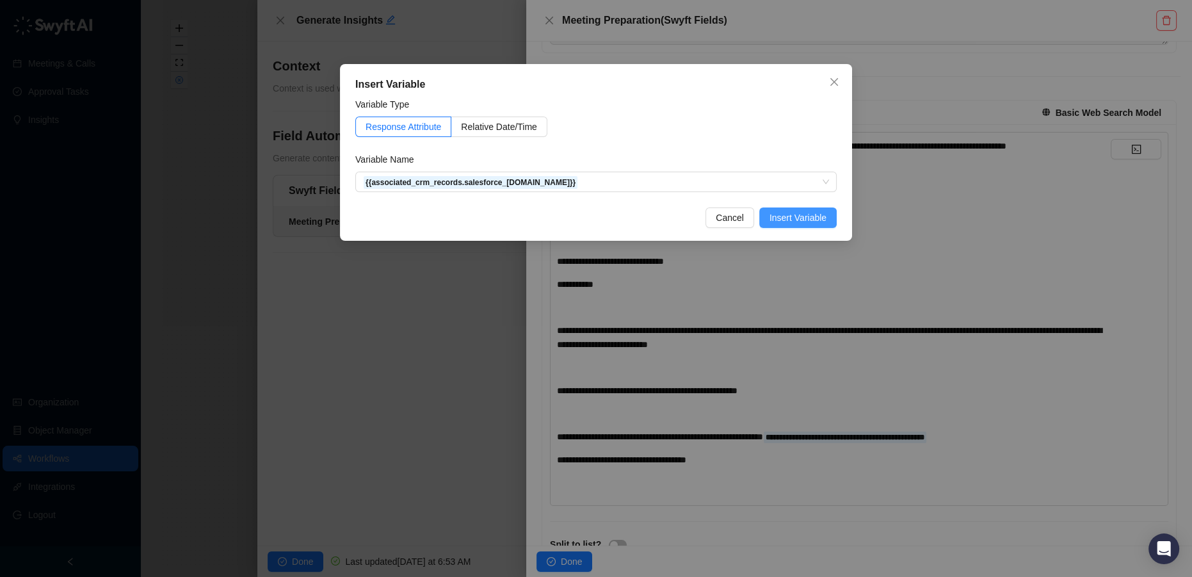
click at [811, 220] on span "Insert Variable" at bounding box center [798, 218] width 57 height 14
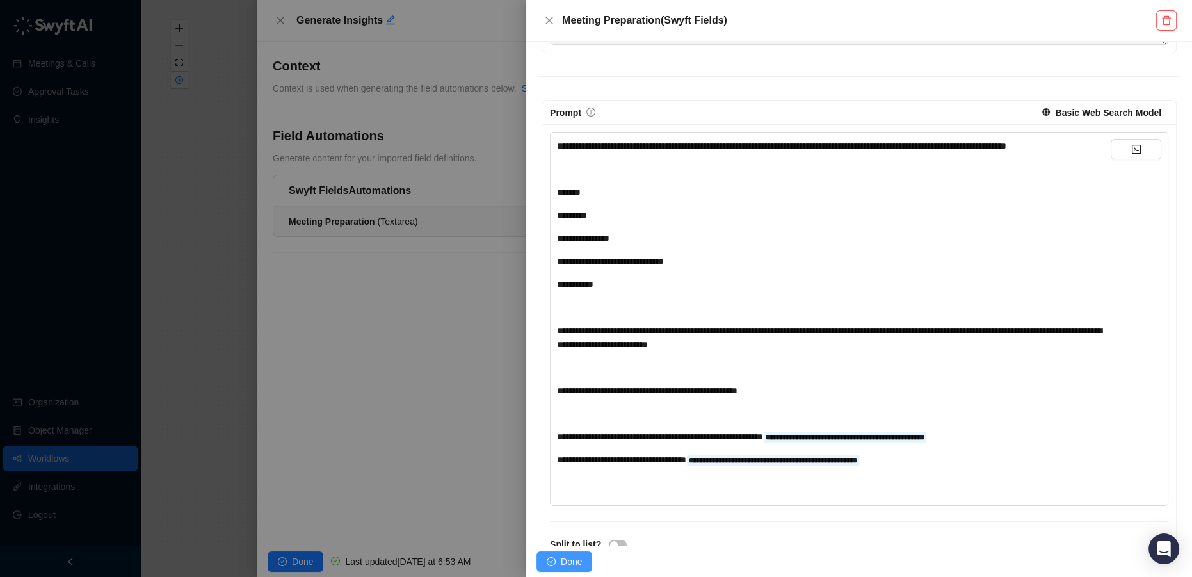
click at [565, 557] on span "Done" at bounding box center [571, 561] width 21 height 14
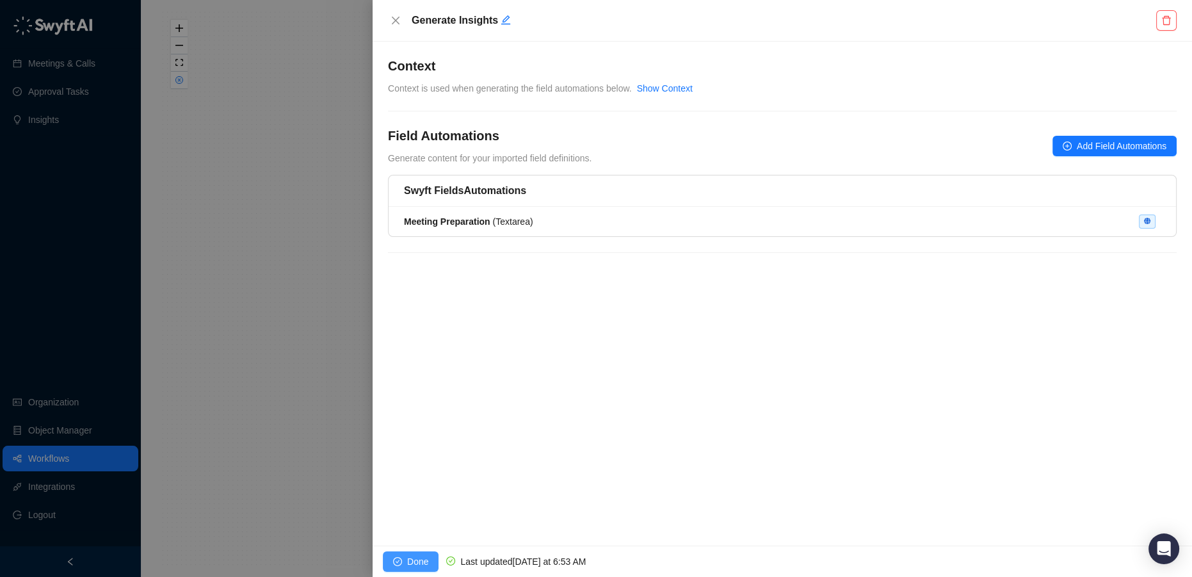
click at [420, 557] on span "Done" at bounding box center [417, 561] width 21 height 14
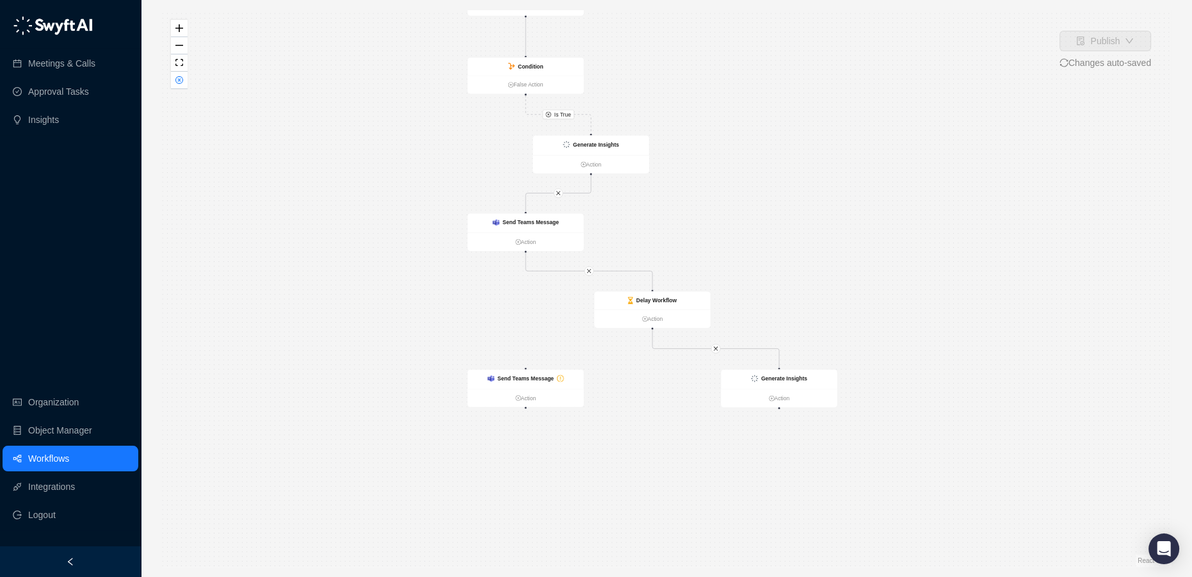
drag, startPoint x: 739, startPoint y: 359, endPoint x: 723, endPoint y: 231, distance: 129.1
click at [723, 231] on div "Is True CRM Record Created Action Delay Workflow 30 Minutes Action Condition Fa…" at bounding box center [666, 288] width 1010 height 556
click at [585, 277] on button "button" at bounding box center [586, 273] width 10 height 10
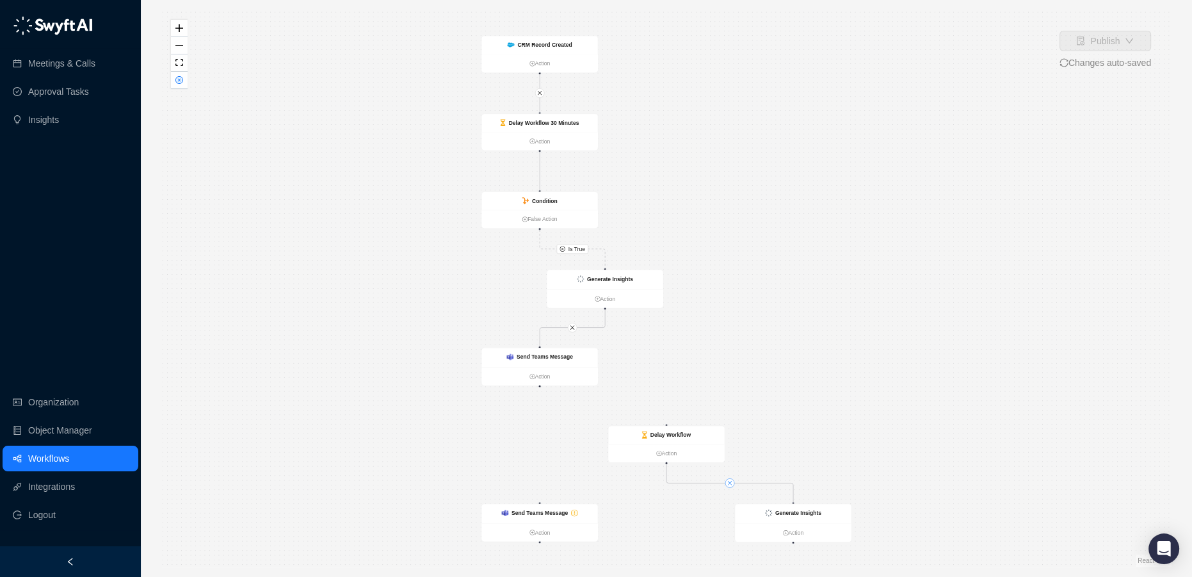
click at [731, 486] on button "button" at bounding box center [730, 483] width 10 height 10
drag, startPoint x: 683, startPoint y: 439, endPoint x: 544, endPoint y: 440, distance: 138.9
click at [544, 439] on div "Delay Workflow" at bounding box center [551, 435] width 40 height 8
click at [570, 328] on icon "close" at bounding box center [573, 328] width 6 height 6
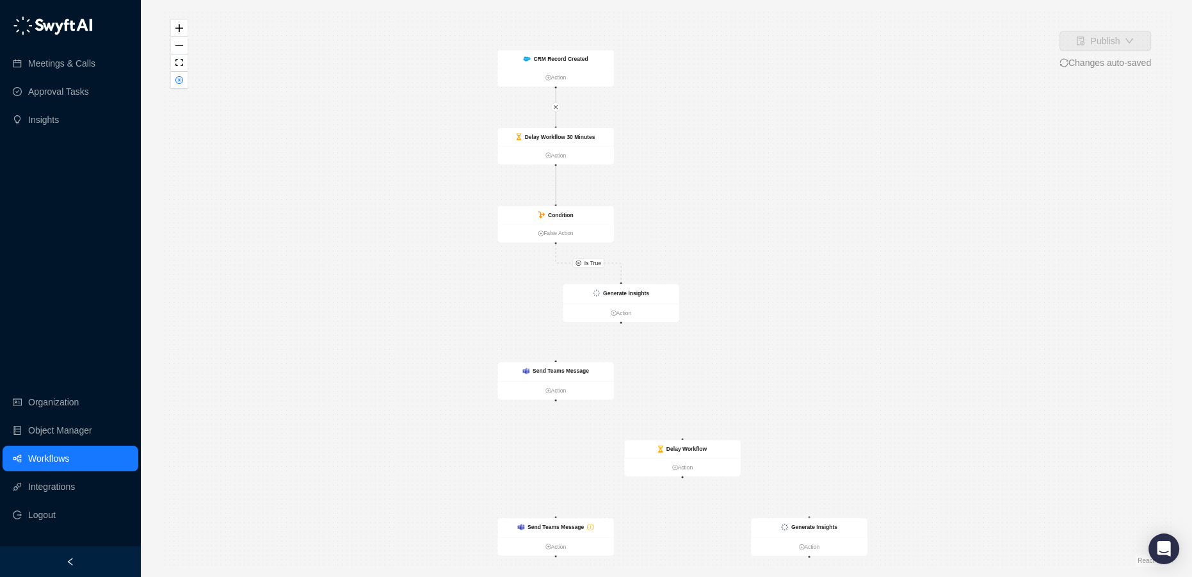
drag, startPoint x: 604, startPoint y: 309, endPoint x: 620, endPoint y: 310, distance: 15.4
click at [620, 310] on div "Is True CRM Record Created Action Delay Workflow 30 Minutes Action Condition Fa…" at bounding box center [666, 288] width 1010 height 556
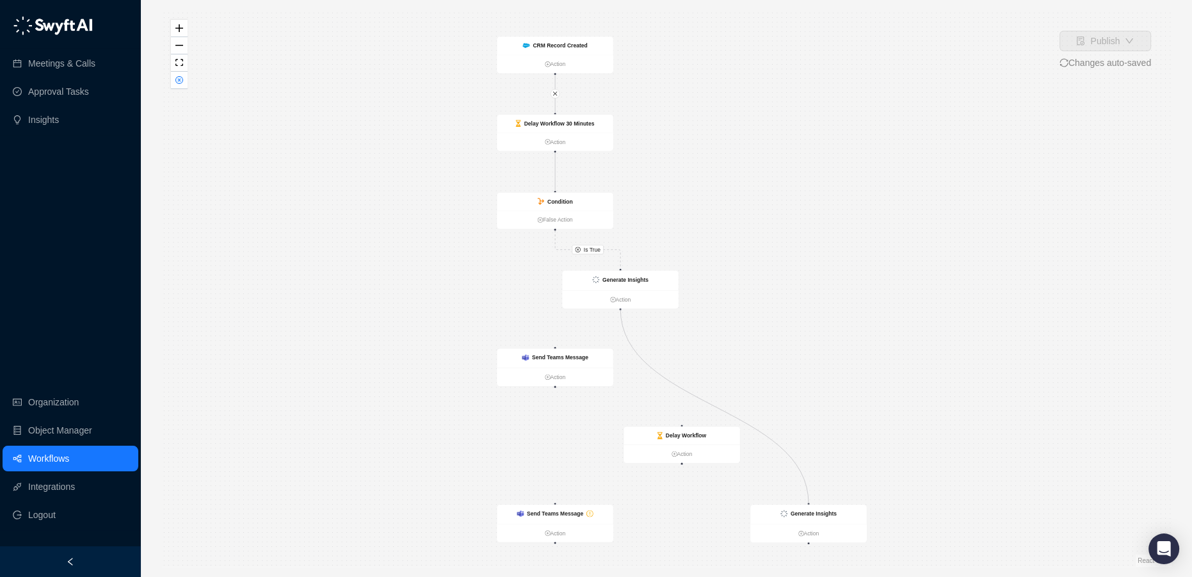
drag, startPoint x: 620, startPoint y: 308, endPoint x: 810, endPoint y: 501, distance: 271.2
click at [810, 501] on div "Is True CRM Record Created Action Delay Workflow 30 Minutes Action Condition Fa…" at bounding box center [666, 288] width 1010 height 556
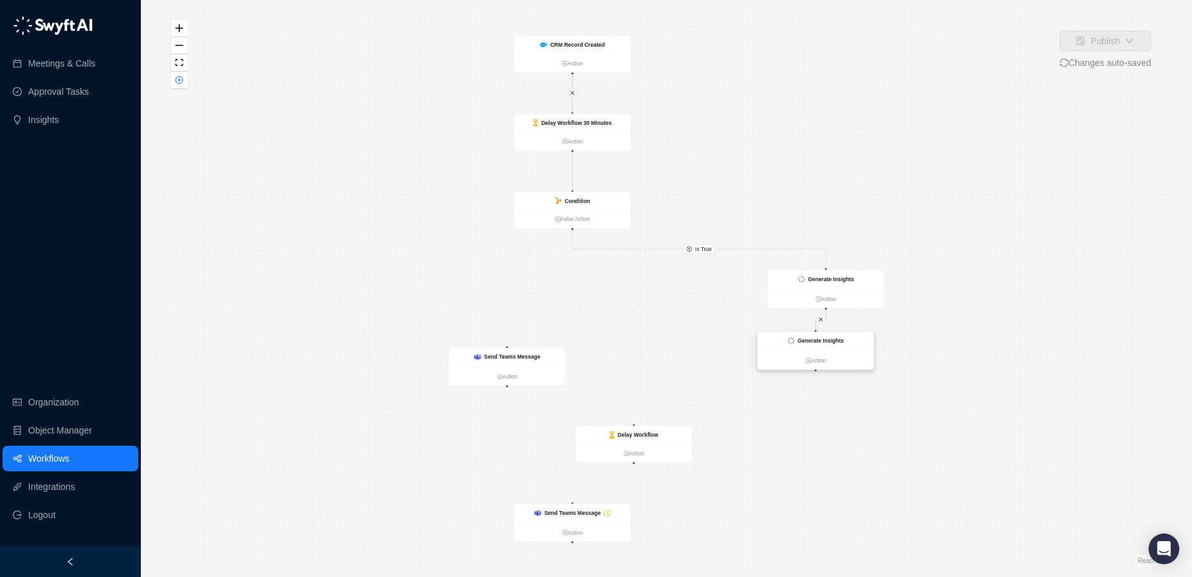
drag, startPoint x: 811, startPoint y: 519, endPoint x: 835, endPoint y: 347, distance: 173.2
click at [835, 347] on div "Generate Insights" at bounding box center [815, 341] width 117 height 19
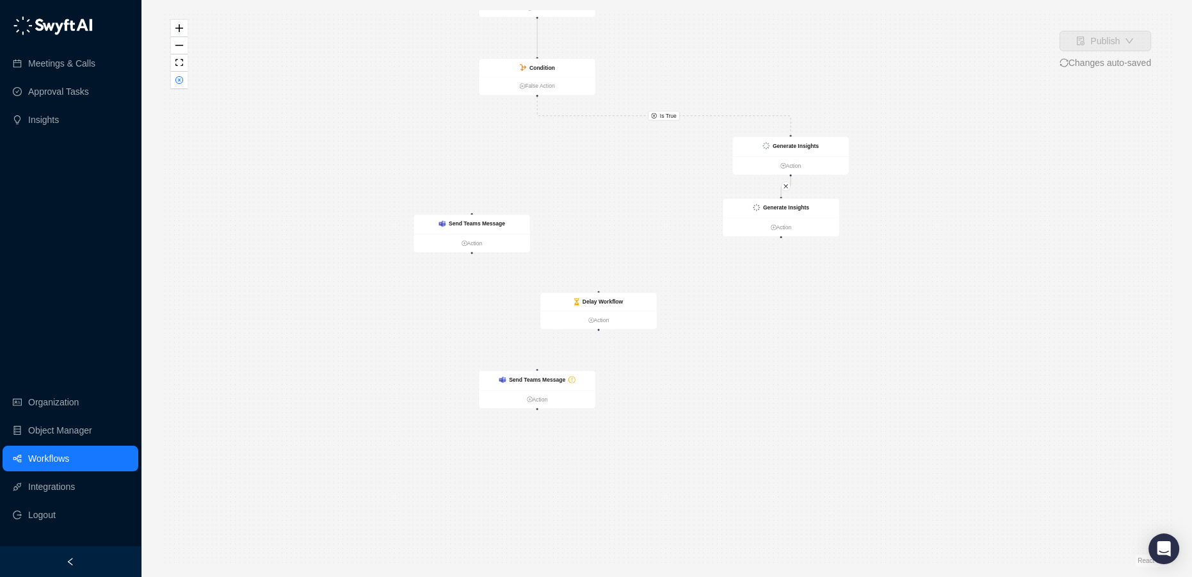
drag, startPoint x: 816, startPoint y: 443, endPoint x: 780, endPoint y: 310, distance: 137.8
click at [780, 310] on div "Is True CRM Record Created Action Delay Workflow 30 Minutes Action Condition Fa…" at bounding box center [666, 288] width 1010 height 556
drag, startPoint x: 548, startPoint y: 389, endPoint x: 594, endPoint y: 473, distance: 95.7
click at [594, 506] on div "Send Teams Message" at bounding box center [576, 515] width 117 height 19
drag, startPoint x: 594, startPoint y: 352, endPoint x: 580, endPoint y: 410, distance: 59.8
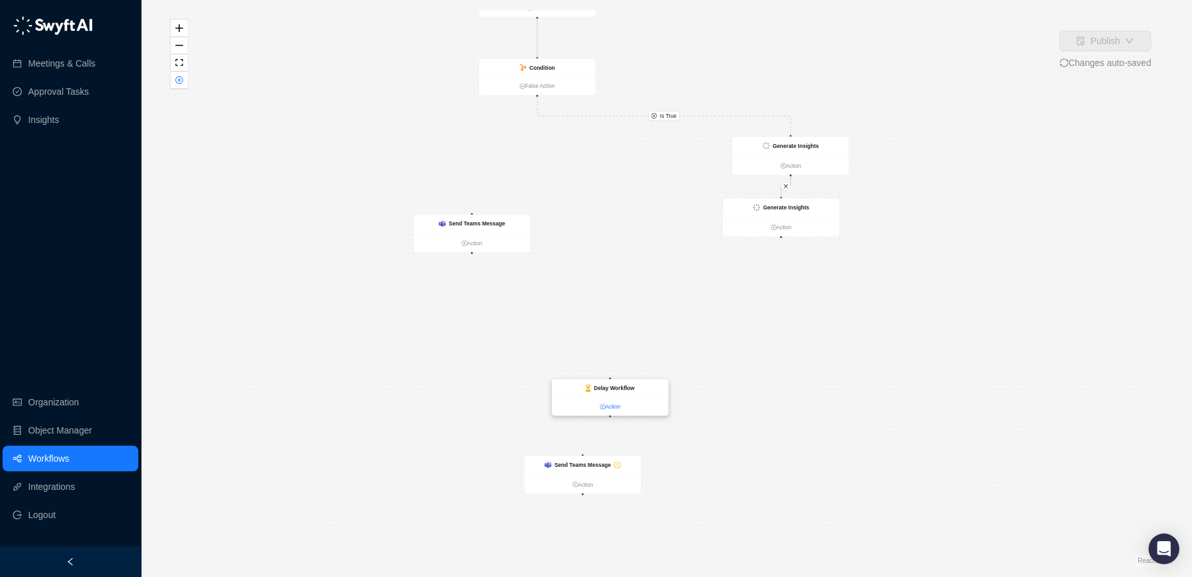
click at [581, 410] on link "Action" at bounding box center [610, 406] width 117 height 8
drag, startPoint x: 500, startPoint y: 243, endPoint x: 648, endPoint y: 312, distance: 163.3
click at [610, 353] on link "Action" at bounding box center [579, 348] width 117 height 8
drag, startPoint x: 764, startPoint y: 150, endPoint x: 513, endPoint y: 161, distance: 251.2
click at [513, 161] on div "Generate Insights" at bounding box center [537, 158] width 117 height 19
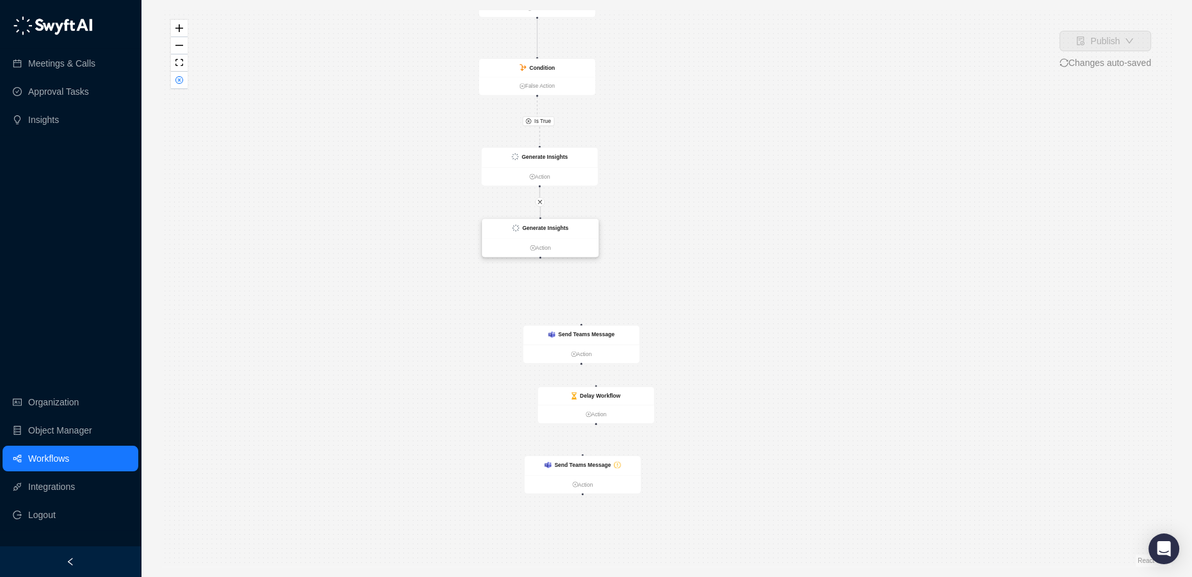
drag, startPoint x: 790, startPoint y: 211, endPoint x: 550, endPoint y: 231, distance: 241.0
click at [550, 231] on strong "Generate Insights" at bounding box center [545, 228] width 46 height 6
drag, startPoint x: 578, startPoint y: 334, endPoint x: 543, endPoint y: 307, distance: 44.7
click at [543, 307] on strong "Send Teams Message" at bounding box center [551, 307] width 56 height 6
drag, startPoint x: 541, startPoint y: 255, endPoint x: 549, endPoint y: 300, distance: 45.0
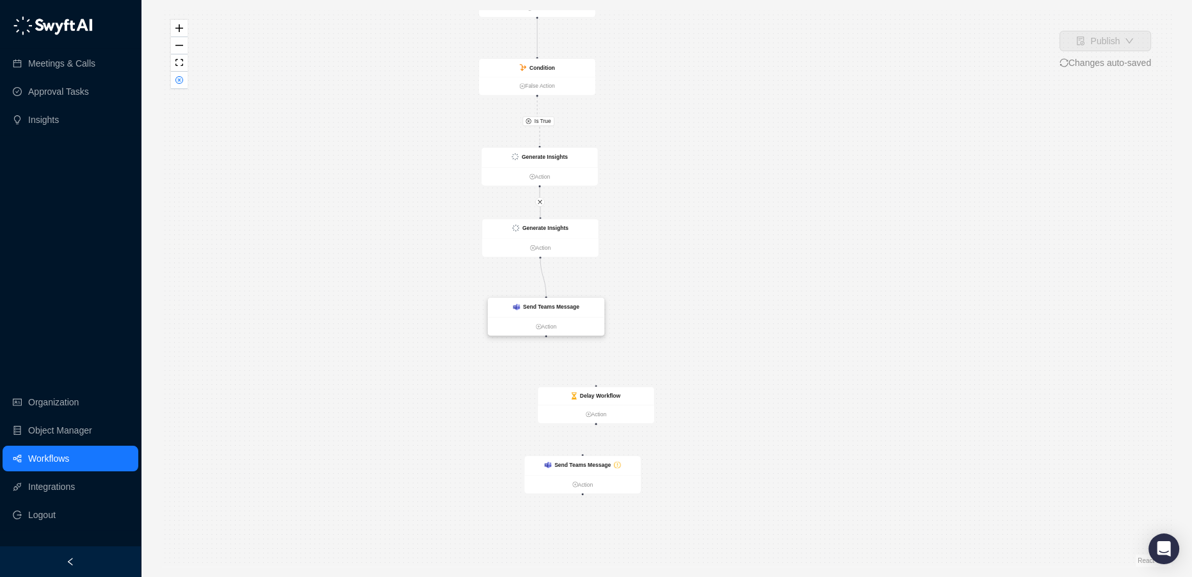
click at [549, 241] on div "CRM Record Created Action Delay Workflow 30 Minutes Action Condition False Acti…" at bounding box center [594, 72] width 615 height 339
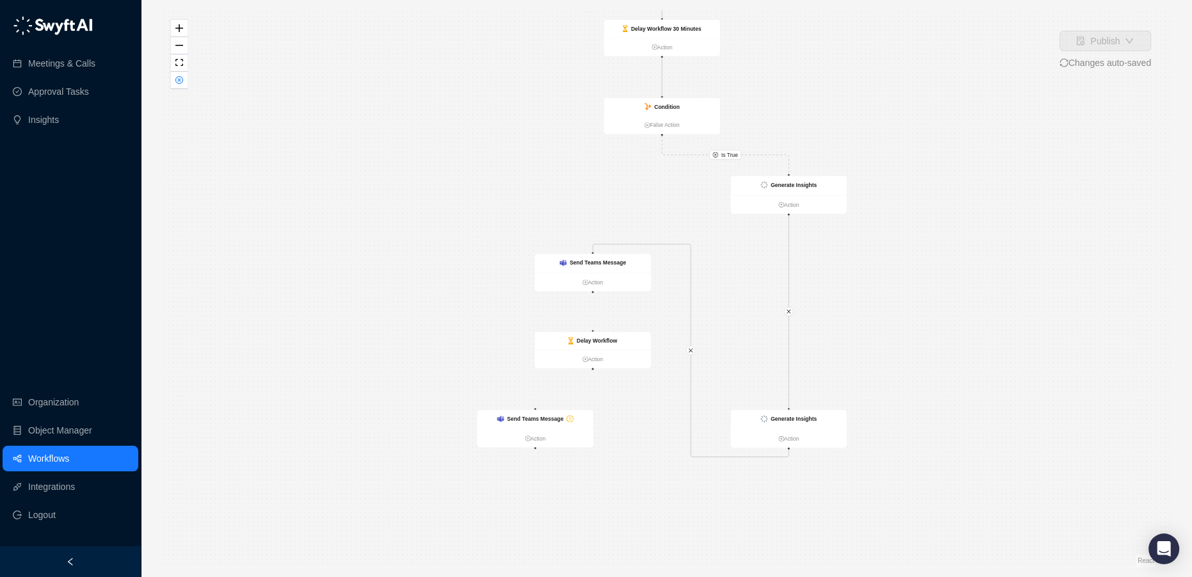
drag, startPoint x: 754, startPoint y: 376, endPoint x: 752, endPoint y: 279, distance: 97.4
click at [752, 279] on div "Is True CRM Record Created Action Delay Workflow 30 Minutes Action Condition Fa…" at bounding box center [666, 288] width 1010 height 556
drag, startPoint x: 594, startPoint y: 284, endPoint x: 593, endPoint y: 329, distance: 45.5
click at [594, 273] on div "CRM Record Created Action Delay Workflow 30 Minutes Action Condition False Acti…" at bounding box center [589, 104] width 615 height 339
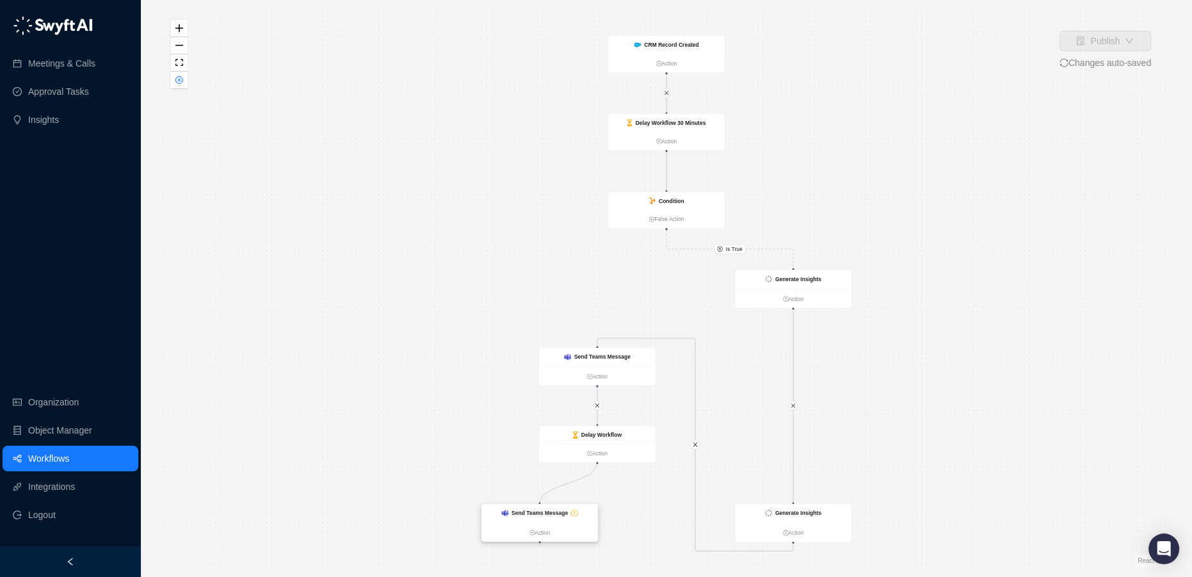
drag, startPoint x: 597, startPoint y: 463, endPoint x: 541, endPoint y: 506, distance: 70.7
click at [541, 375] on div "CRM Record Created Action Delay Workflow 30 Minutes Action Condition False Acti…" at bounding box center [593, 205] width 615 height 339
click at [530, 514] on strong "Send Teams Message" at bounding box center [540, 513] width 56 height 6
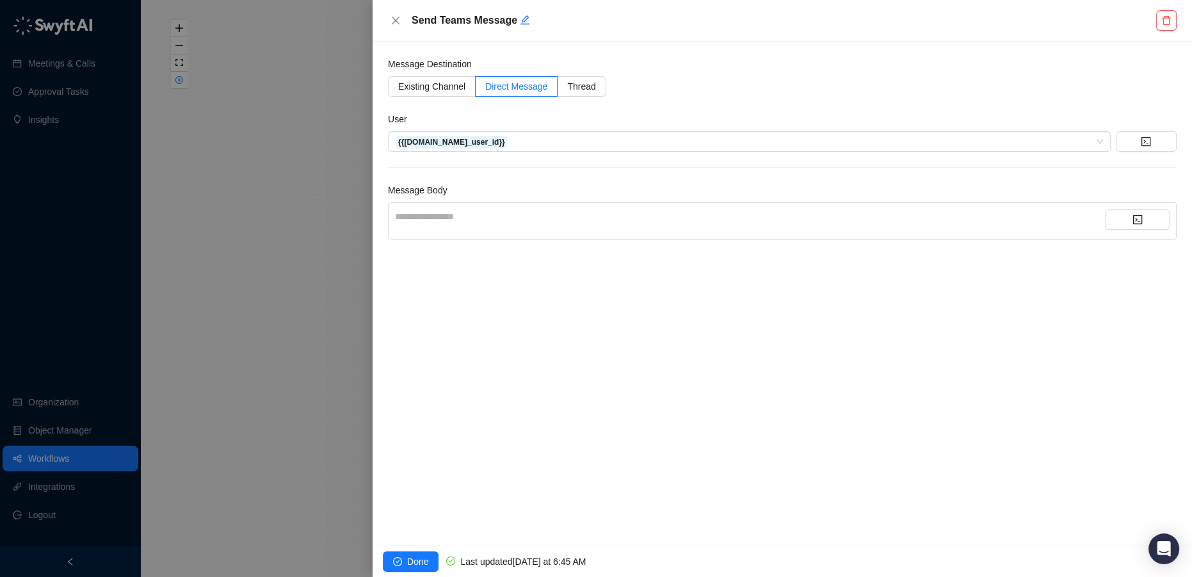
drag, startPoint x: 538, startPoint y: 219, endPoint x: 591, endPoint y: 207, distance: 53.8
click at [539, 219] on div "**********" at bounding box center [750, 216] width 710 height 14
click at [1128, 223] on button "button" at bounding box center [1137, 219] width 65 height 20
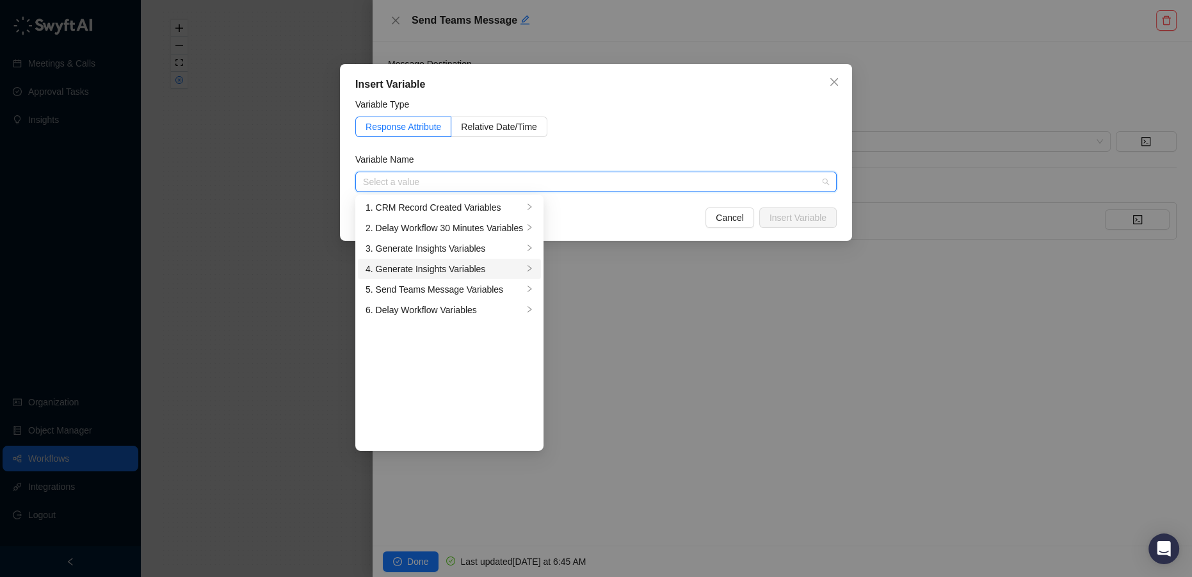
click at [481, 269] on div "4. Generate Insights Variables" at bounding box center [445, 269] width 158 height 14
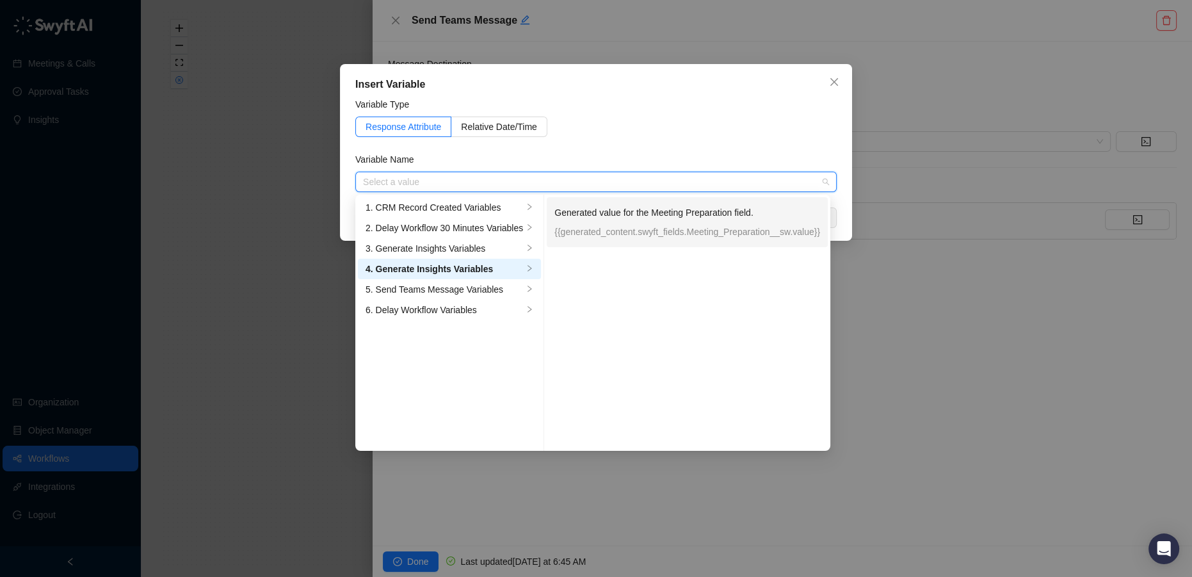
click at [683, 225] on p "{{generated_content.swyft_fields.Meeting_Preparation__sw.value}}" at bounding box center [687, 232] width 266 height 14
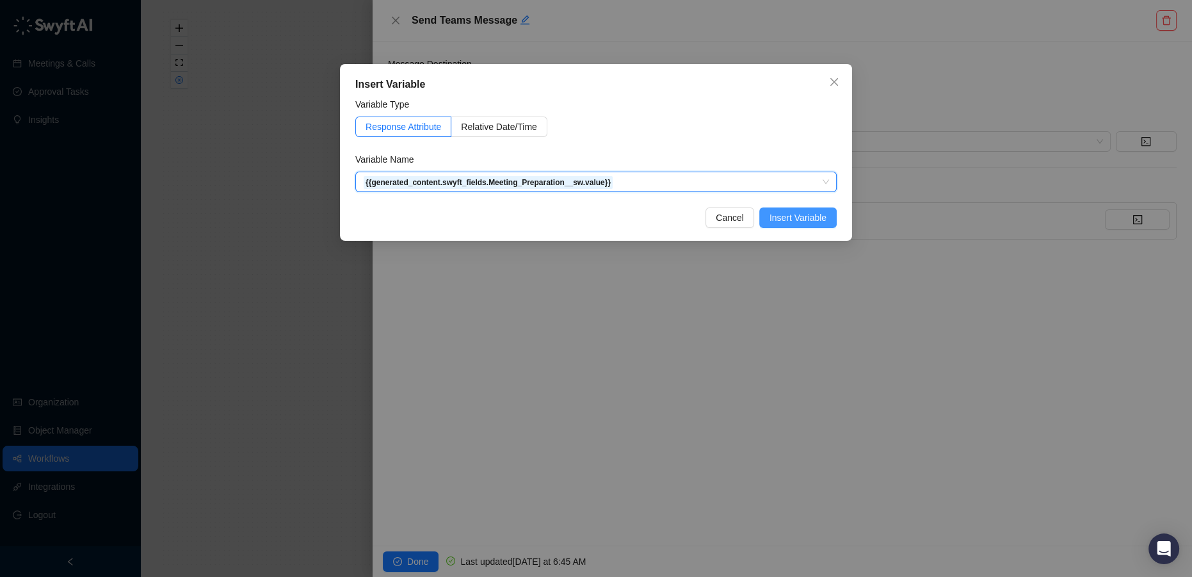
click at [809, 212] on span "Insert Variable" at bounding box center [798, 218] width 57 height 14
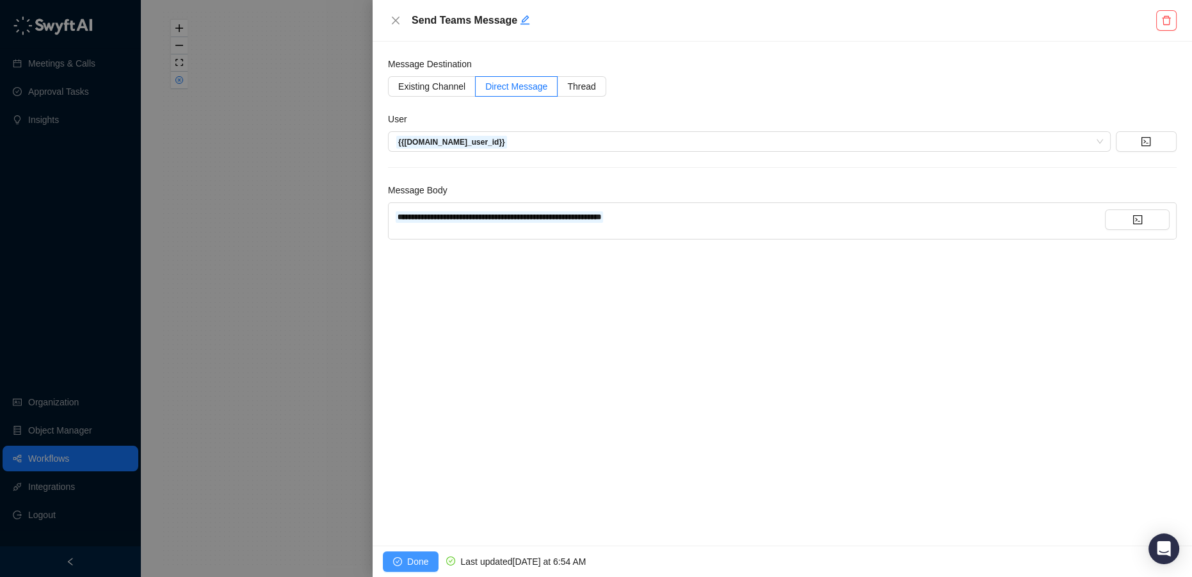
click at [409, 565] on span "Done" at bounding box center [417, 561] width 21 height 14
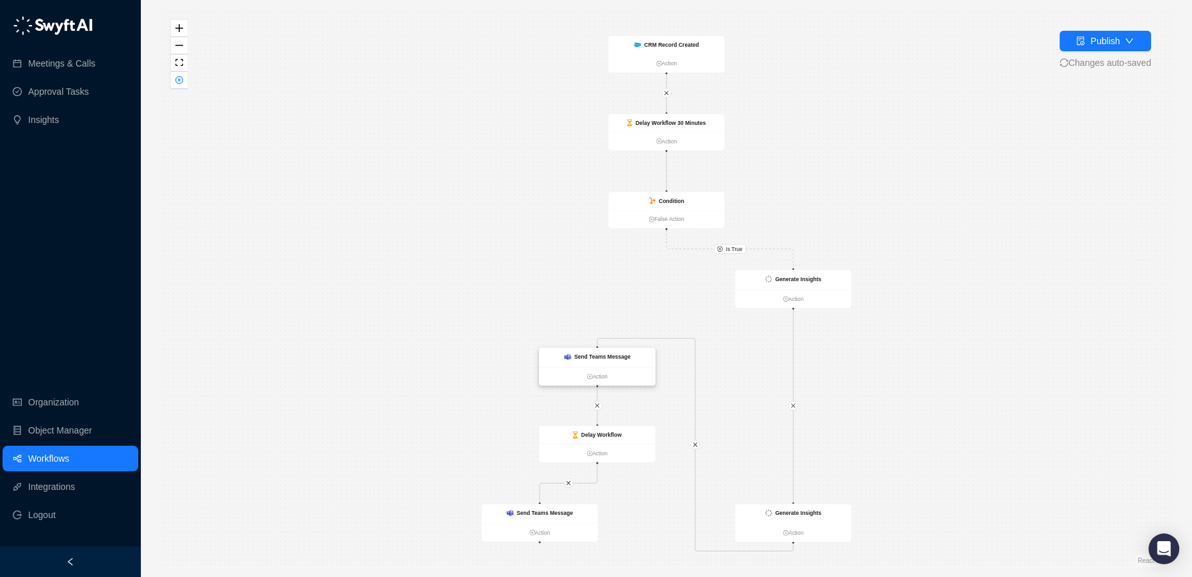
click at [600, 358] on strong "Send Teams Message" at bounding box center [602, 357] width 56 height 6
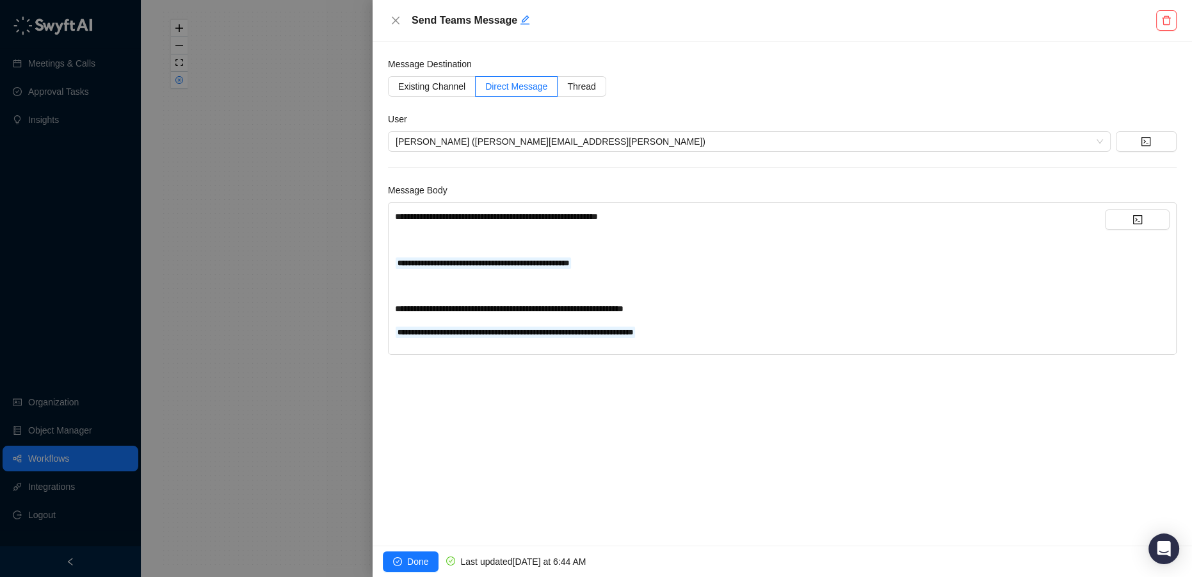
click at [731, 333] on div "**********" at bounding box center [750, 332] width 710 height 14
click at [1133, 222] on icon "code" at bounding box center [1138, 219] width 10 height 10
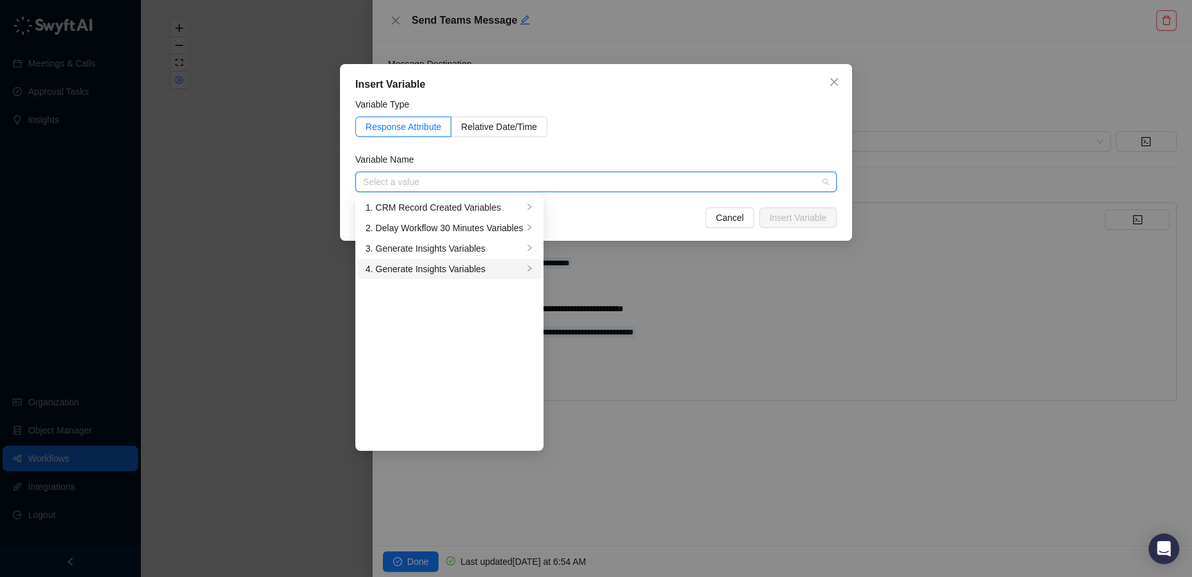
click at [454, 267] on div "4. Generate Insights Variables" at bounding box center [445, 269] width 158 height 14
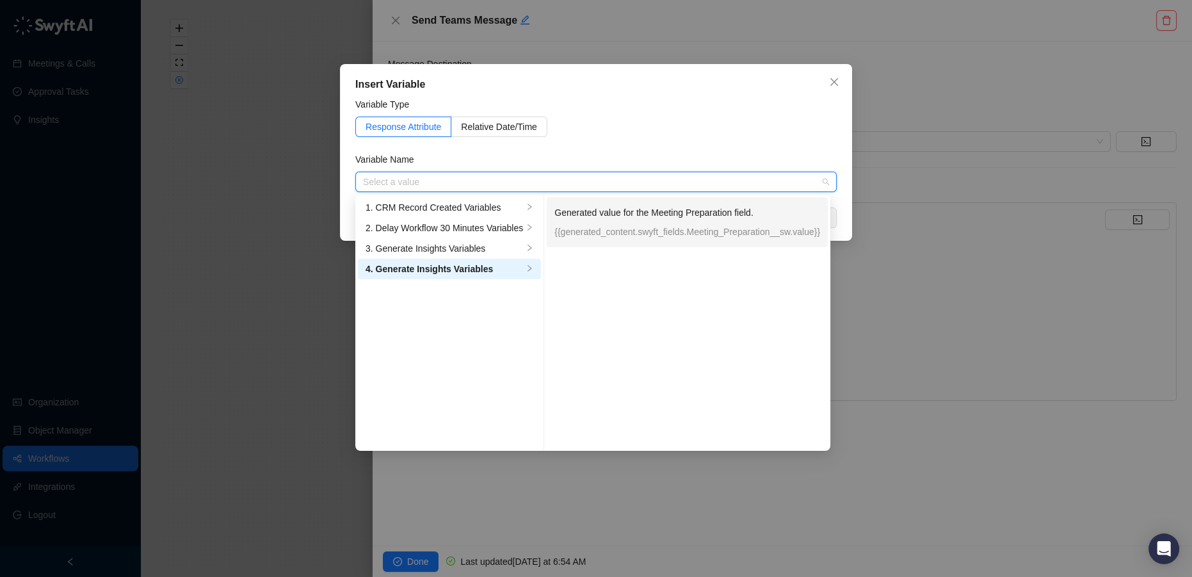
click at [662, 233] on p "{{generated_content.swyft_fields.Meeting_Preparation__sw.value}}" at bounding box center [687, 232] width 266 height 14
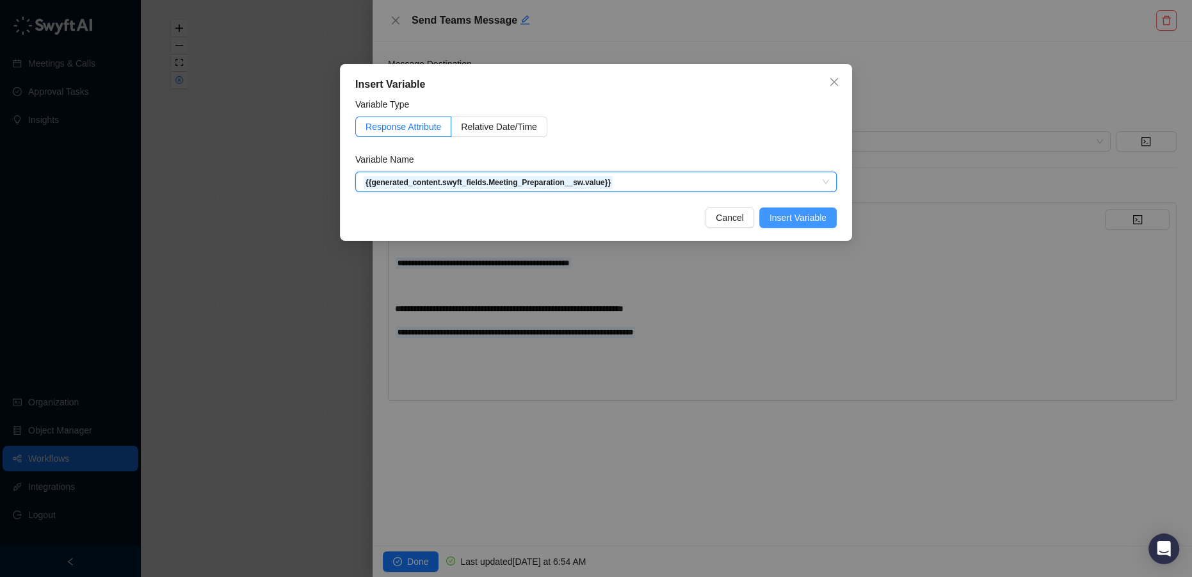
click at [805, 222] on span "Insert Variable" at bounding box center [798, 218] width 57 height 14
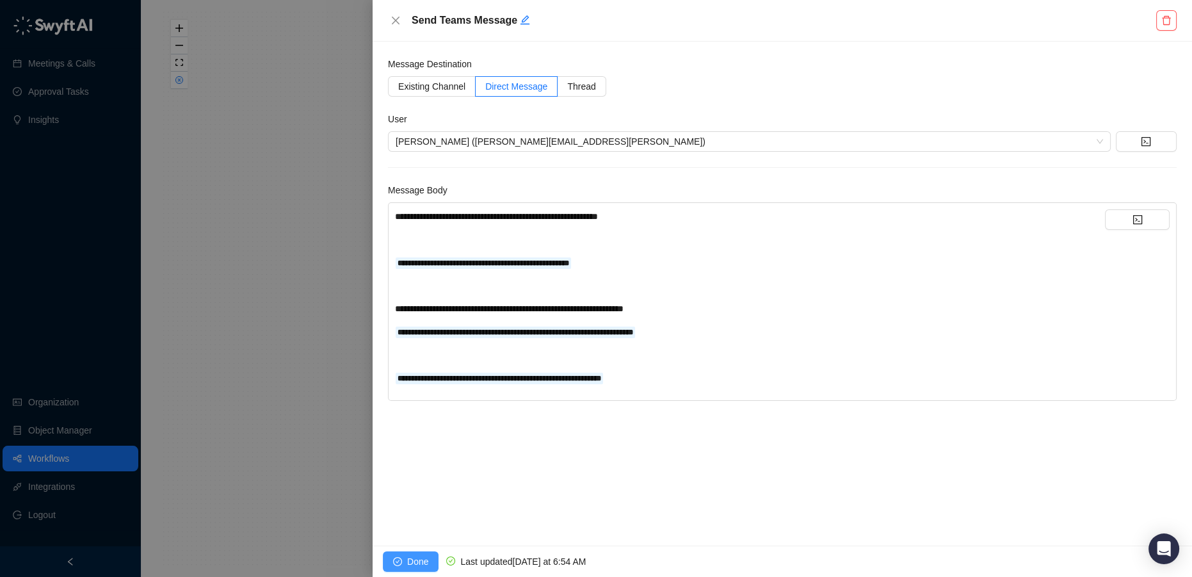
click at [428, 570] on button "Done" at bounding box center [411, 561] width 56 height 20
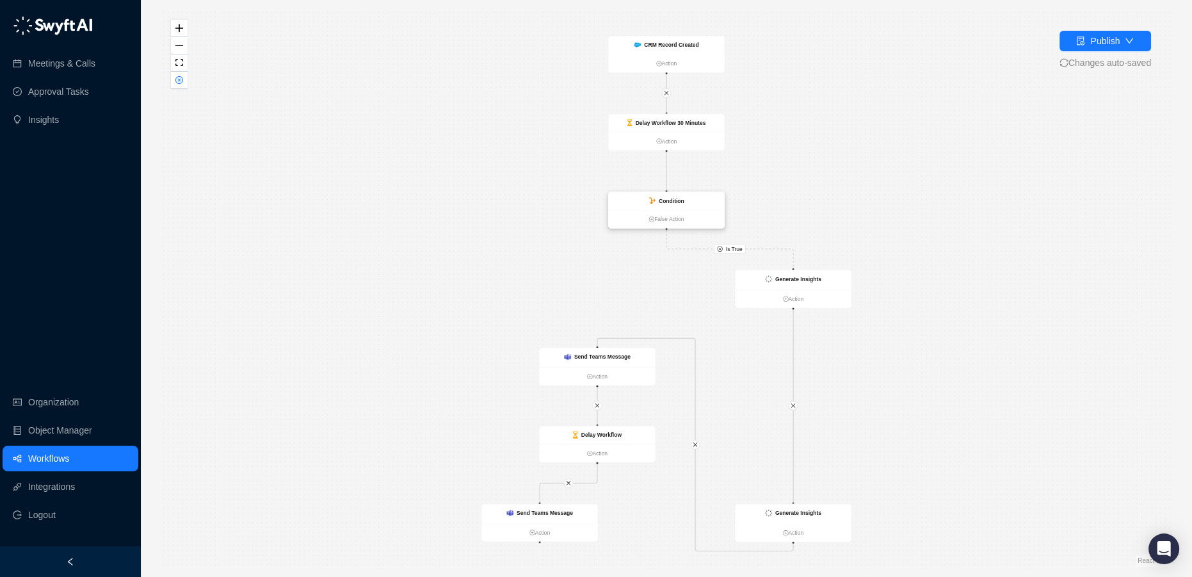
click at [665, 202] on strong "Condition" at bounding box center [672, 201] width 26 height 6
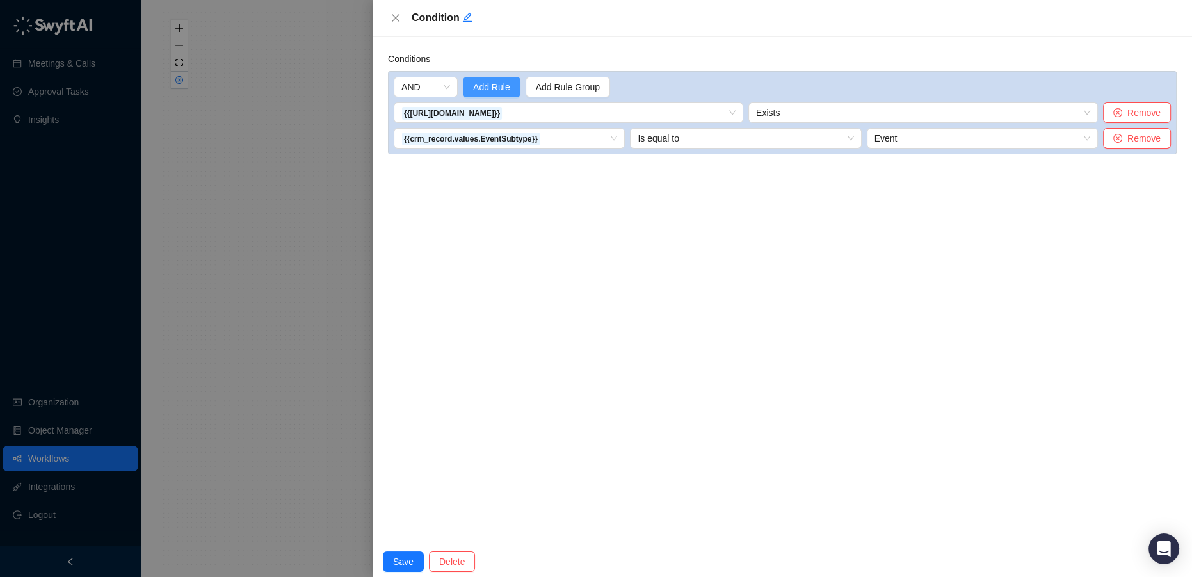
click at [476, 88] on span "Add Rule" at bounding box center [491, 87] width 37 height 14
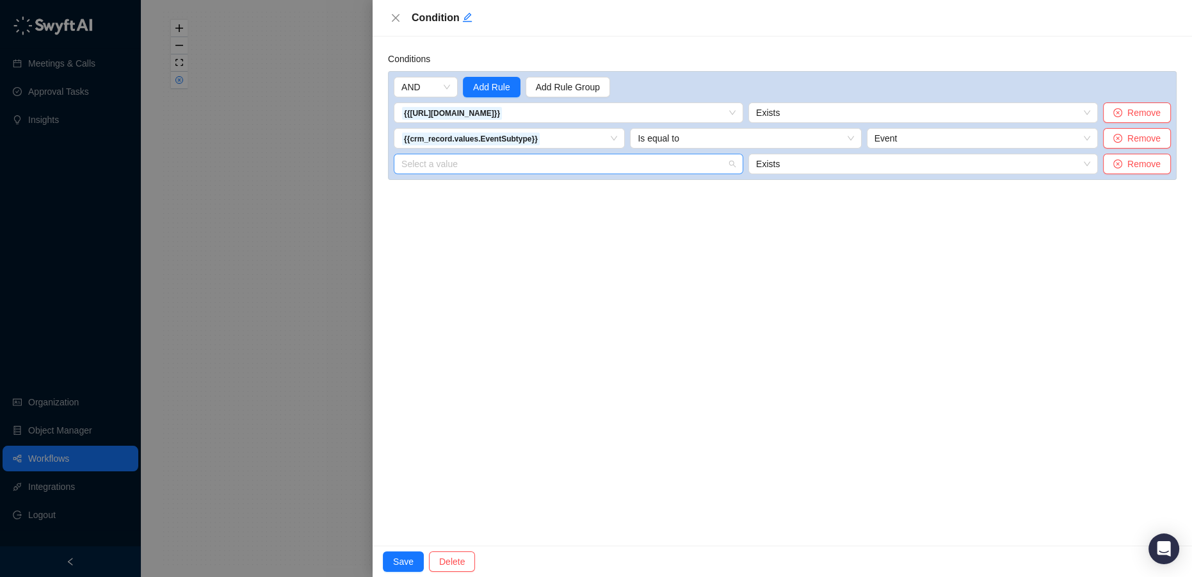
click at [452, 163] on input "search" at bounding box center [564, 163] width 327 height 19
click at [433, 189] on div "1. CRM Record Created Variables" at bounding box center [483, 189] width 158 height 14
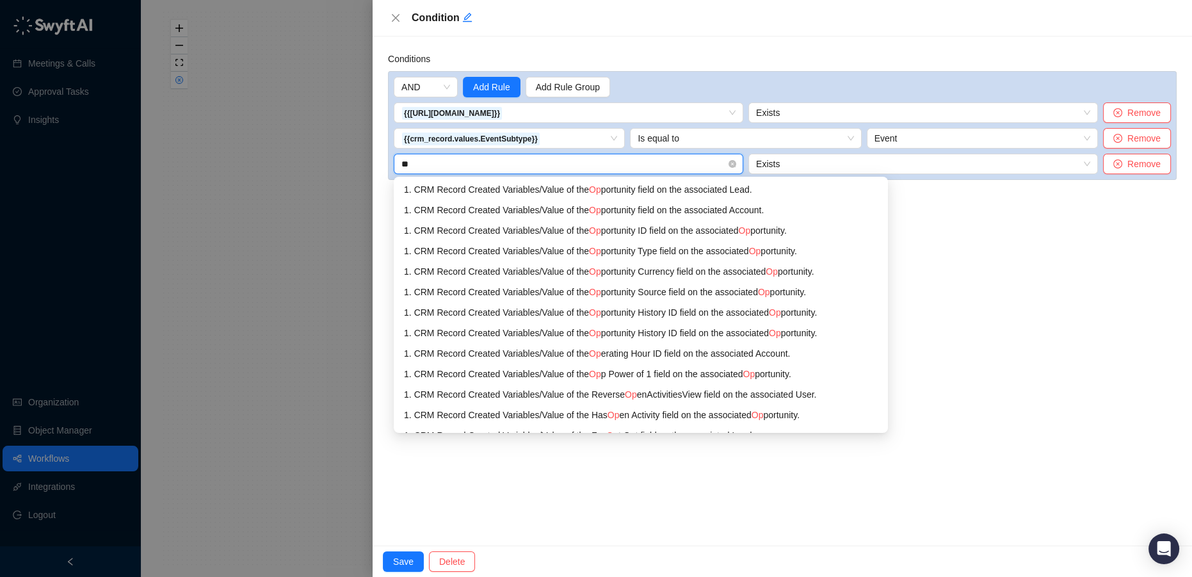
type input "*"
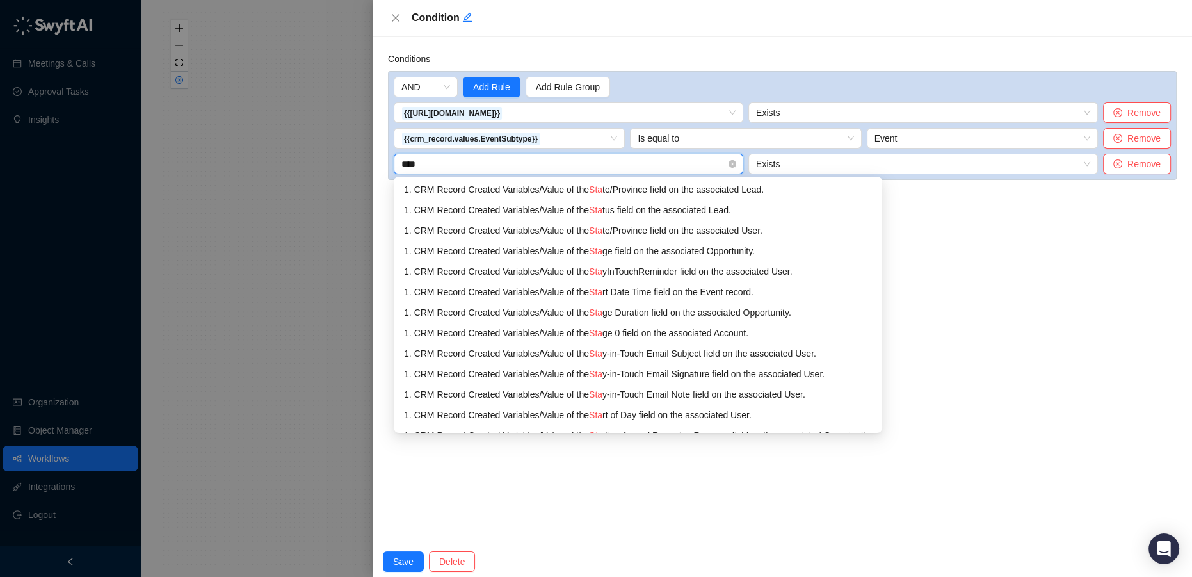
type input "*****"
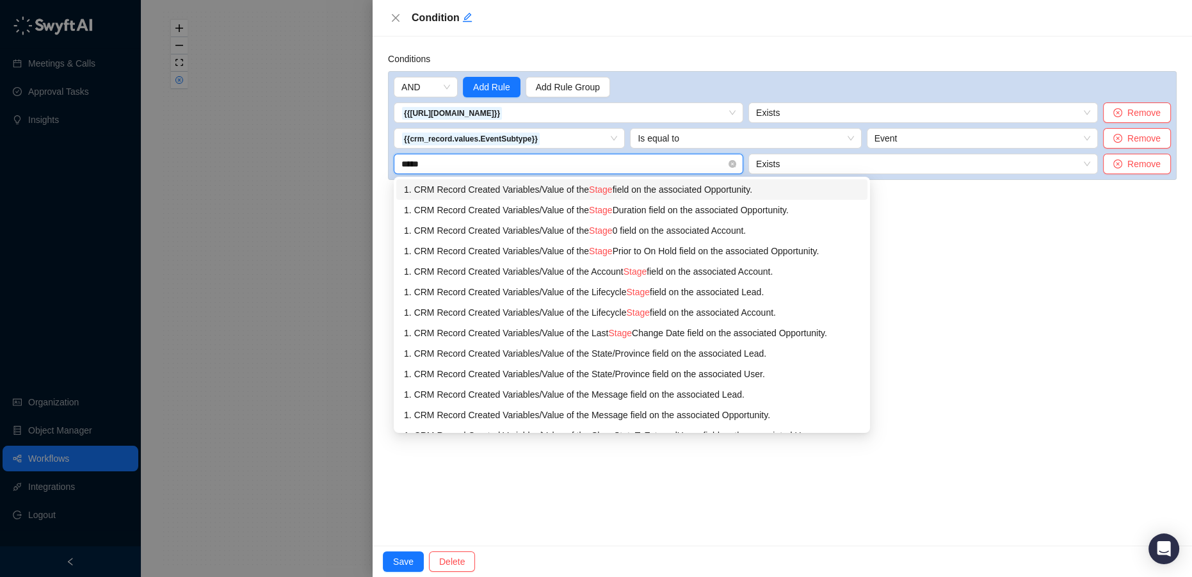
click at [624, 187] on div "1. CRM Record Created Variables / Value of the Stage field on the associated Op…" at bounding box center [632, 189] width 456 height 14
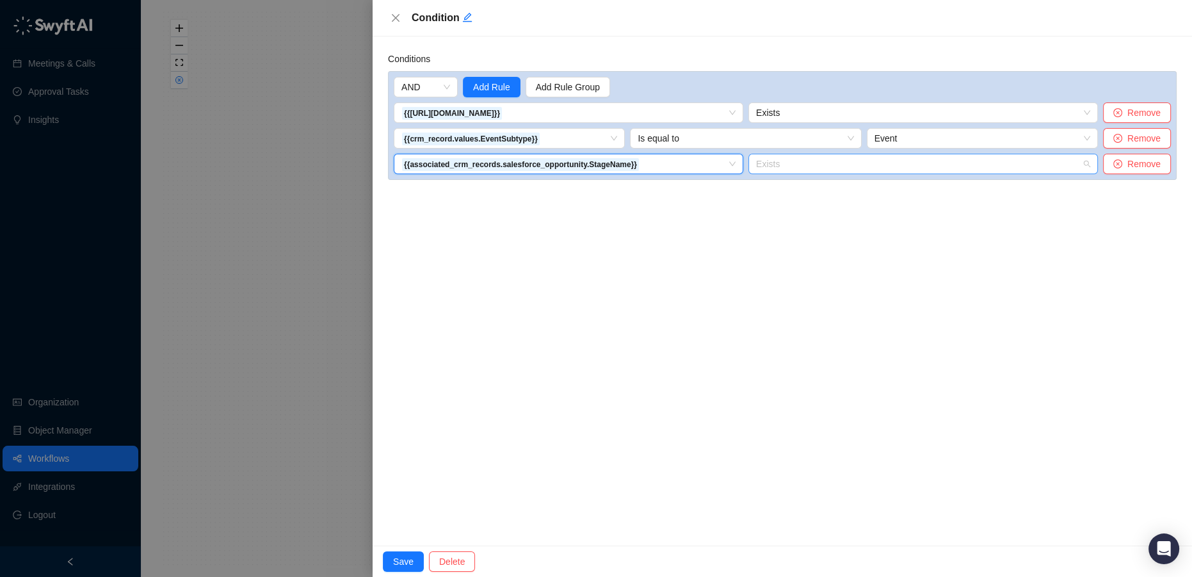
click at [845, 165] on span "Exists" at bounding box center [923, 163] width 334 height 19
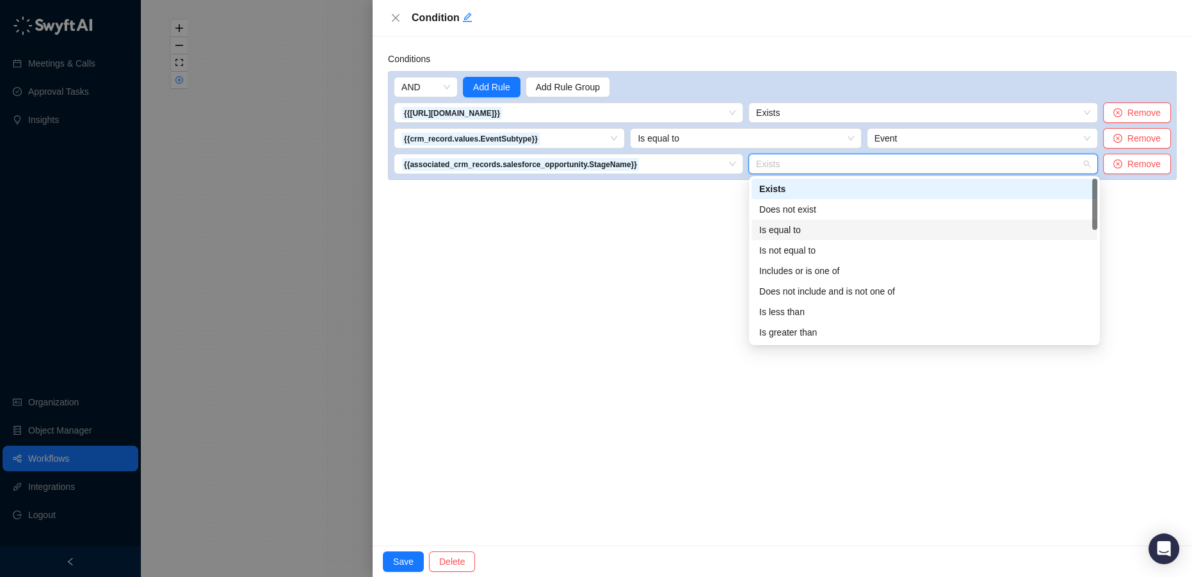
click at [813, 232] on div "Is equal to" at bounding box center [924, 230] width 330 height 14
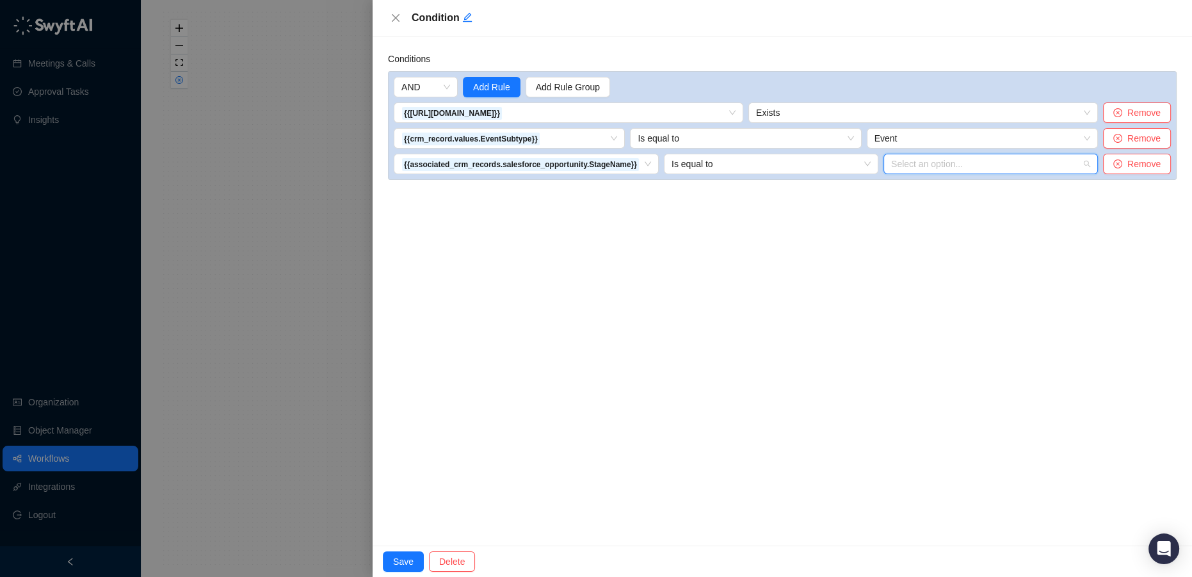
click at [966, 165] on input "search" at bounding box center [986, 163] width 191 height 19
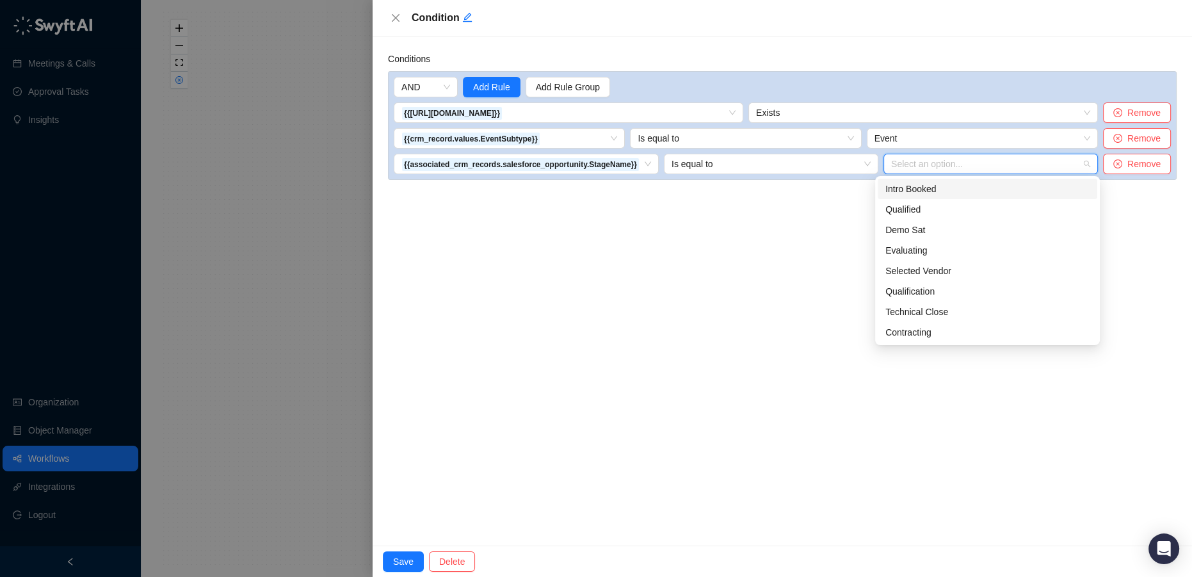
click at [939, 190] on div "Intro Booked" at bounding box center [987, 189] width 204 height 14
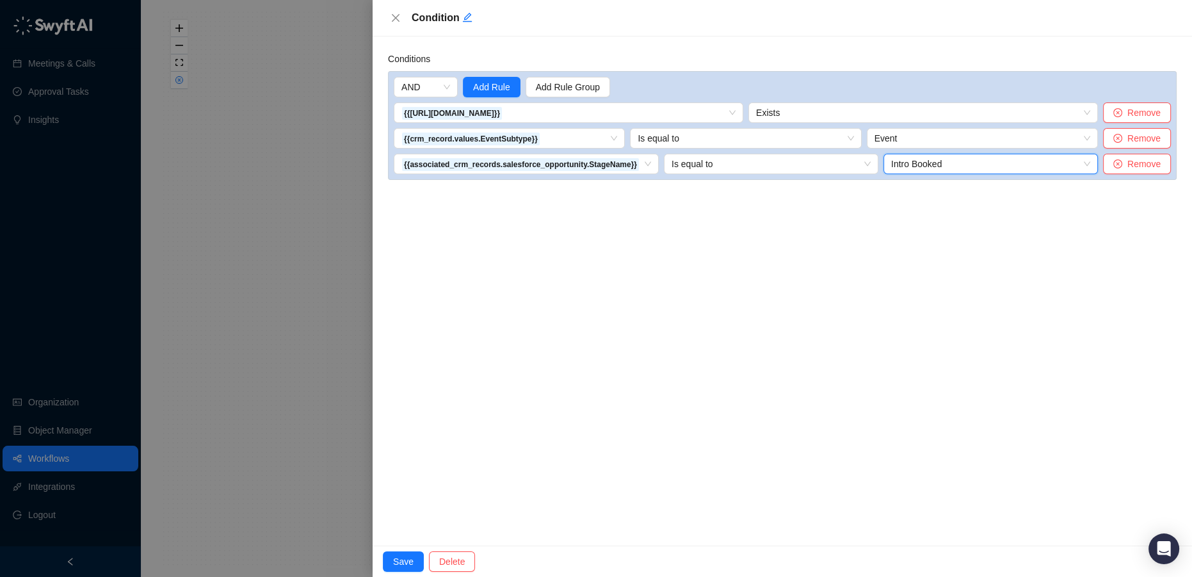
click at [782, 297] on div "Conditions AND Add Rule Add Rule Group {{associated_crm_records.salesforce_oppo…" at bounding box center [783, 290] width 820 height 509
click at [413, 552] on button "Save" at bounding box center [403, 561] width 41 height 20
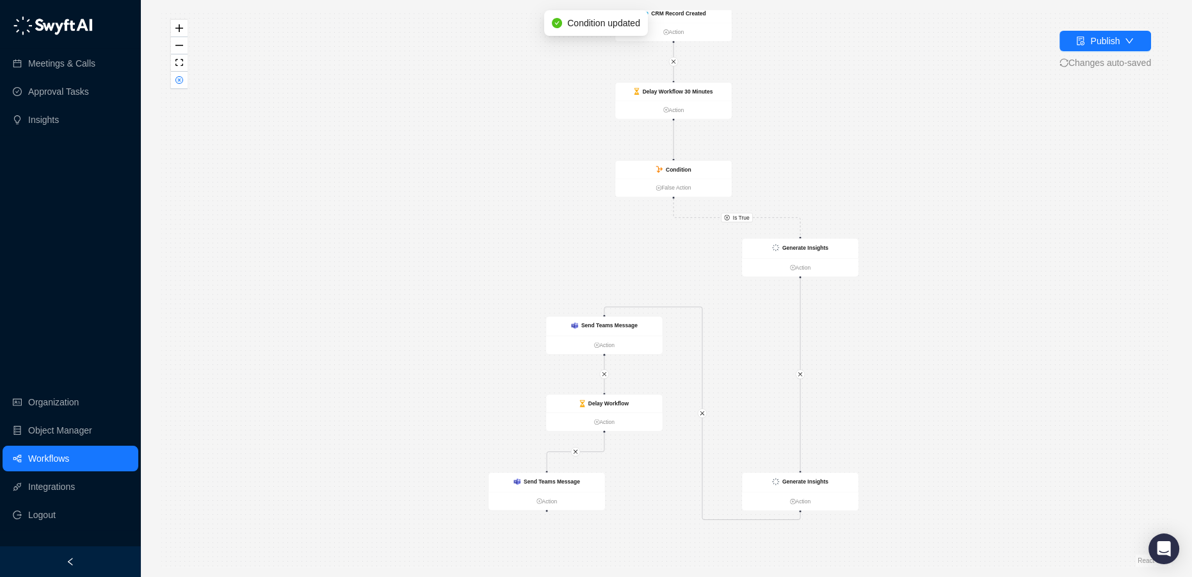
drag, startPoint x: 900, startPoint y: 407, endPoint x: 907, endPoint y: 376, distance: 31.5
click at [907, 376] on div "Is True CRM Record Created Action Delay Workflow 30 Minutes Action Condition Fa…" at bounding box center [666, 288] width 1010 height 556
click at [687, 92] on strong "Delay Workflow 30 Minutes" at bounding box center [678, 91] width 70 height 6
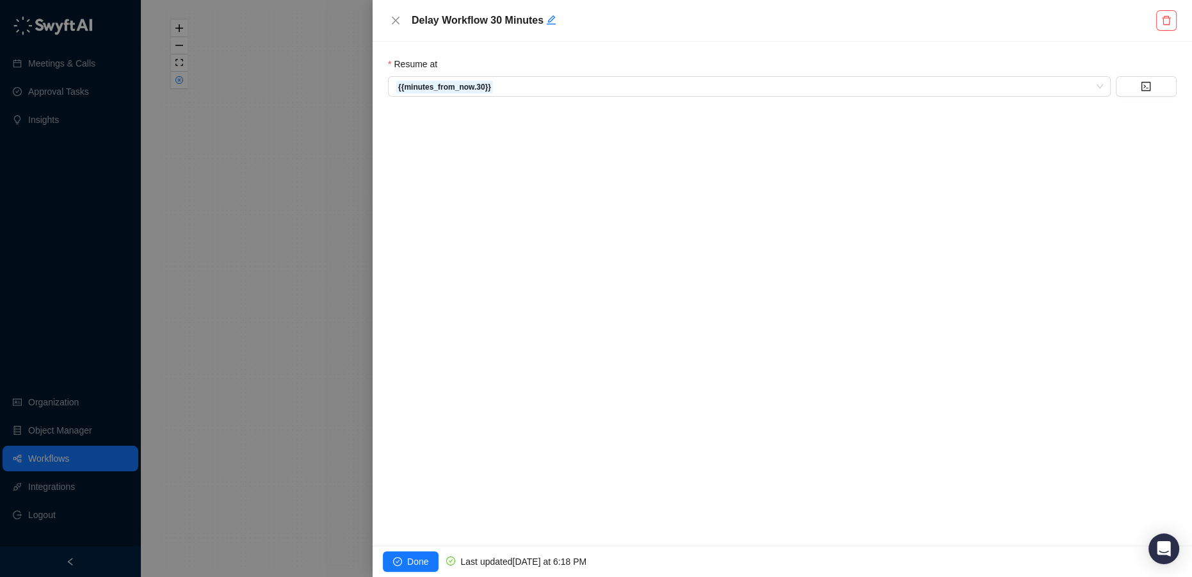
click at [905, 76] on div "Resume at" at bounding box center [782, 66] width 789 height 19
click at [891, 92] on span "{{minutes_from_now.30}}" at bounding box center [749, 86] width 707 height 19
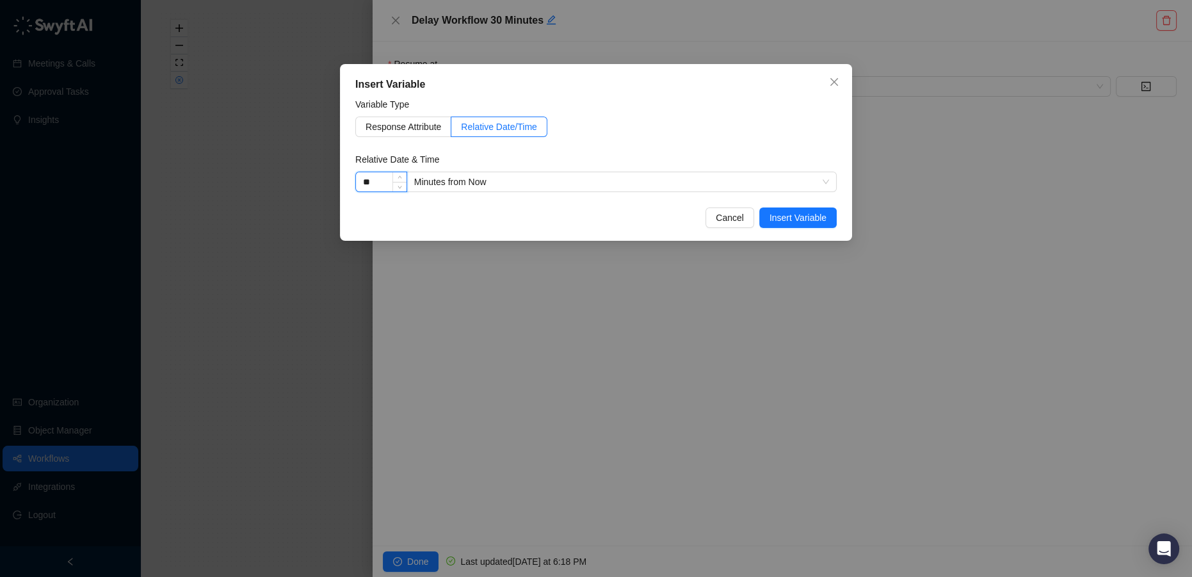
click at [369, 186] on input "**" at bounding box center [381, 181] width 51 height 19
click at [376, 182] on input "**" at bounding box center [381, 181] width 51 height 19
drag, startPoint x: 369, startPoint y: 181, endPoint x: 350, endPoint y: 181, distance: 19.8
click at [350, 181] on div "Insert Variable Variable Type Response Attribute Relative Date/Time Relative Da…" at bounding box center [596, 152] width 512 height 177
type input "**"
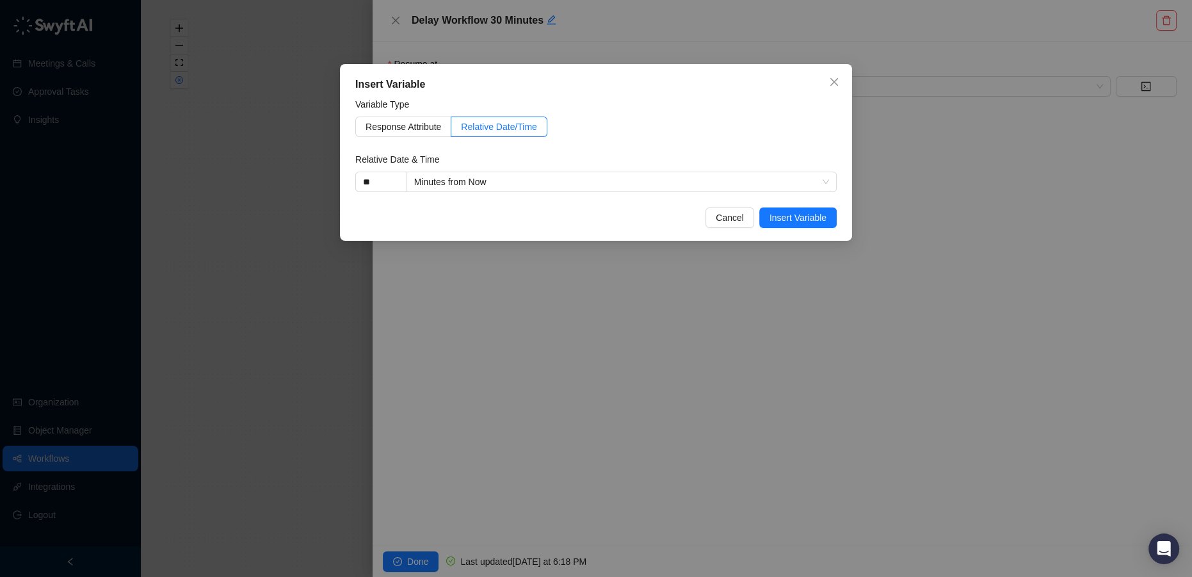
click at [576, 209] on div "Cancel Insert Variable" at bounding box center [595, 217] width 481 height 20
click at [823, 220] on span "Insert Variable" at bounding box center [798, 218] width 57 height 14
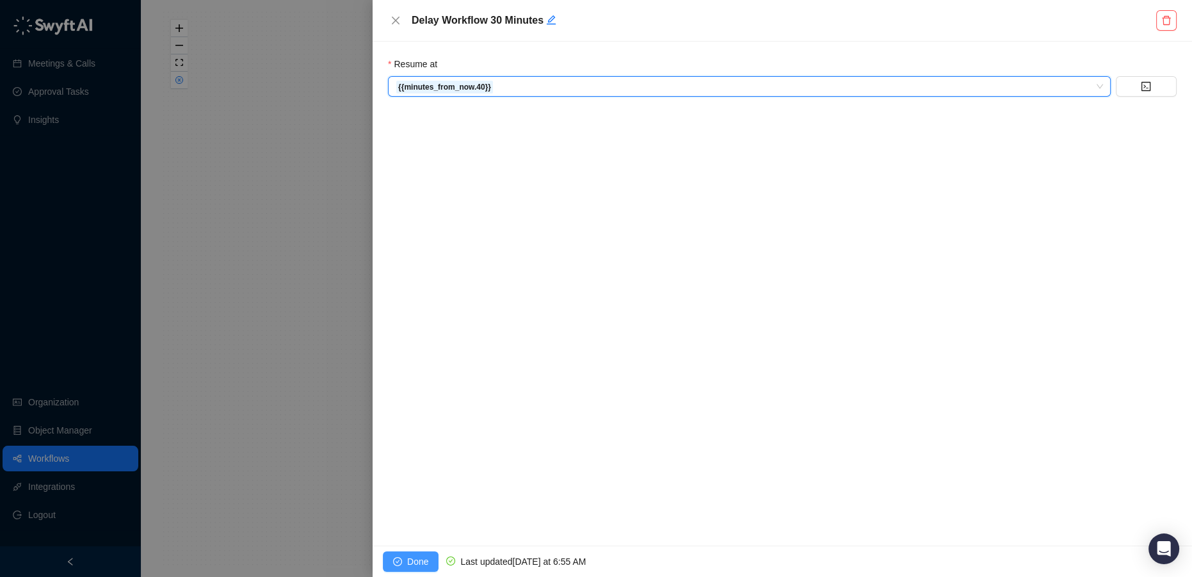
click at [425, 563] on span "Done" at bounding box center [417, 561] width 21 height 14
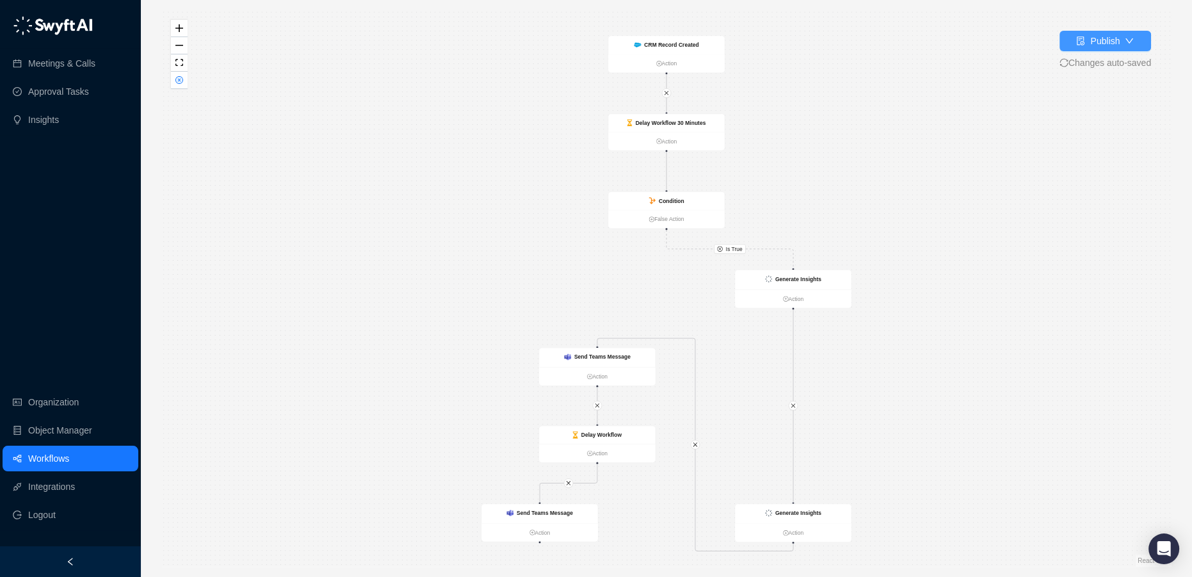
click at [1097, 44] on div "Publish" at bounding box center [1104, 41] width 29 height 14
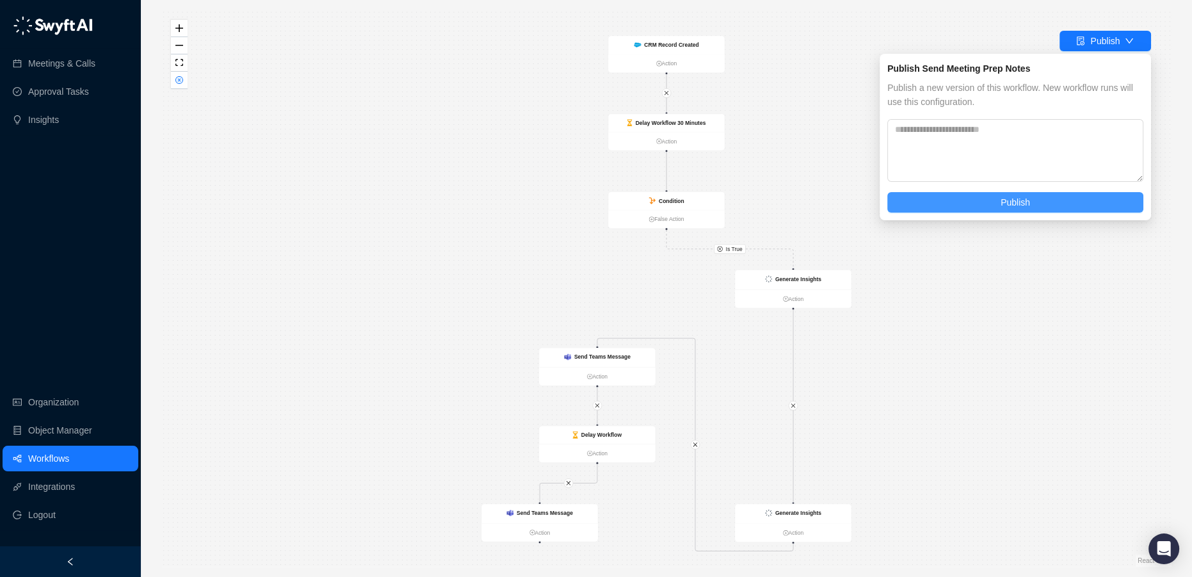
click at [1014, 203] on span "Publish" at bounding box center [1015, 202] width 29 height 14
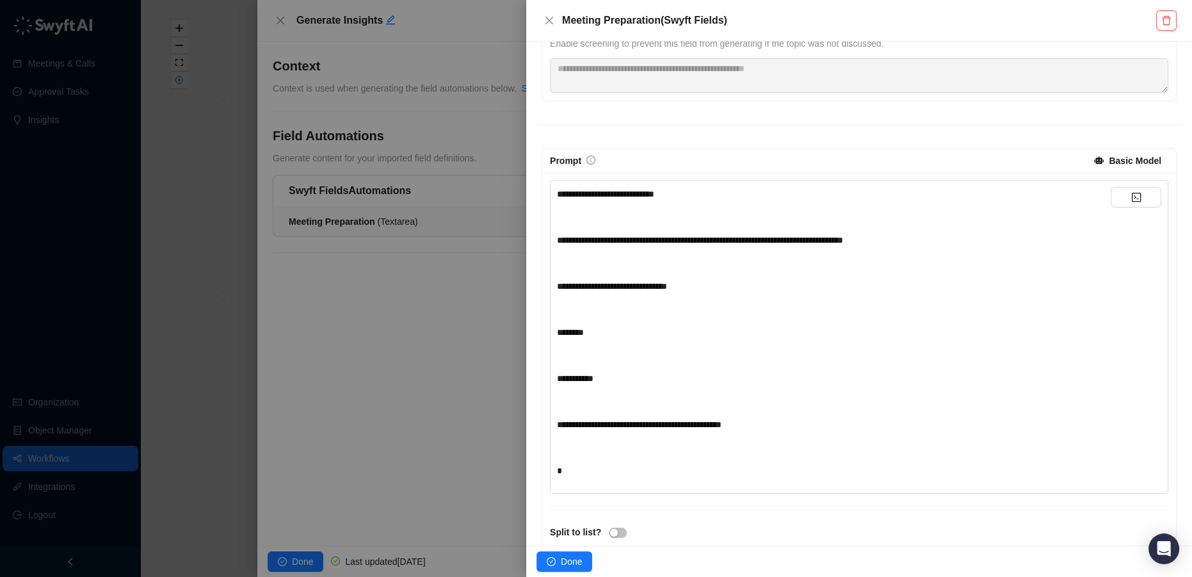
scroll to position [287, 0]
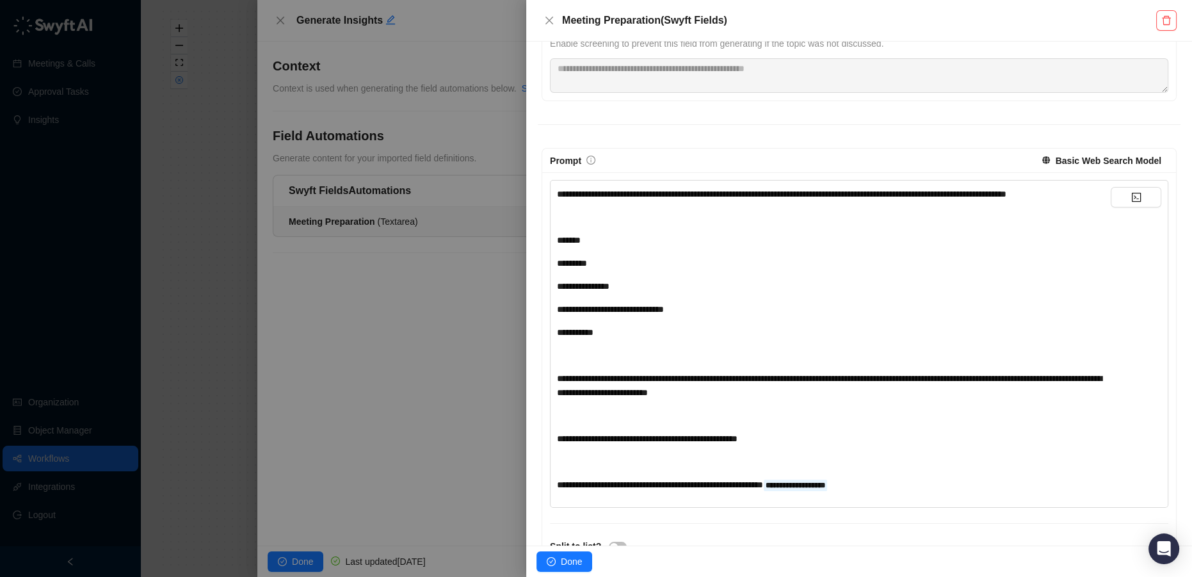
scroll to position [316, 0]
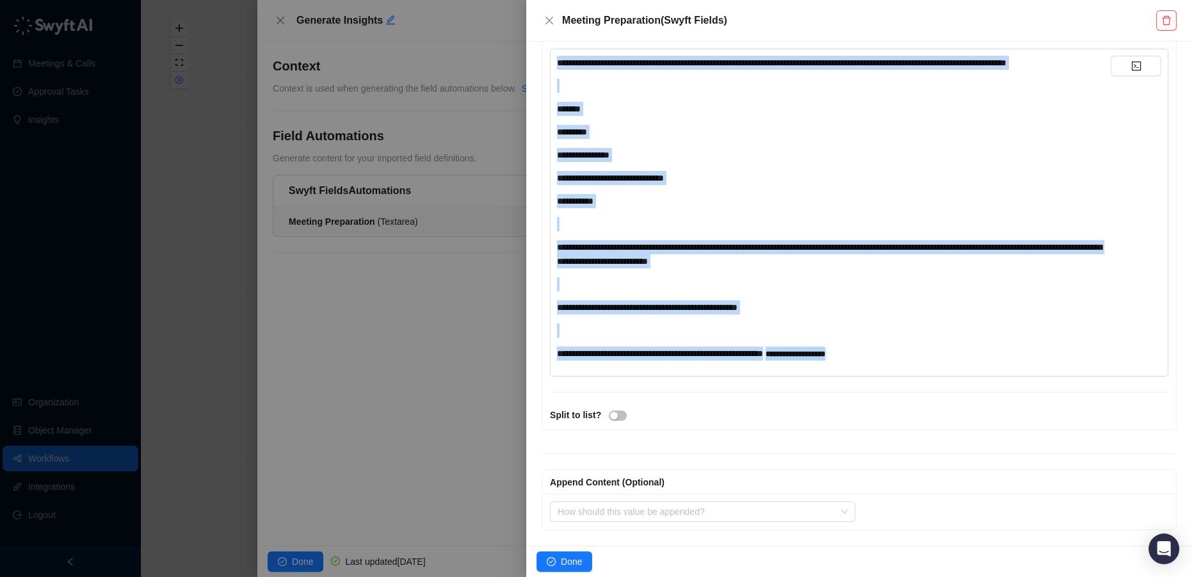
drag, startPoint x: 923, startPoint y: 352, endPoint x: 549, endPoint y: 53, distance: 478.8
click at [550, 53] on div "**********" at bounding box center [859, 213] width 618 height 328
copy div "**********"
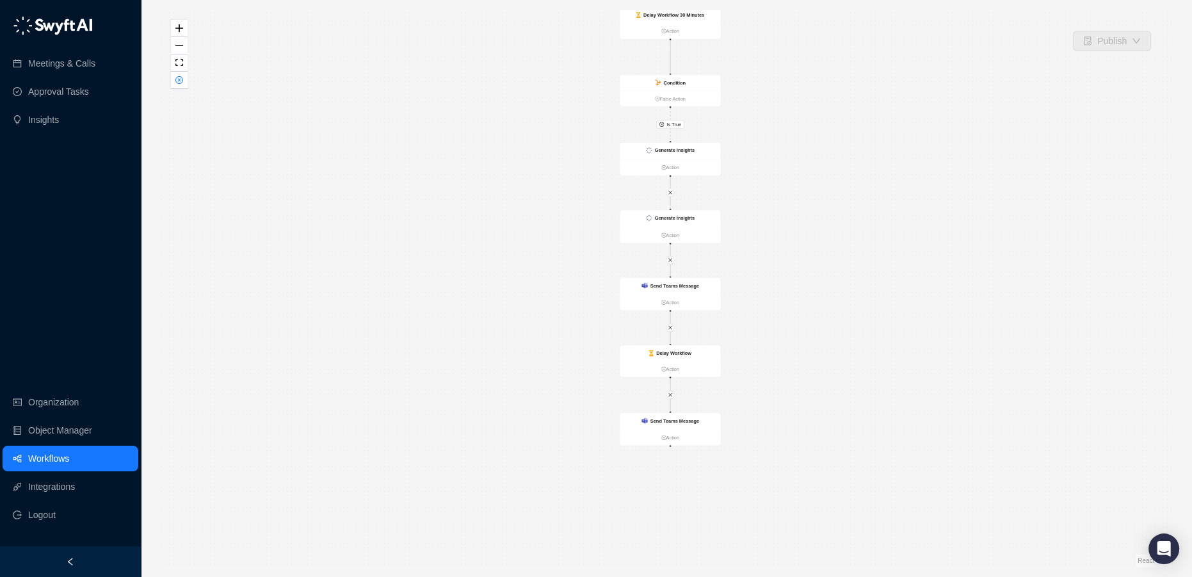
drag, startPoint x: 871, startPoint y: 384, endPoint x: 875, endPoint y: 288, distance: 96.1
click at [875, 288] on div "Is True CRM Record Created Action Delay Workflow 30 Minutes Action Condition Fa…" at bounding box center [666, 288] width 1010 height 556
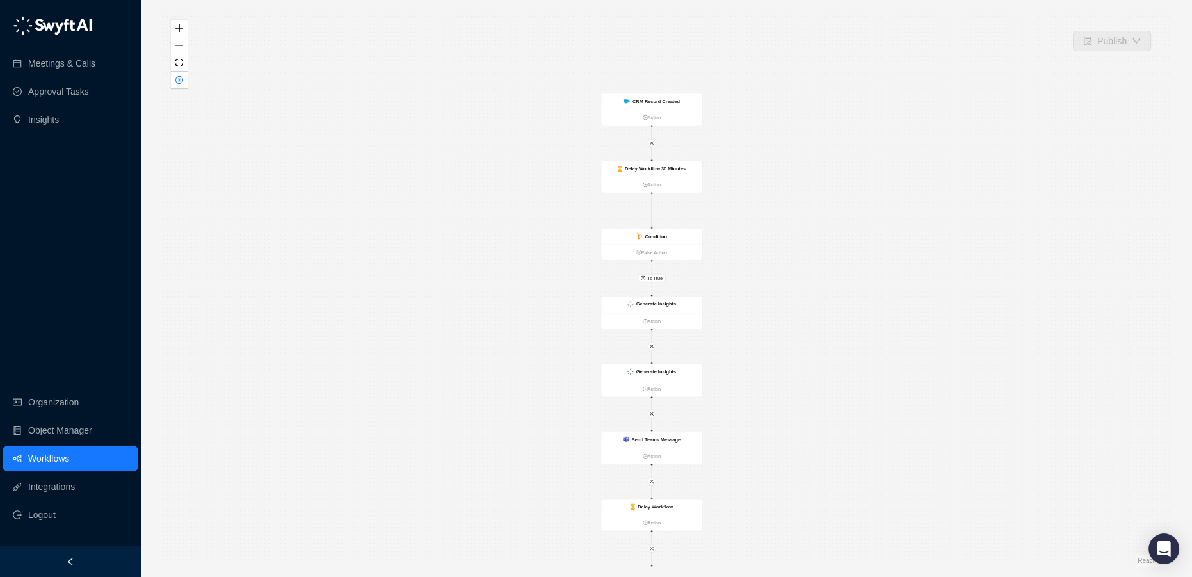
drag, startPoint x: 821, startPoint y: 202, endPoint x: 802, endPoint y: 363, distance: 161.9
click at [802, 363] on div "Is True CRM Record Created Action Delay Workflow 30 Minutes Action Condition Fa…" at bounding box center [666, 288] width 1010 height 556
click at [663, 259] on link "False Action" at bounding box center [651, 259] width 101 height 8
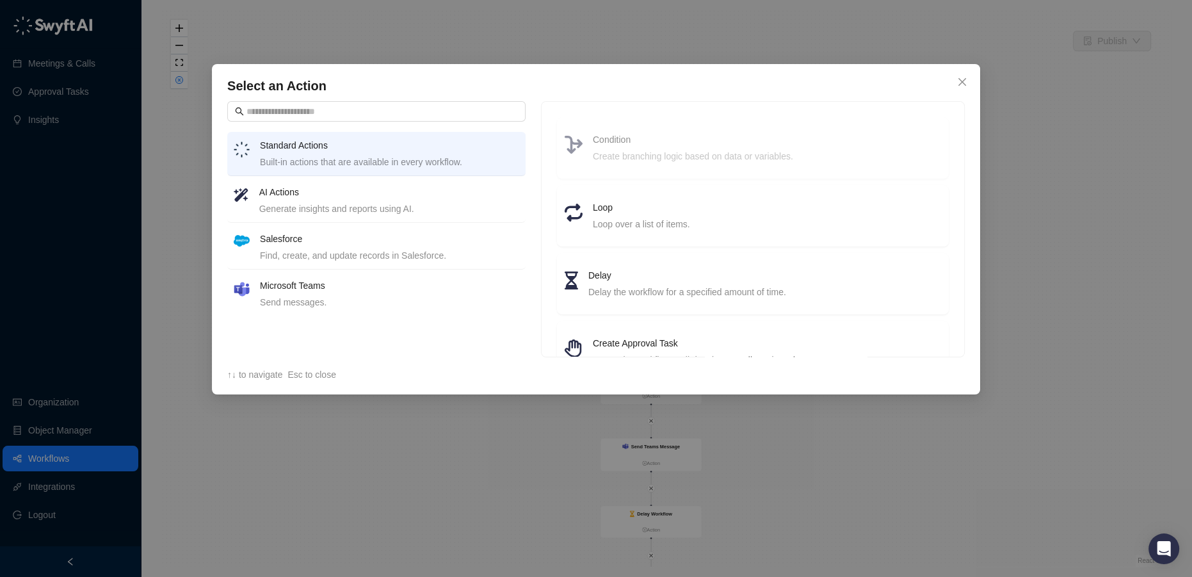
click at [329, 295] on div "Send messages." at bounding box center [389, 302] width 259 height 14
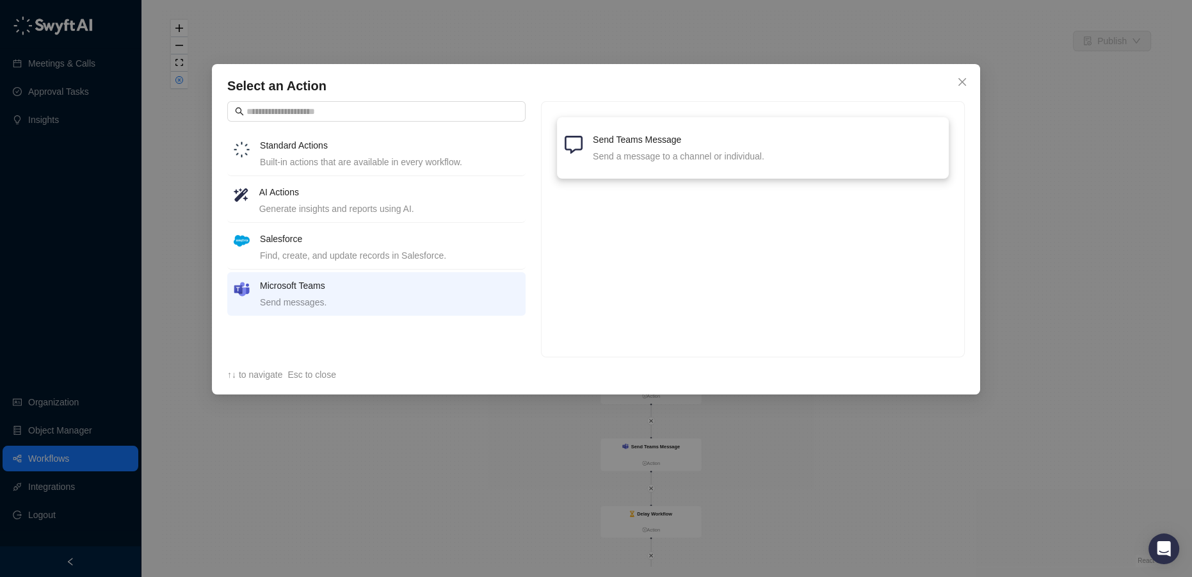
click at [653, 152] on div "Send a message to a channel or individual." at bounding box center [767, 156] width 348 height 14
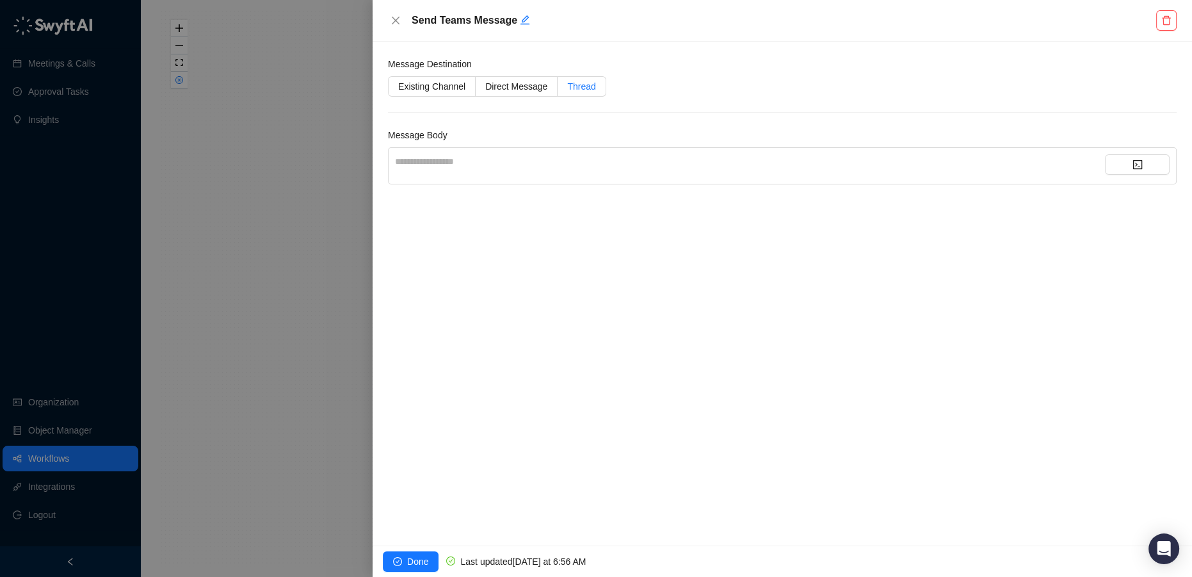
click at [575, 90] on span "Thread" at bounding box center [581, 86] width 28 height 10
drag, startPoint x: 506, startPoint y: 90, endPoint x: 493, endPoint y: 100, distance: 16.9
click at [506, 90] on span "Direct Message" at bounding box center [516, 86] width 62 height 10
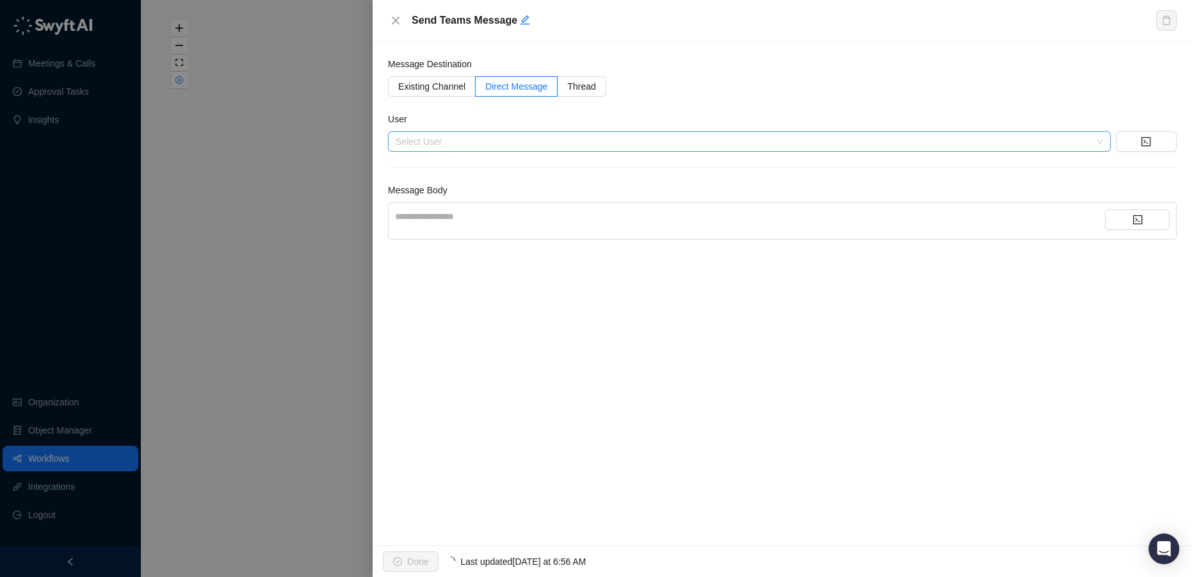
click at [452, 138] on input "search" at bounding box center [746, 141] width 700 height 19
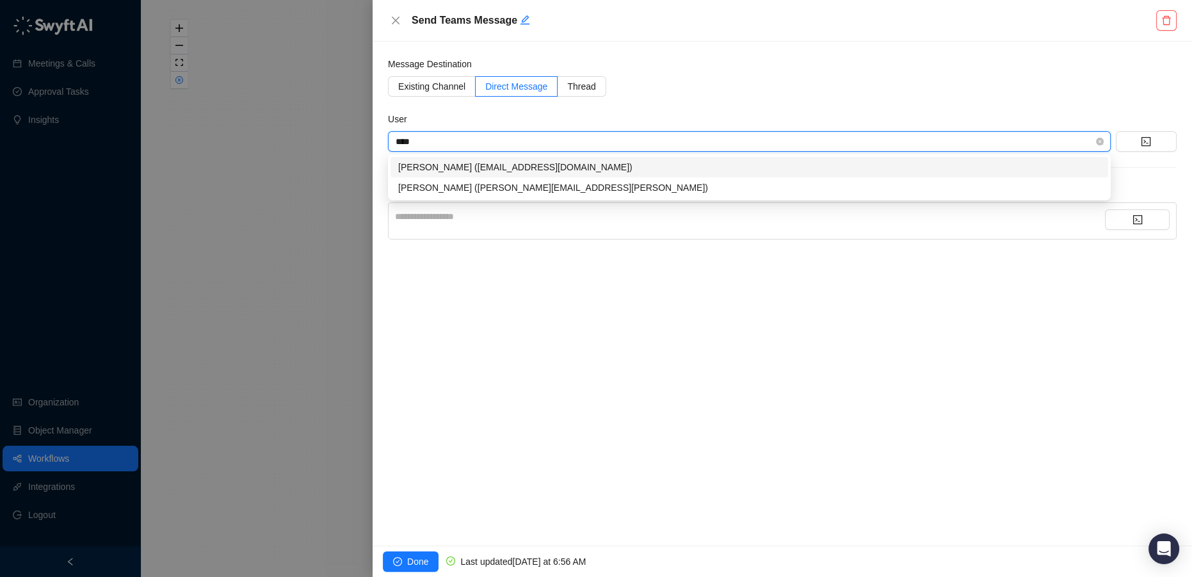
type input "*****"
click at [467, 187] on div "Maddy Drachler (maddy.drachler@checkbox.ai)" at bounding box center [749, 188] width 702 height 14
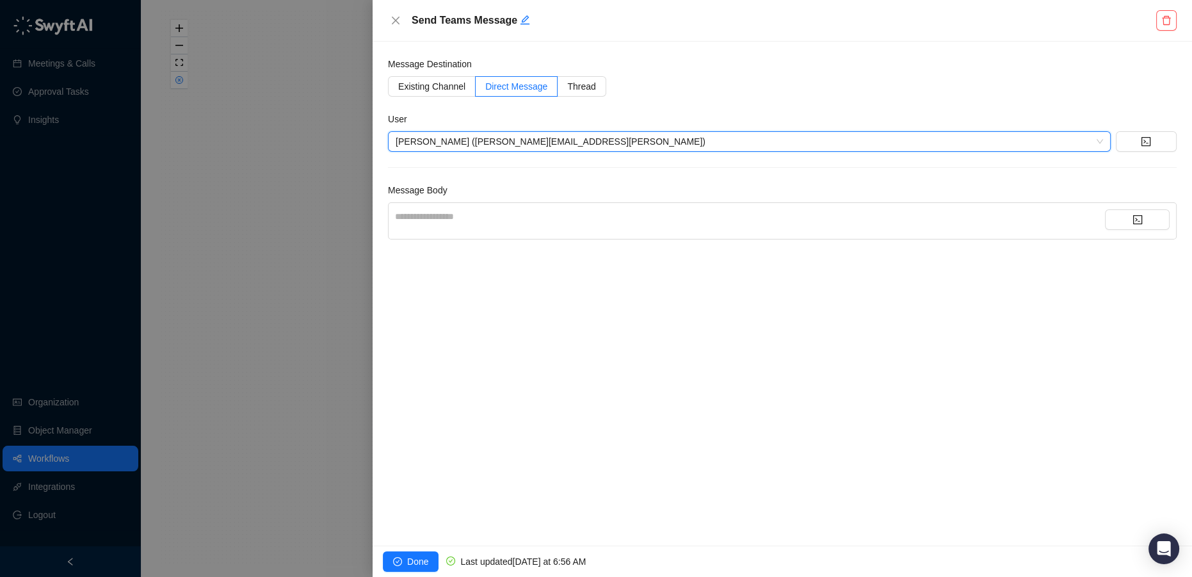
click at [471, 220] on div "**********" at bounding box center [750, 216] width 710 height 14
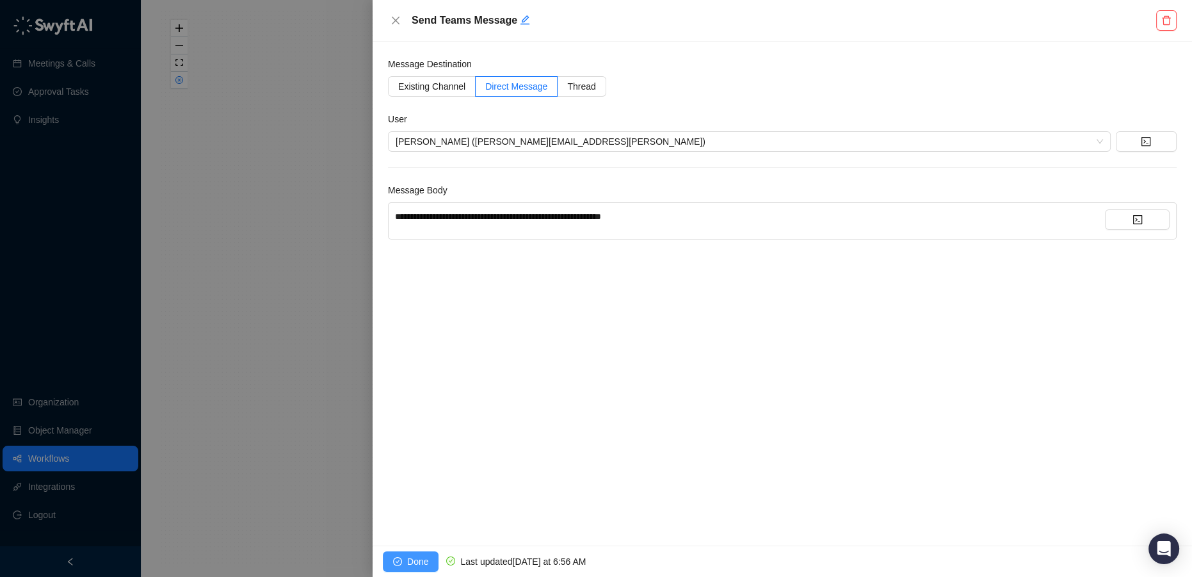
click at [411, 559] on span "Done" at bounding box center [417, 561] width 21 height 14
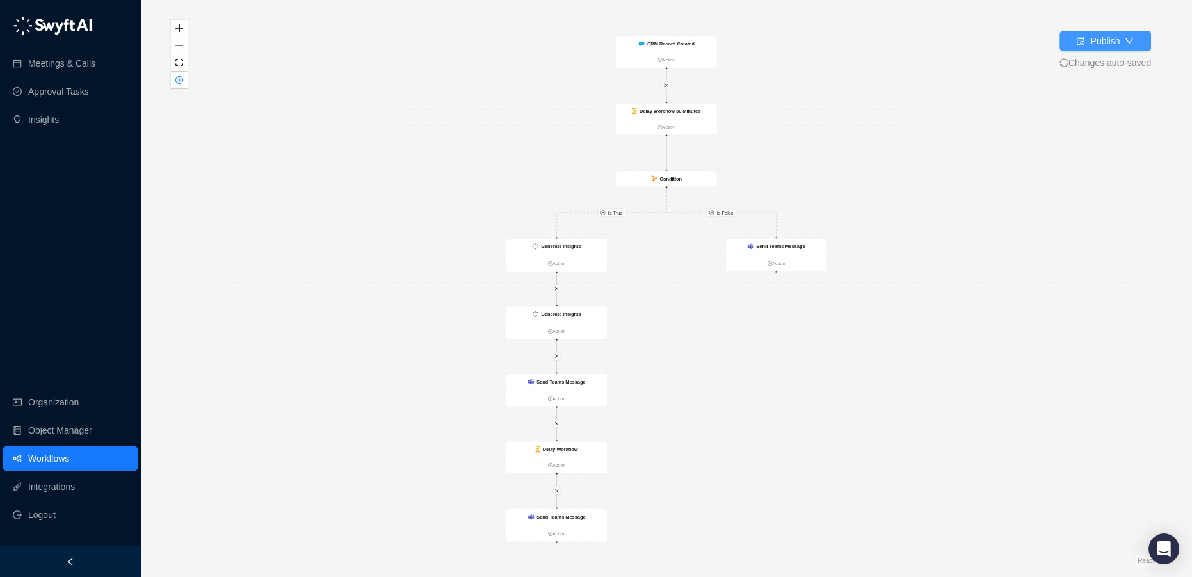
click at [1122, 48] on button "Publish" at bounding box center [1106, 41] width 92 height 20
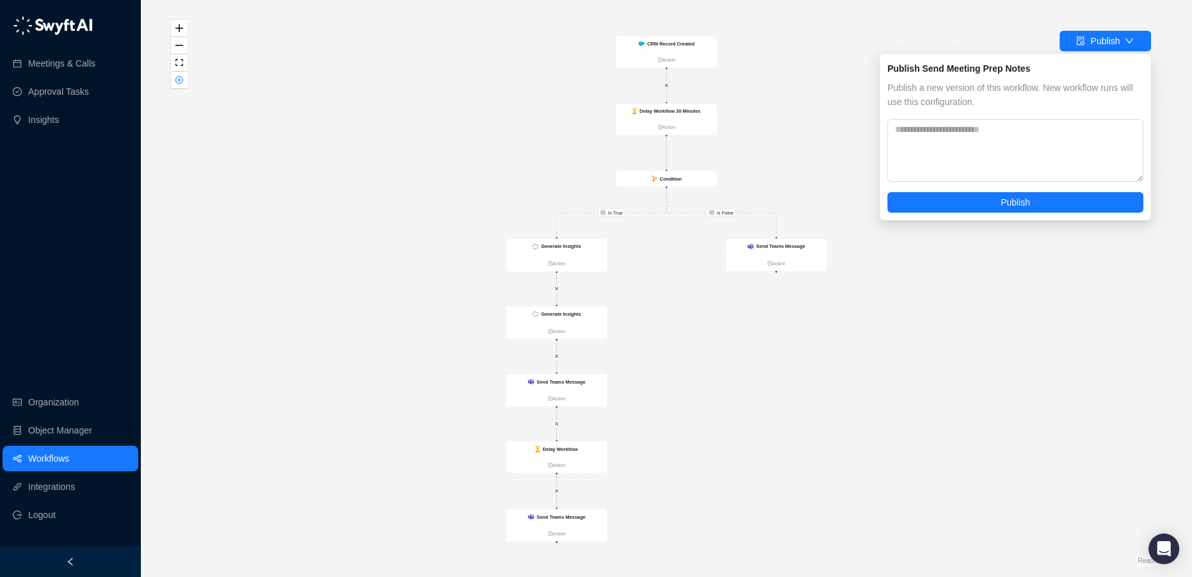
click at [973, 215] on div "Publish Send Meeting Prep Notes Publish a new version of this workflow. New wor…" at bounding box center [1015, 137] width 271 height 166
click at [970, 190] on div "Publish a new version of this workflow. New workflow runs will use this configu…" at bounding box center [1015, 147] width 256 height 132
click at [971, 200] on button "Publish" at bounding box center [1015, 202] width 256 height 20
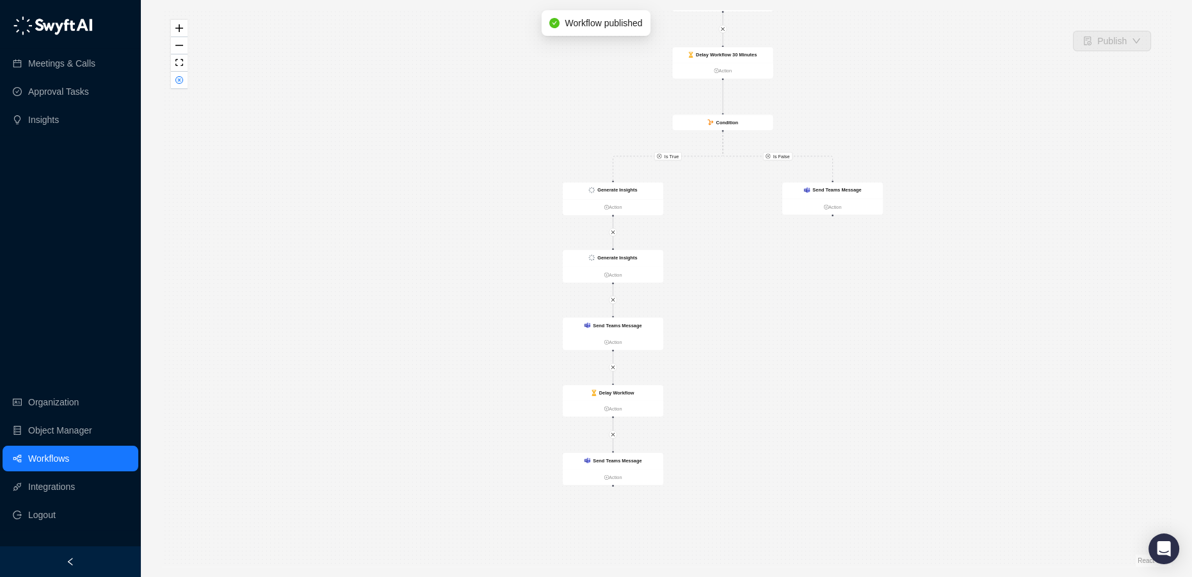
drag, startPoint x: 771, startPoint y: 427, endPoint x: 815, endPoint y: 369, distance: 72.6
click at [826, 370] on div "Is True Is False CRM Record Created Action Delay Workflow 30 Minutes Action Con…" at bounding box center [666, 288] width 1010 height 556
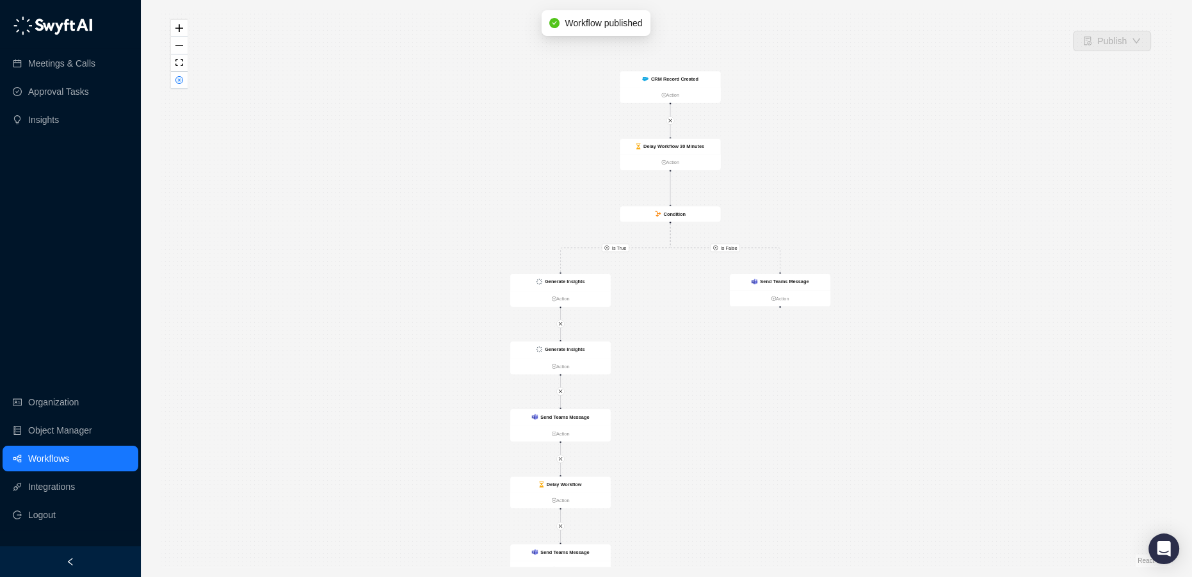
drag, startPoint x: 841, startPoint y: 339, endPoint x: 790, endPoint y: 432, distance: 105.5
click at [790, 432] on div "Is True Is False CRM Record Created Action Delay Workflow 30 Minutes Action Con…" at bounding box center [666, 288] width 1010 height 556
click at [63, 455] on link "Workflows" at bounding box center [48, 459] width 41 height 26
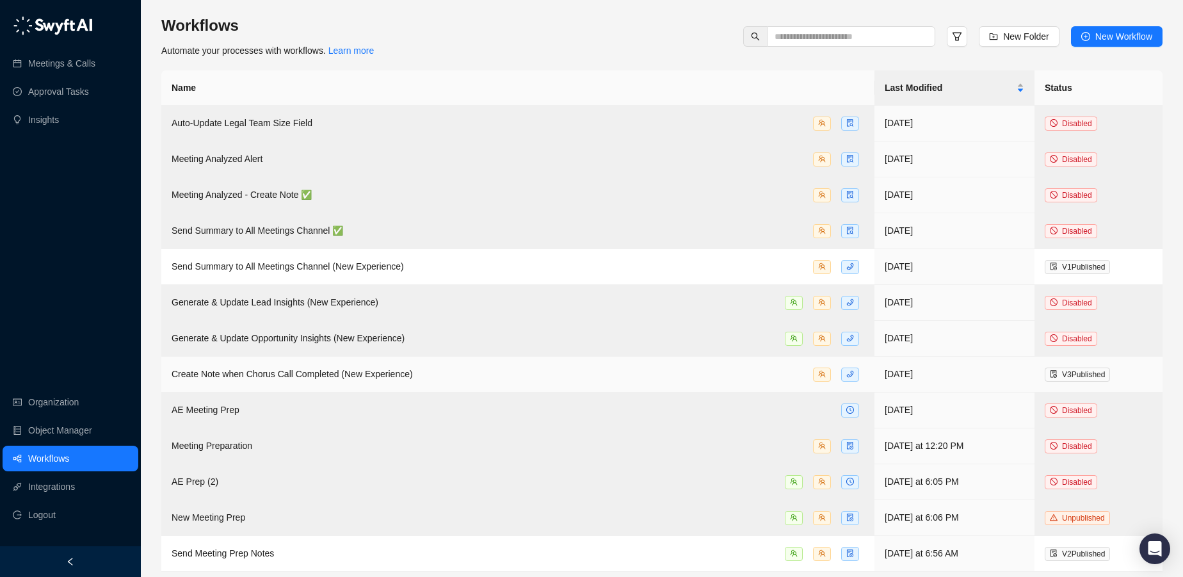
scroll to position [6, 0]
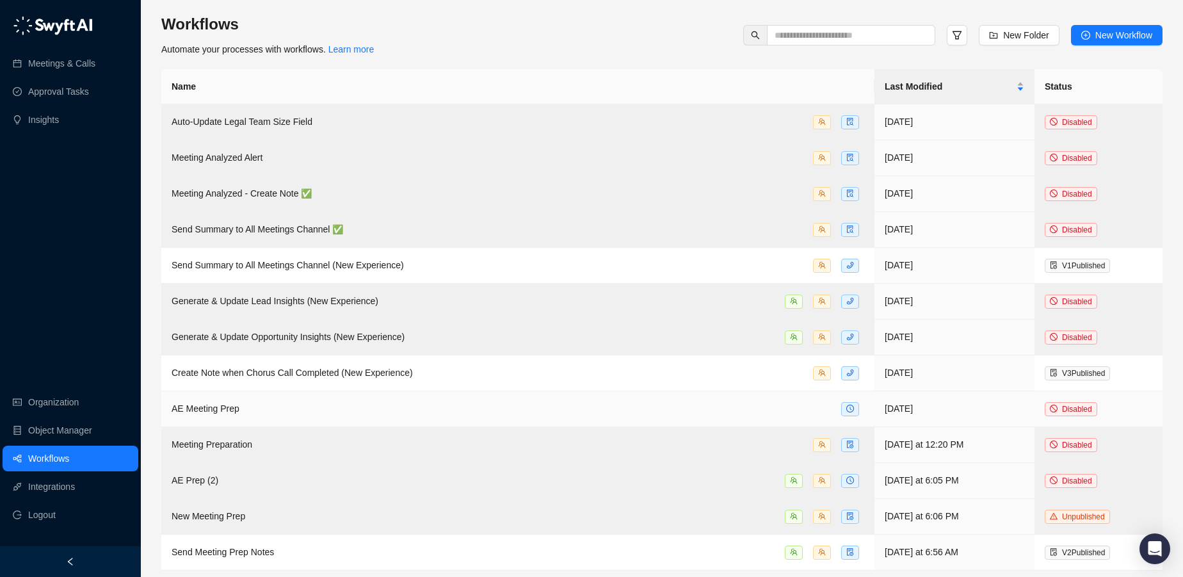
click at [243, 415] on td "AE Meeting Prep" at bounding box center [517, 409] width 713 height 36
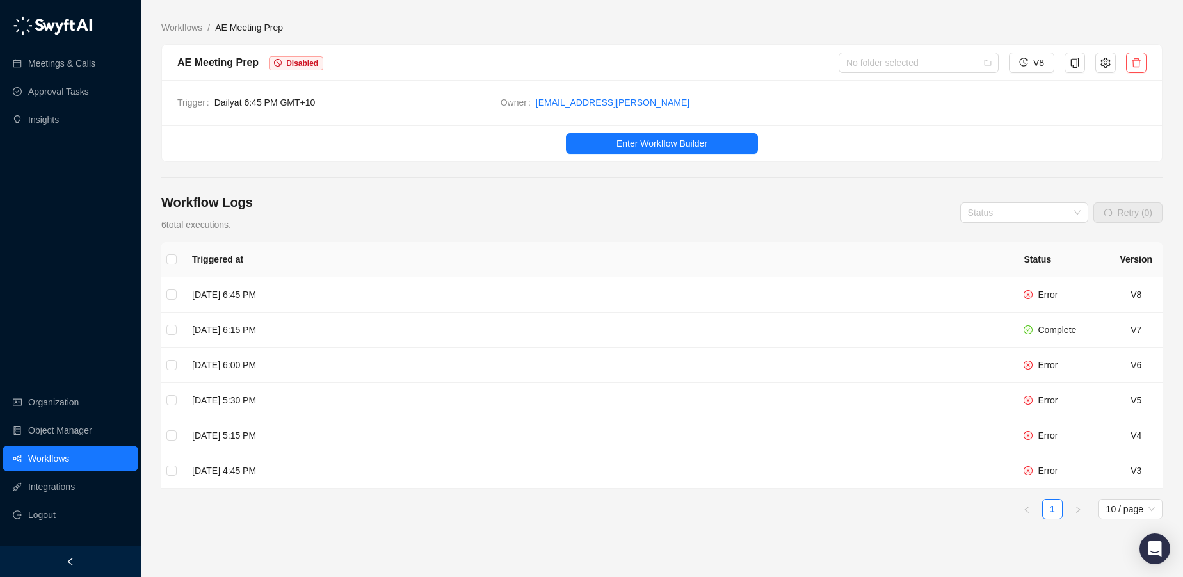
click at [63, 452] on link "Workflows" at bounding box center [48, 459] width 41 height 26
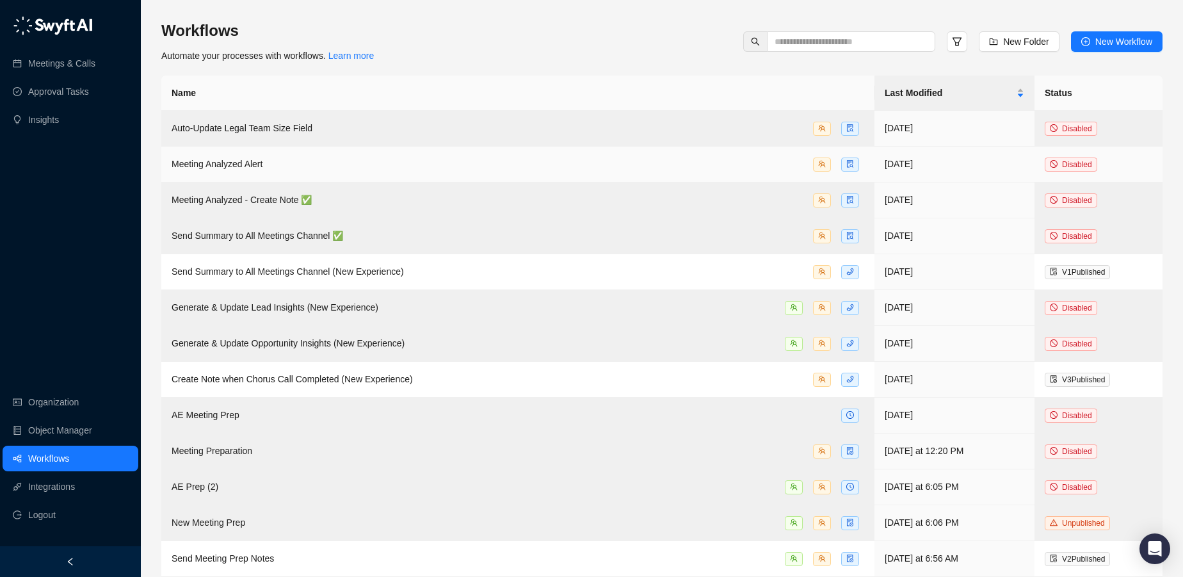
click at [283, 168] on div "Meeting Analyzed Alert" at bounding box center [518, 164] width 693 height 15
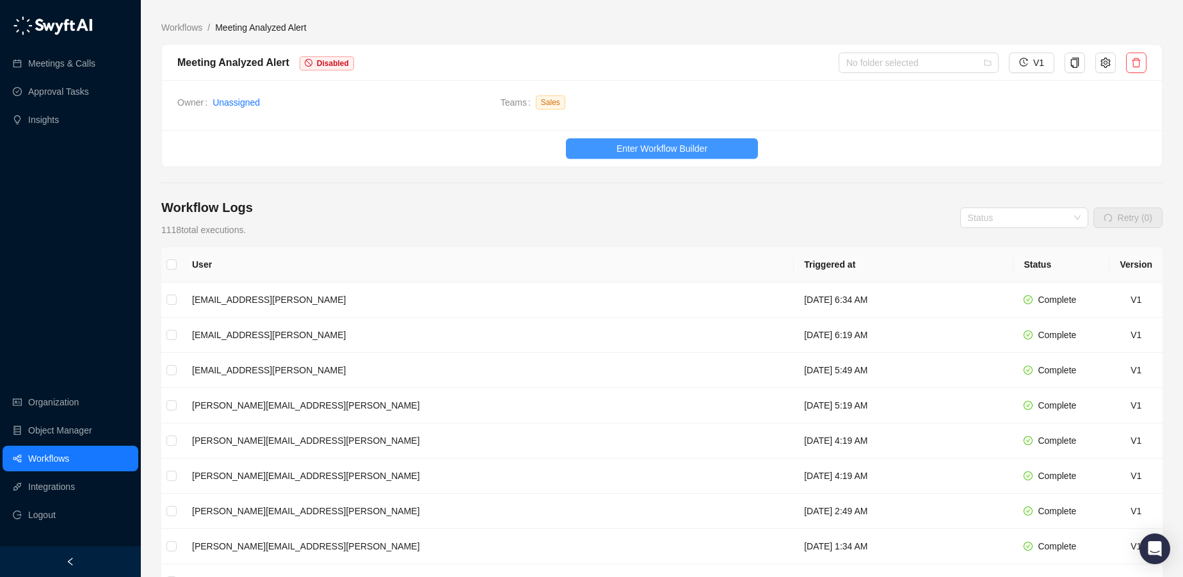
click at [615, 141] on button "Enter Workflow Builder" at bounding box center [662, 148] width 192 height 20
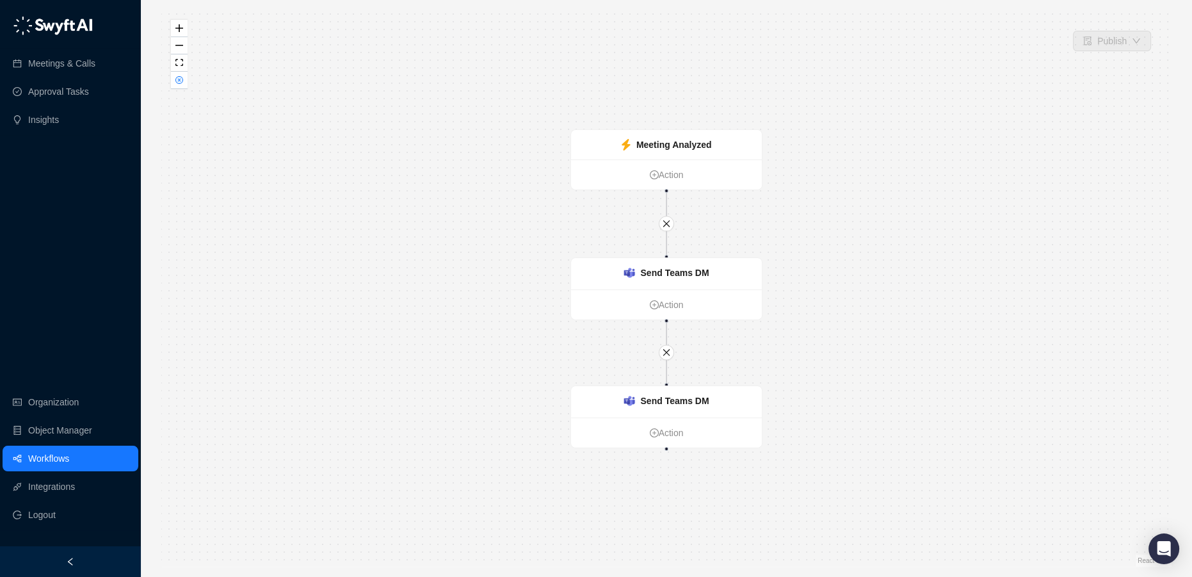
click at [51, 451] on link "Workflows" at bounding box center [48, 459] width 41 height 26
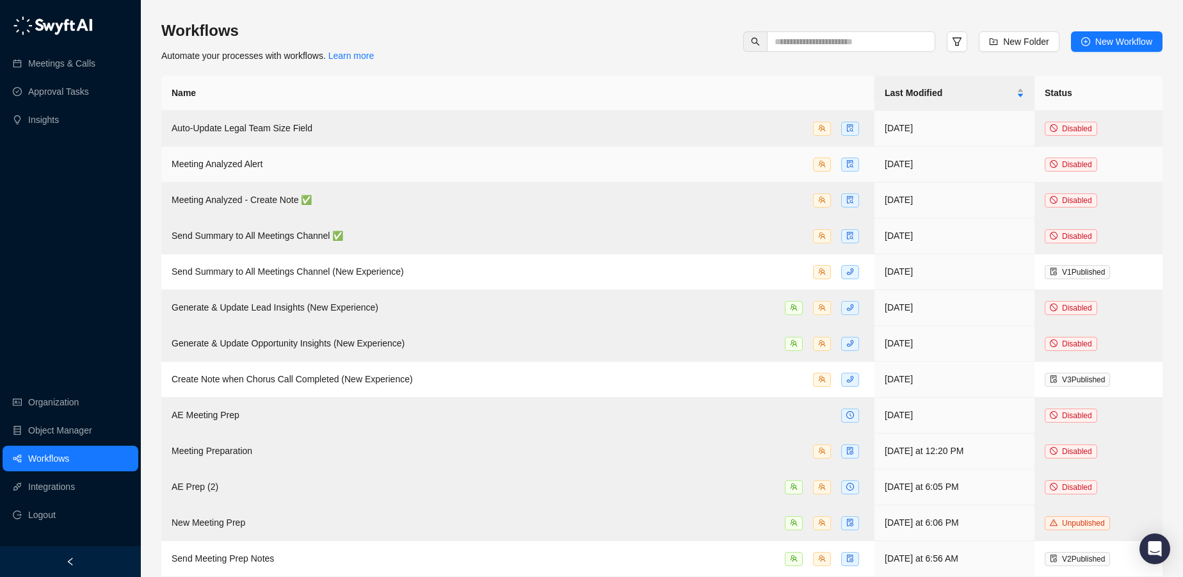
click at [1125, 161] on td "Disabled" at bounding box center [1099, 165] width 128 height 36
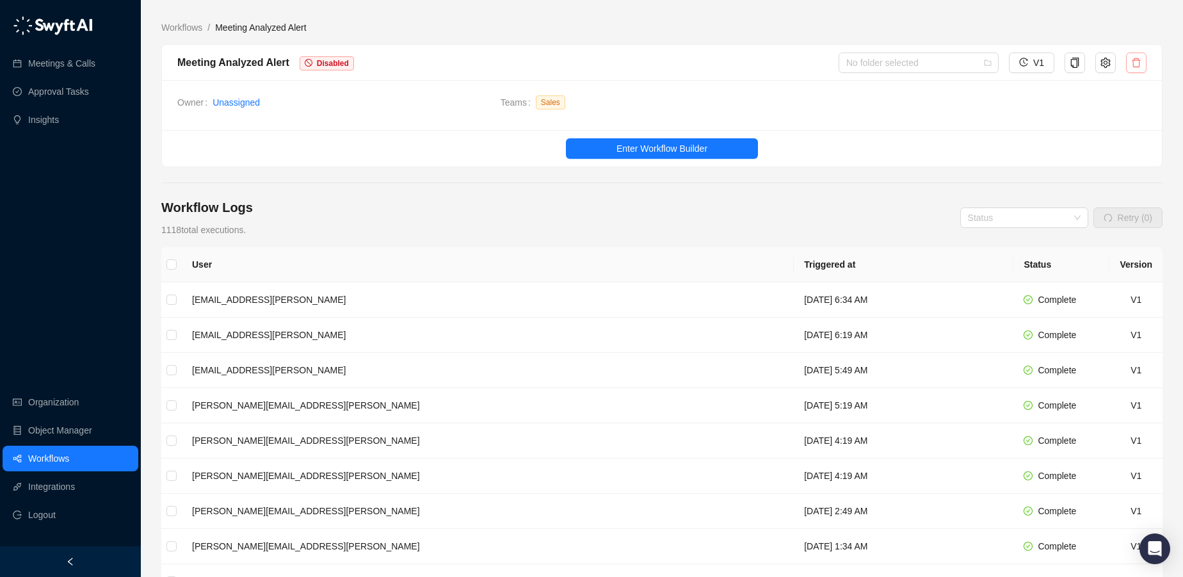
click at [1140, 61] on icon "delete" at bounding box center [1136, 63] width 10 height 10
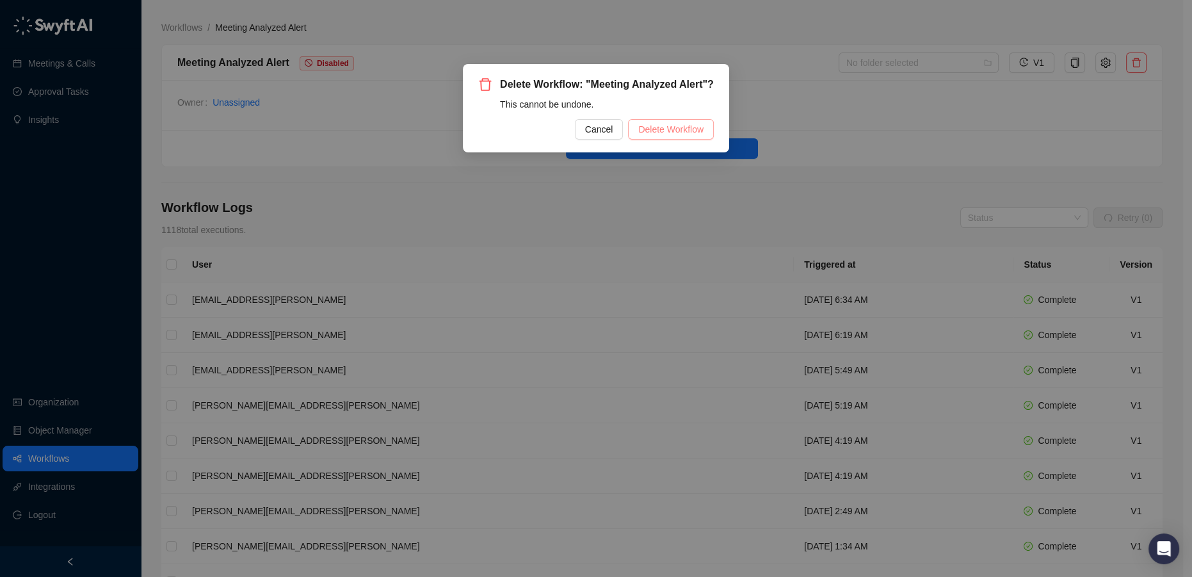
click at [688, 136] on span "Delete Workflow" at bounding box center [670, 129] width 65 height 14
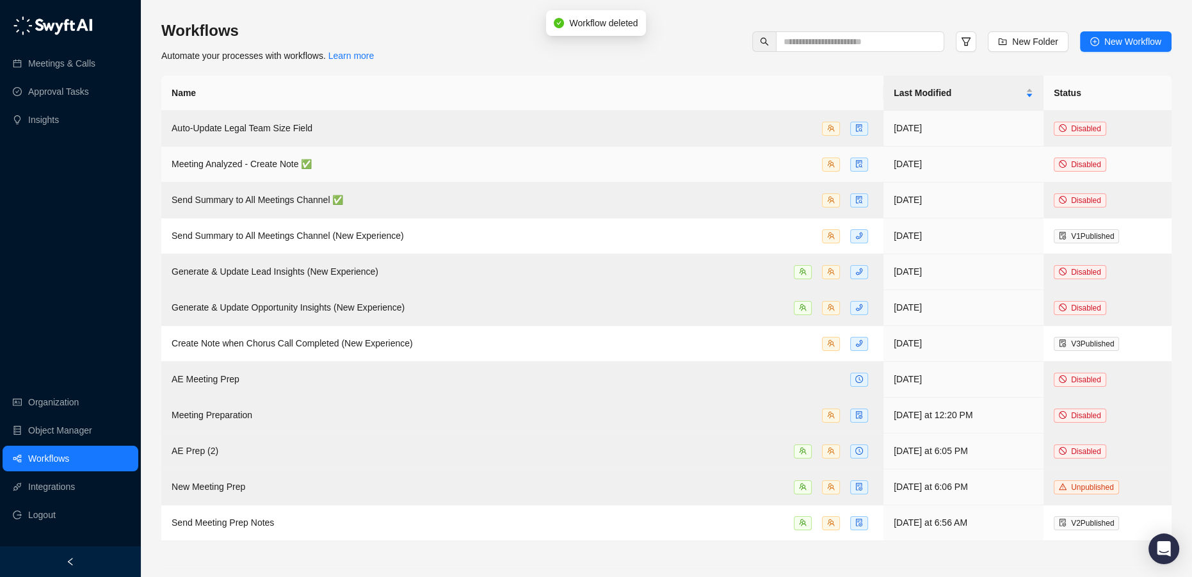
click at [458, 170] on div "Meeting Analyzed - Create Note ✅" at bounding box center [523, 164] width 702 height 15
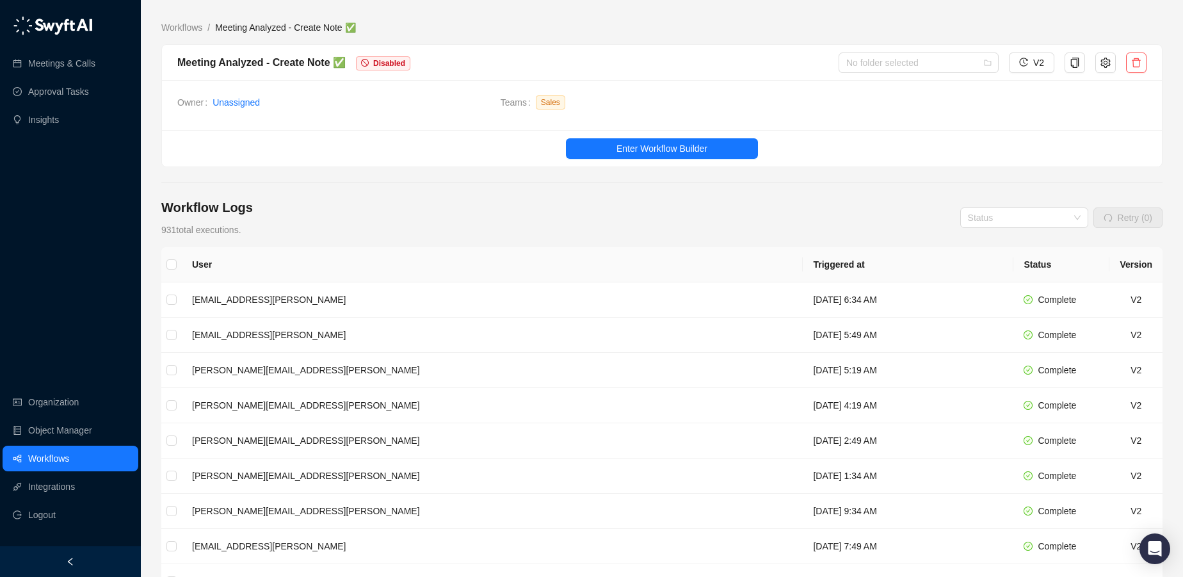
click at [725, 136] on ul "Enter Workflow Builder" at bounding box center [662, 148] width 1000 height 36
click at [715, 143] on button "Enter Workflow Builder" at bounding box center [662, 148] width 192 height 20
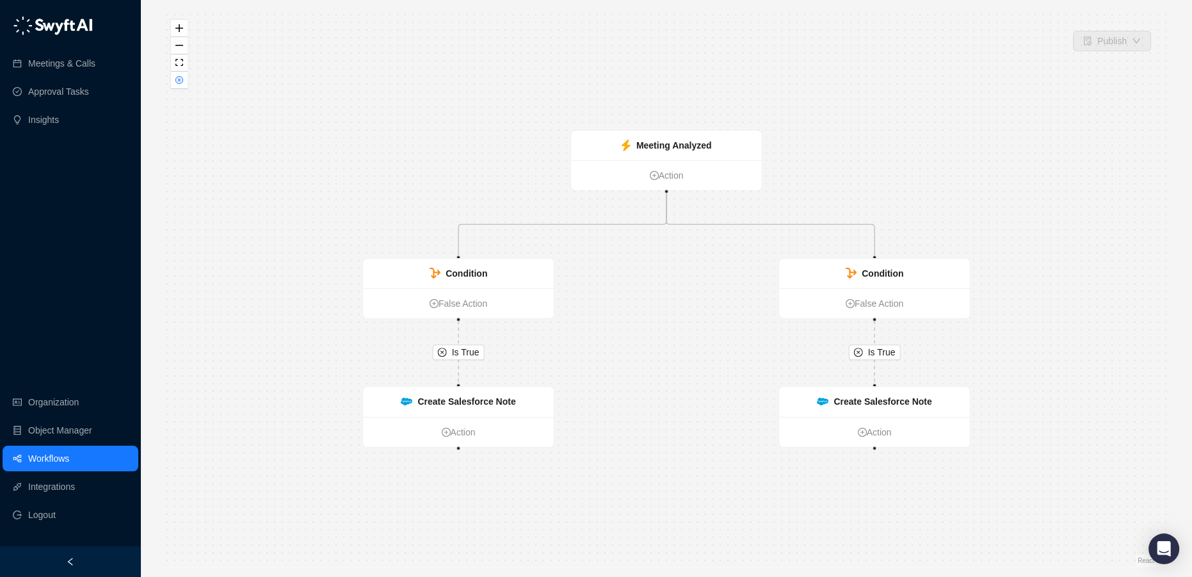
click at [67, 451] on link "Workflows" at bounding box center [48, 459] width 41 height 26
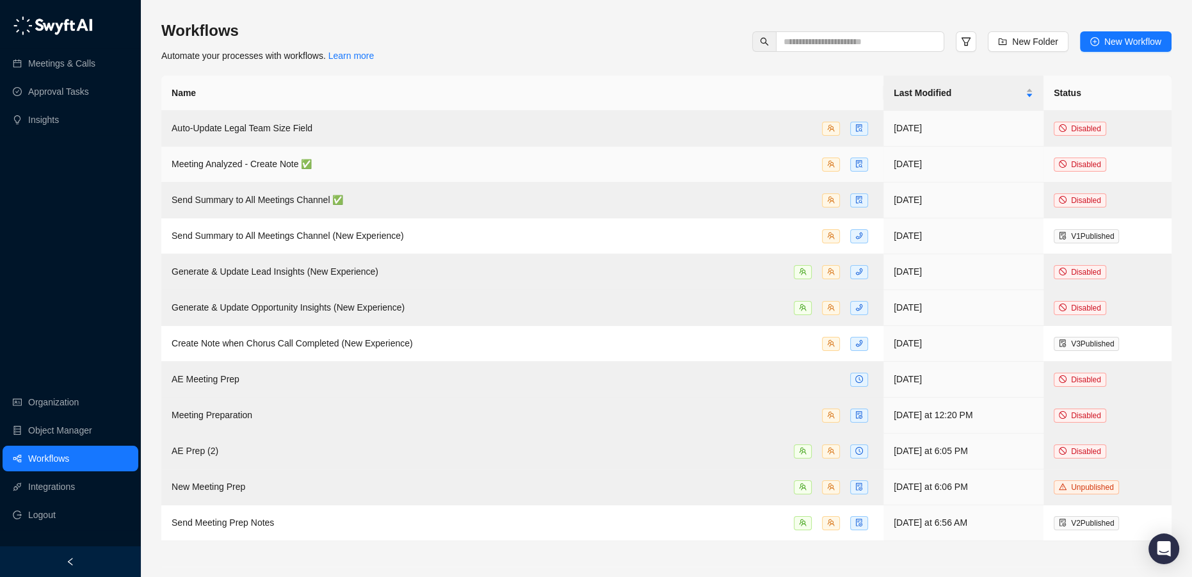
click at [776, 162] on div "Meeting Analyzed - Create Note ✅" at bounding box center [523, 164] width 702 height 15
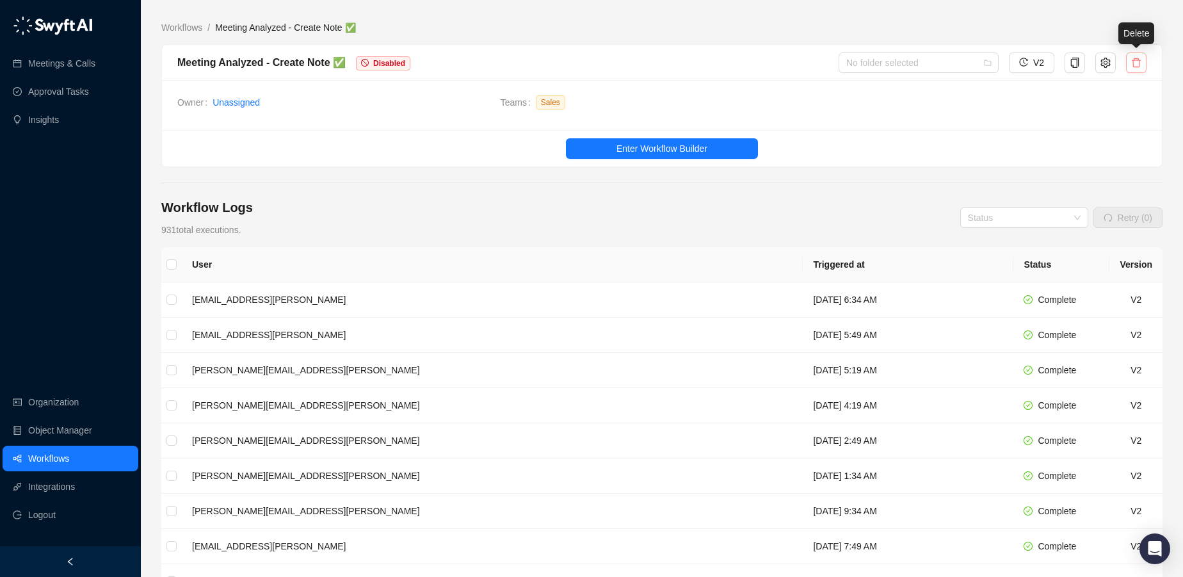
click at [1136, 58] on icon "delete" at bounding box center [1136, 62] width 9 height 9
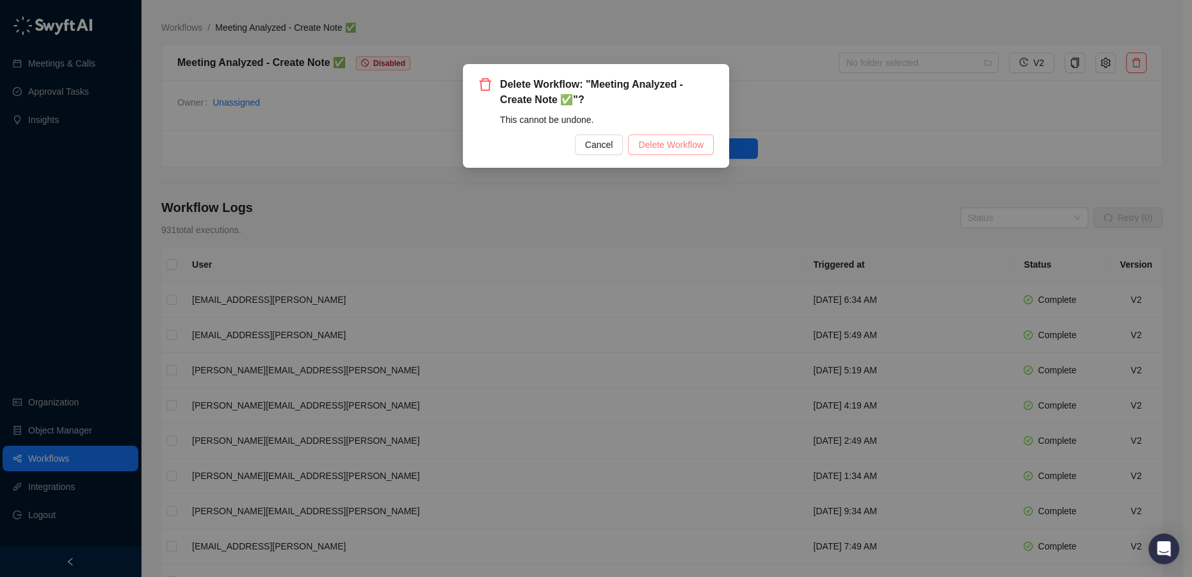
click at [686, 145] on span "Delete Workflow" at bounding box center [670, 145] width 65 height 14
